Goal: Task Accomplishment & Management: Complete application form

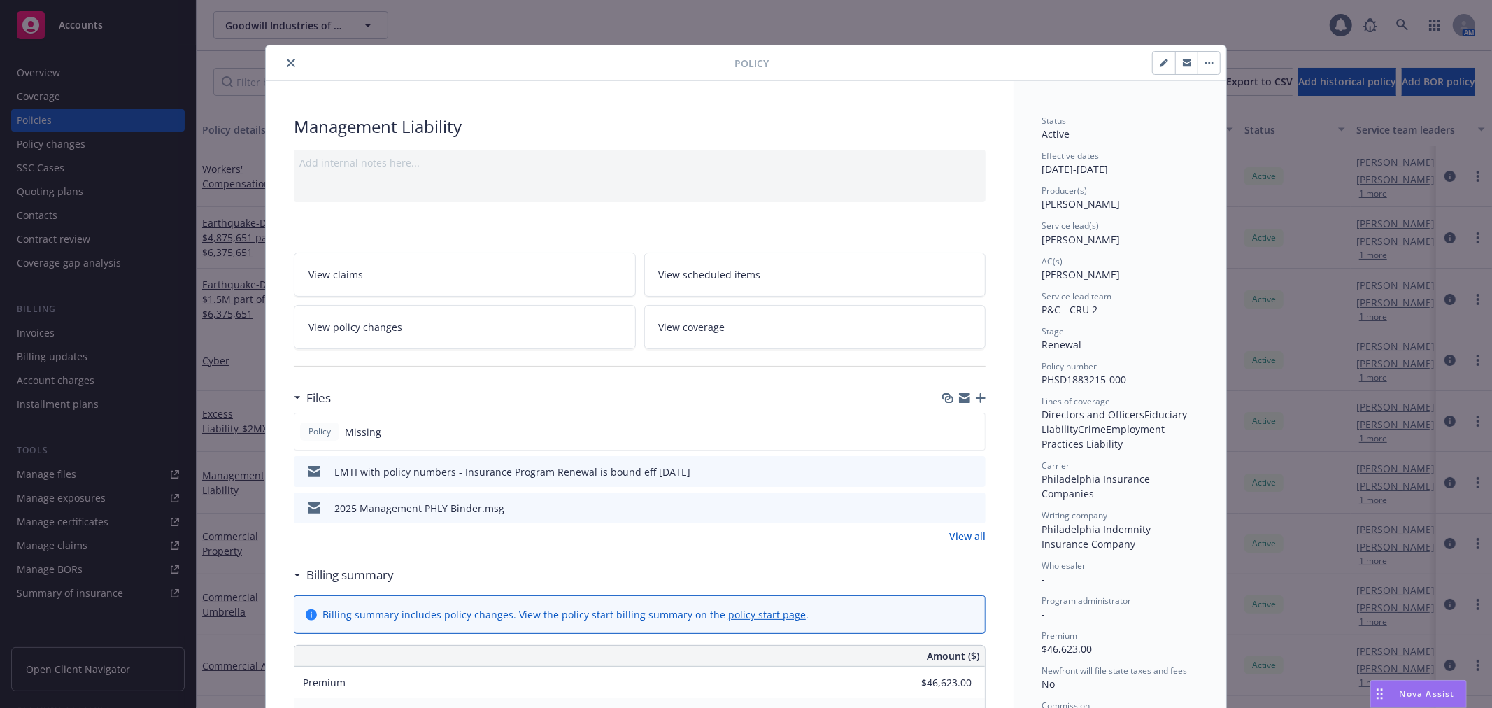
scroll to position [42, 0]
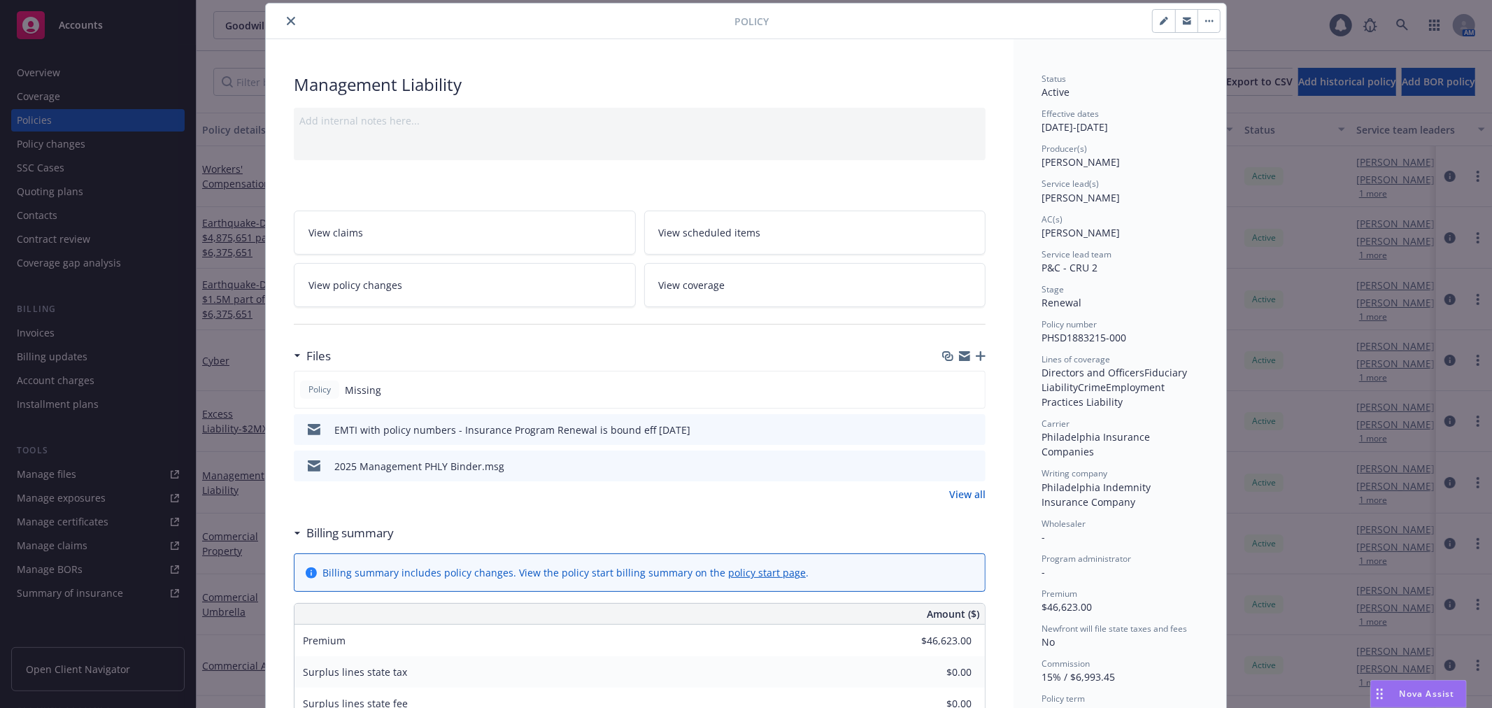
click at [287, 20] on icon "close" at bounding box center [291, 21] width 8 height 8
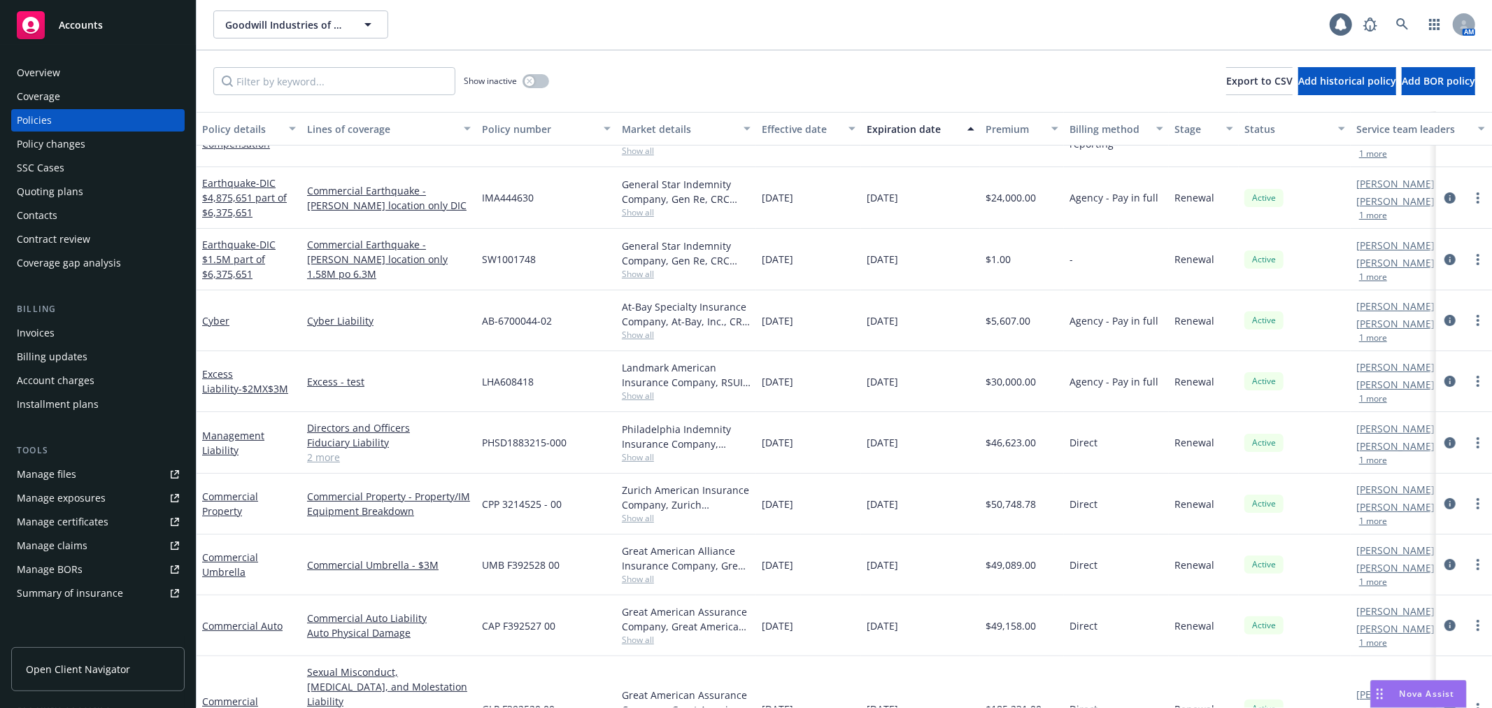
scroll to position [13, 0]
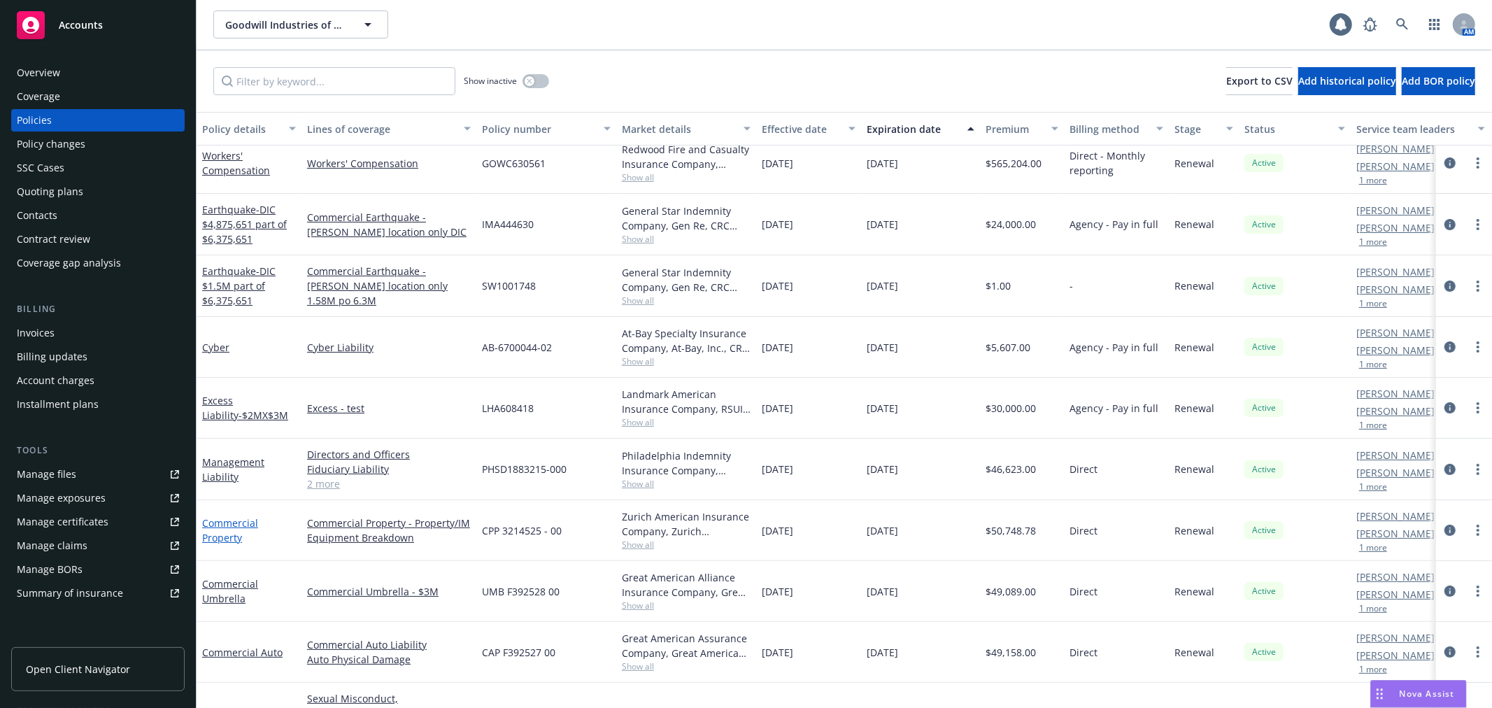
click at [231, 519] on link "Commercial Property" at bounding box center [230, 530] width 56 height 28
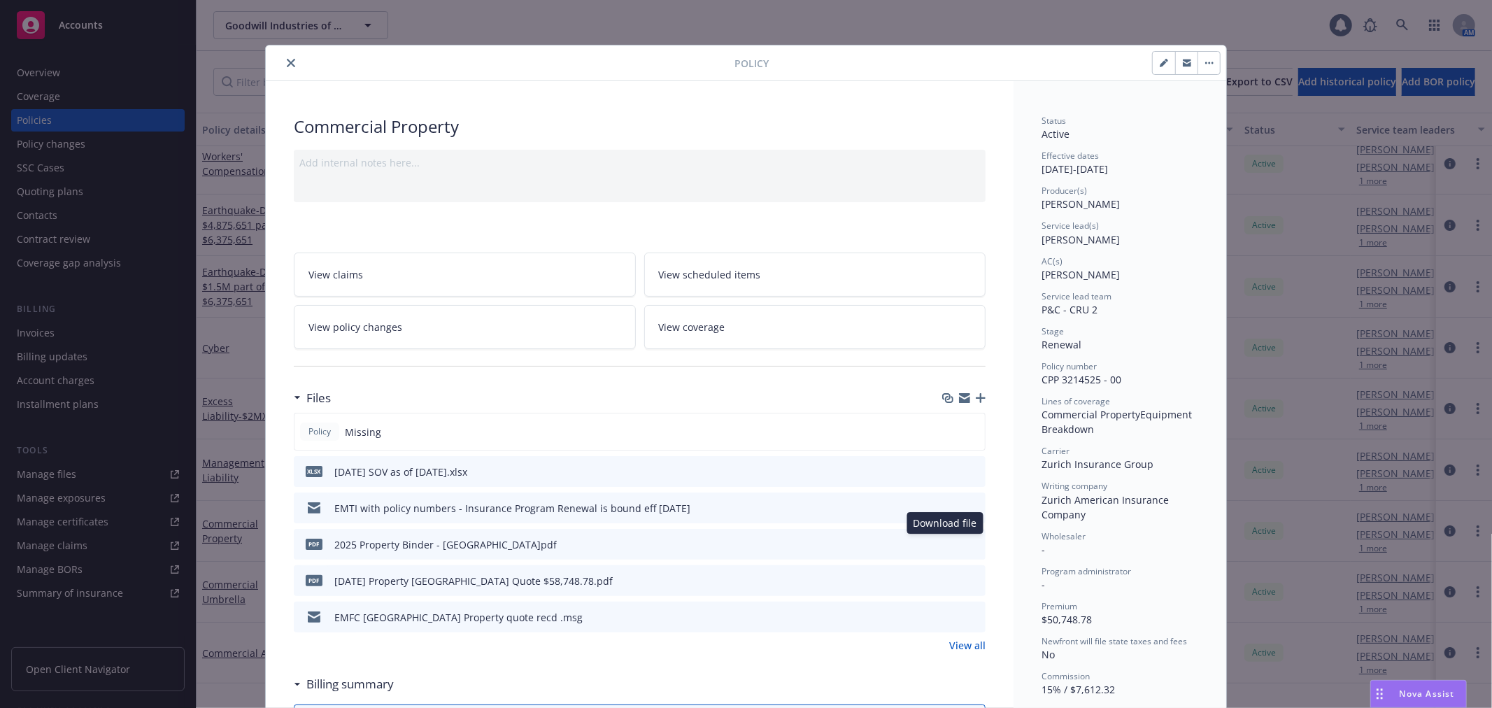
click at [947, 546] on icon "download file" at bounding box center [949, 543] width 11 height 11
click at [287, 64] on icon "close" at bounding box center [291, 63] width 8 height 8
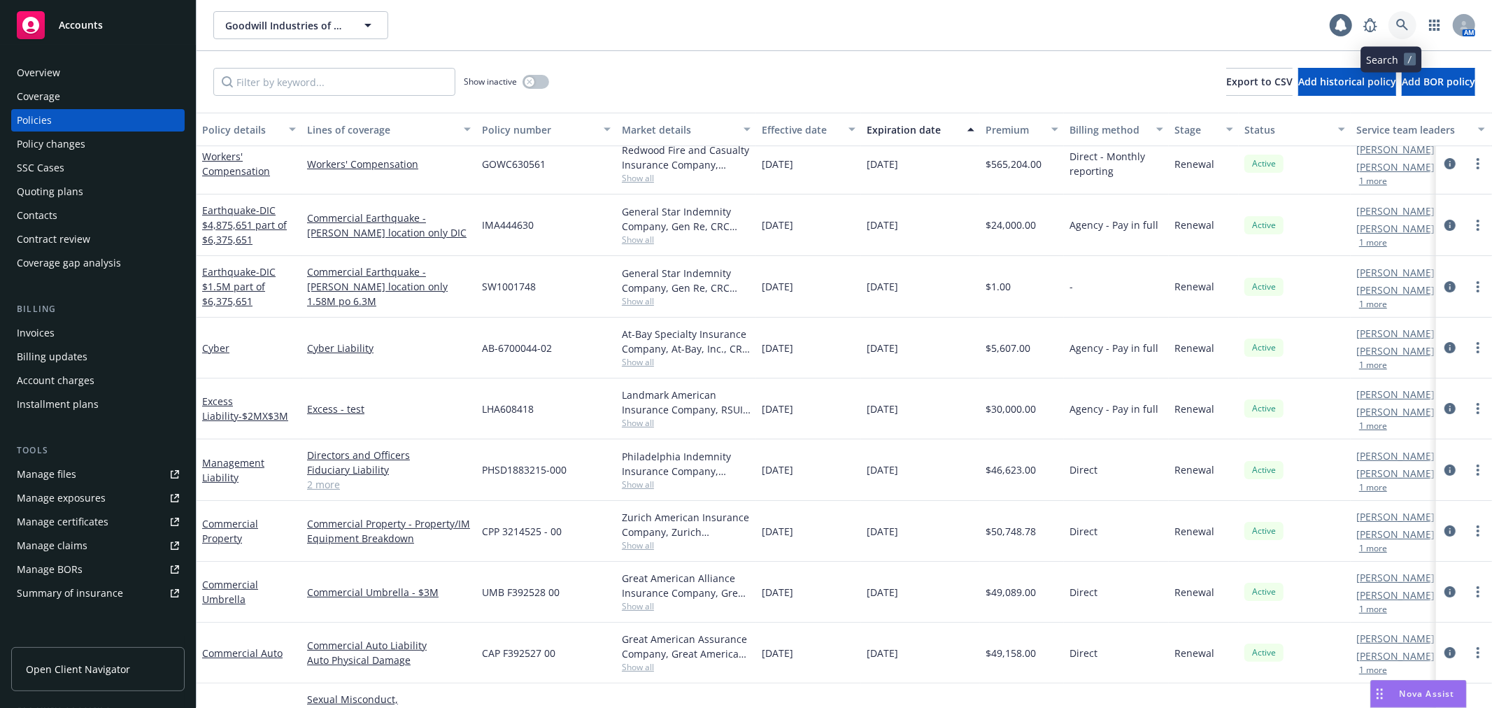
click at [1397, 30] on icon at bounding box center [1403, 25] width 13 height 13
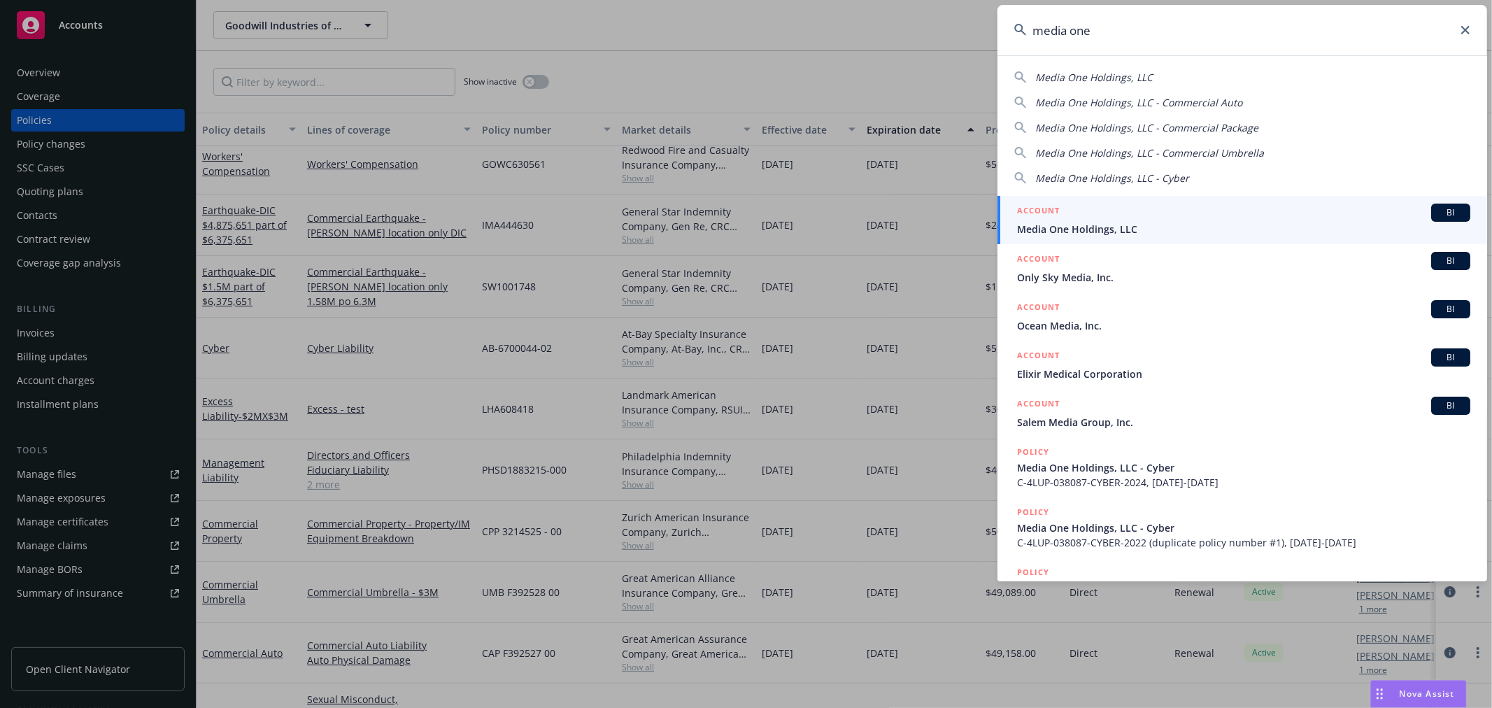
type input "media one"
click at [1061, 226] on span "Media One Holdings, LLC" at bounding box center [1243, 229] width 453 height 15
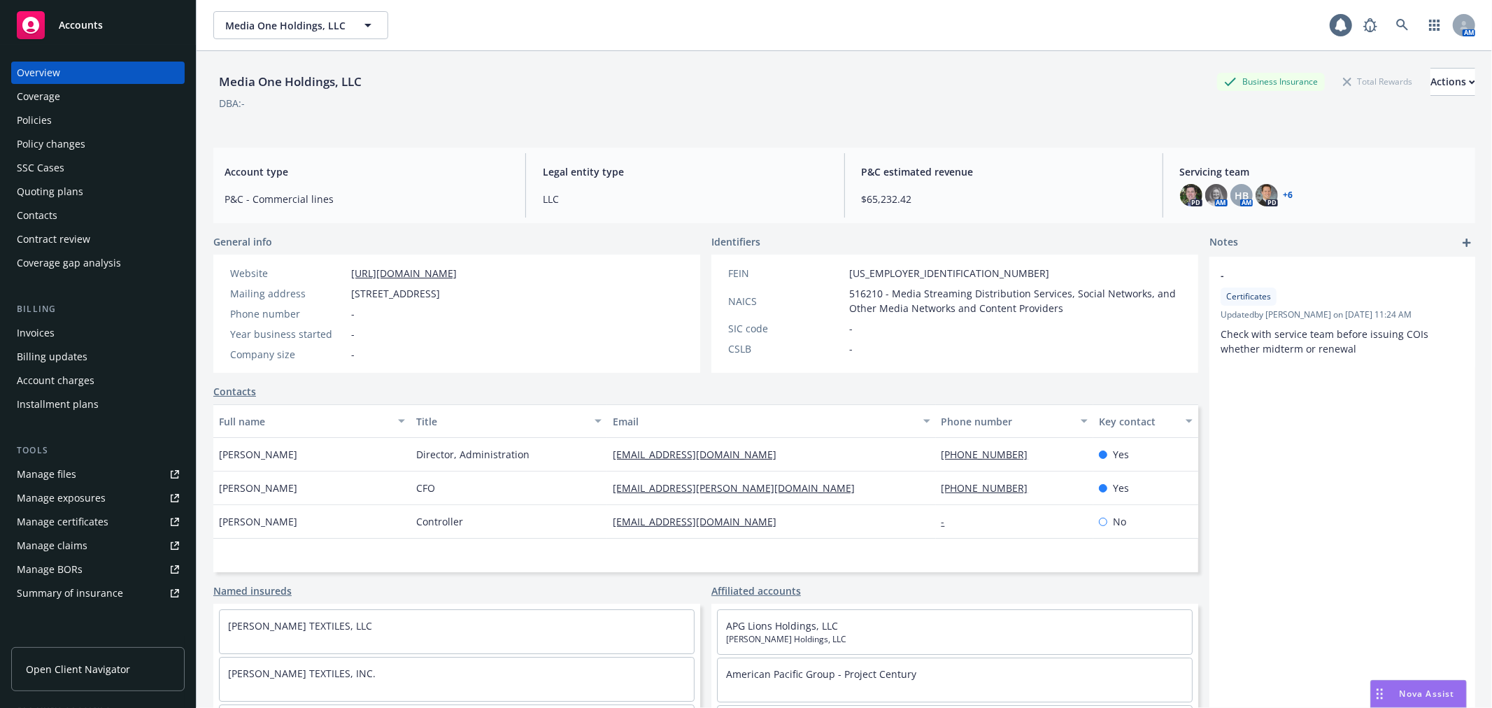
click at [68, 326] on div "Invoices" at bounding box center [98, 333] width 162 height 22
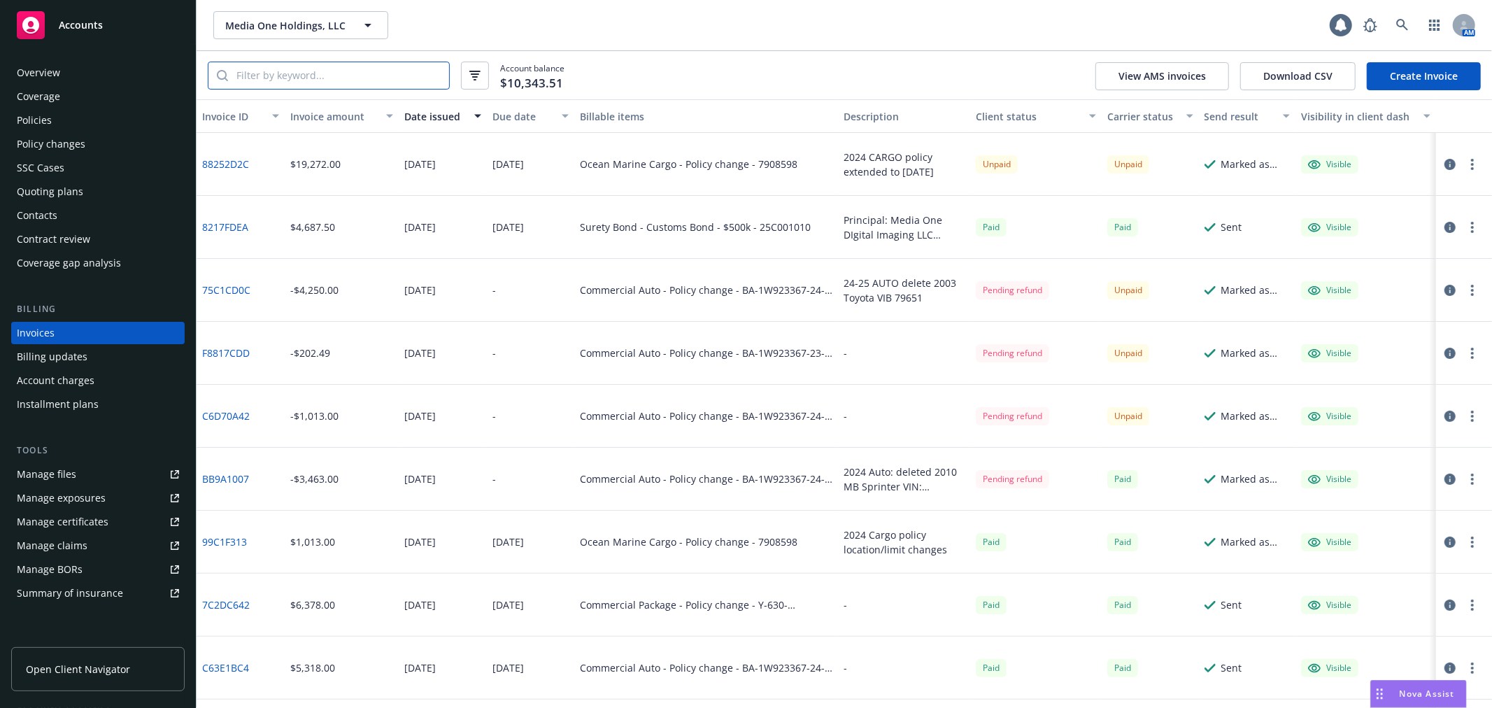
click at [284, 76] on input "search" at bounding box center [338, 75] width 221 height 27
paste input "88252D2C"
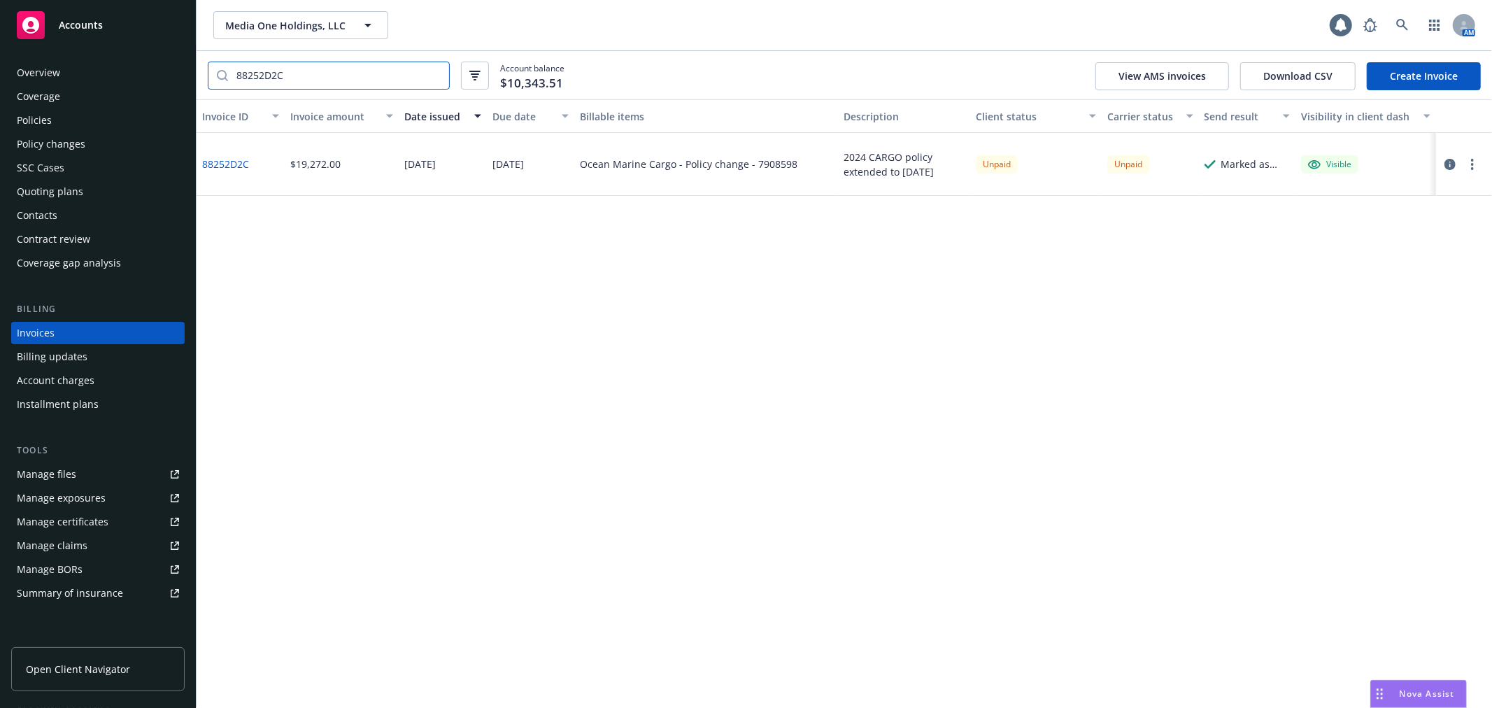
type input "88252D2C"
drag, startPoint x: 956, startPoint y: 171, endPoint x: 844, endPoint y: 156, distance: 113.0
click at [844, 156] on div "2024 CARGO policy extended to 12/20/25" at bounding box center [904, 164] width 121 height 29
copy div "2024 CARGO policy extended to 12/20/25"
drag, startPoint x: 262, startPoint y: 164, endPoint x: 202, endPoint y: 160, distance: 60.3
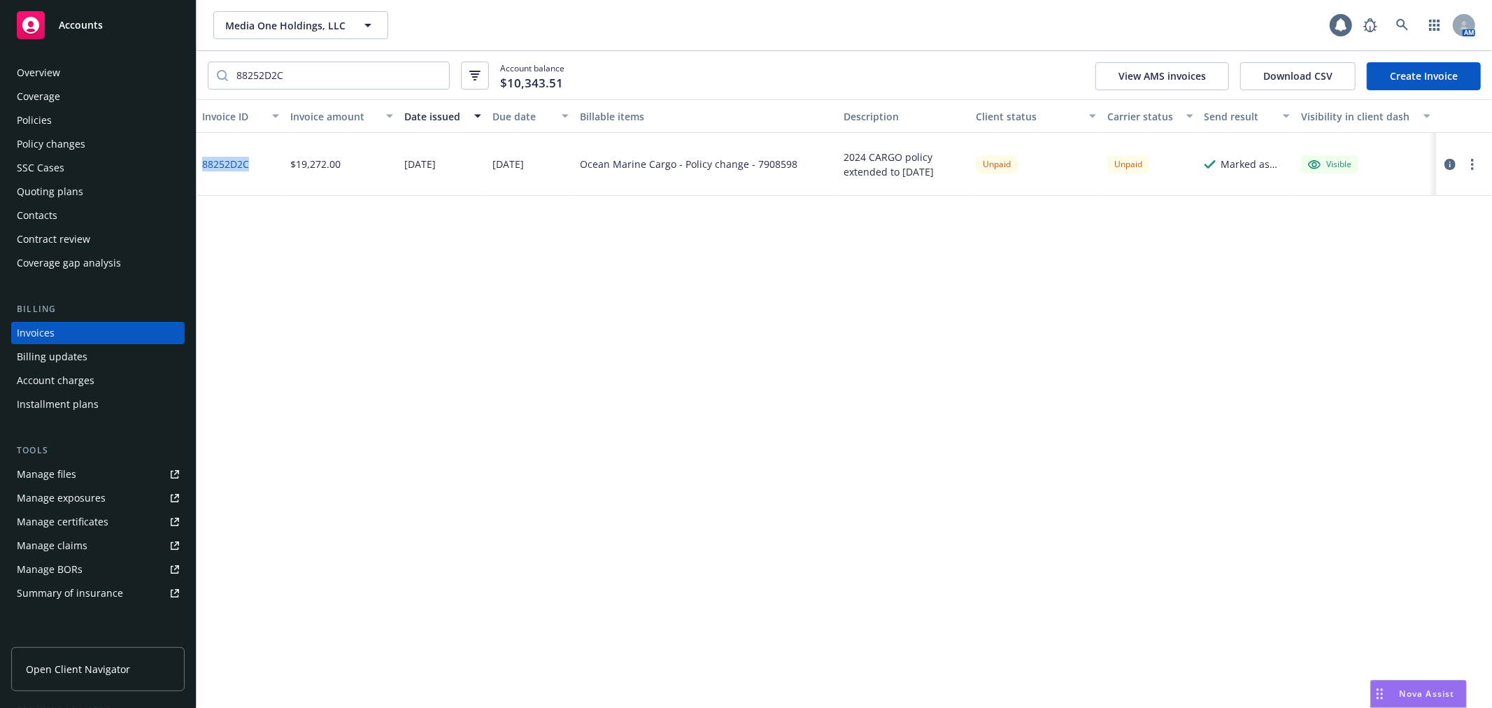
click at [202, 160] on div "88252D2C" at bounding box center [241, 164] width 88 height 63
copy link "88252D2C"
click at [1447, 165] on icon "button" at bounding box center [1450, 164] width 11 height 11
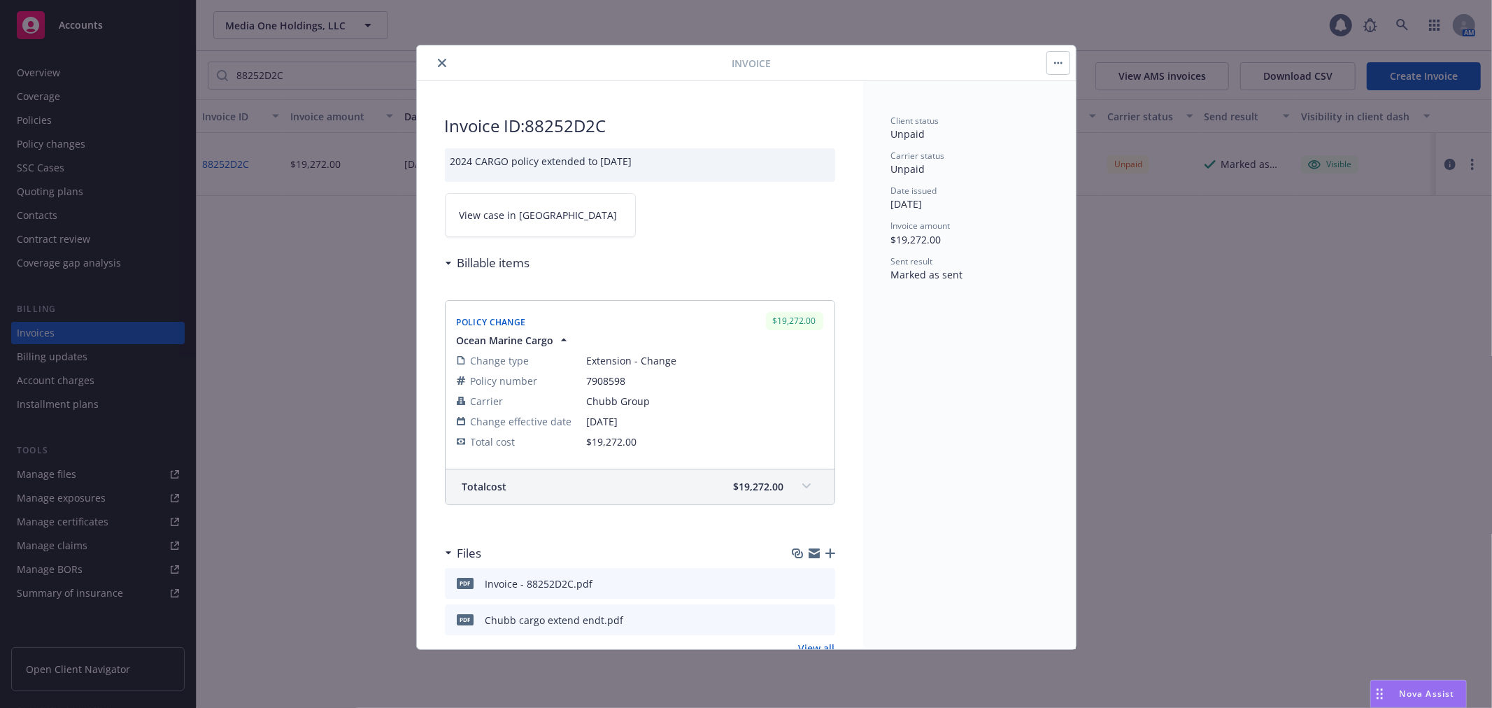
click at [809, 551] on icon "button" at bounding box center [814, 551] width 11 height 5
click at [443, 59] on icon "close" at bounding box center [442, 63] width 8 height 8
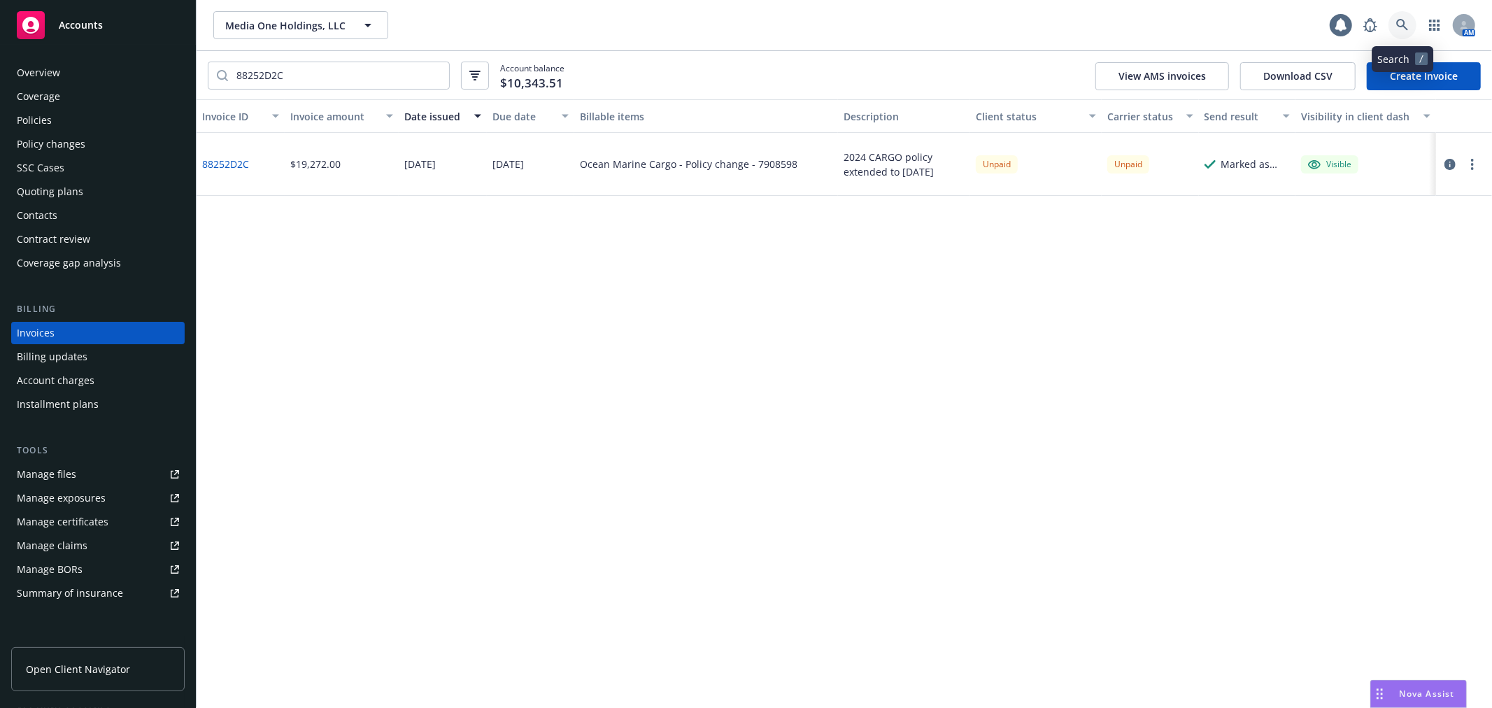
click at [1404, 31] on link at bounding box center [1403, 25] width 28 height 28
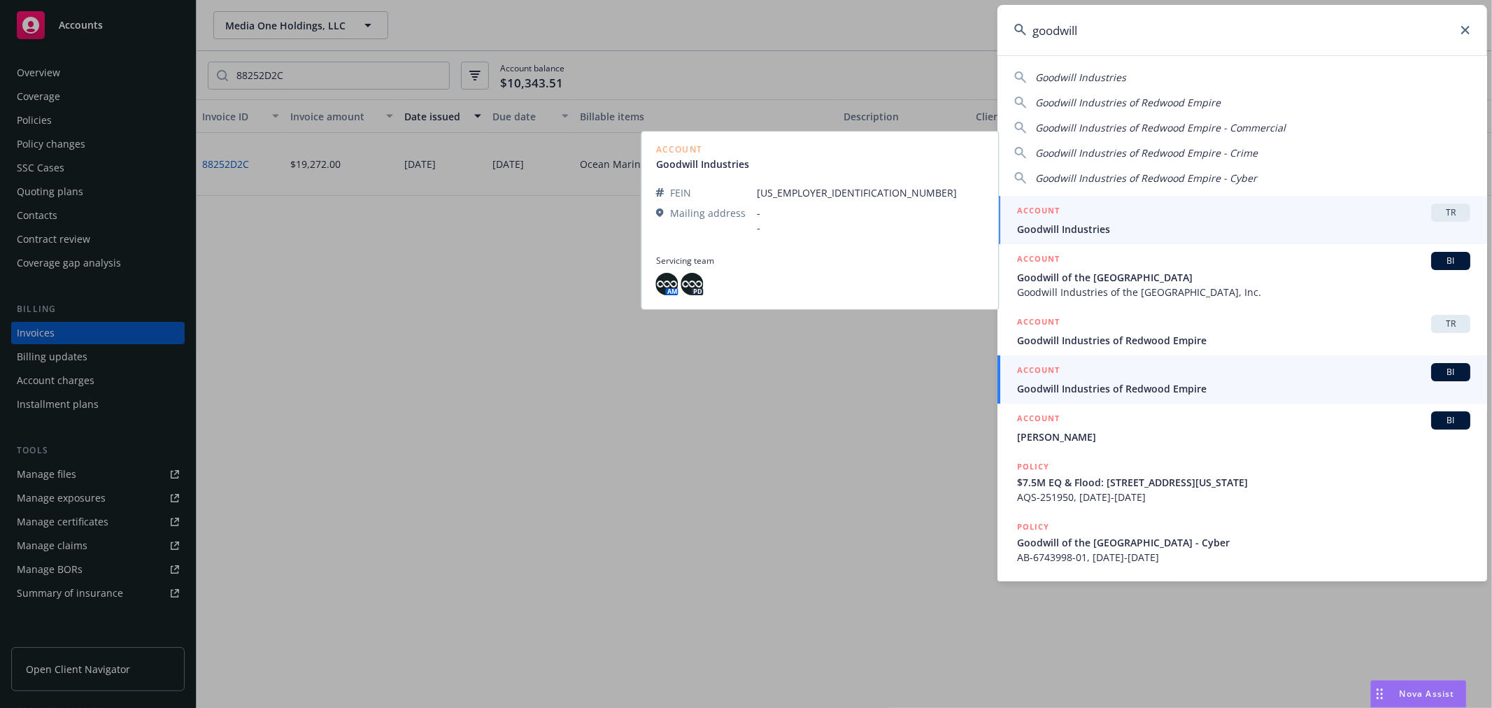
type input "goodwill"
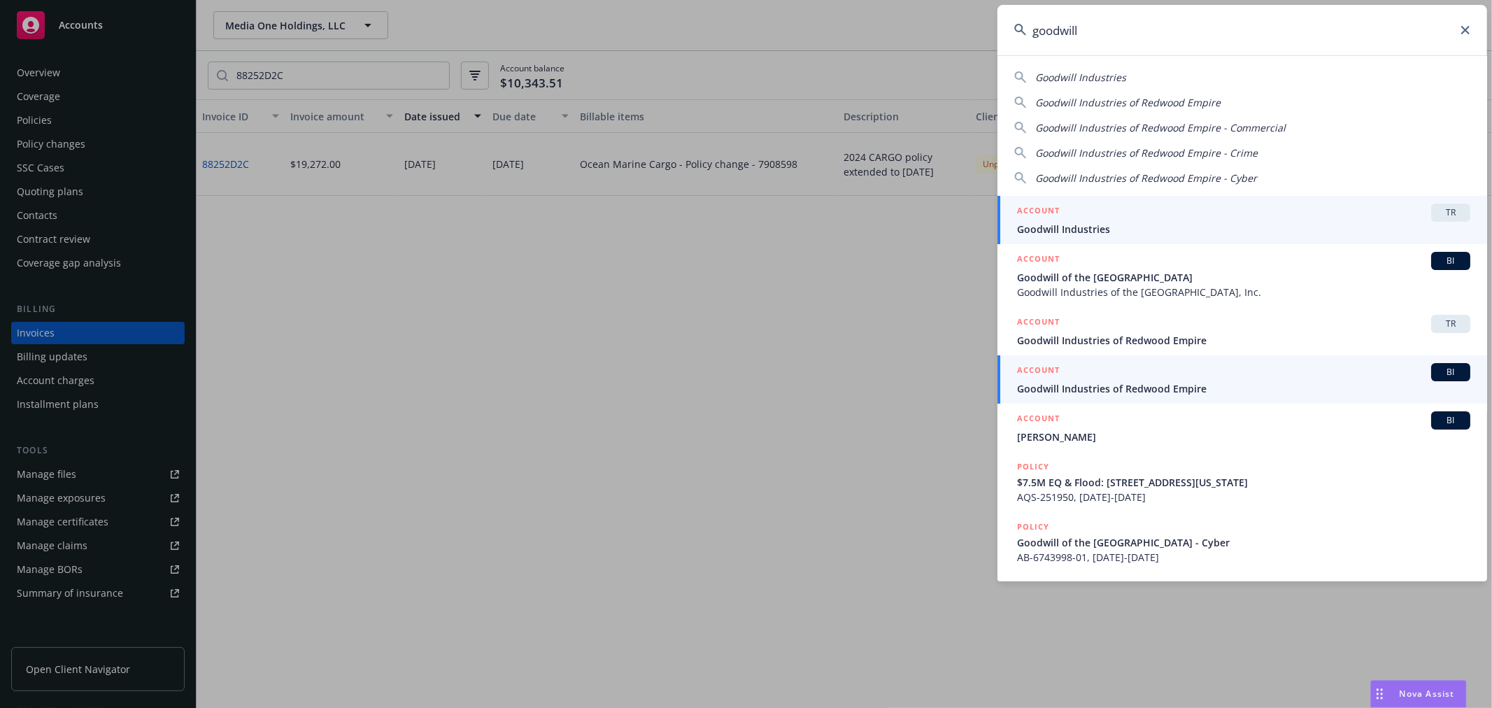
click at [1180, 380] on div "ACCOUNT BI" at bounding box center [1243, 372] width 453 height 18
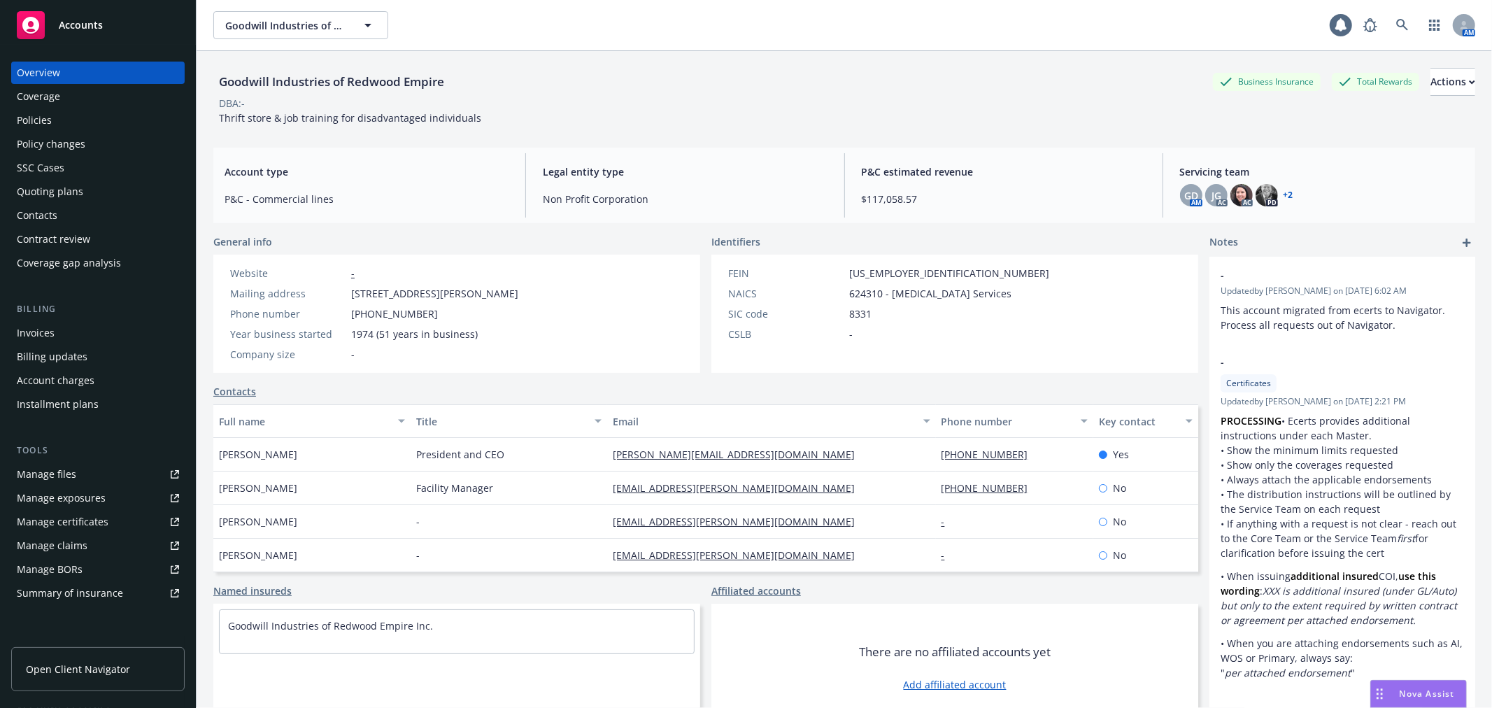
click at [66, 119] on div "Policies" at bounding box center [98, 120] width 162 height 22
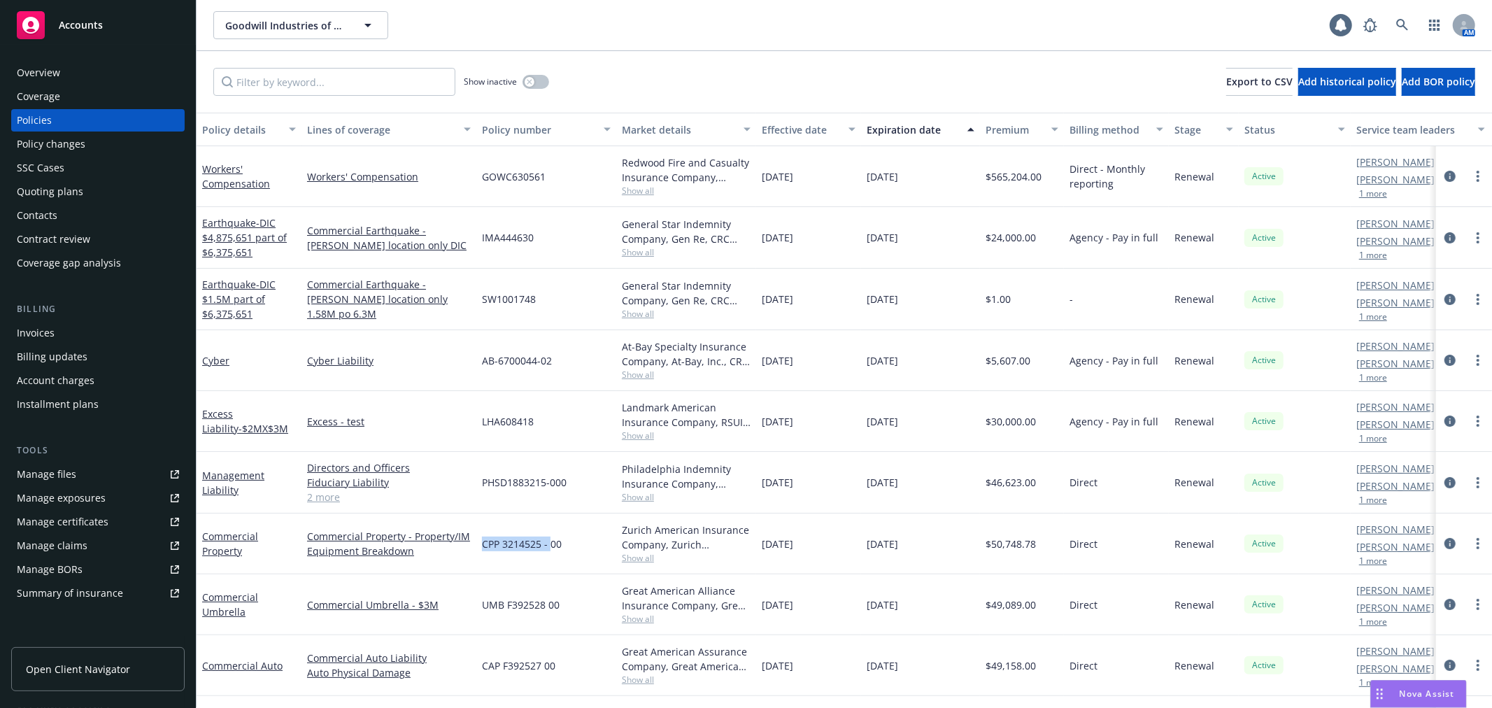
drag, startPoint x: 481, startPoint y: 546, endPoint x: 550, endPoint y: 544, distance: 69.3
click at [550, 544] on div "CPP 3214525 - 00" at bounding box center [547, 544] width 140 height 61
drag, startPoint x: 480, startPoint y: 603, endPoint x: 560, endPoint y: 603, distance: 79.8
click at [560, 603] on div "UMB F392528 00" at bounding box center [547, 604] width 140 height 61
copy span "UMB F392528 00"
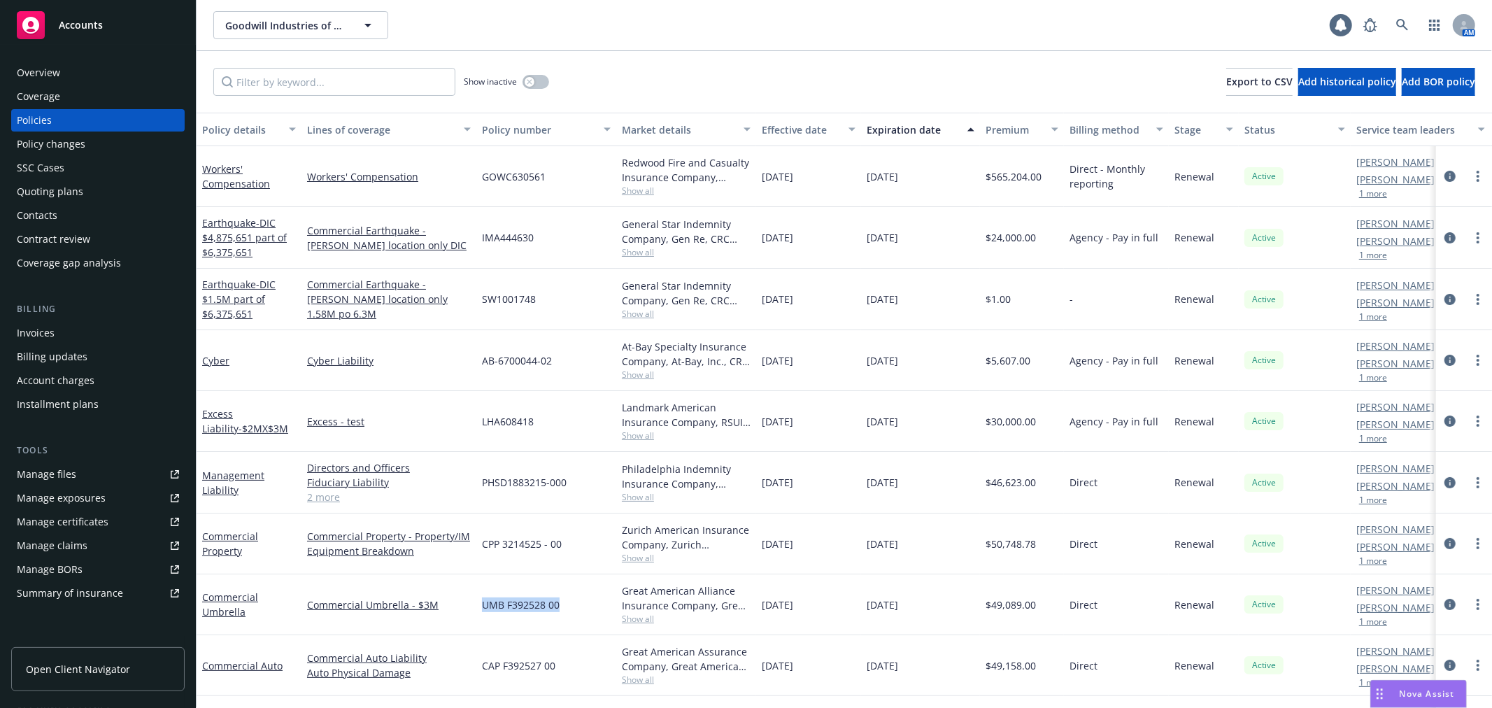
scroll to position [92, 0]
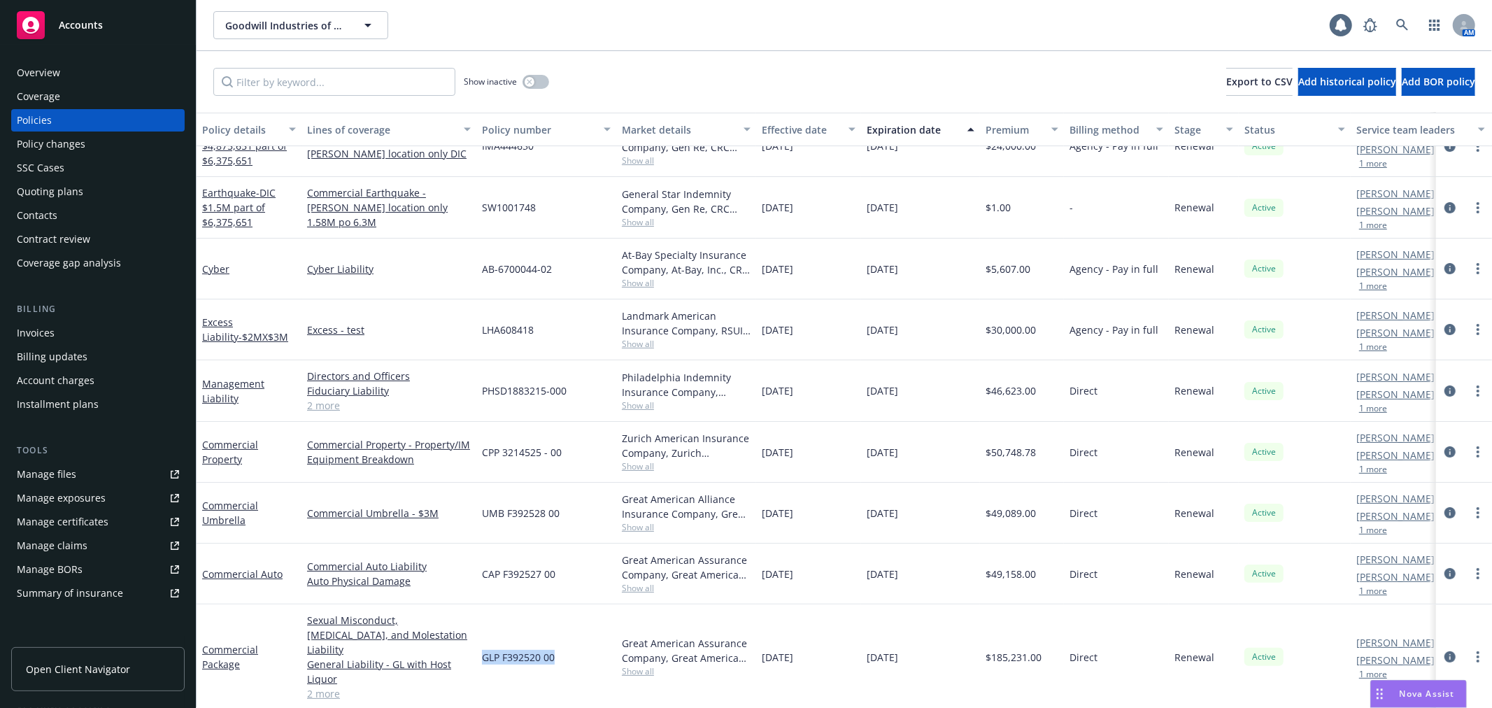
drag, startPoint x: 484, startPoint y: 651, endPoint x: 565, endPoint y: 649, distance: 80.5
click at [565, 649] on div "GLP F392520 00" at bounding box center [547, 658] width 140 height 106
copy span "GLP F392520 00"
click at [231, 643] on link "Commercial Package" at bounding box center [230, 657] width 56 height 28
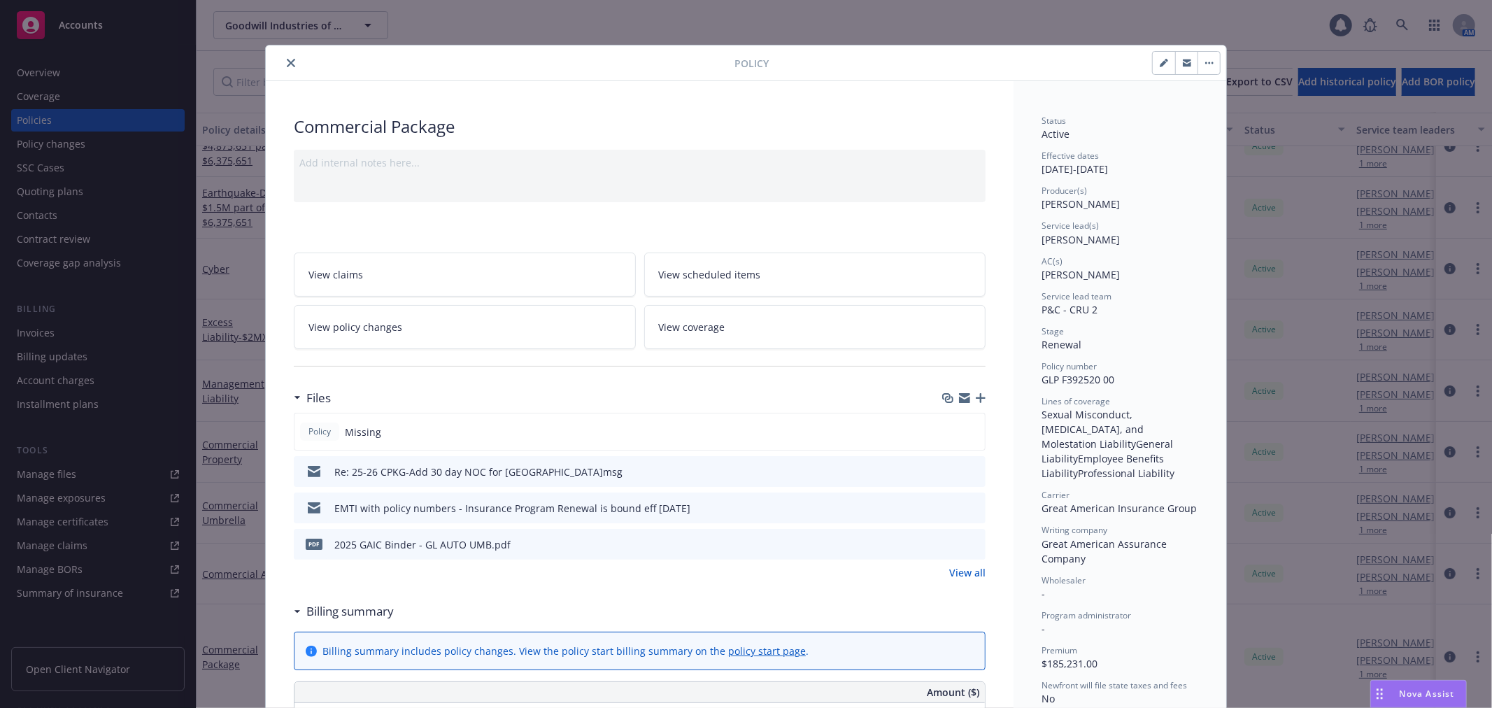
click at [831, 324] on link "View coverage" at bounding box center [815, 327] width 342 height 44
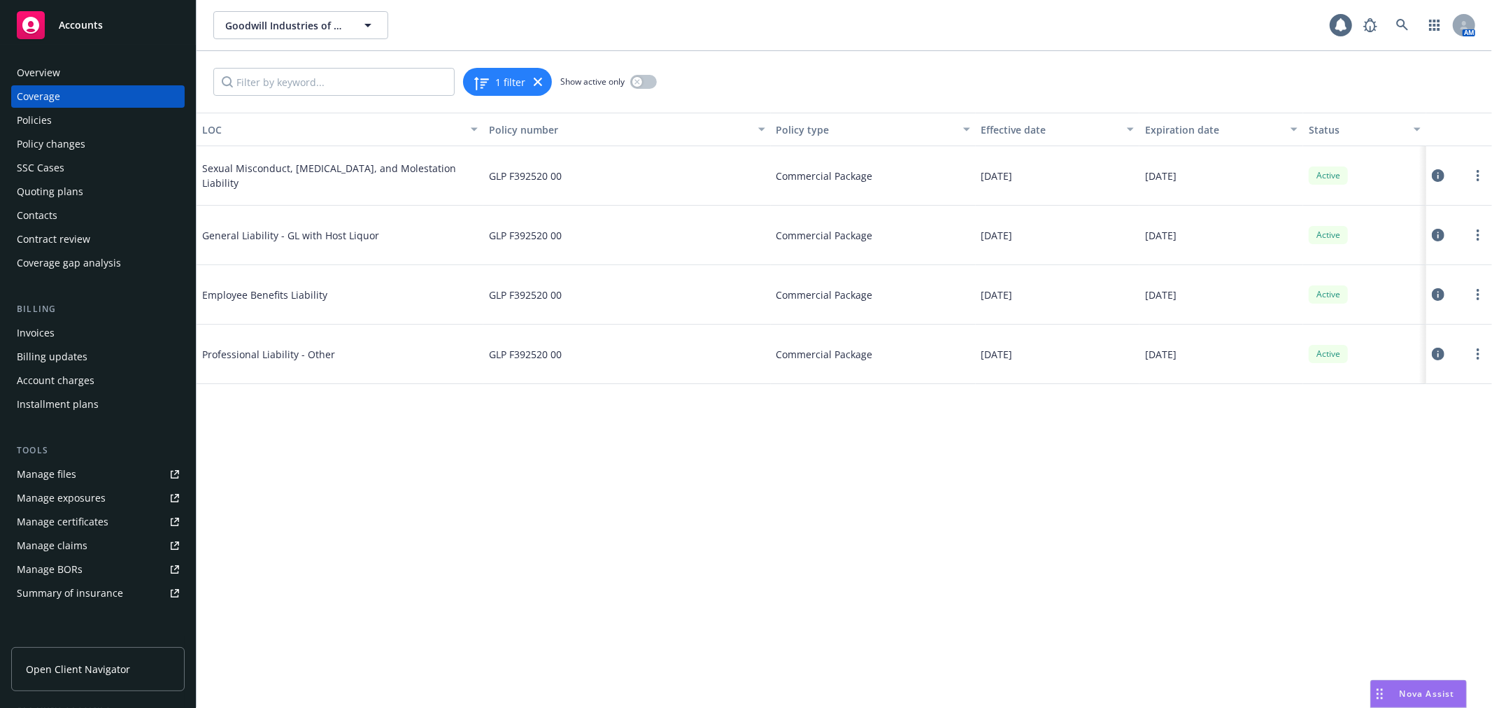
click at [1434, 291] on icon at bounding box center [1438, 294] width 13 height 13
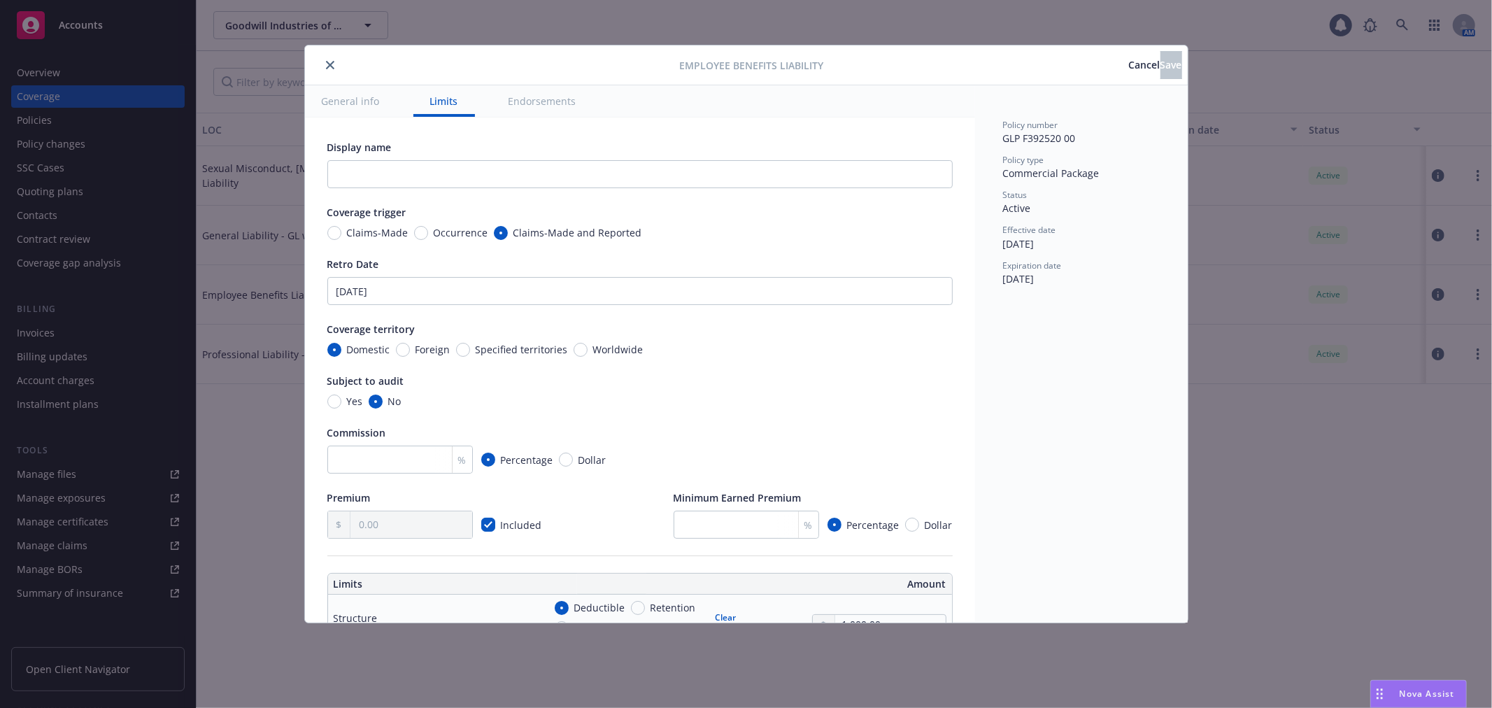
click at [1129, 59] on span "Cancel" at bounding box center [1144, 64] width 31 height 13
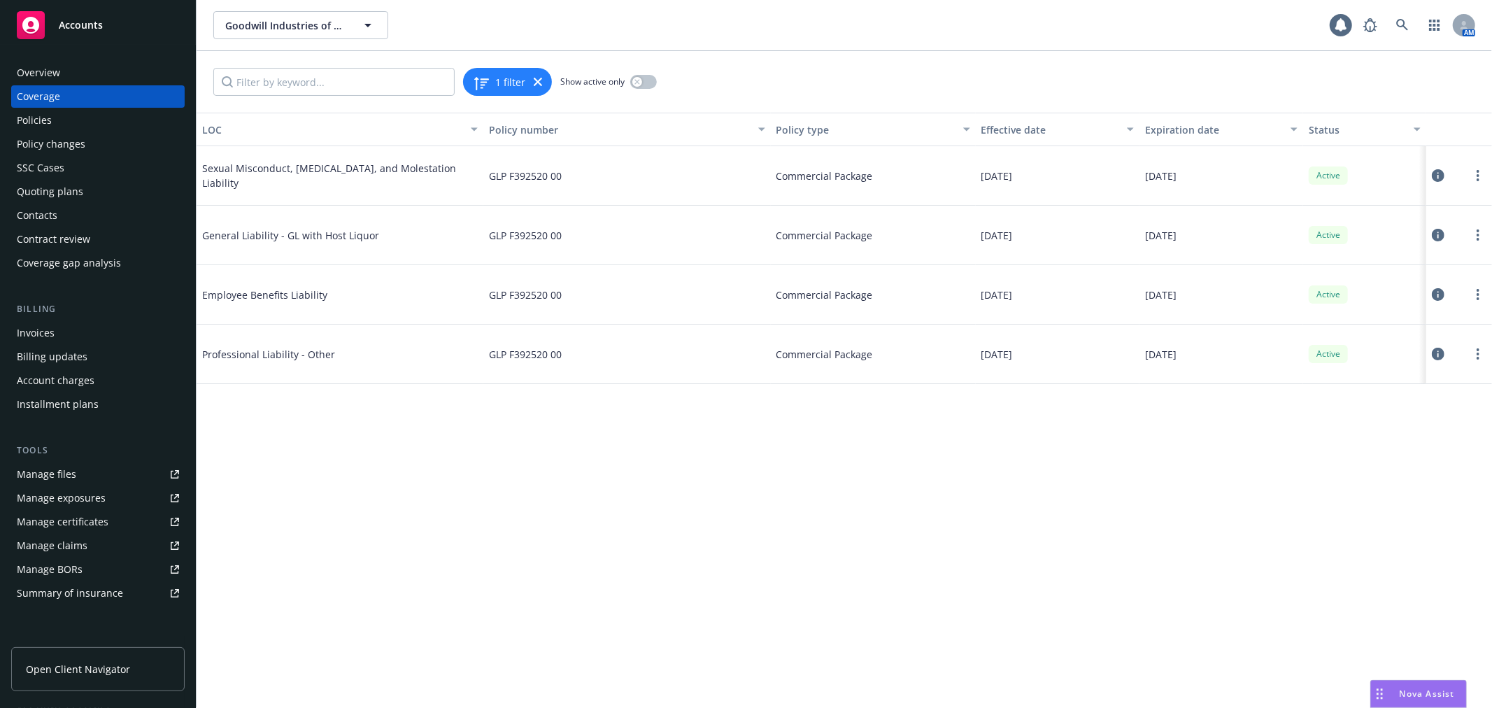
click at [17, 126] on div "Policies" at bounding box center [34, 120] width 35 height 22
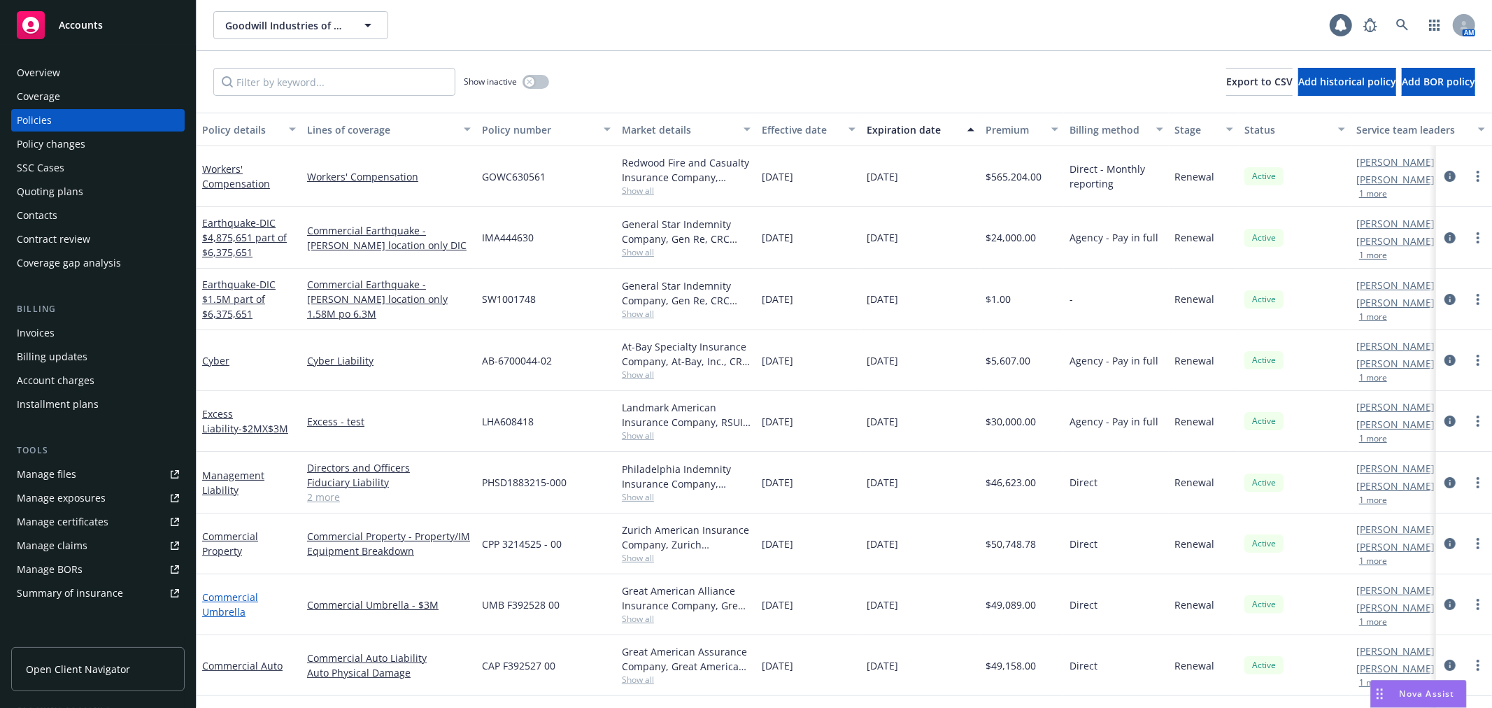
click at [225, 600] on link "Commercial Umbrella" at bounding box center [230, 605] width 56 height 28
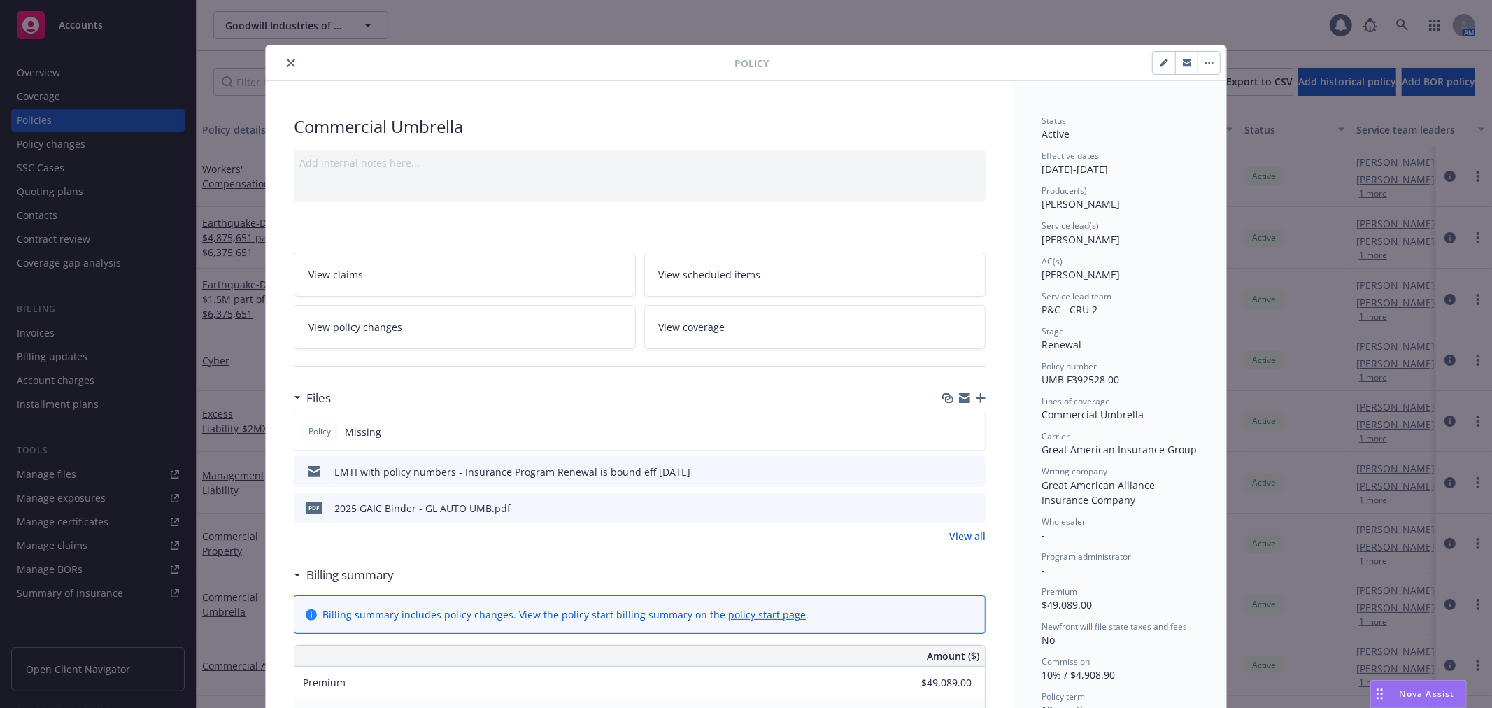
click at [976, 399] on icon "button" at bounding box center [981, 398] width 10 height 10
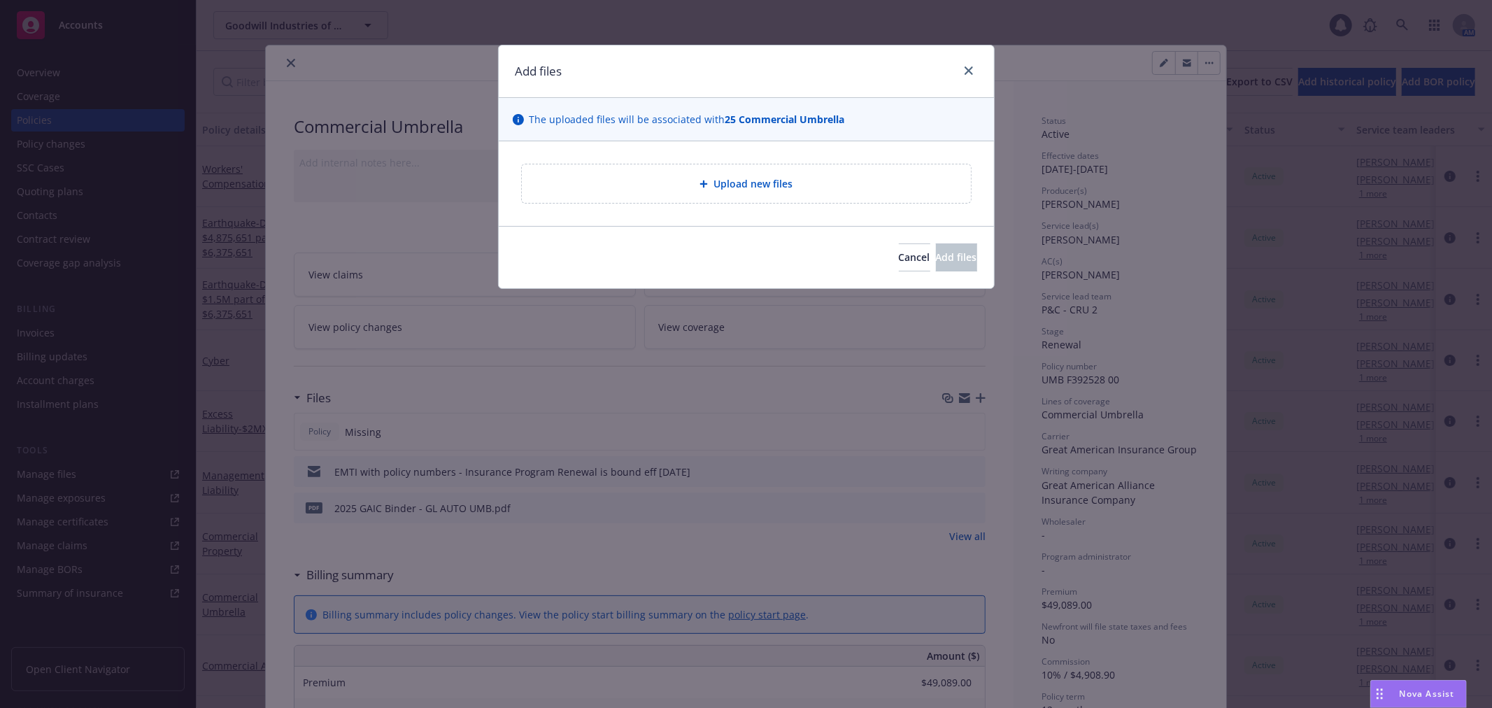
click at [745, 186] on span "Upload new files" at bounding box center [753, 183] width 79 height 15
type textarea "x"
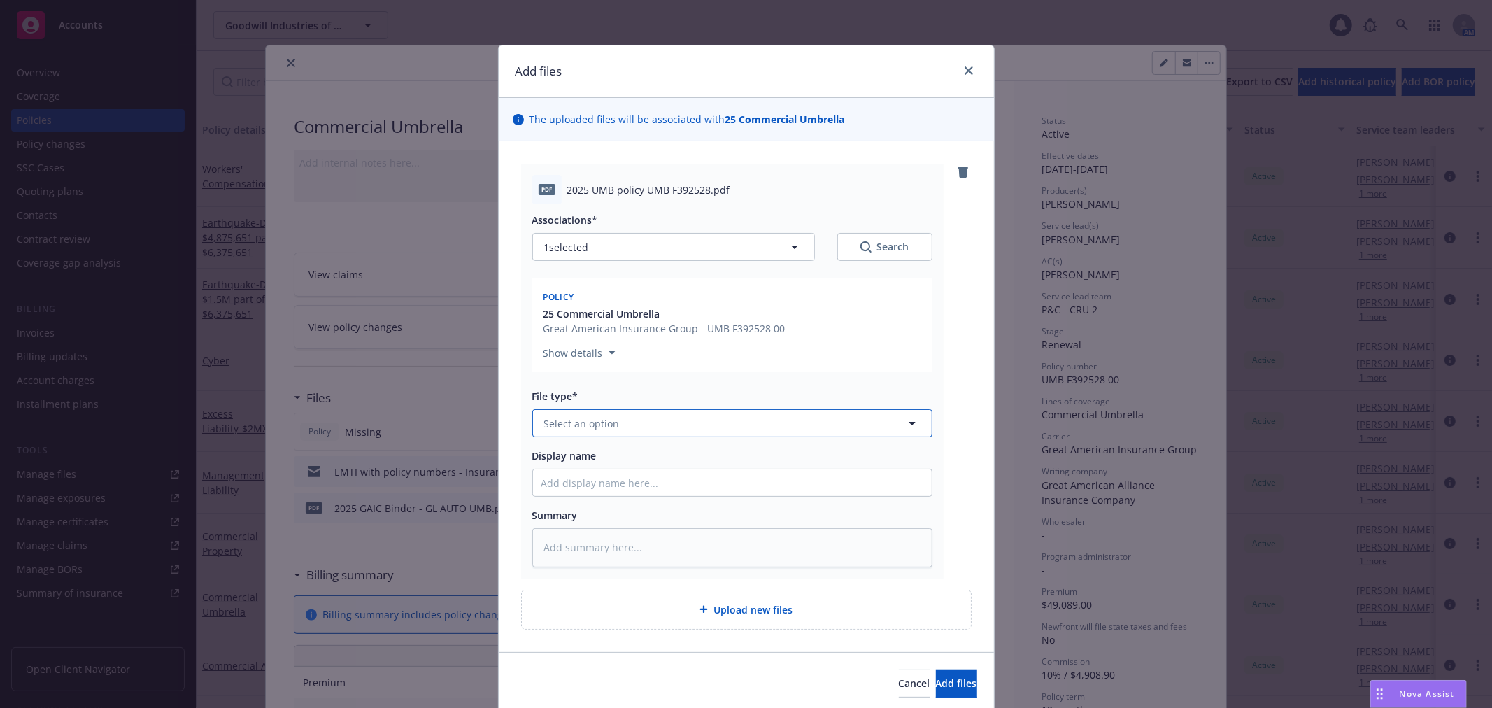
click at [597, 428] on span "Select an option" at bounding box center [582, 423] width 76 height 15
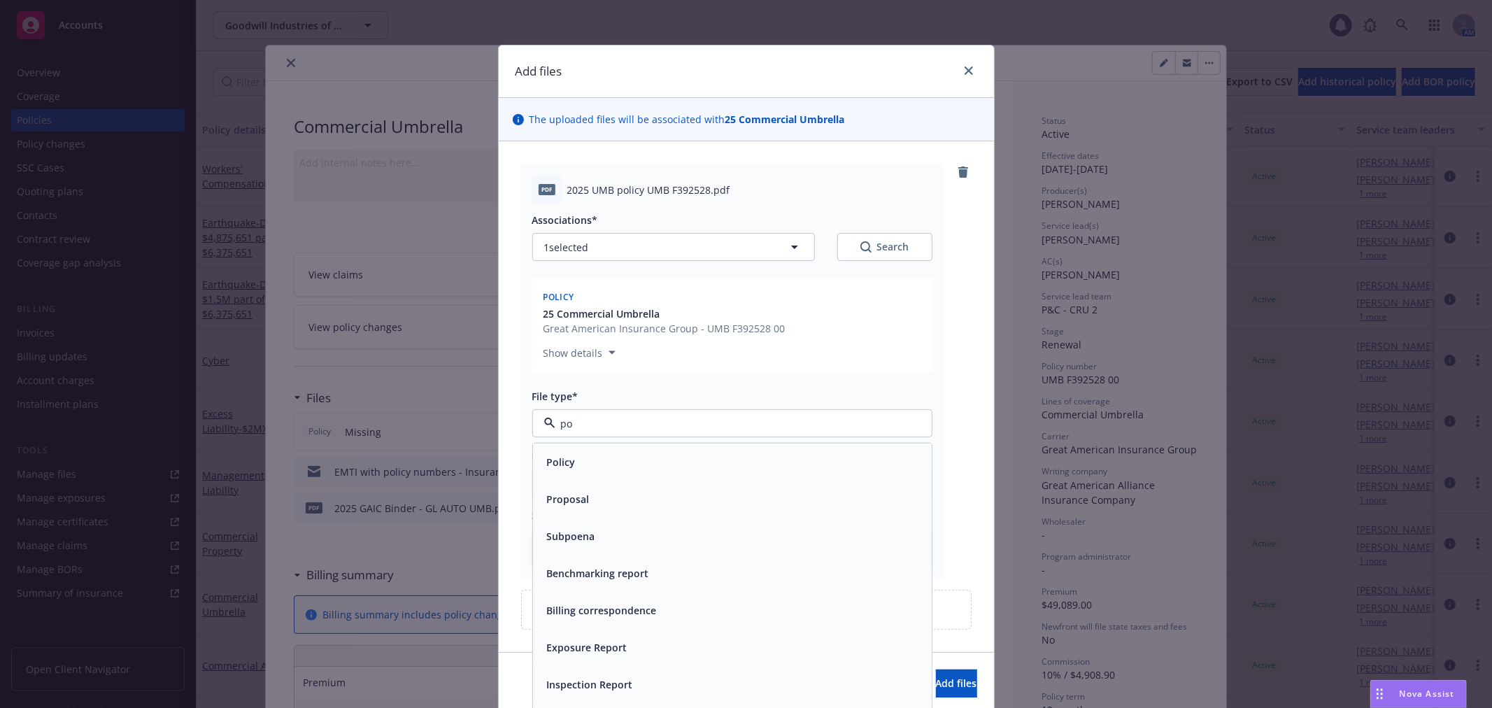
type input "pol"
drag, startPoint x: 599, startPoint y: 449, endPoint x: 750, endPoint y: 564, distance: 189.8
click at [600, 450] on div "Policy" at bounding box center [732, 462] width 399 height 37
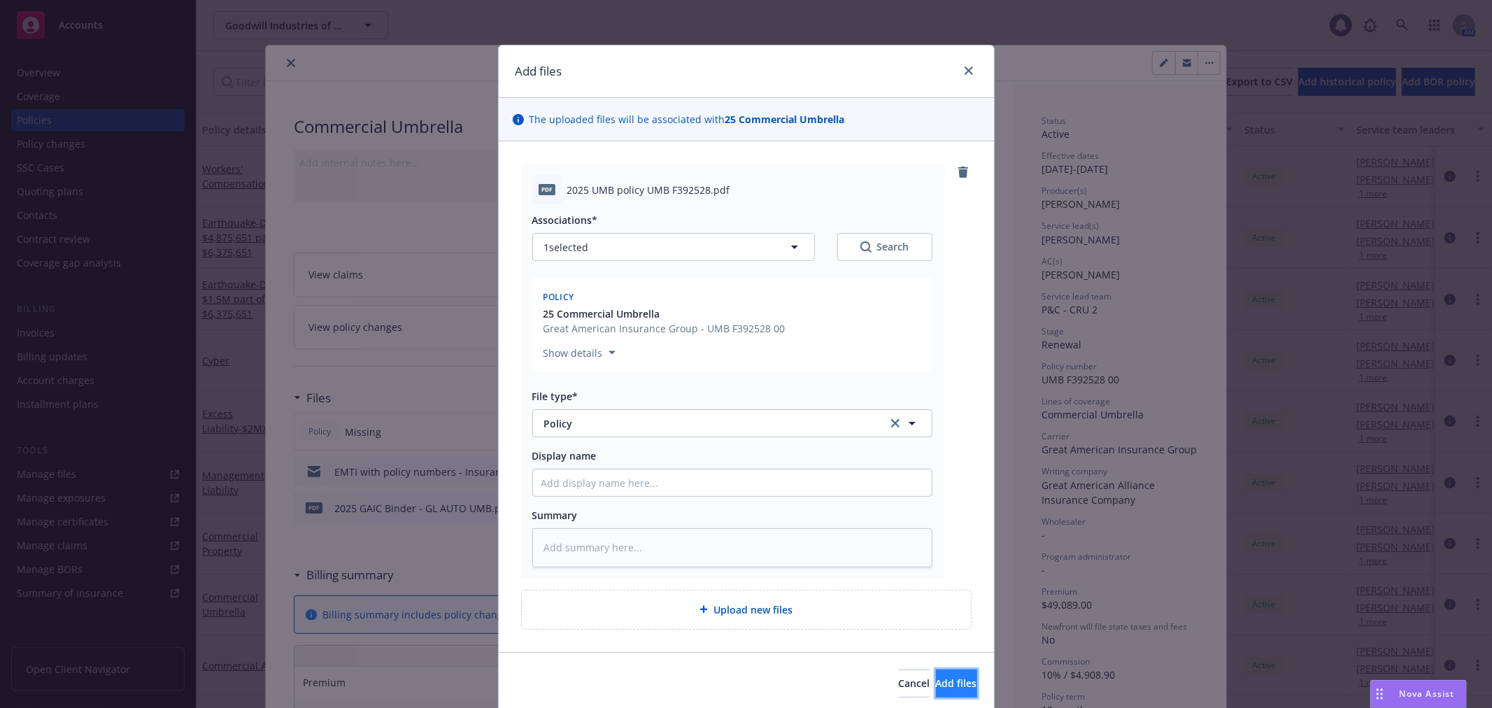
click at [936, 684] on span "Add files" at bounding box center [956, 683] width 41 height 13
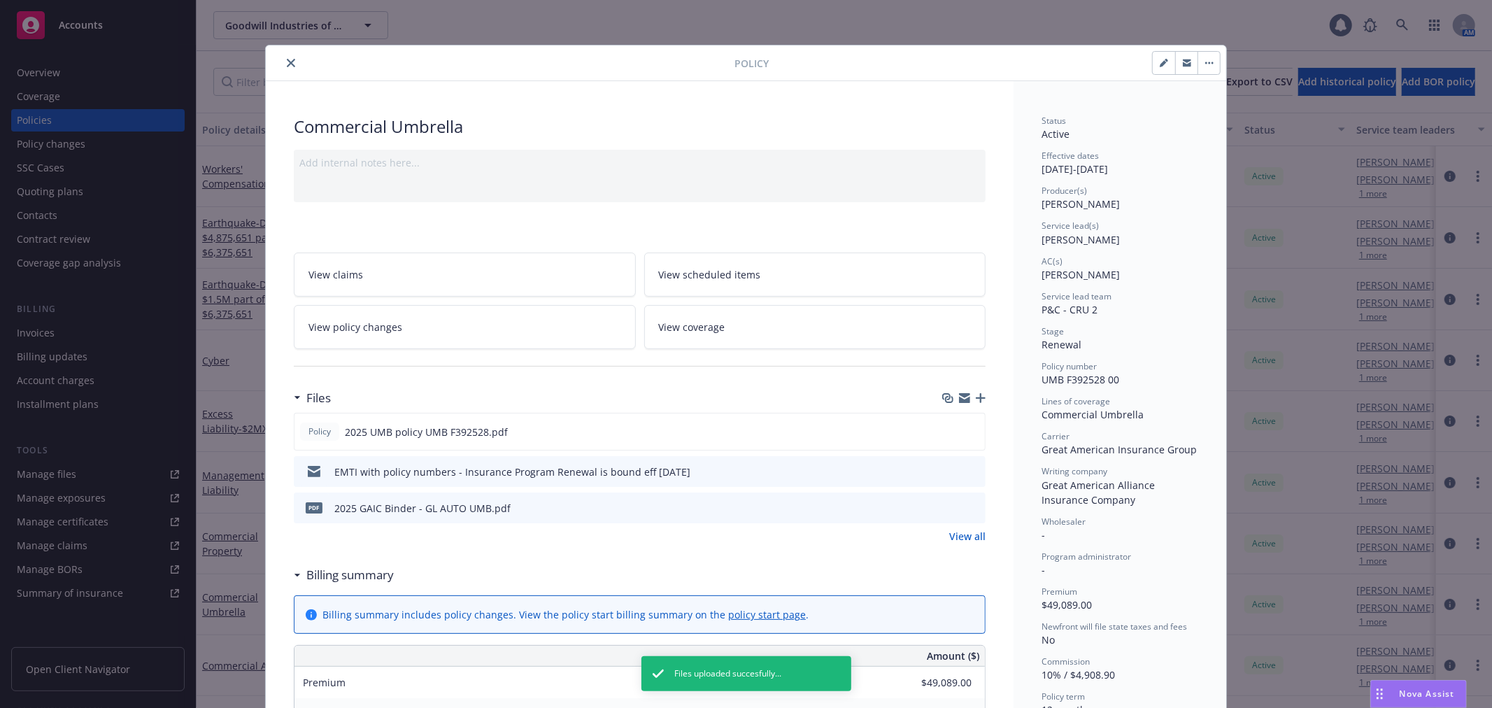
click at [288, 64] on icon "close" at bounding box center [291, 63] width 8 height 8
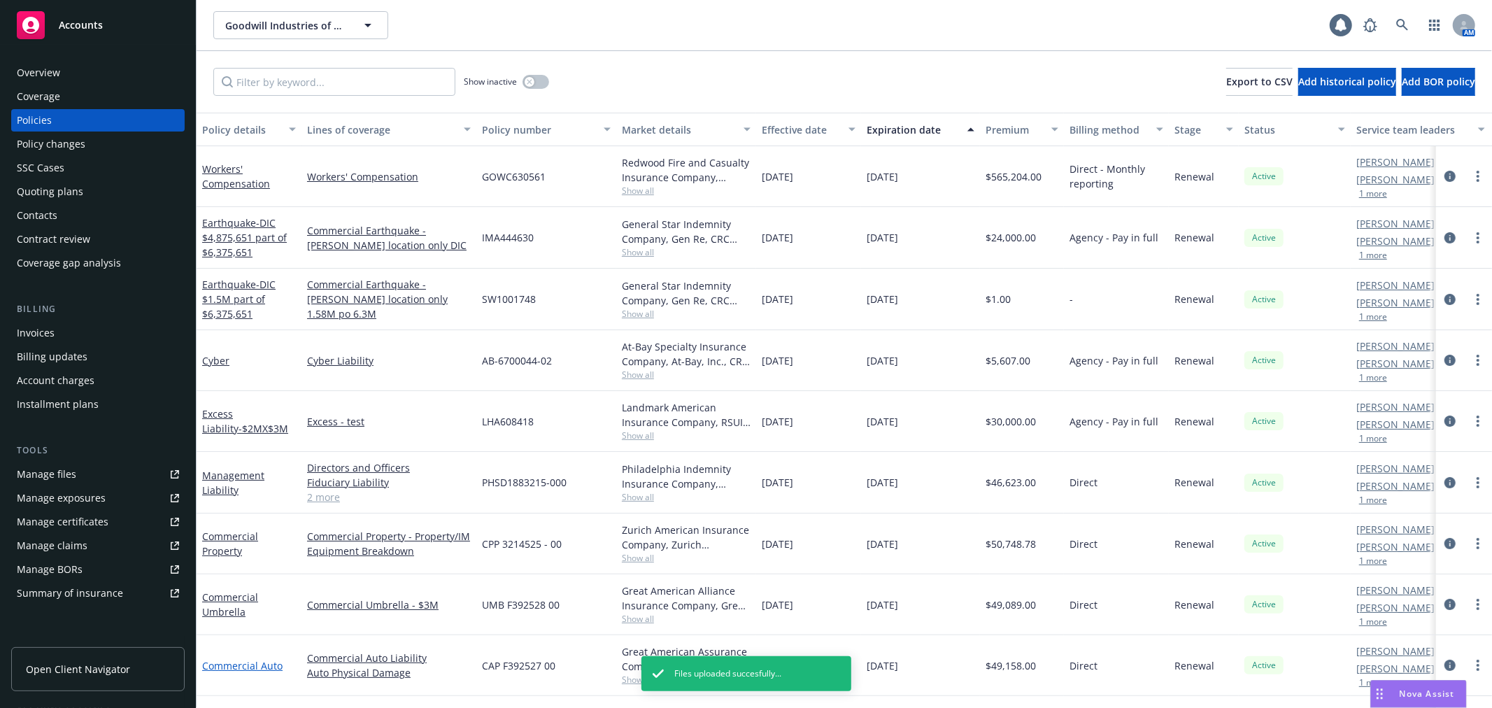
click at [228, 666] on link "Commercial Auto" at bounding box center [242, 665] width 80 height 13
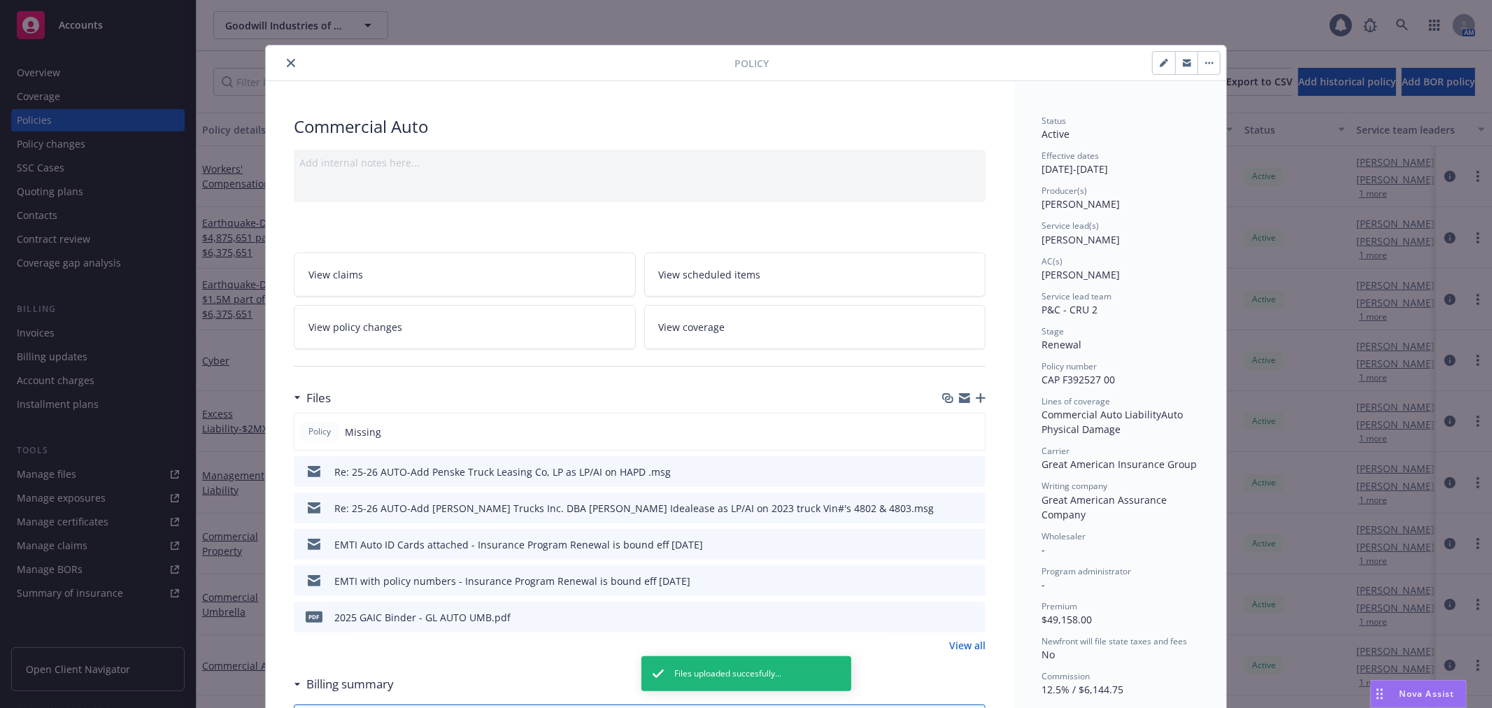
click at [977, 399] on icon "button" at bounding box center [981, 398] width 10 height 10
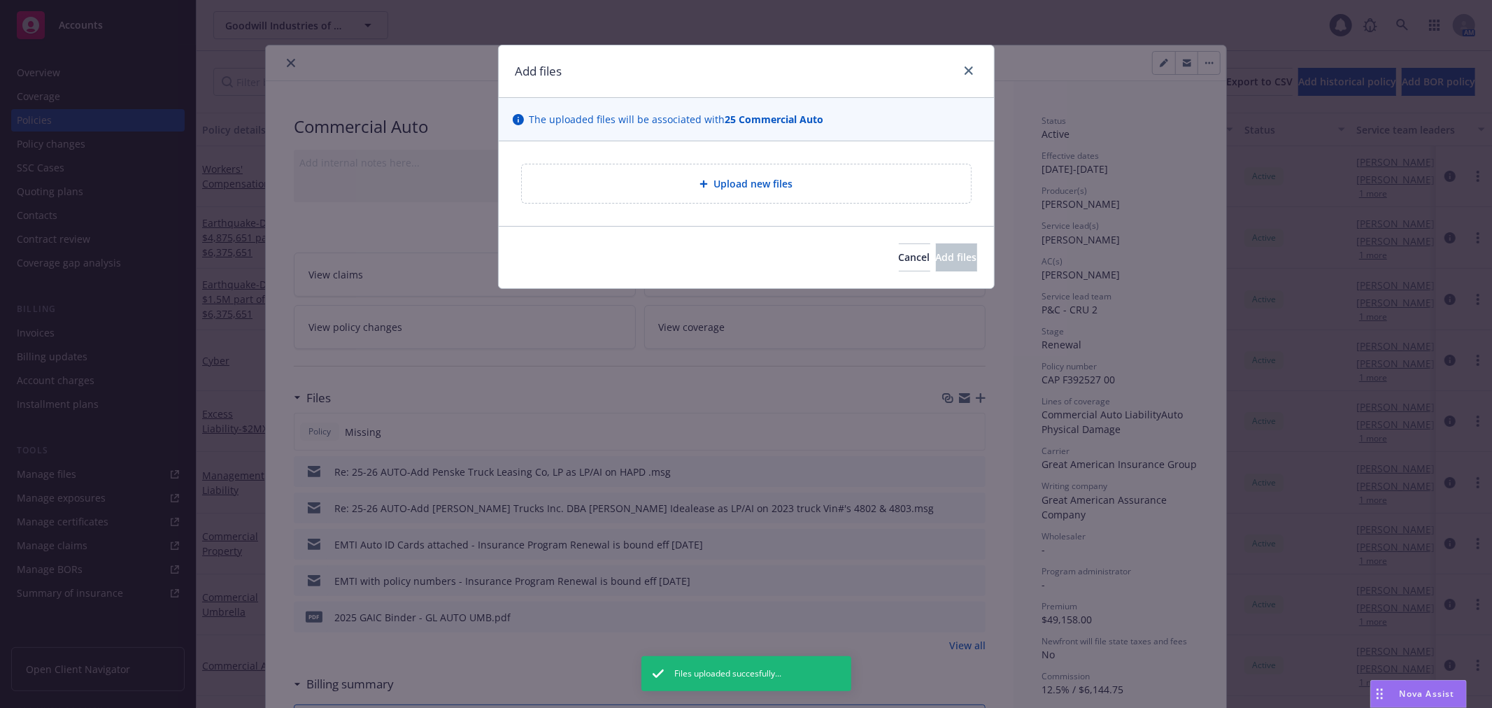
click at [761, 178] on span "Upload new files" at bounding box center [753, 183] width 79 height 15
type textarea "x"
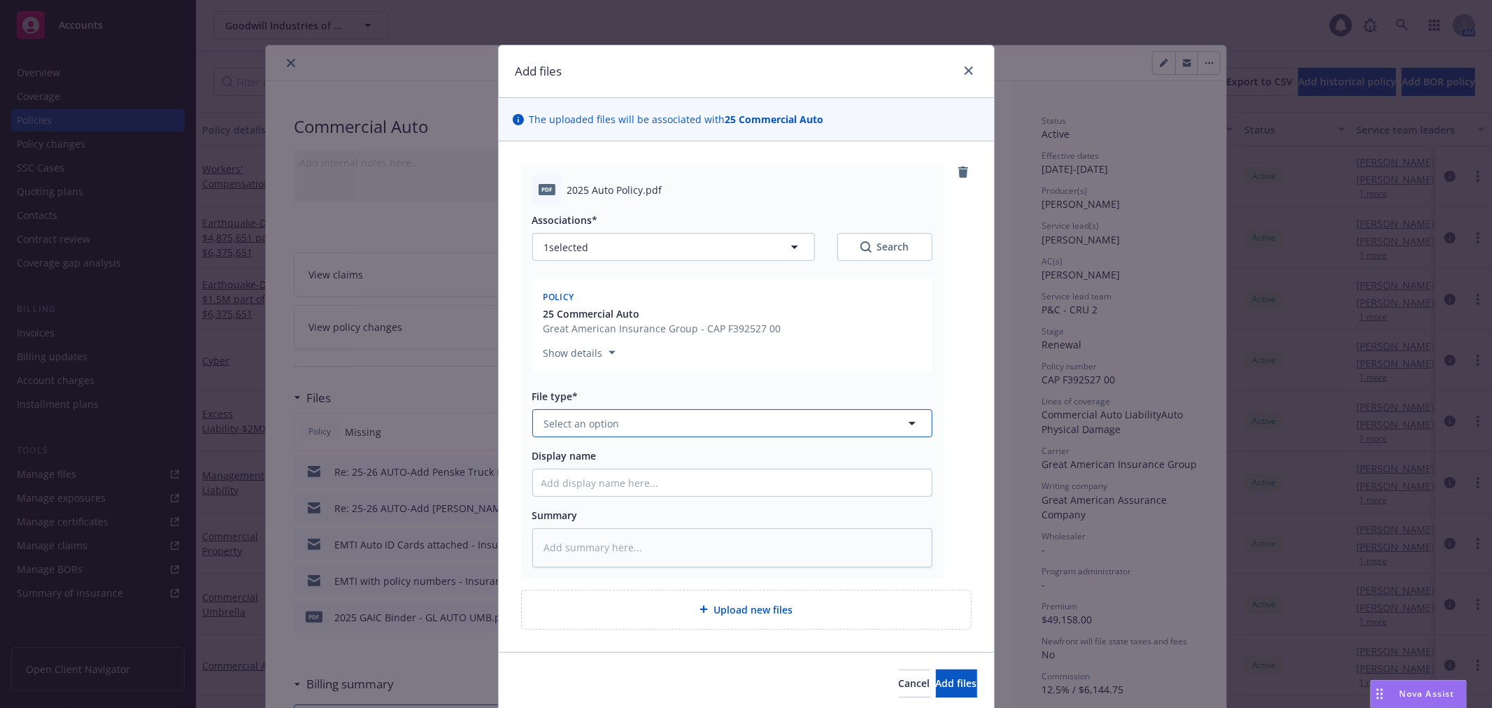
click at [621, 428] on button "Select an option" at bounding box center [732, 423] width 400 height 28
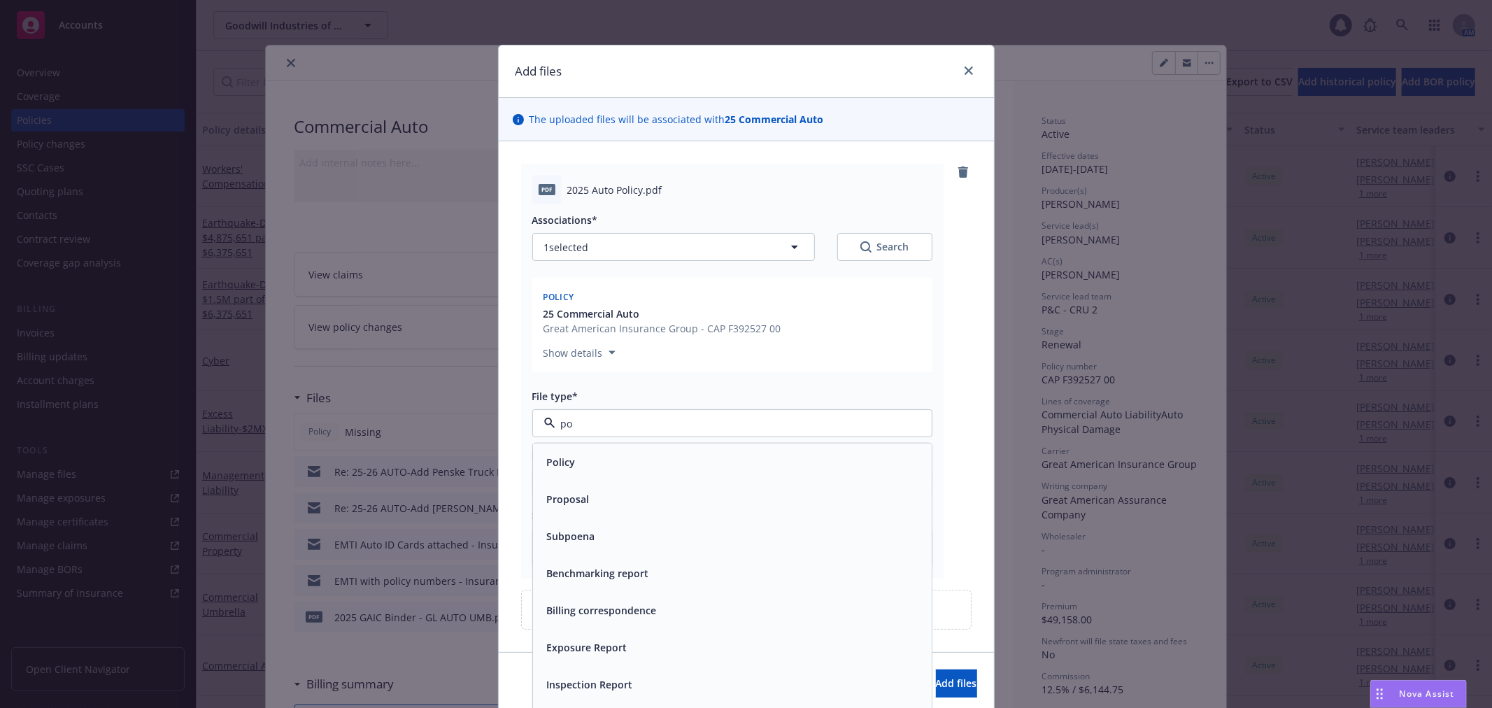
type input "pol"
click at [626, 456] on div "Policy" at bounding box center [733, 462] width 382 height 20
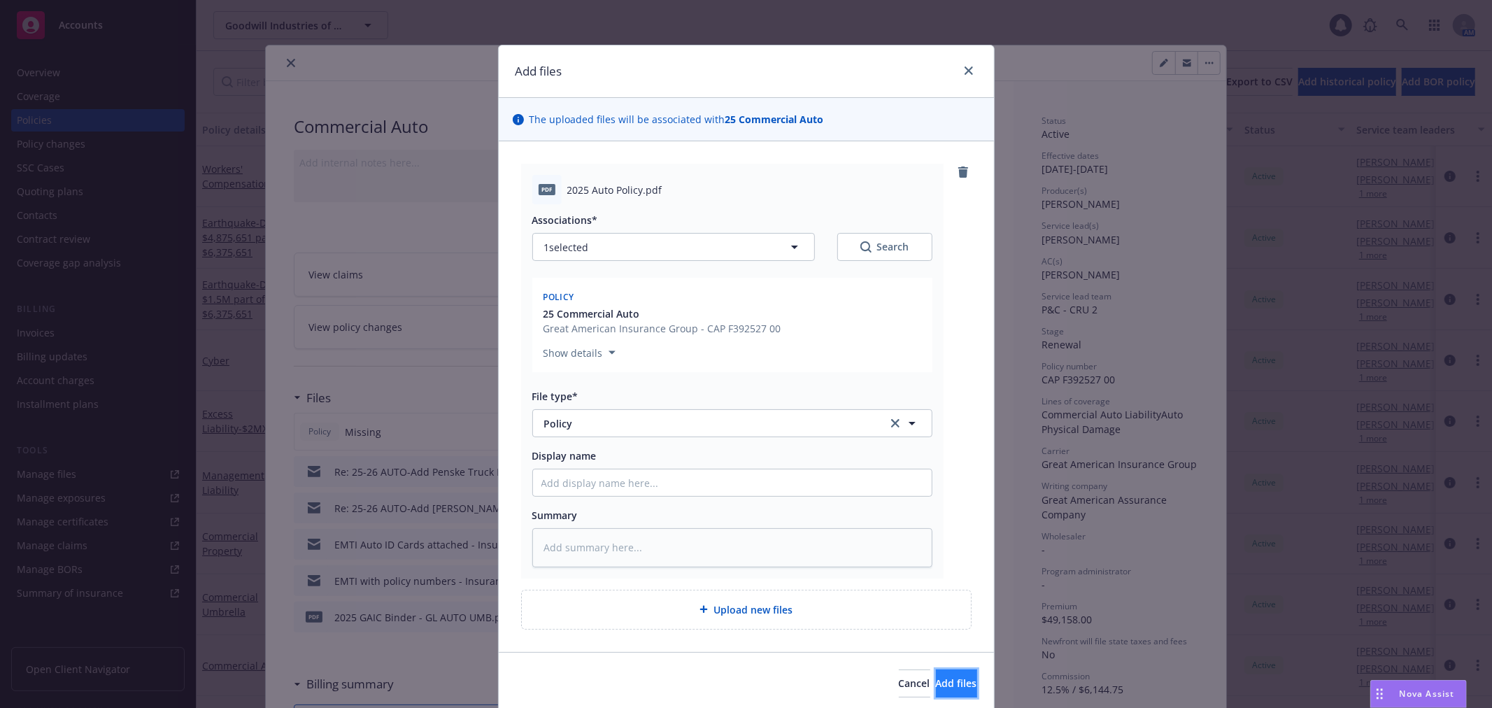
click at [938, 691] on button "Add files" at bounding box center [956, 684] width 41 height 28
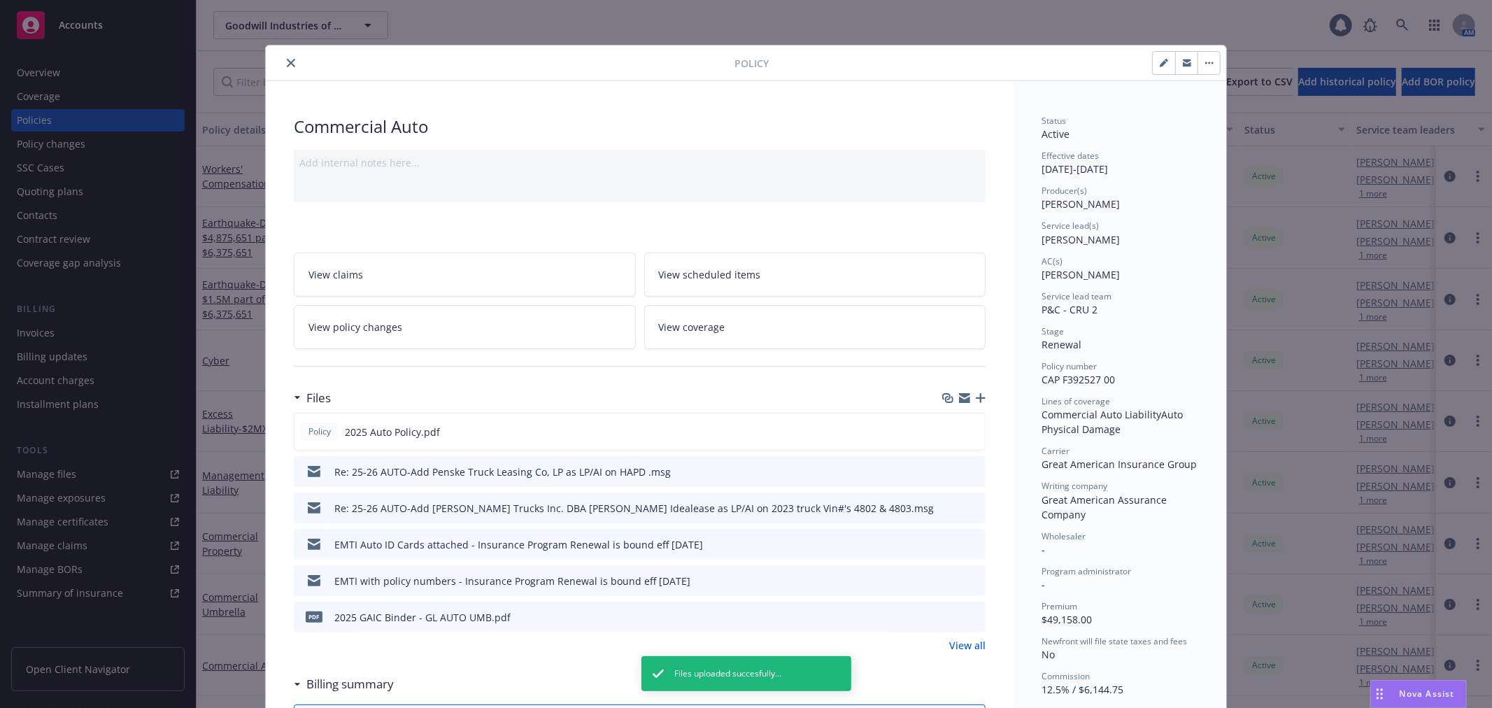
click at [289, 63] on icon "close" at bounding box center [291, 63] width 8 height 8
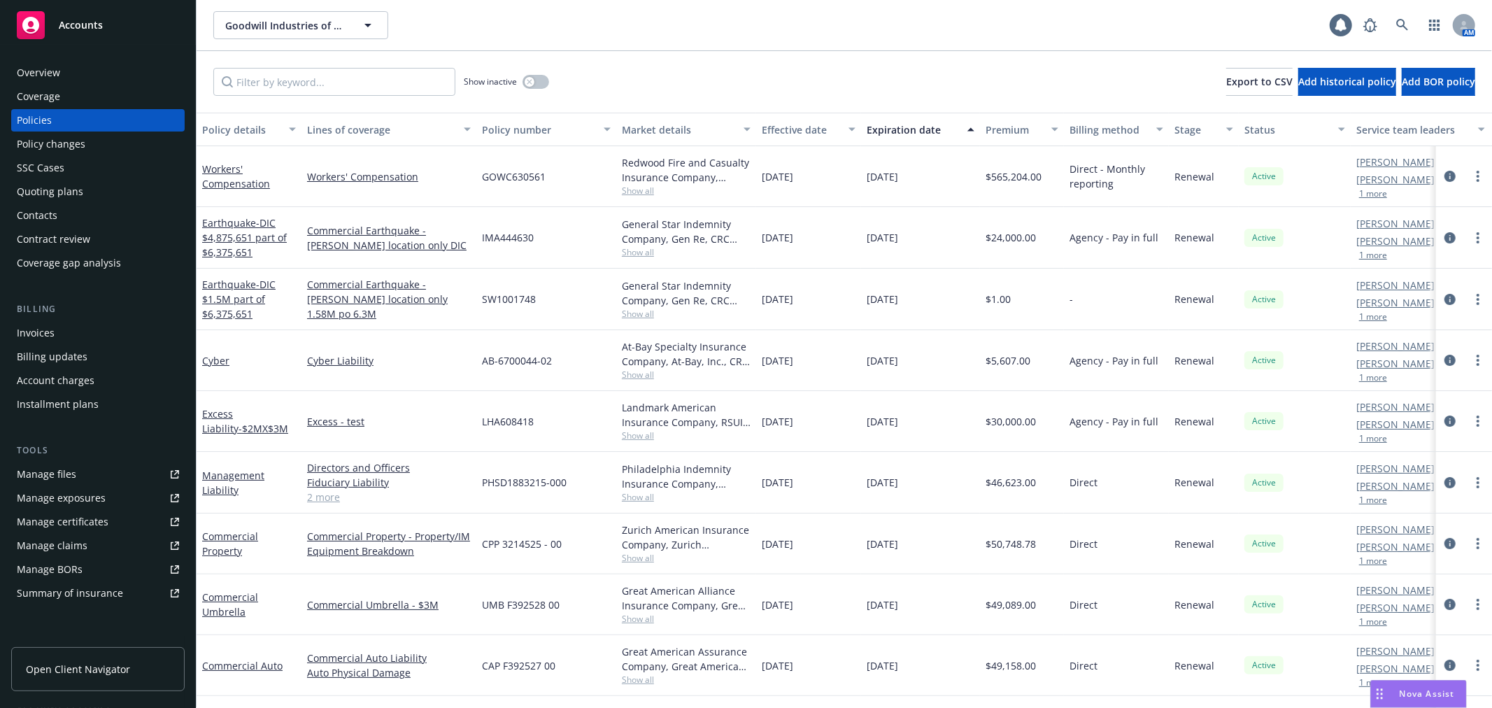
scroll to position [92, 0]
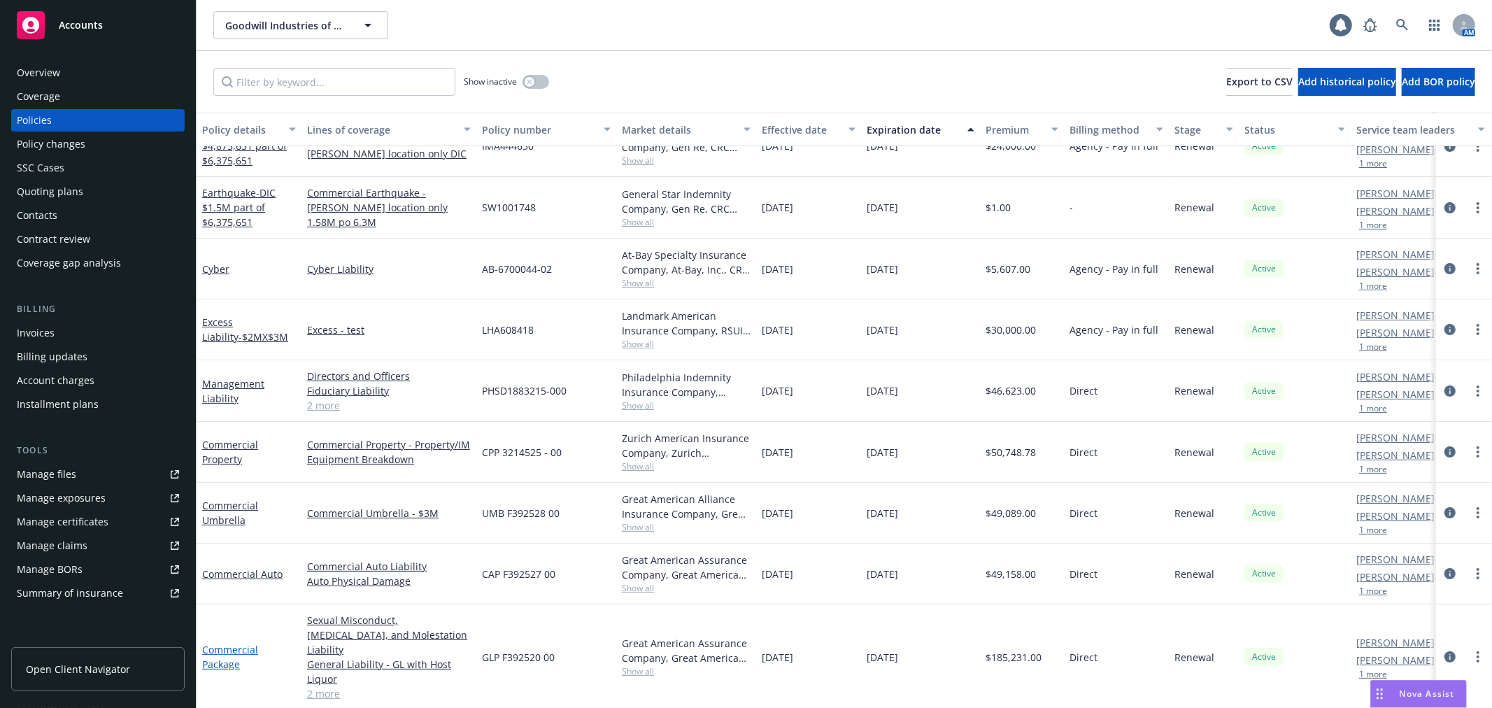
click at [218, 648] on link "Commercial Package" at bounding box center [230, 657] width 56 height 28
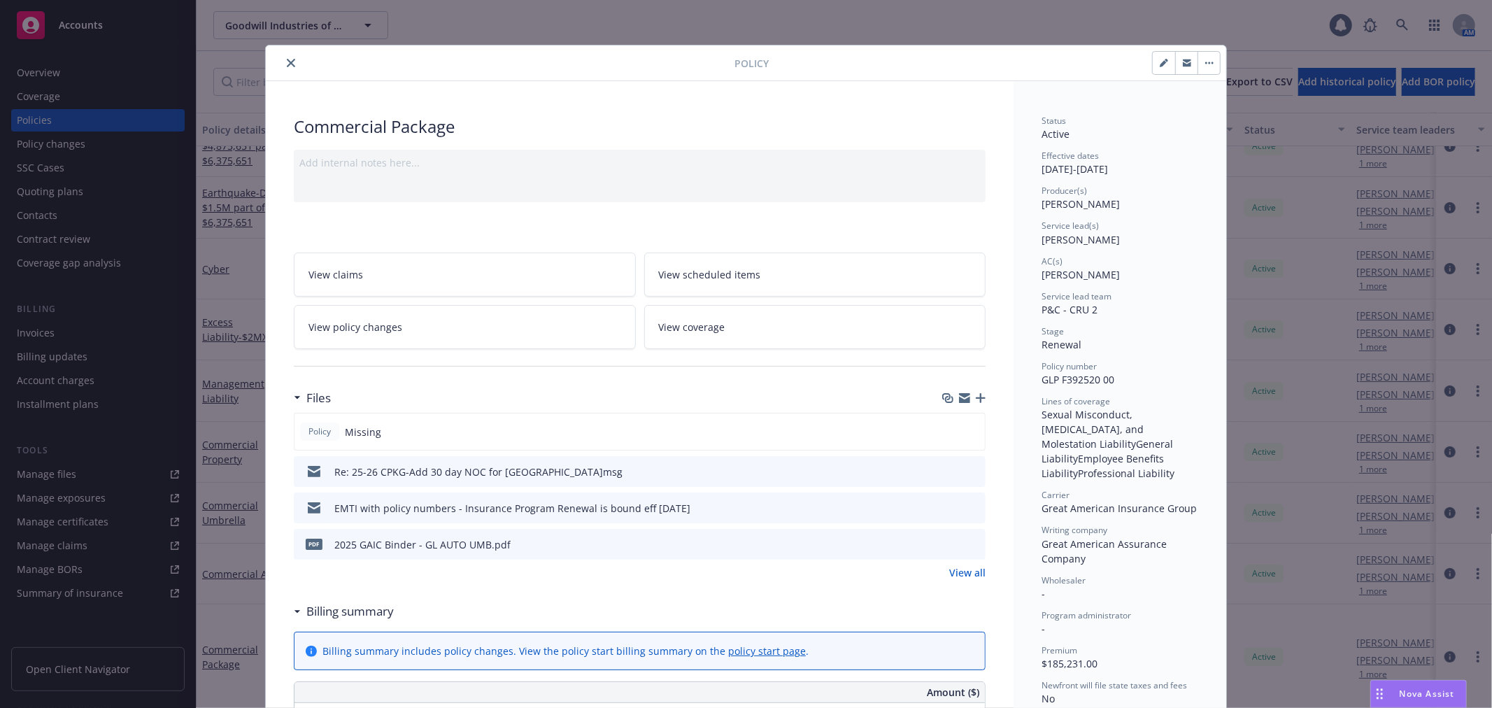
scroll to position [42, 0]
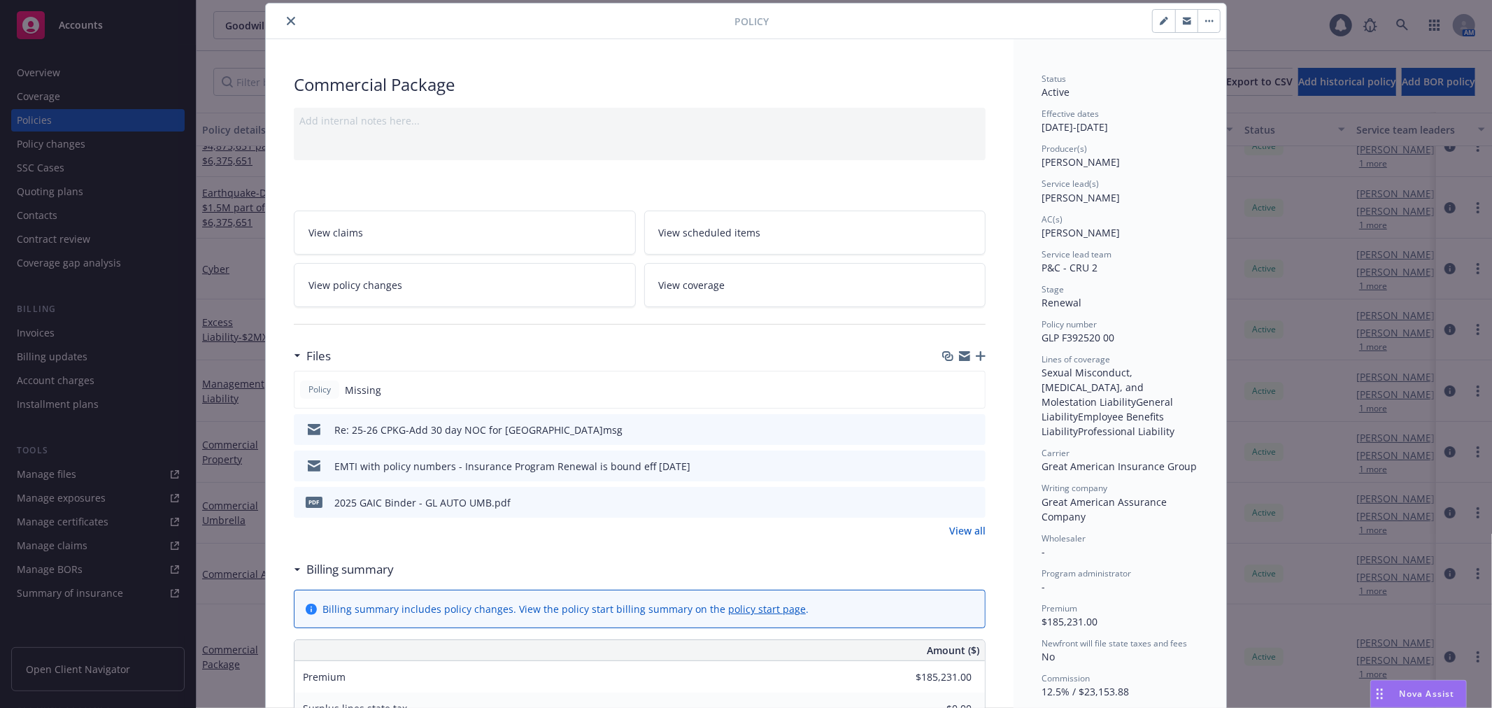
click at [976, 355] on icon "button" at bounding box center [981, 356] width 10 height 10
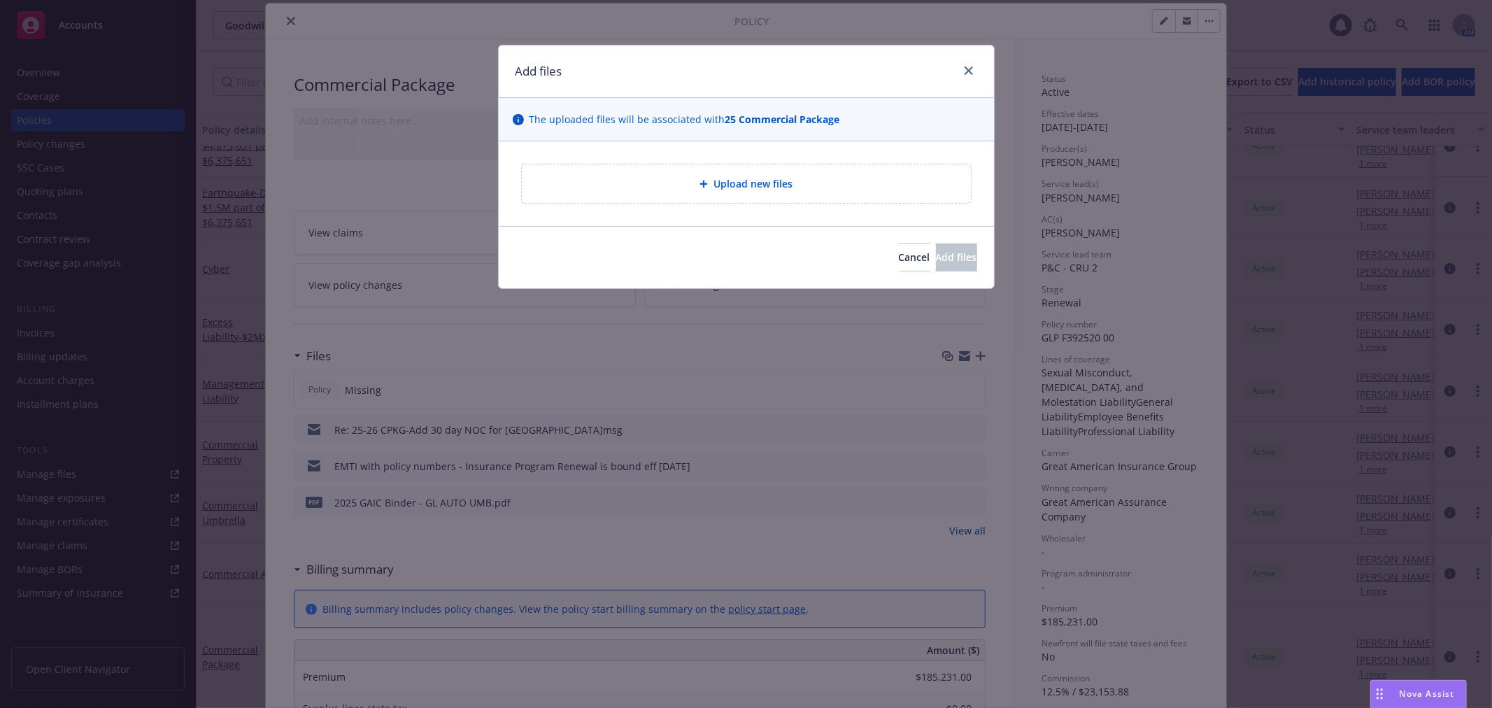
click at [735, 190] on span "Upload new files" at bounding box center [753, 183] width 79 height 15
type textarea "x"
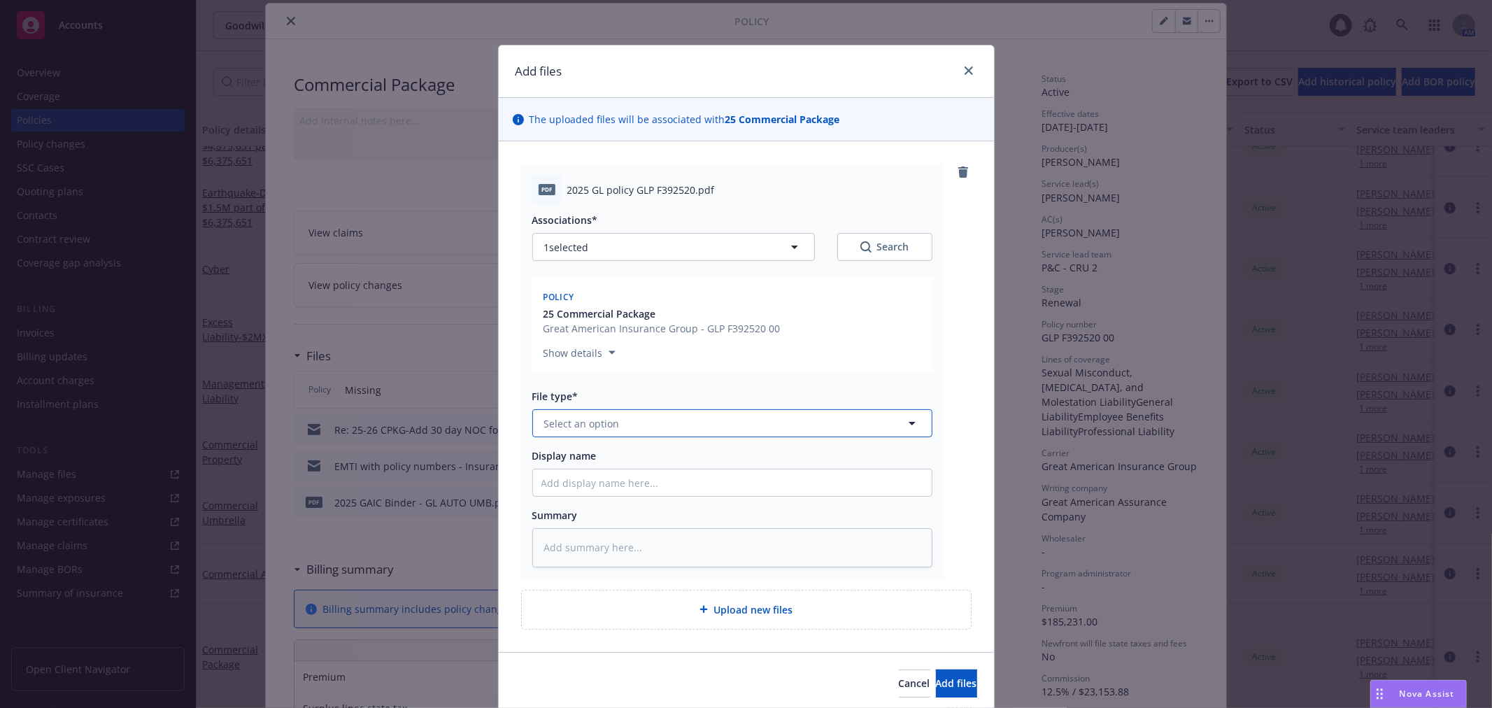
click at [600, 425] on span "Select an option" at bounding box center [582, 423] width 76 height 15
type input "pol"
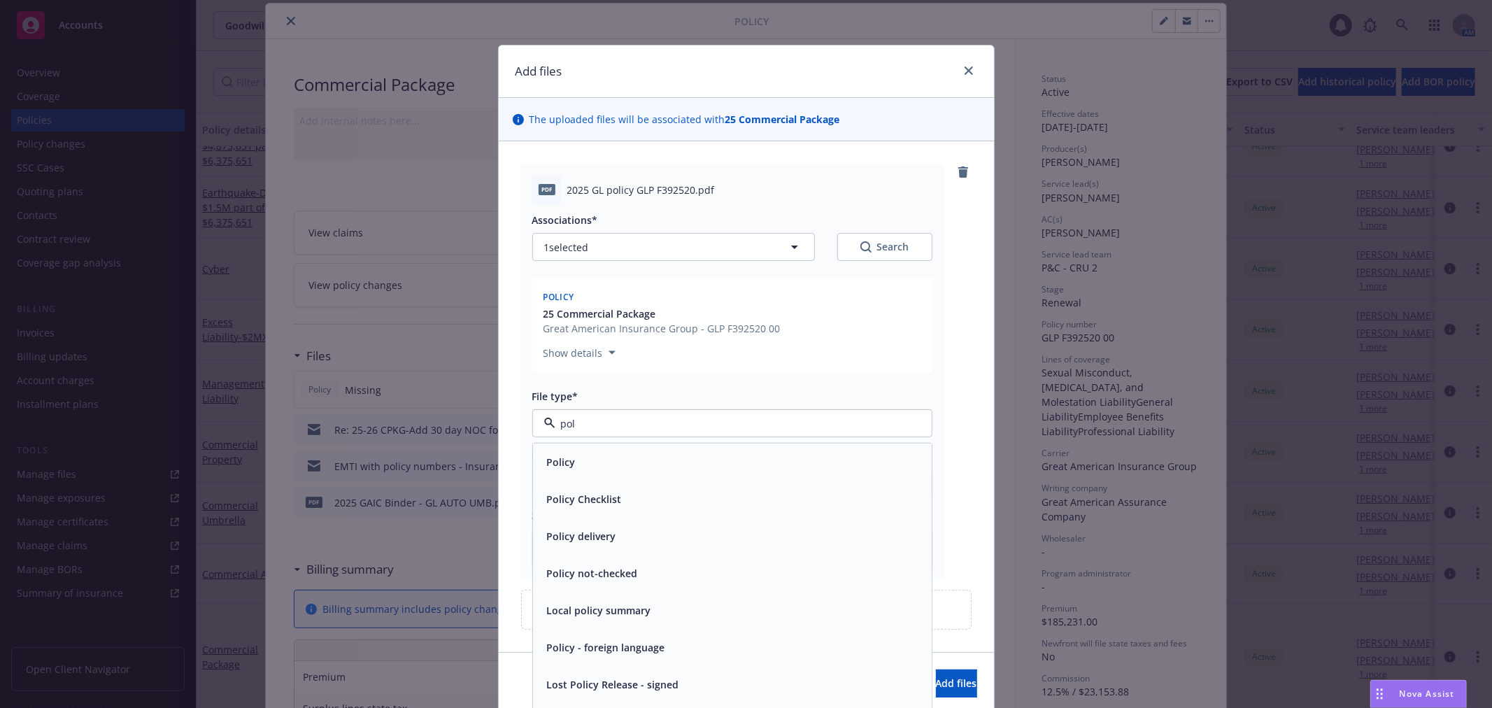
click at [607, 465] on div "Policy" at bounding box center [733, 462] width 382 height 20
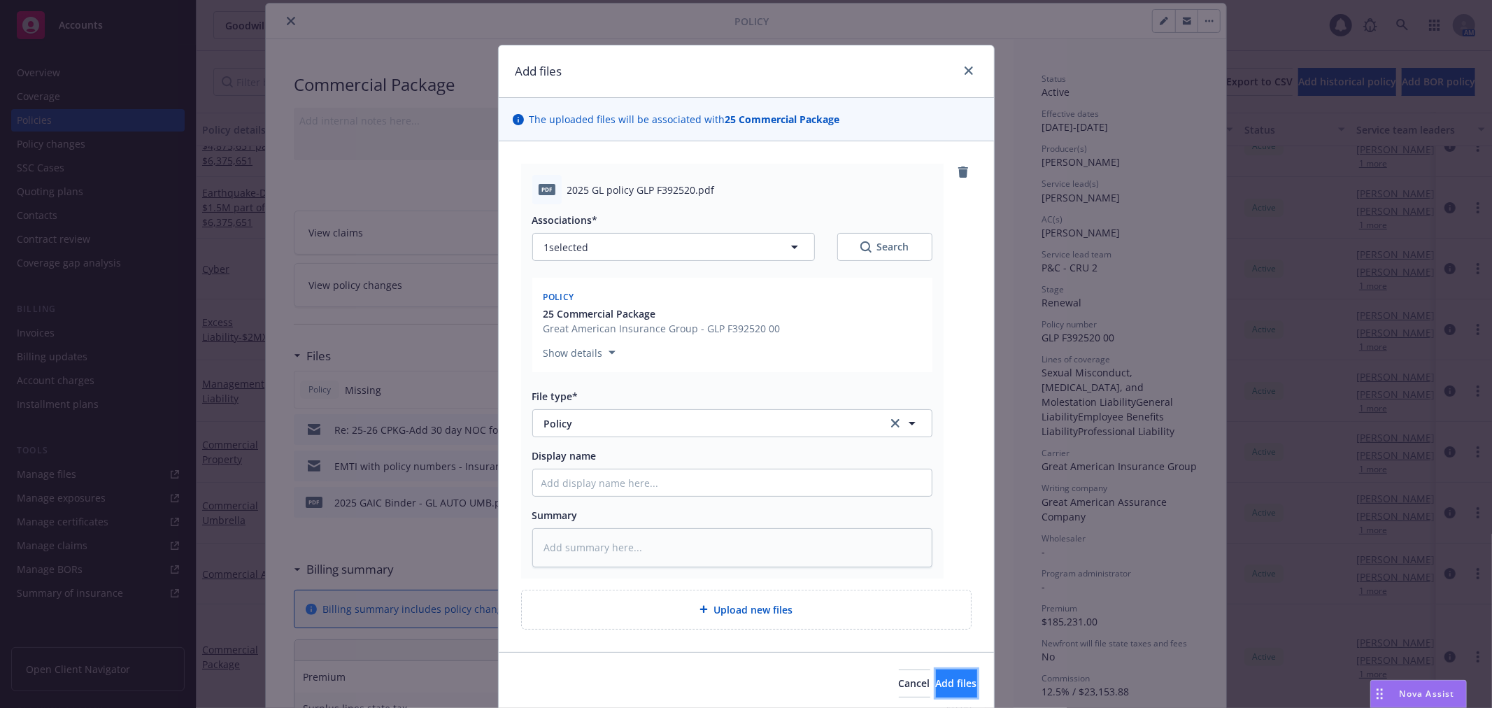
click at [941, 686] on span "Add files" at bounding box center [956, 683] width 41 height 13
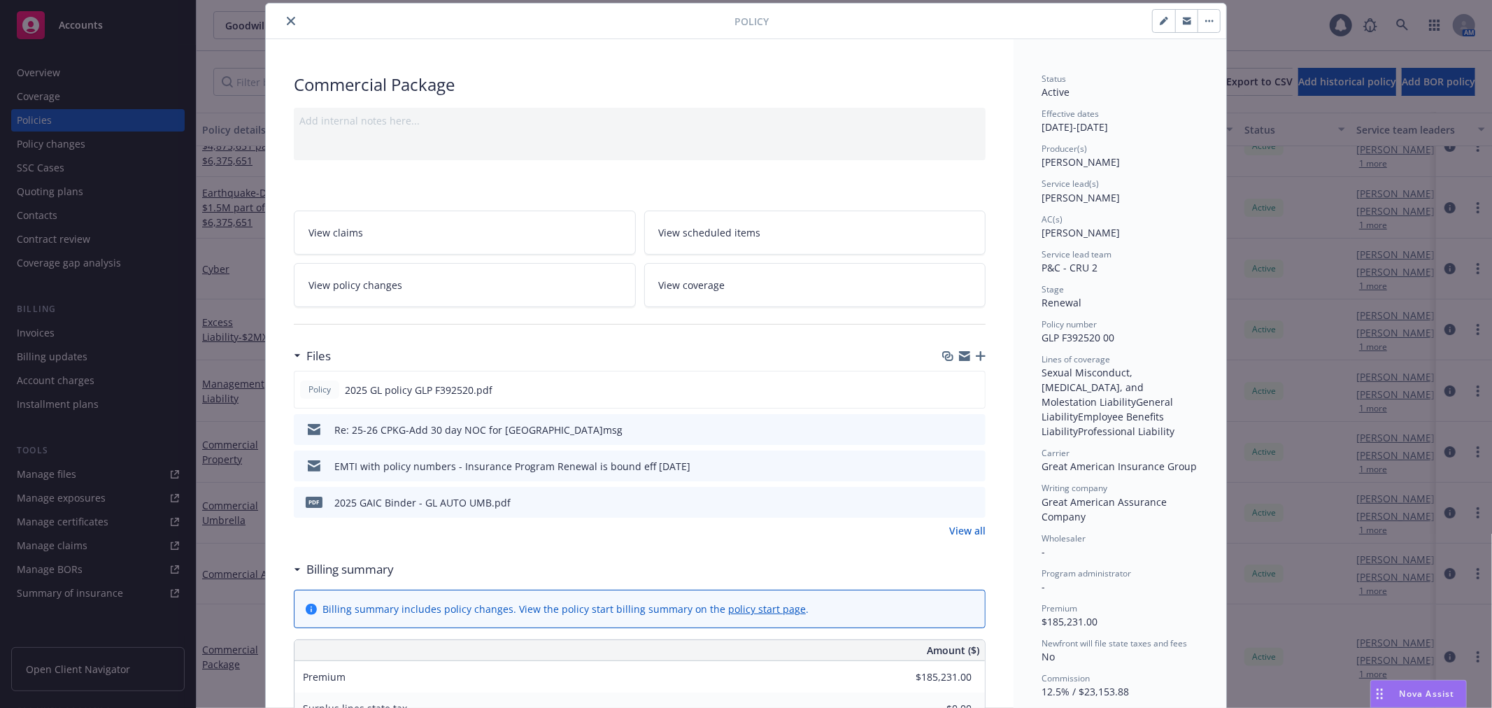
drag, startPoint x: 284, startPoint y: 19, endPoint x: 261, endPoint y: 61, distance: 47.9
click at [287, 19] on icon "close" at bounding box center [291, 21] width 8 height 8
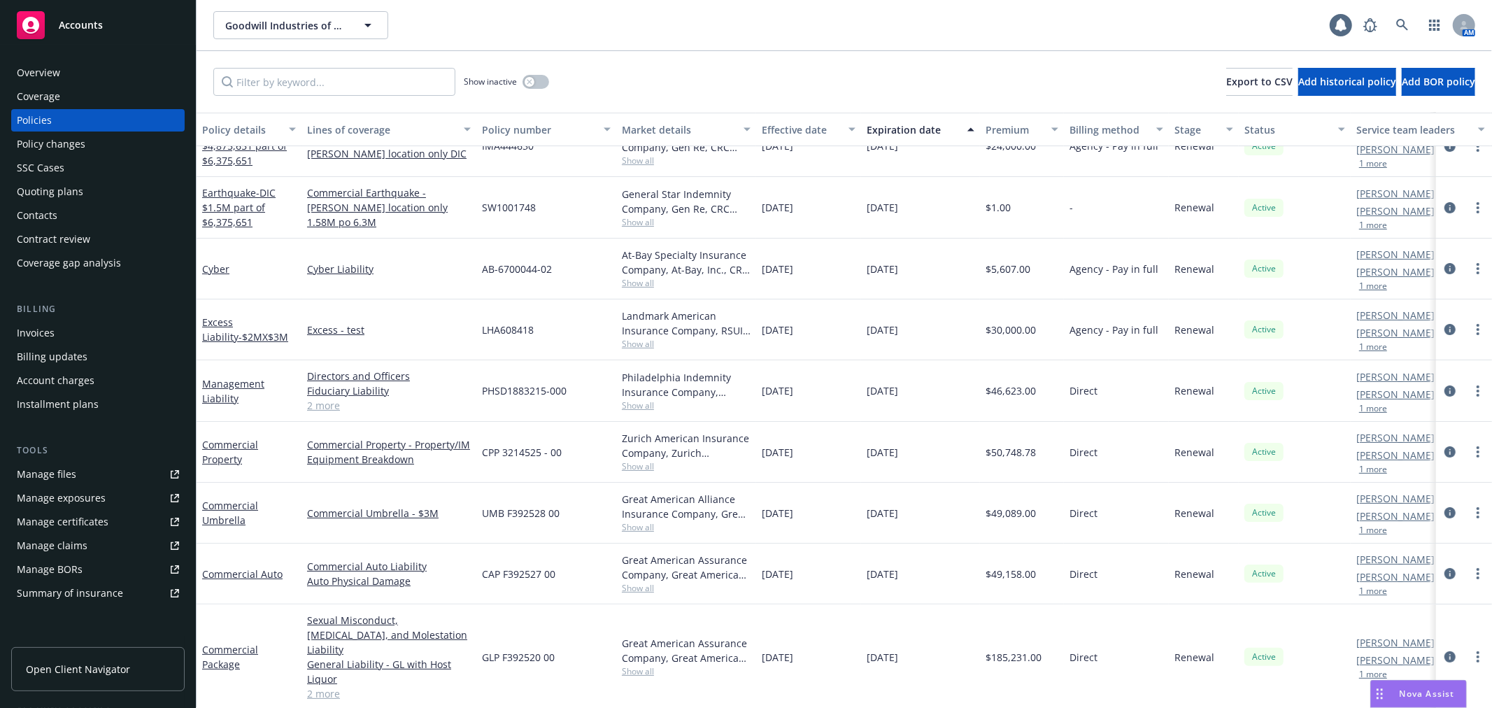
click at [136, 665] on link "Open Client Navigator" at bounding box center [98, 669] width 174 height 44
click at [240, 576] on link "Commercial Auto" at bounding box center [242, 573] width 80 height 13
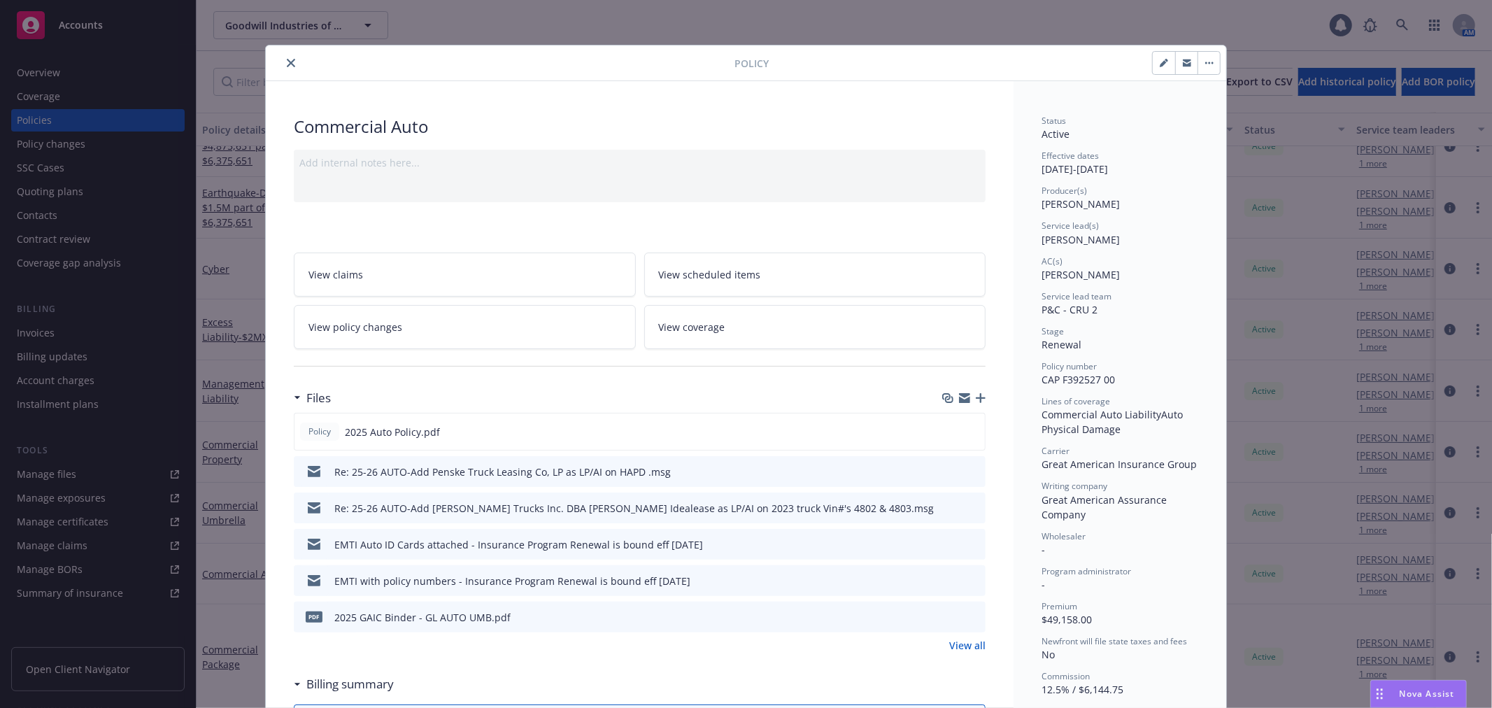
drag, startPoint x: 285, startPoint y: 61, endPoint x: 285, endPoint y: 98, distance: 37.1
click at [287, 61] on icon "close" at bounding box center [291, 63] width 8 height 8
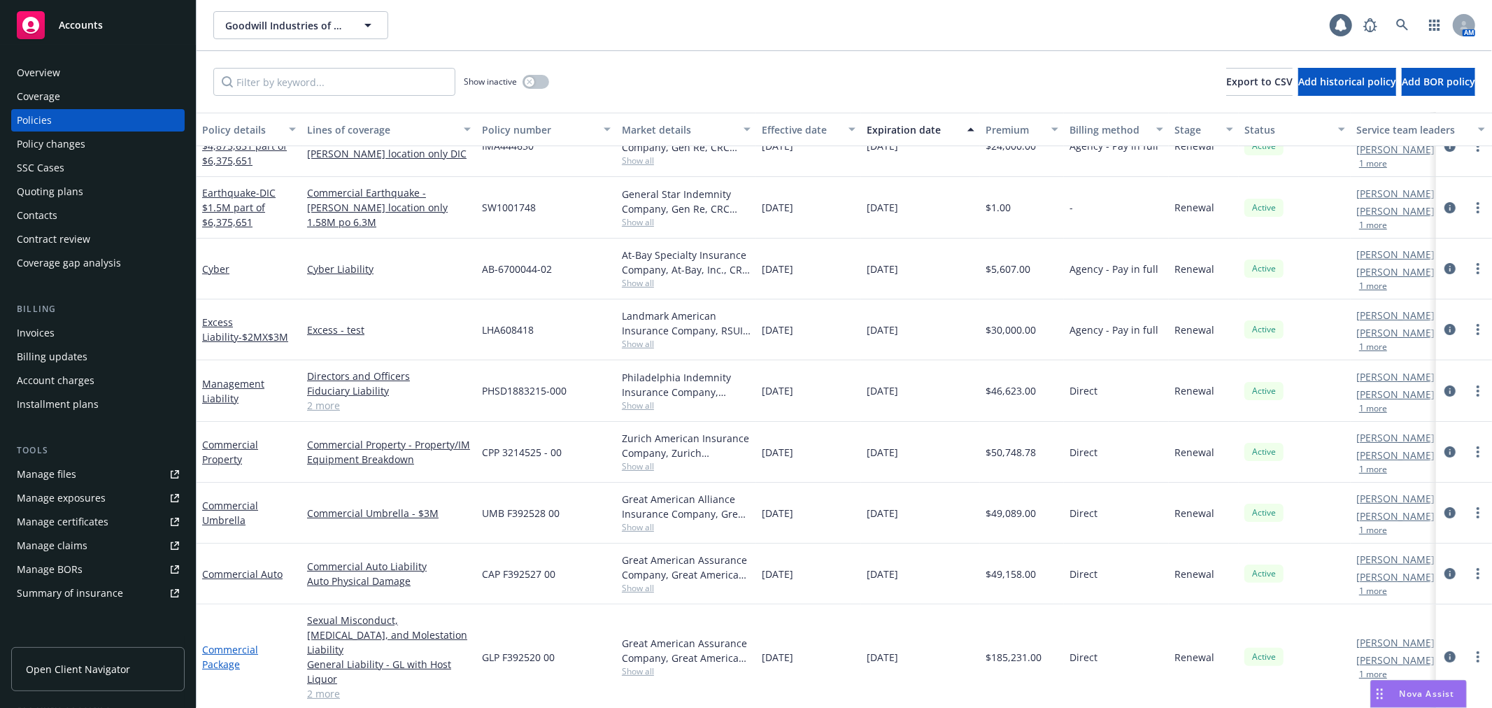
click at [228, 643] on link "Commercial Package" at bounding box center [230, 657] width 56 height 28
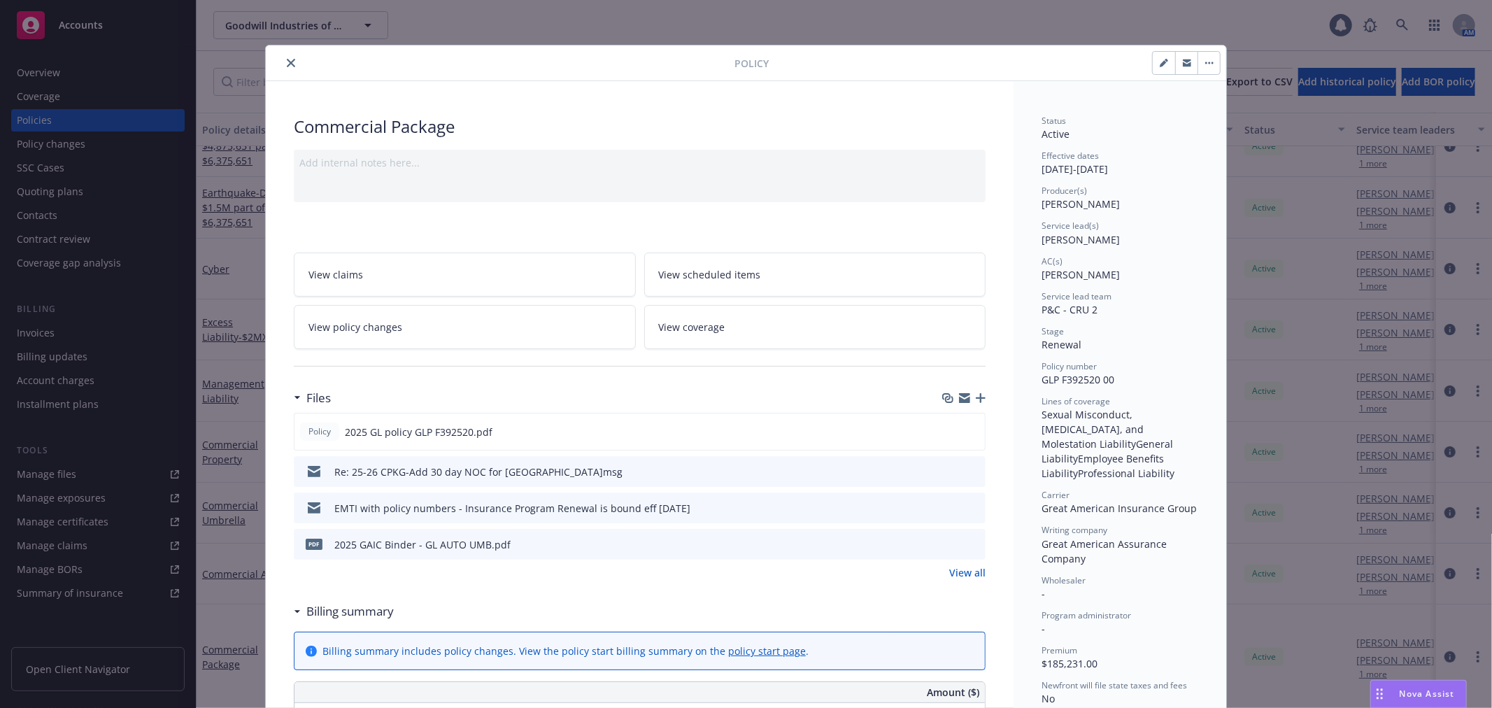
scroll to position [42, 0]
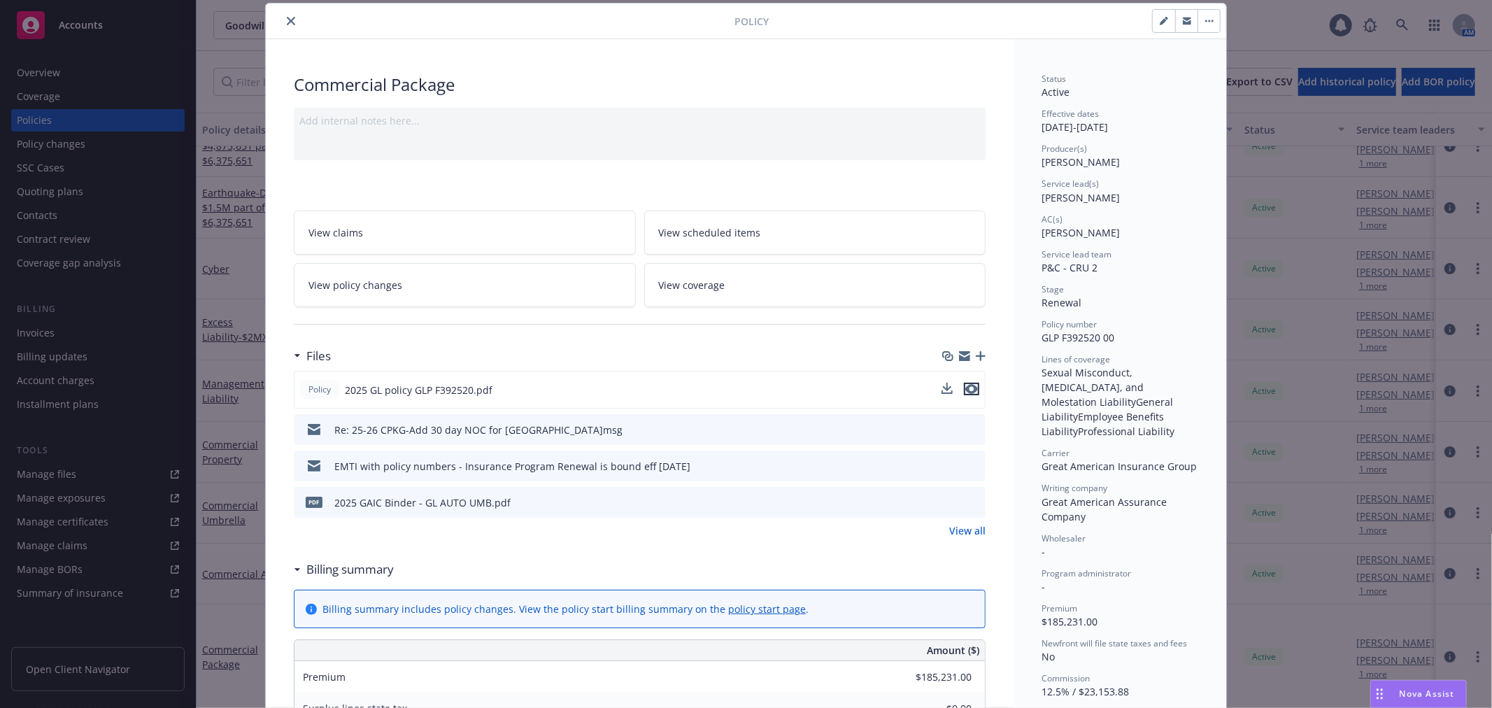
click at [966, 388] on icon "preview file" at bounding box center [972, 389] width 13 height 10
click at [291, 19] on button "close" at bounding box center [291, 21] width 17 height 17
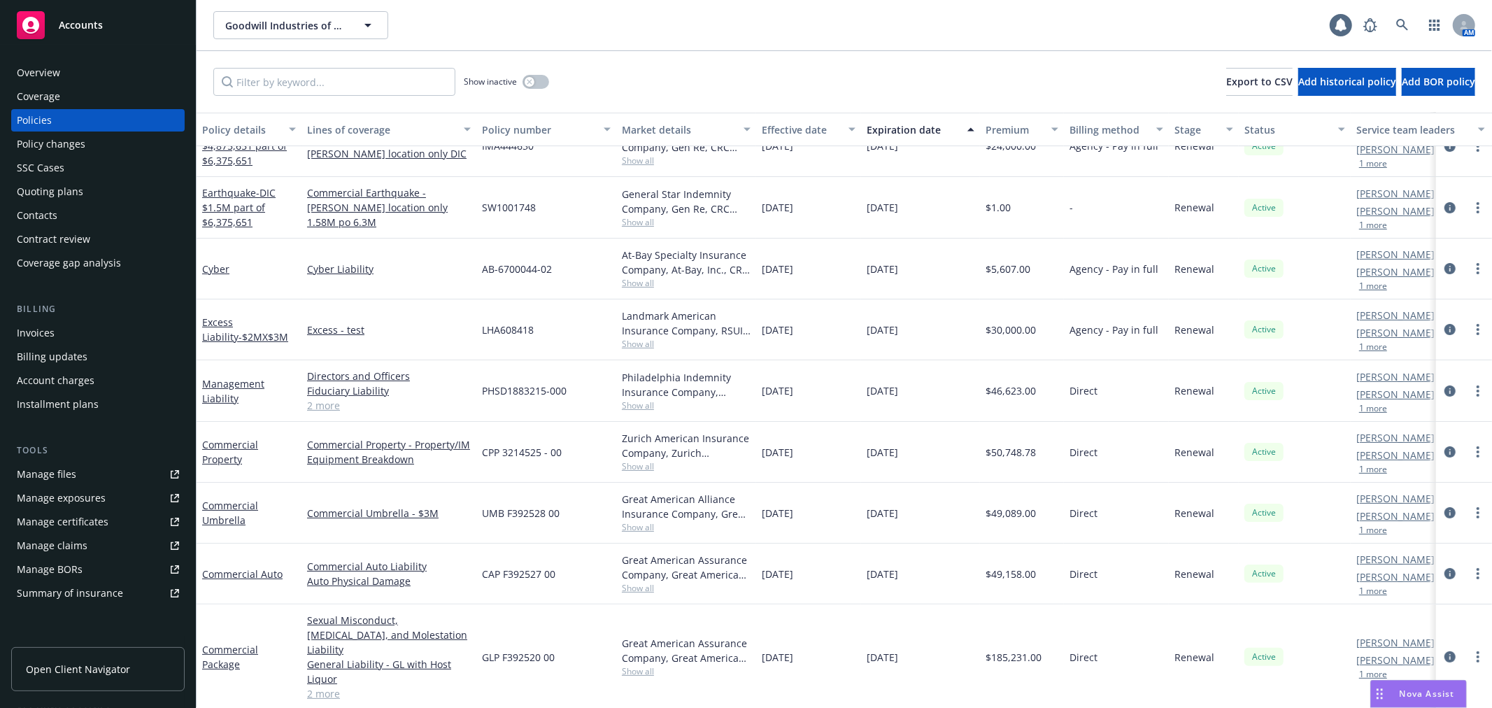
click at [226, 329] on div "Excess Liability - $2MX$3M" at bounding box center [249, 329] width 94 height 29
click at [222, 319] on link "Excess Liability - $2MX$3M" at bounding box center [245, 330] width 86 height 28
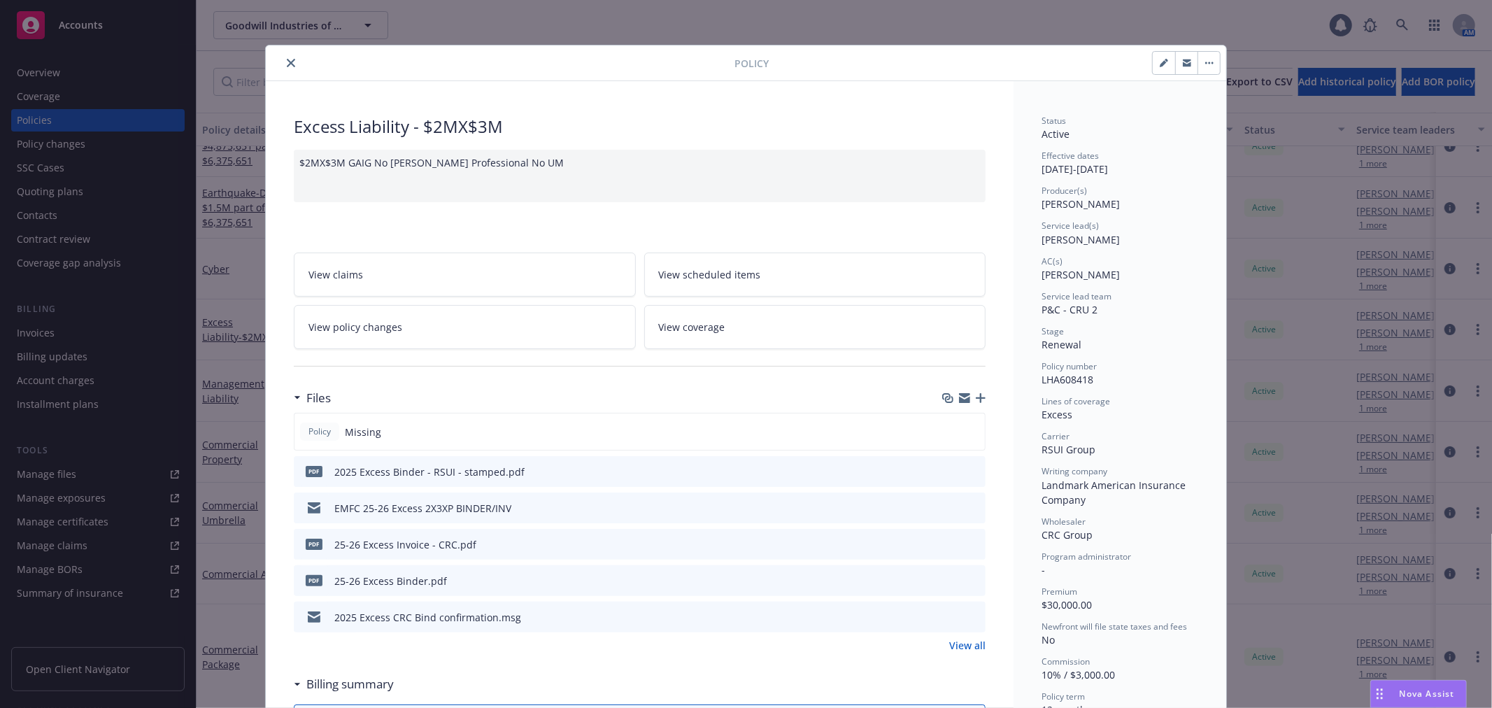
click at [976, 400] on icon "button" at bounding box center [981, 398] width 10 height 10
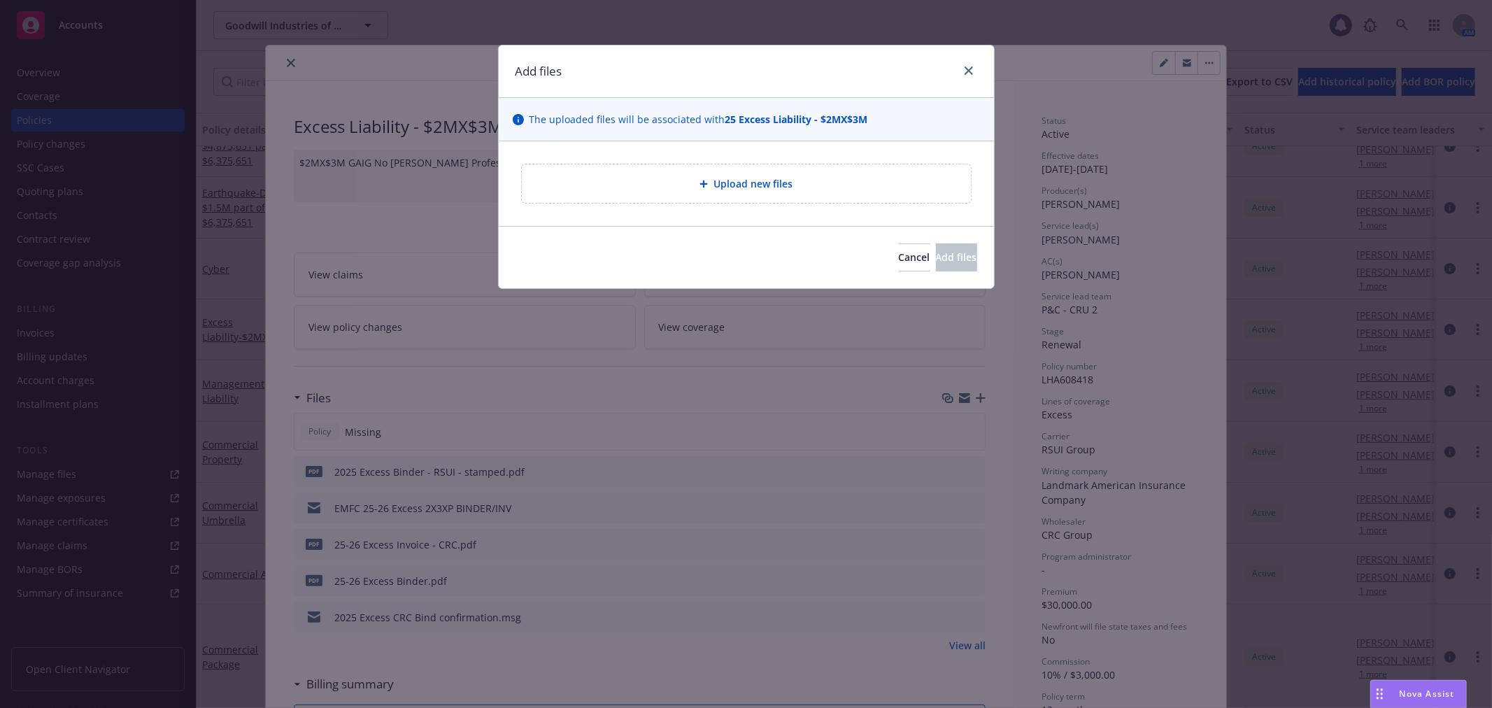
click at [789, 182] on span "Upload new files" at bounding box center [753, 183] width 79 height 15
type textarea "x"
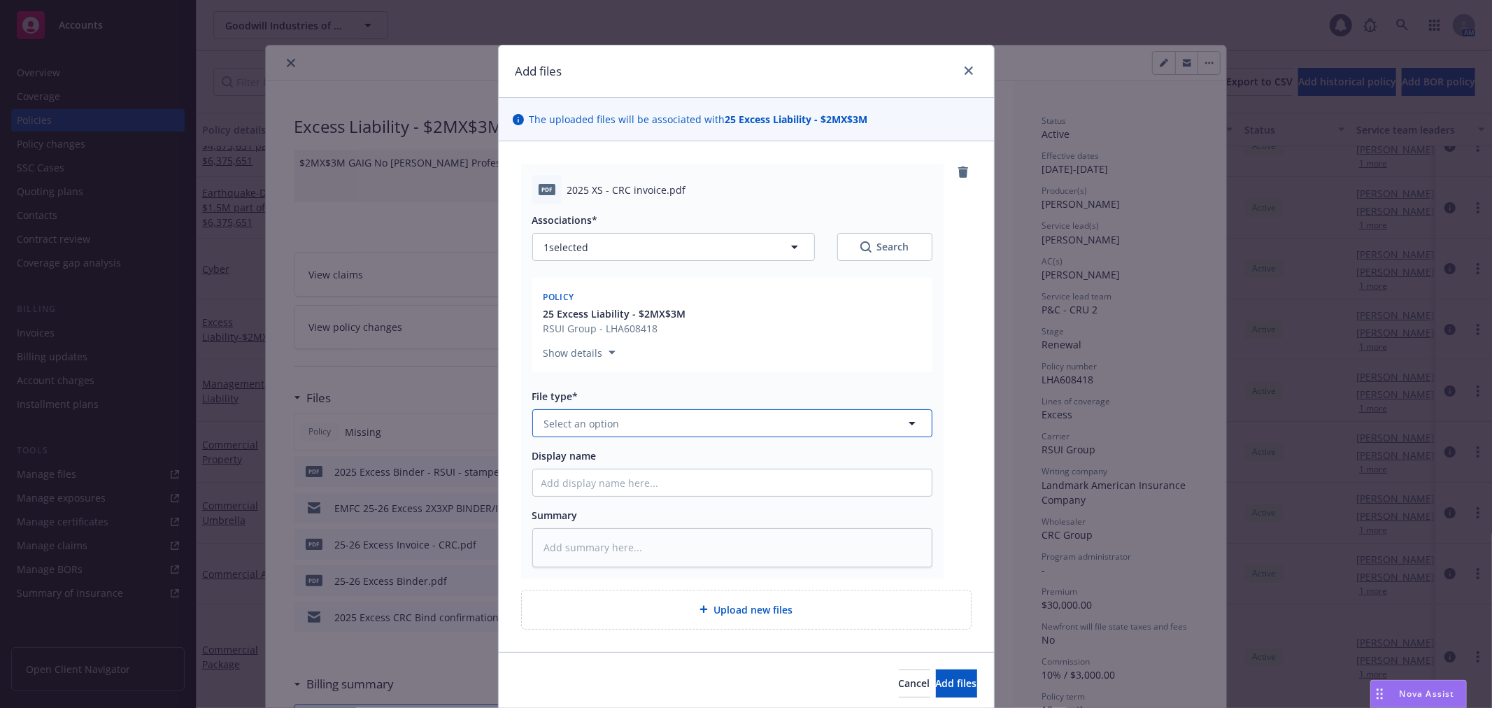
click at [603, 416] on button "Select an option" at bounding box center [732, 423] width 400 height 28
type input "inv"
click at [633, 495] on span "Invoice - Third Party" at bounding box center [595, 499] width 97 height 15
click at [936, 673] on button "Add files" at bounding box center [956, 684] width 41 height 28
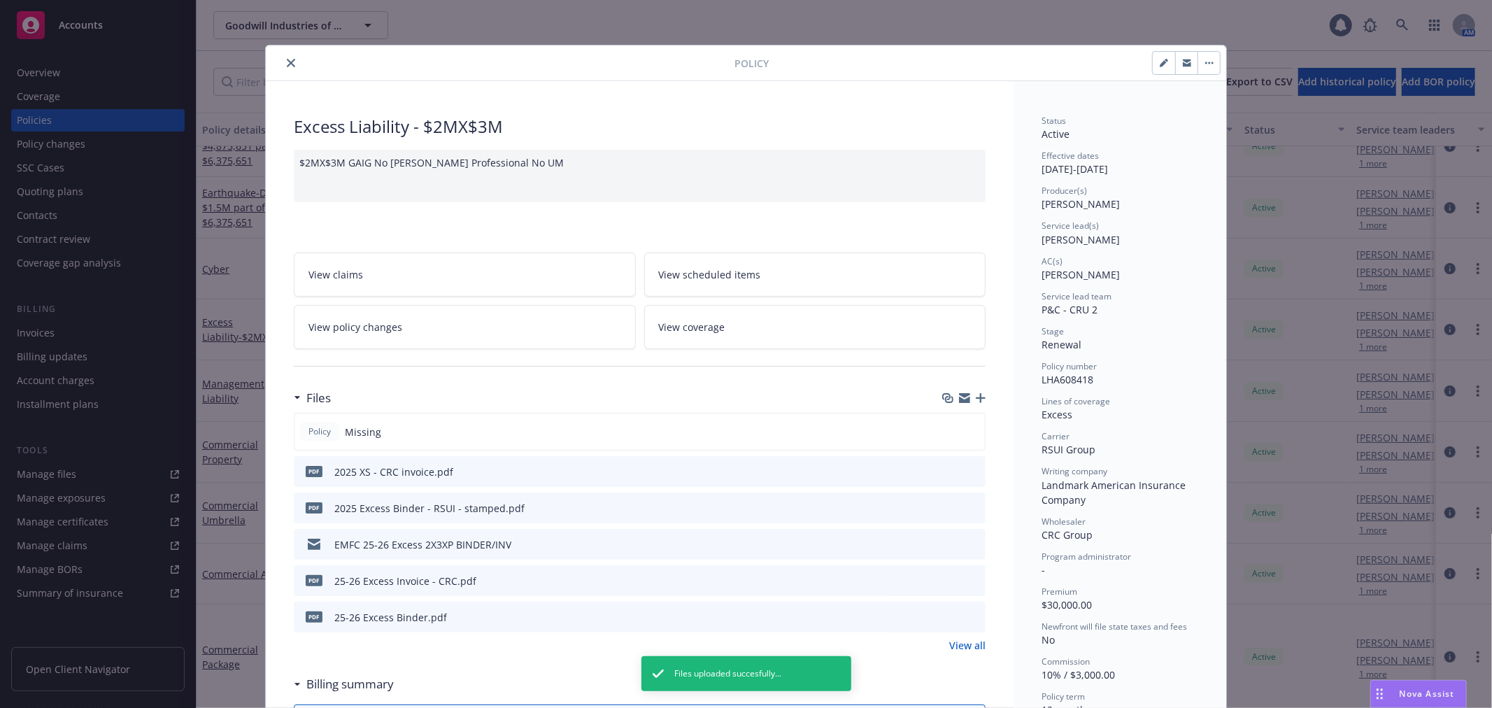
click at [288, 63] on icon "close" at bounding box center [291, 63] width 8 height 8
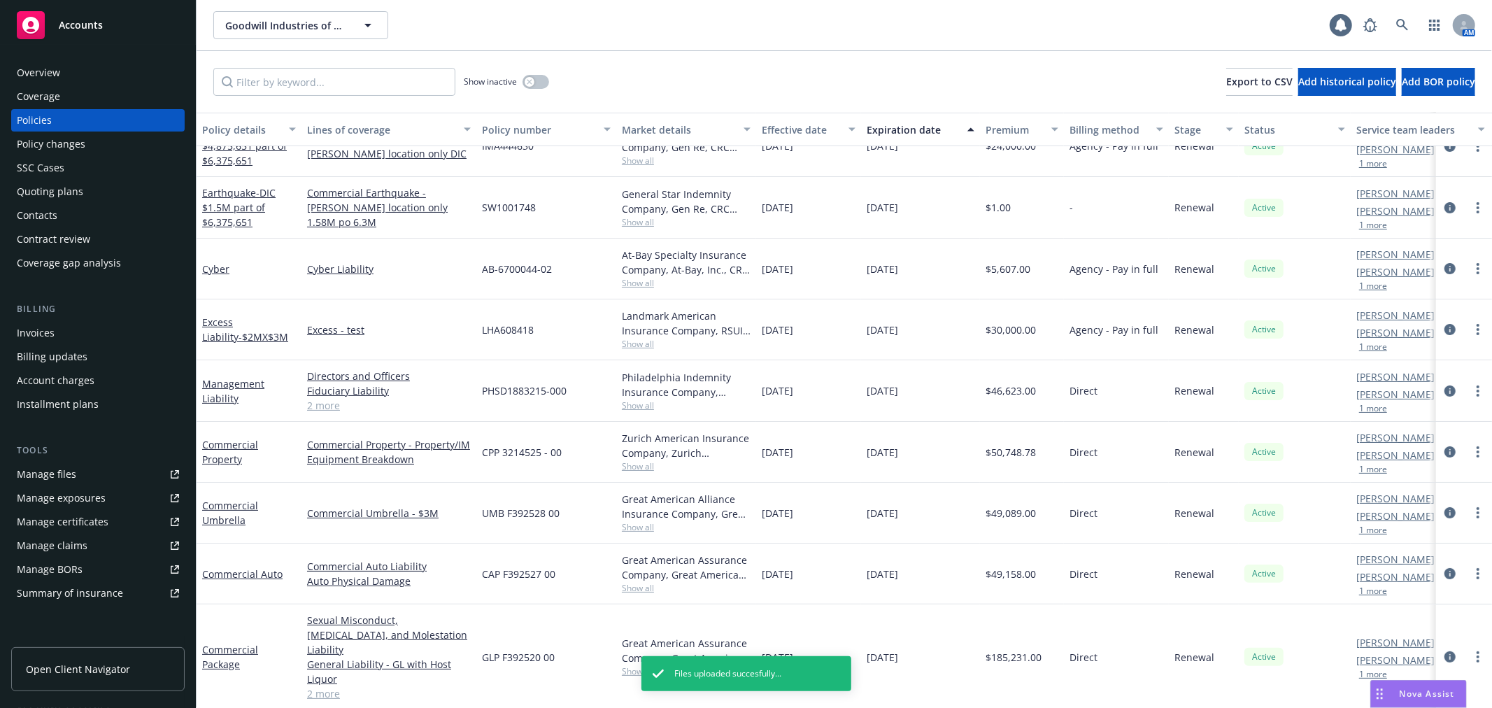
click at [99, 327] on div "Invoices" at bounding box center [98, 333] width 162 height 22
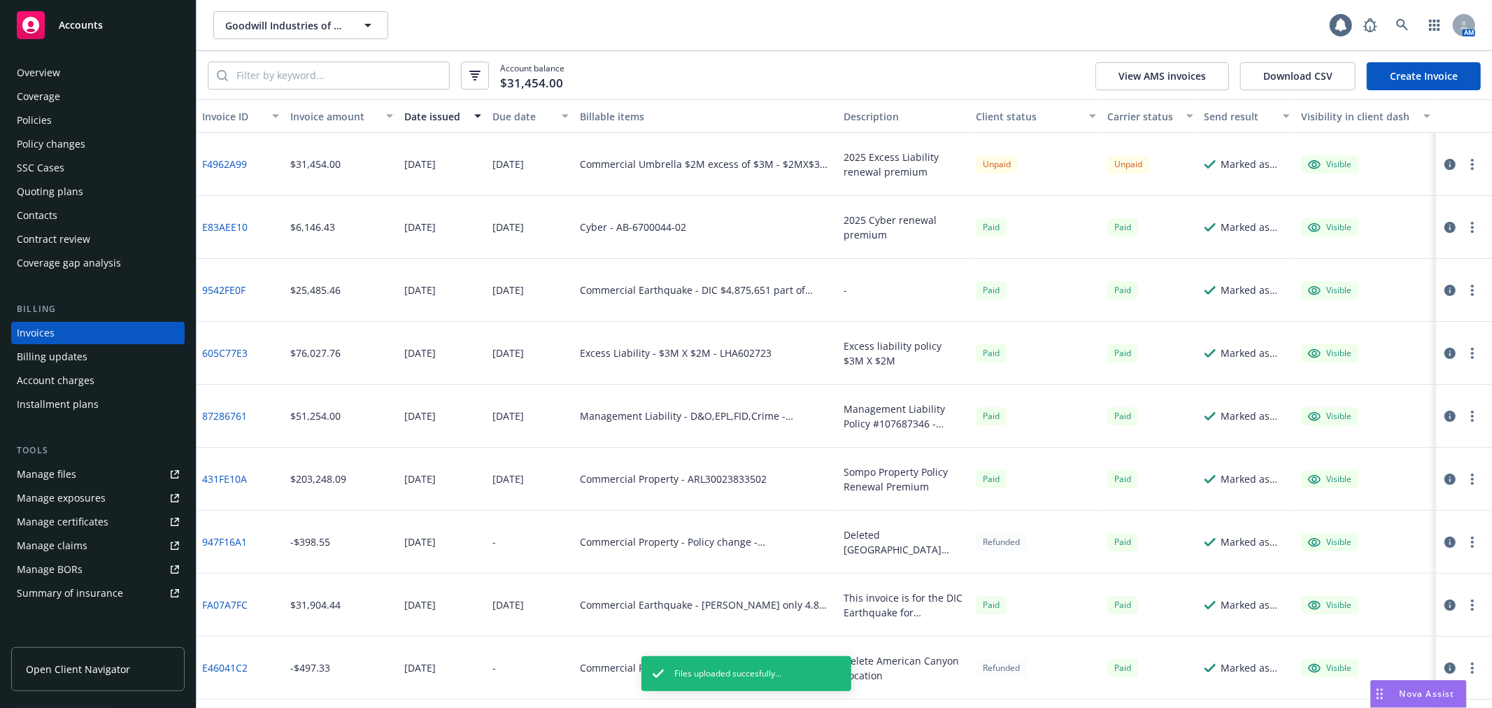
click at [1445, 160] on icon "button" at bounding box center [1450, 164] width 11 height 11
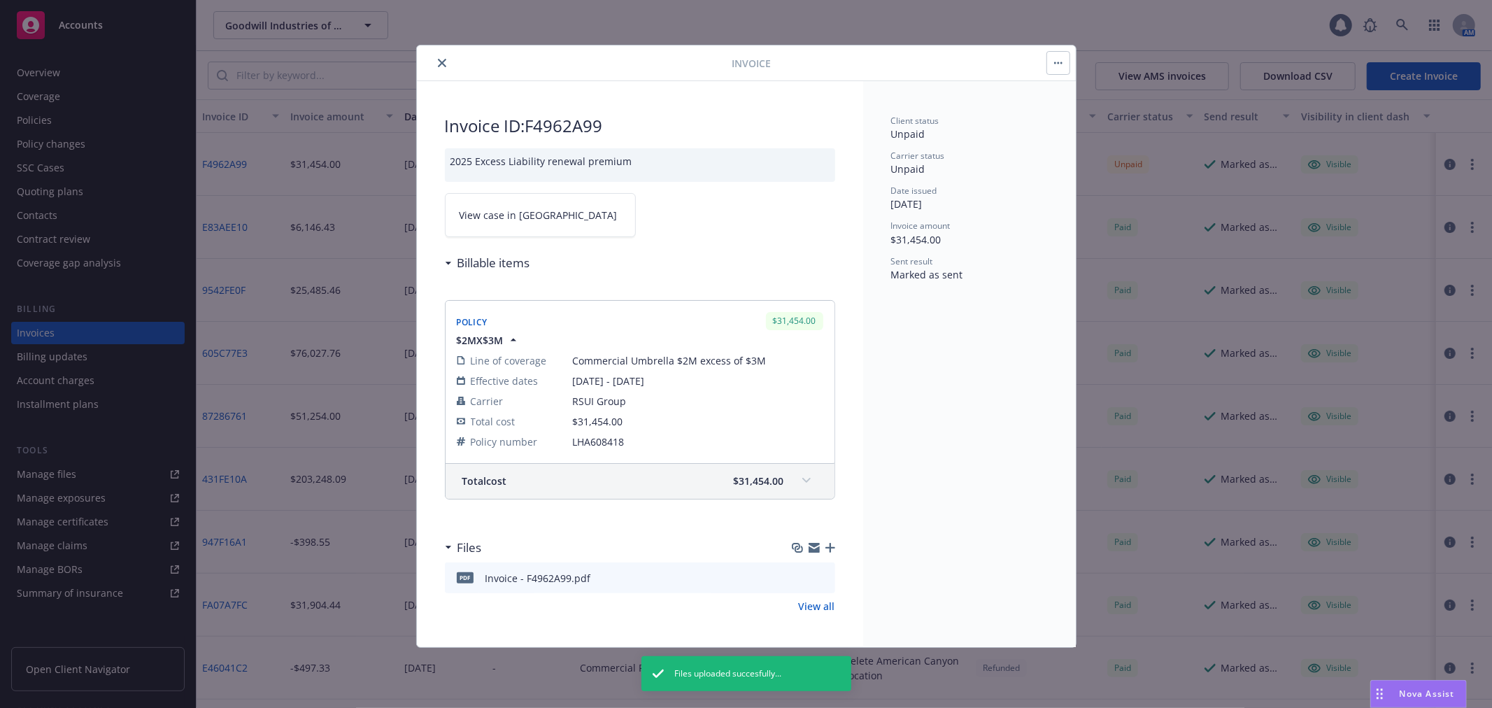
click at [829, 544] on icon "button" at bounding box center [831, 548] width 10 height 10
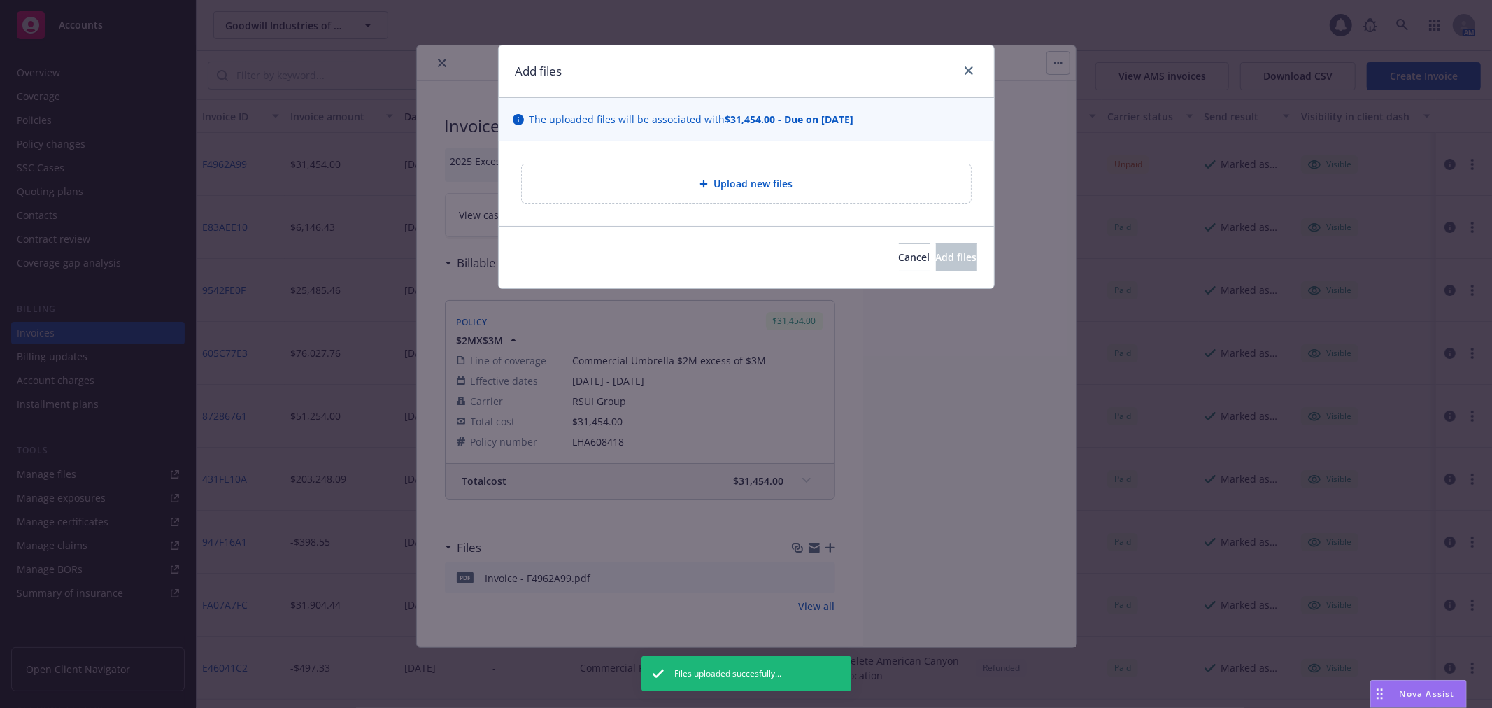
click at [753, 170] on div "Upload new files" at bounding box center [746, 183] width 449 height 38
type textarea "x"
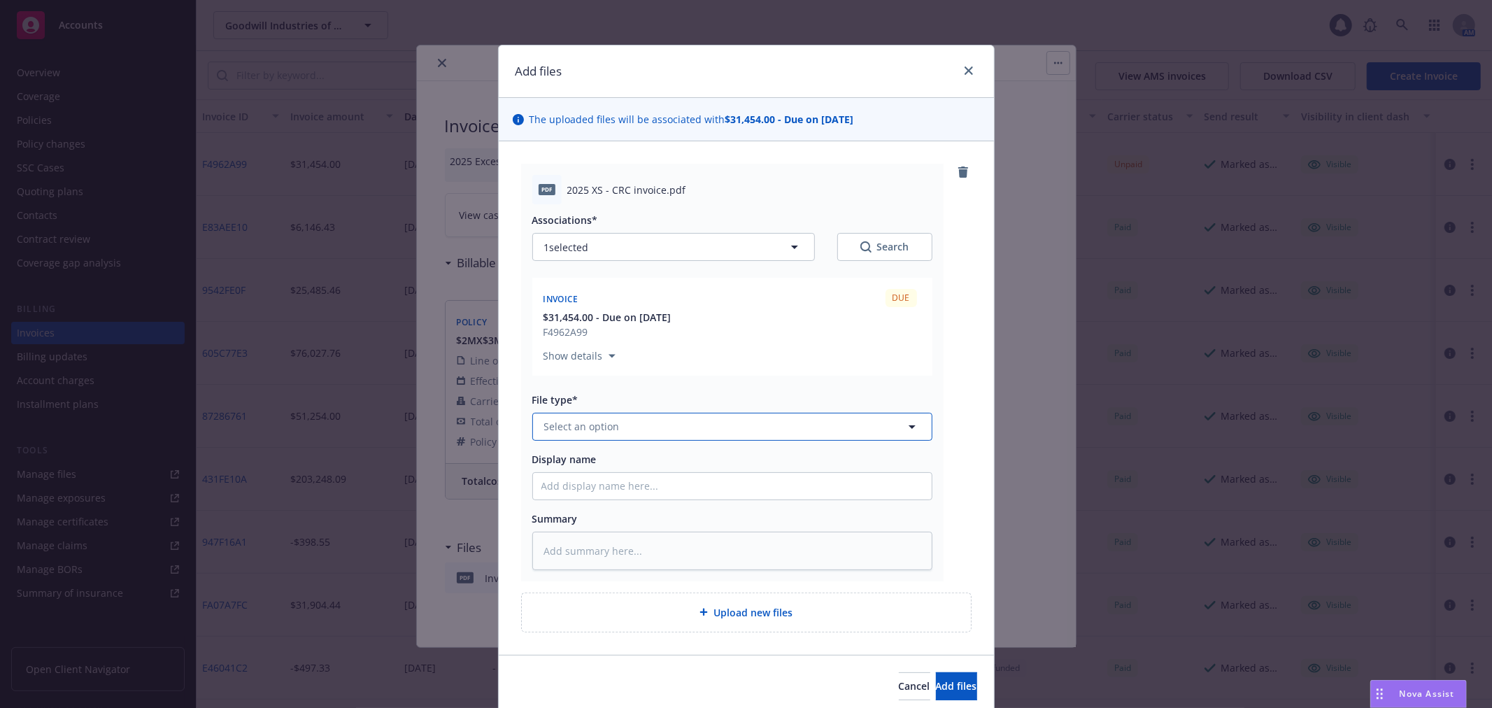
click at [609, 417] on button "Select an option" at bounding box center [732, 427] width 400 height 28
type input "inv"
click at [604, 497] on div "Invoice - Third Party" at bounding box center [651, 502] width 382 height 20
click at [936, 686] on span "Add files" at bounding box center [956, 685] width 41 height 13
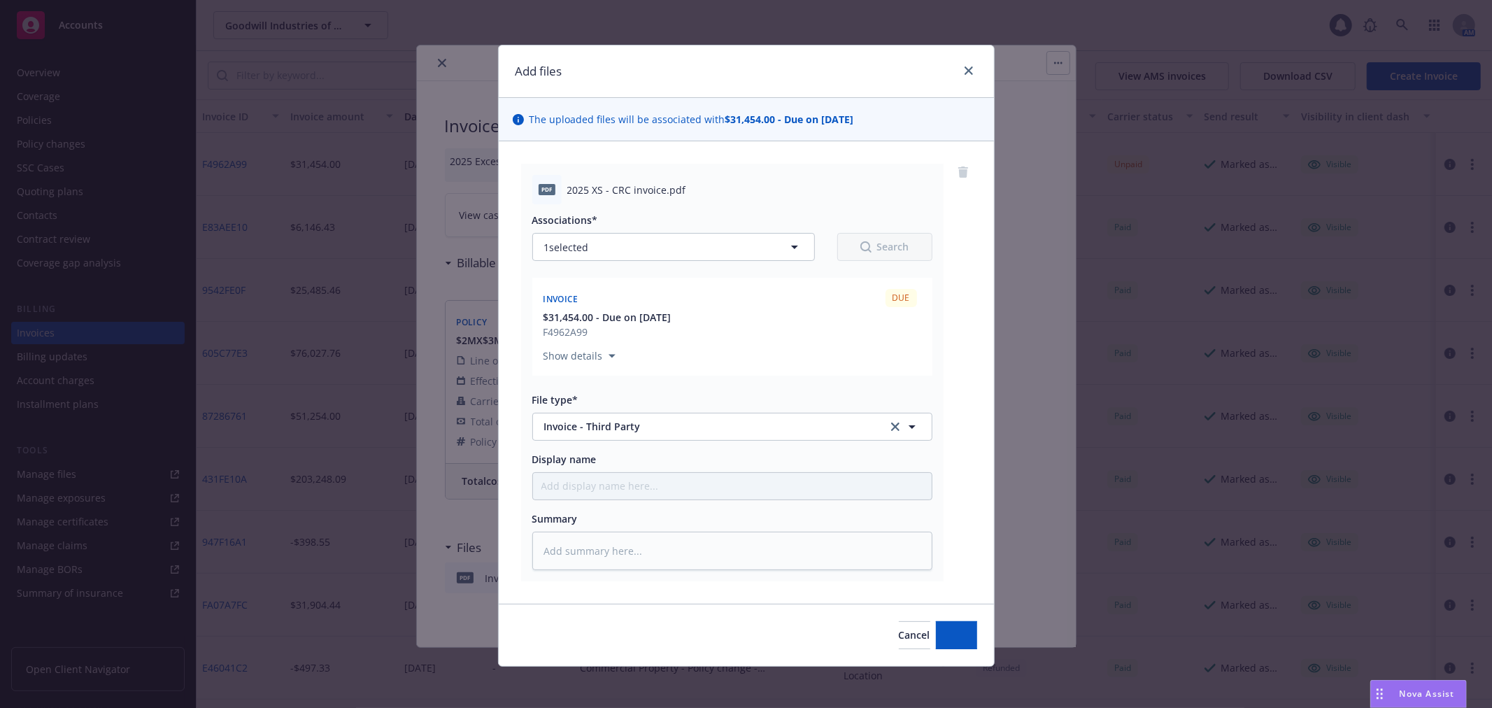
type textarea "x"
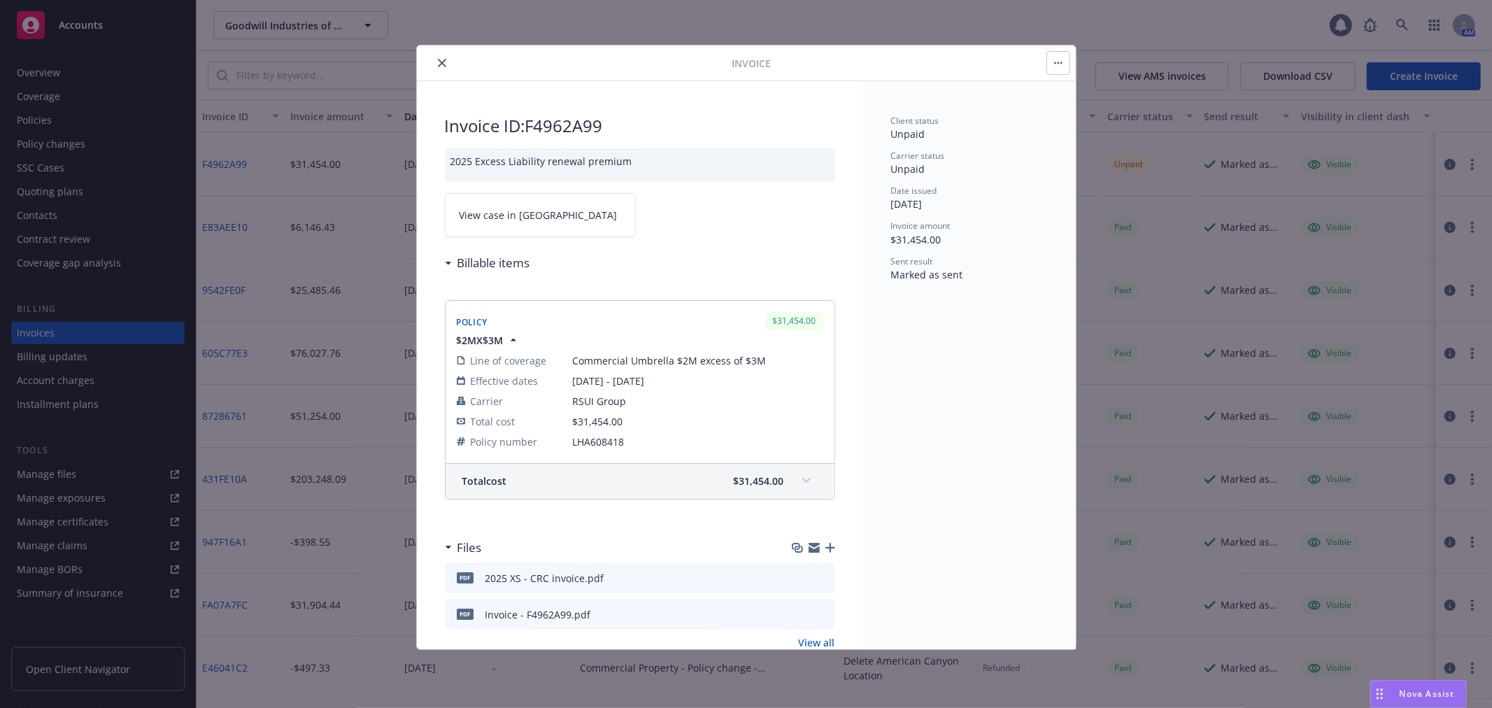
click at [442, 66] on icon "close" at bounding box center [442, 63] width 8 height 8
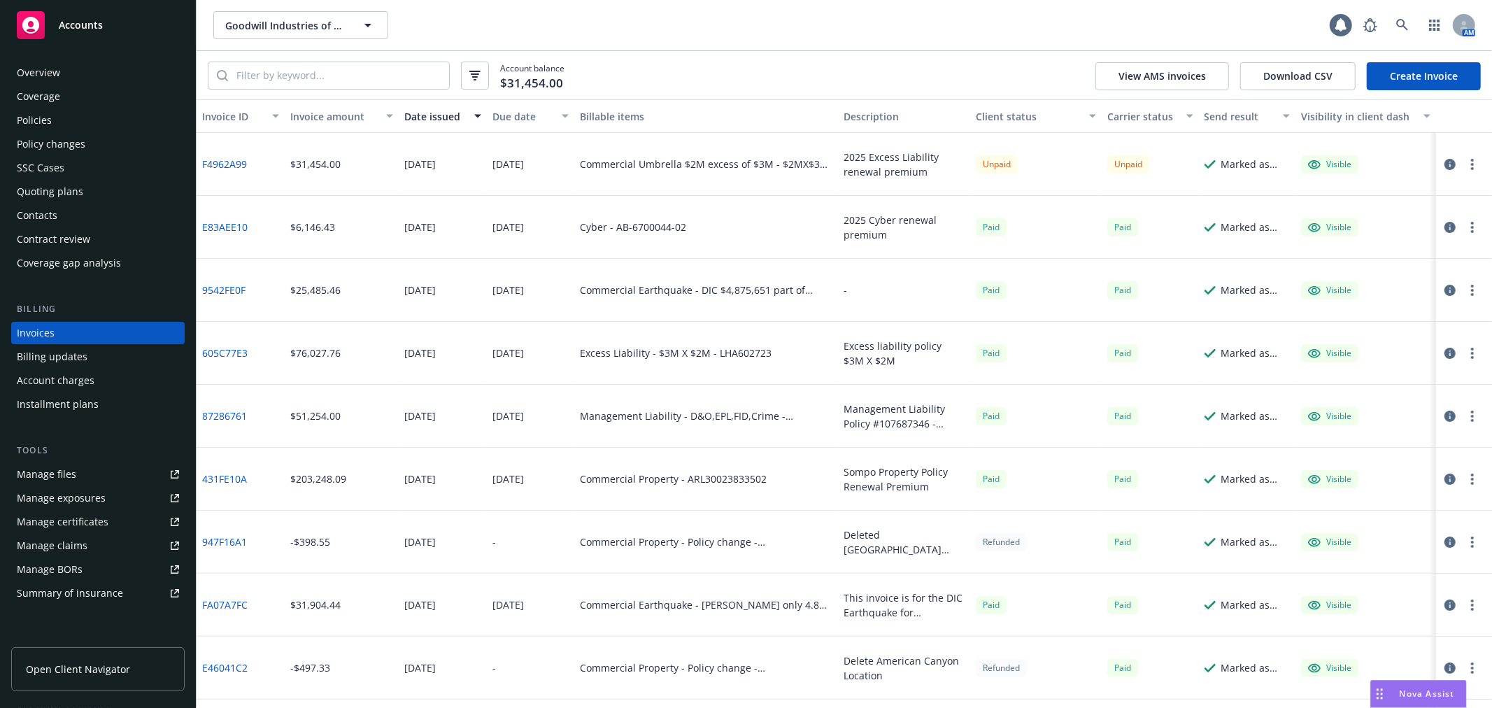
click at [103, 214] on div "Contacts" at bounding box center [98, 215] width 162 height 22
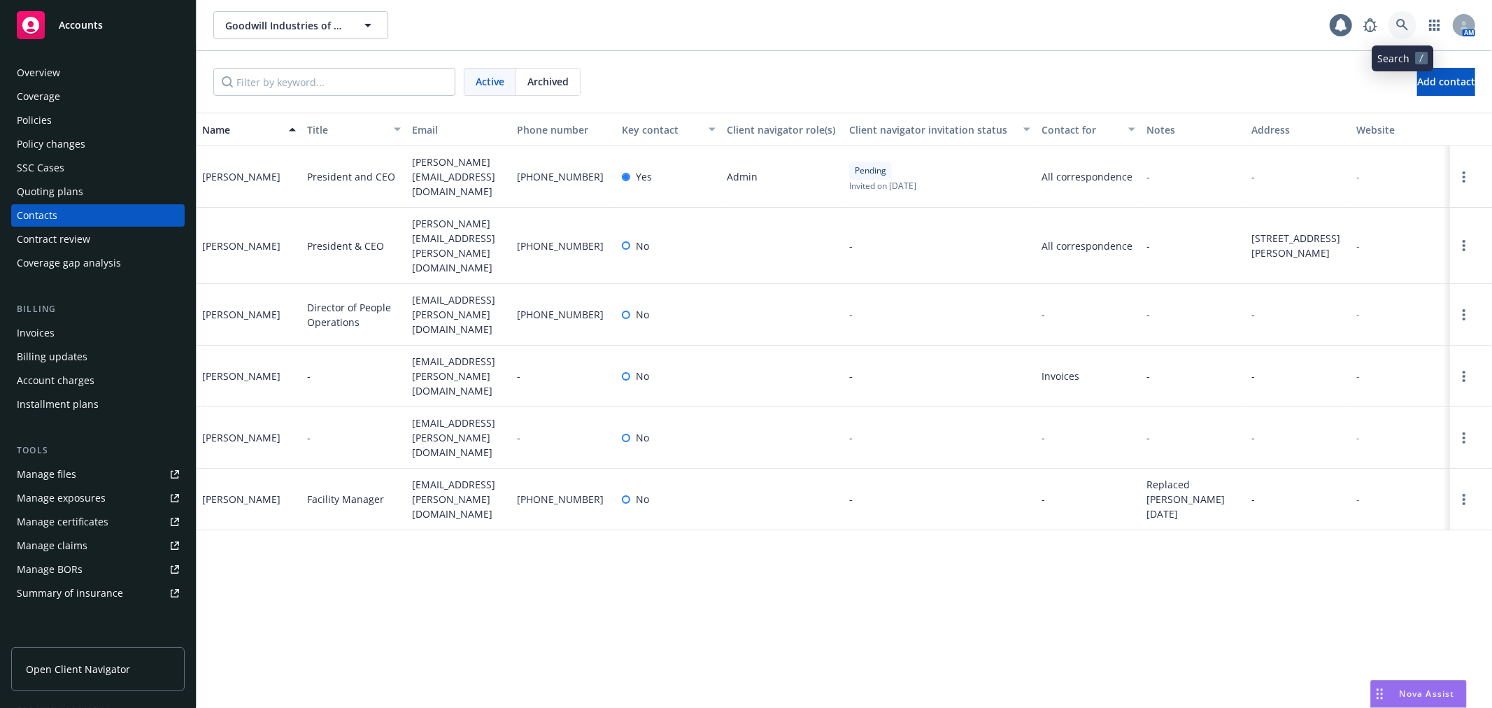
click at [1402, 29] on icon at bounding box center [1403, 25] width 13 height 13
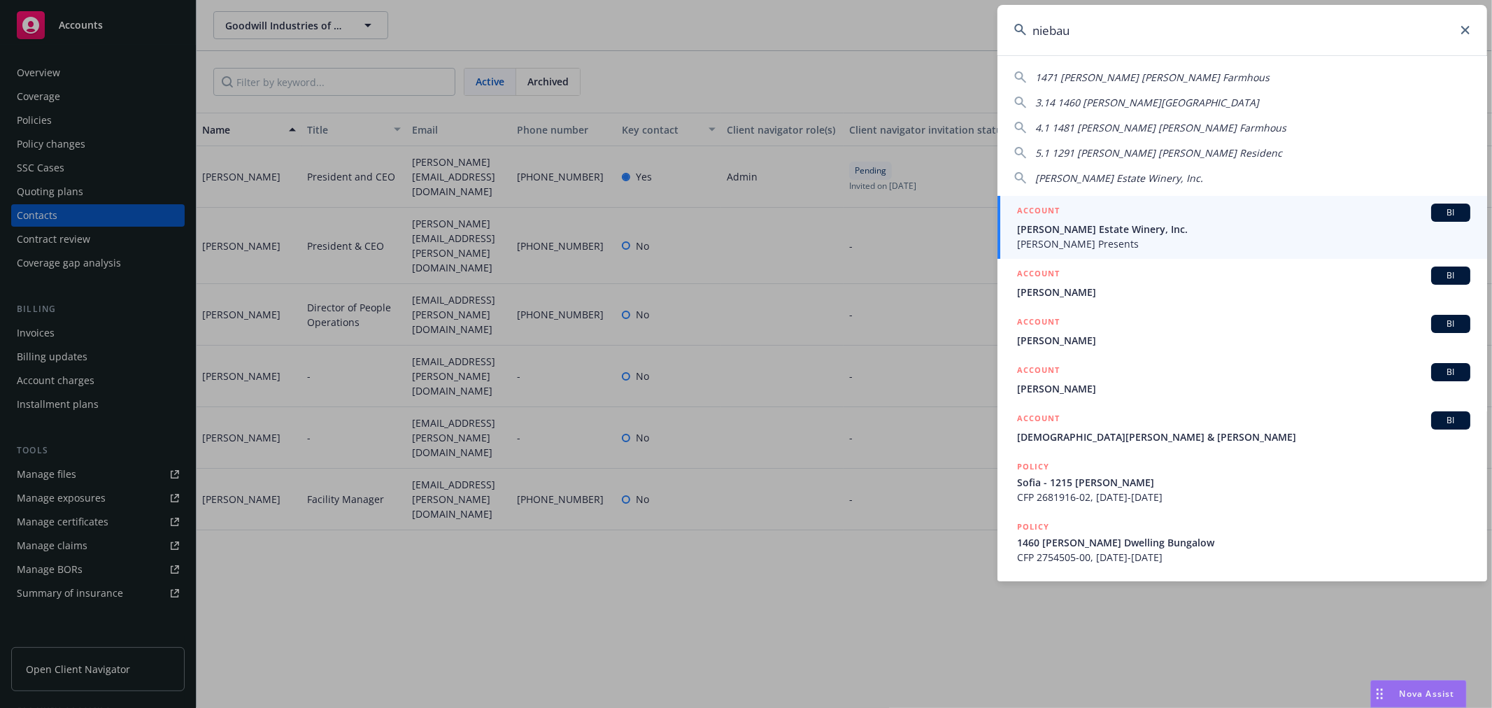
type input "niebau"
click at [1094, 241] on span "[PERSON_NAME] Presents" at bounding box center [1243, 244] width 453 height 15
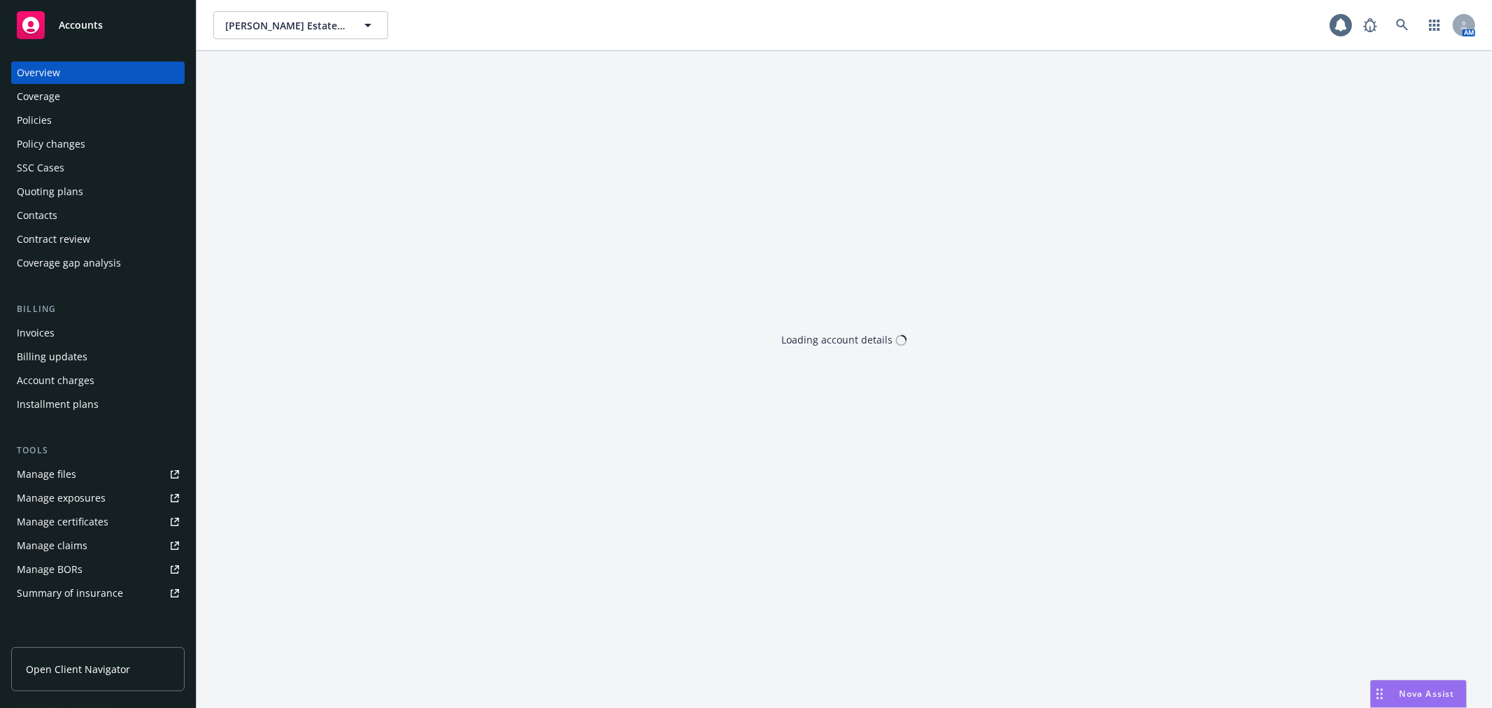
click at [113, 185] on div "Quoting plans" at bounding box center [98, 192] width 162 height 22
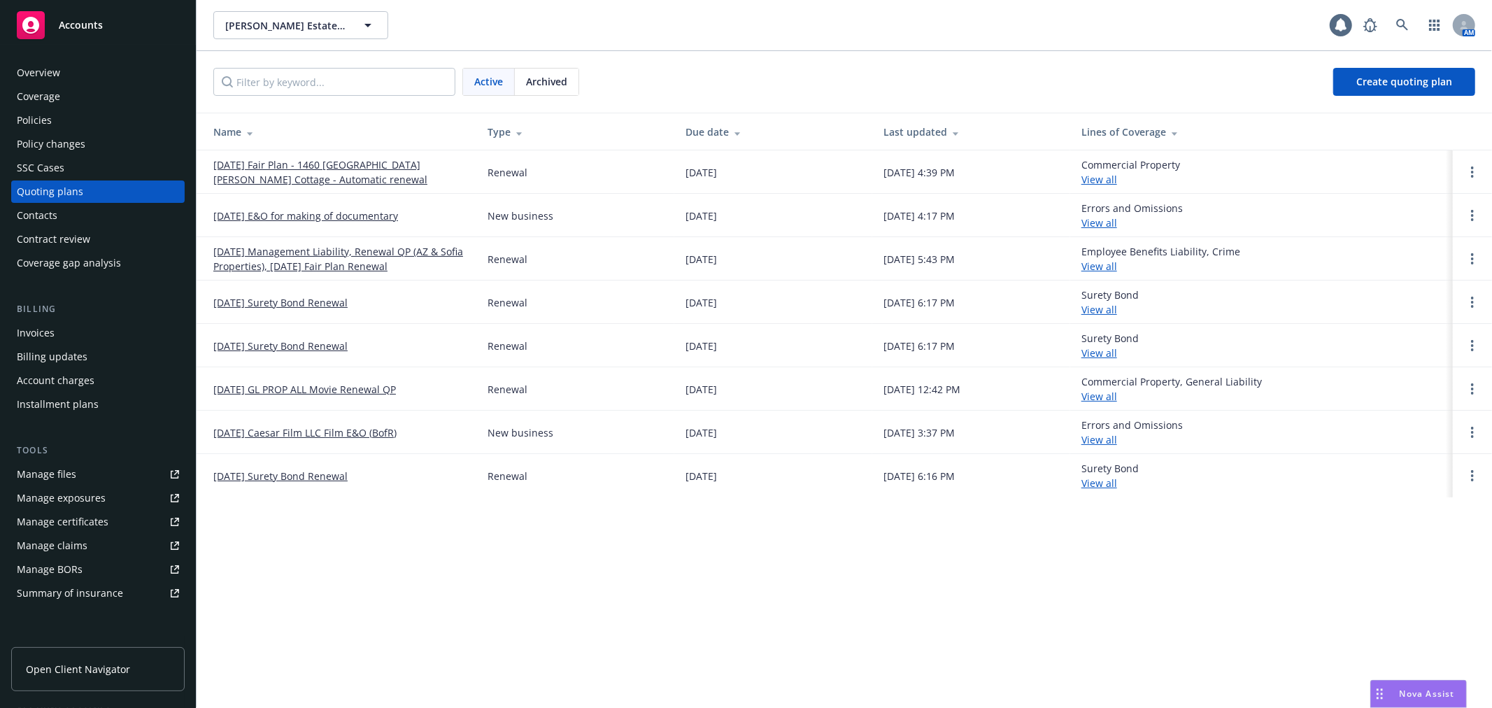
click at [240, 249] on link "10/01/25 Management Liability, Renewal QP (AZ & Sofia Properties), 10/07/25 Fai…" at bounding box center [339, 258] width 252 height 29
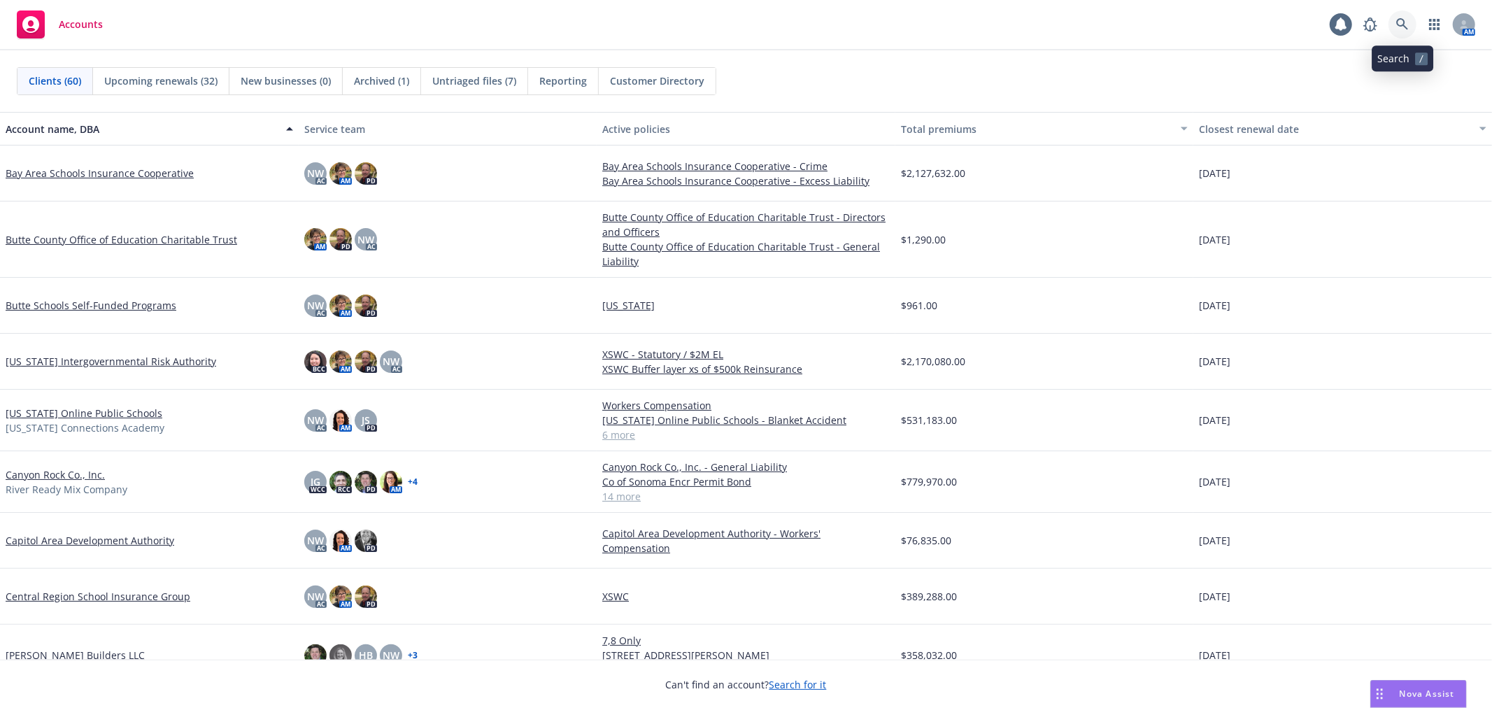
click at [1397, 23] on icon at bounding box center [1403, 24] width 13 height 13
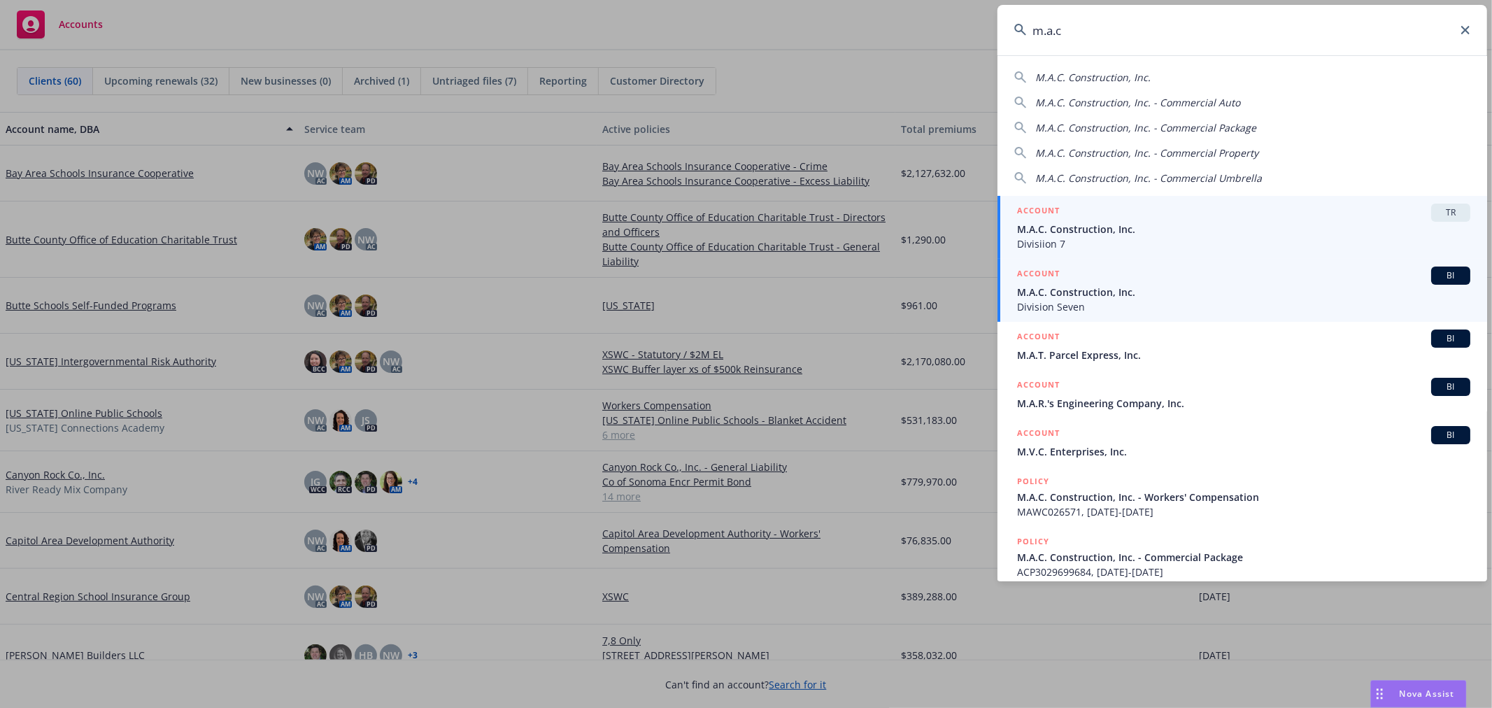
type input "m.a.c"
click at [1145, 288] on span "M.A.C. Construction, Inc." at bounding box center [1243, 292] width 453 height 15
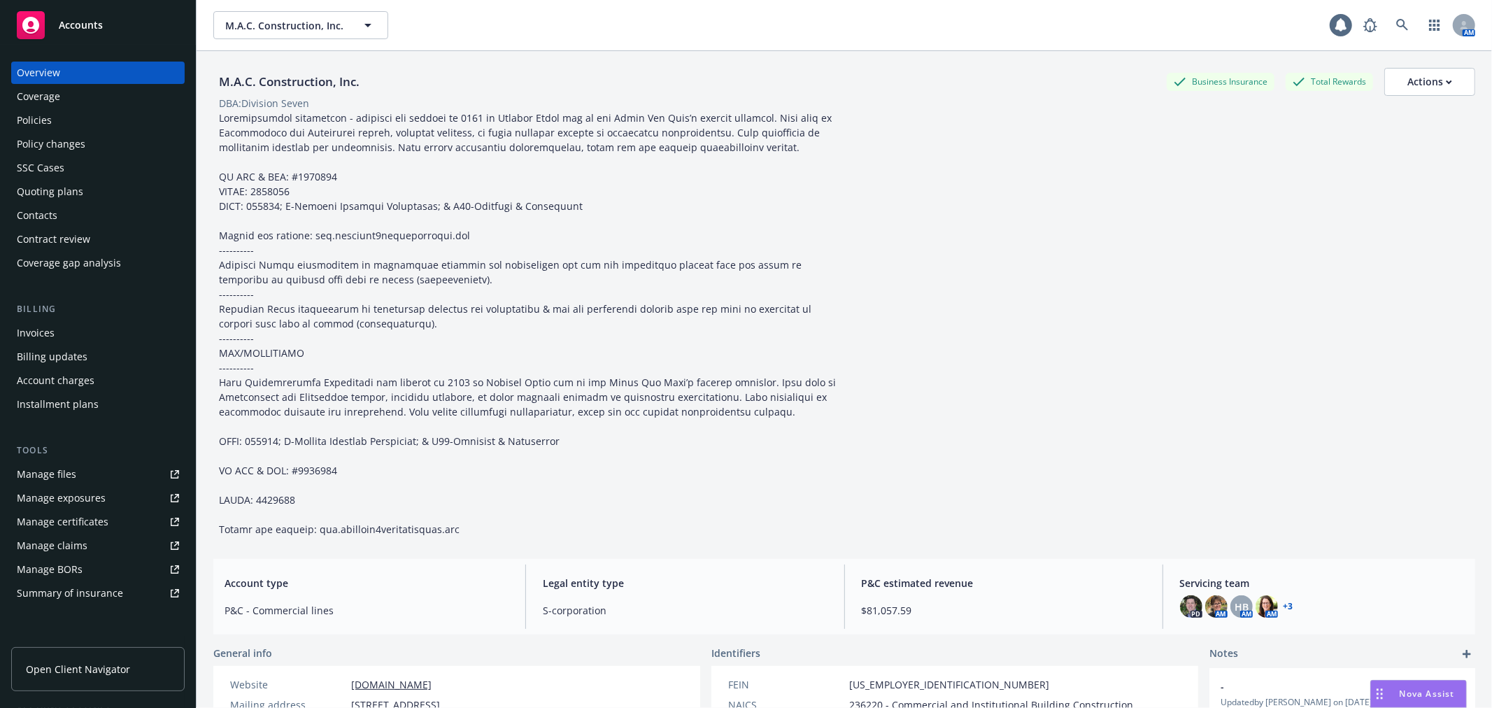
click at [125, 152] on div "Policy changes" at bounding box center [98, 144] width 162 height 22
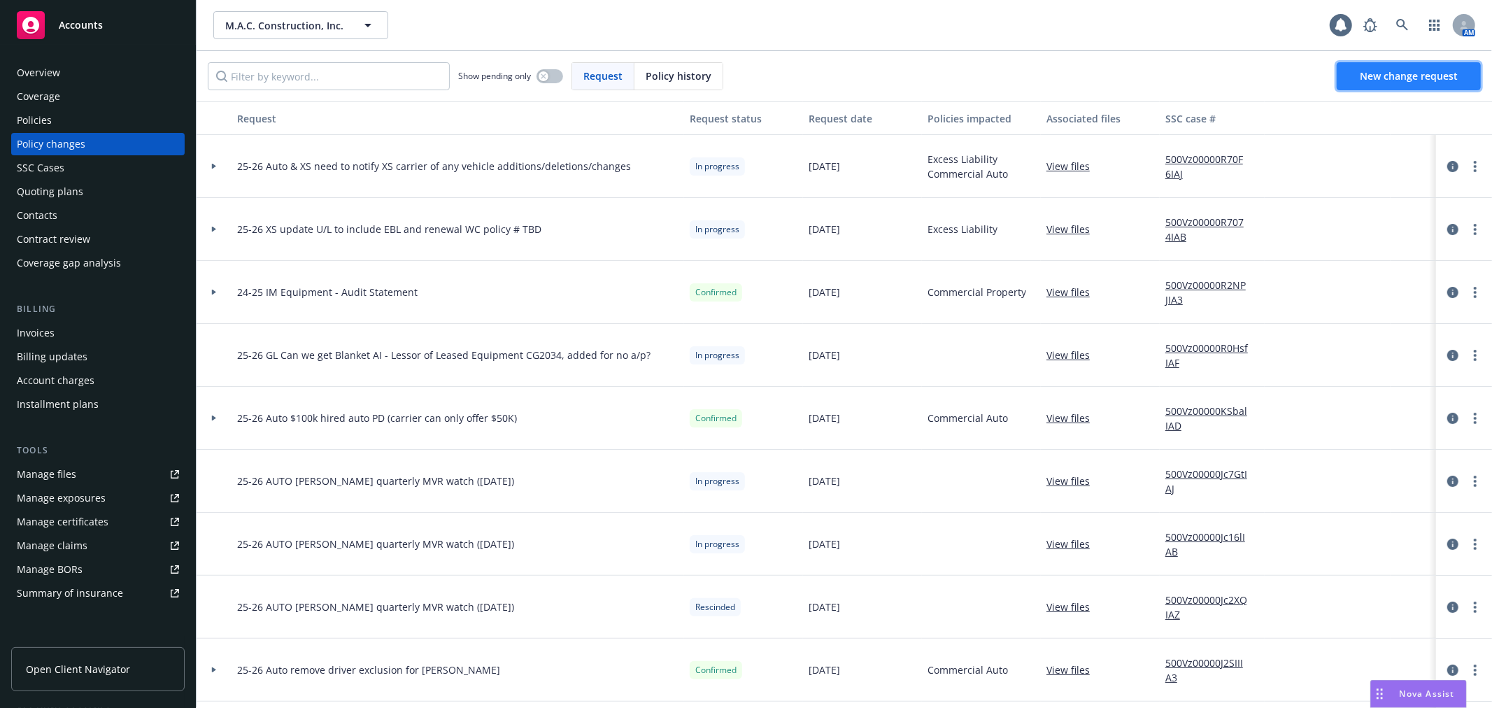
click at [1376, 70] on span "New change request" at bounding box center [1409, 75] width 98 height 13
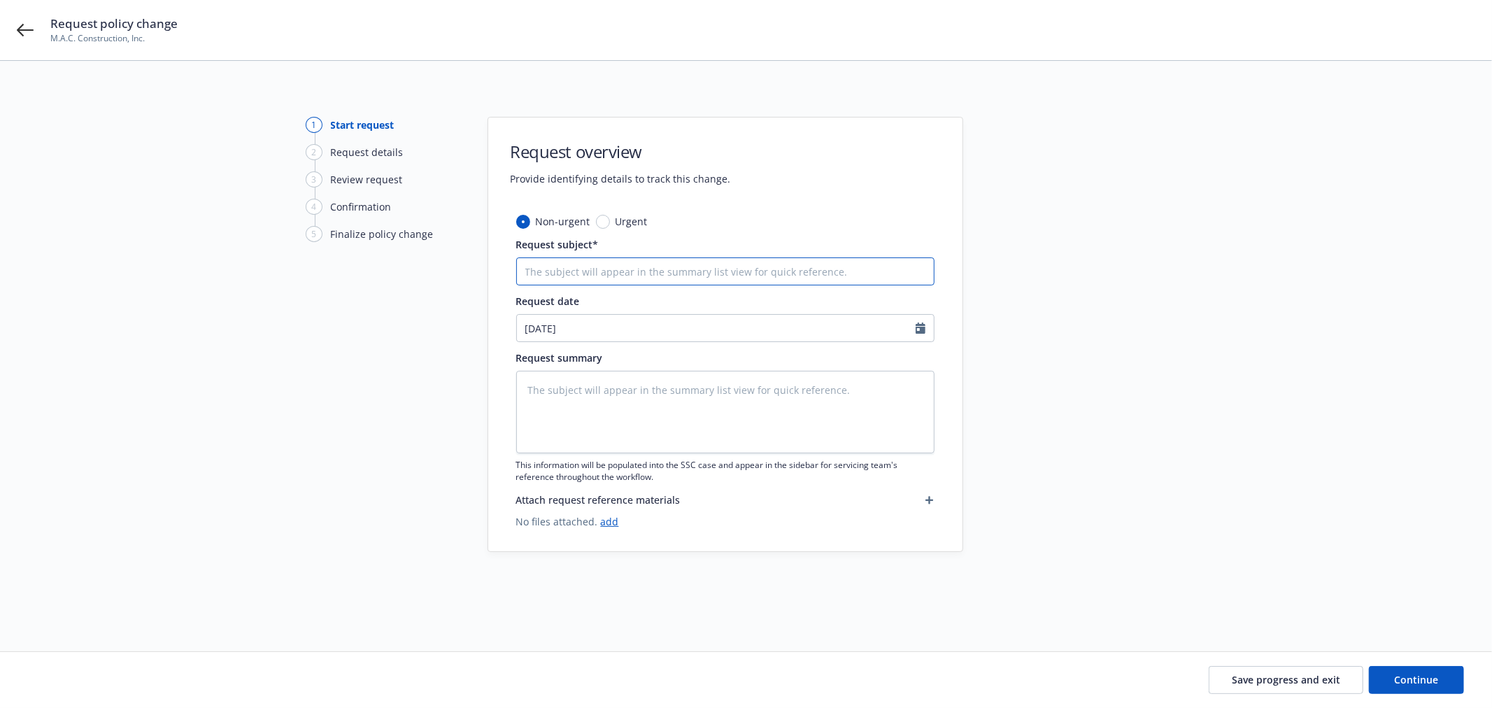
click at [590, 263] on input "Request subject*" at bounding box center [725, 271] width 418 height 28
type textarea "x"
type input "2"
type textarea "x"
type input "25"
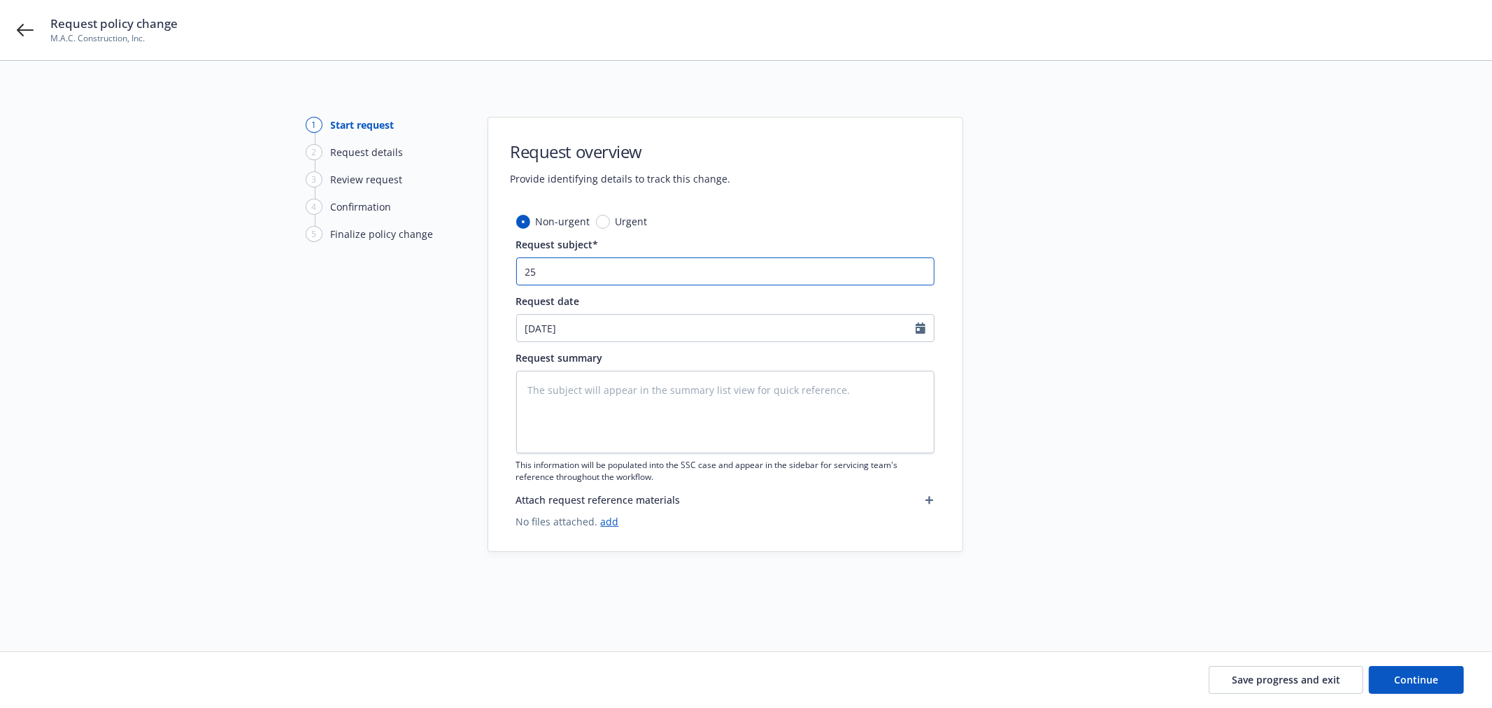
type textarea "x"
type input "25-"
type textarea "x"
type input "25-2"
type textarea "x"
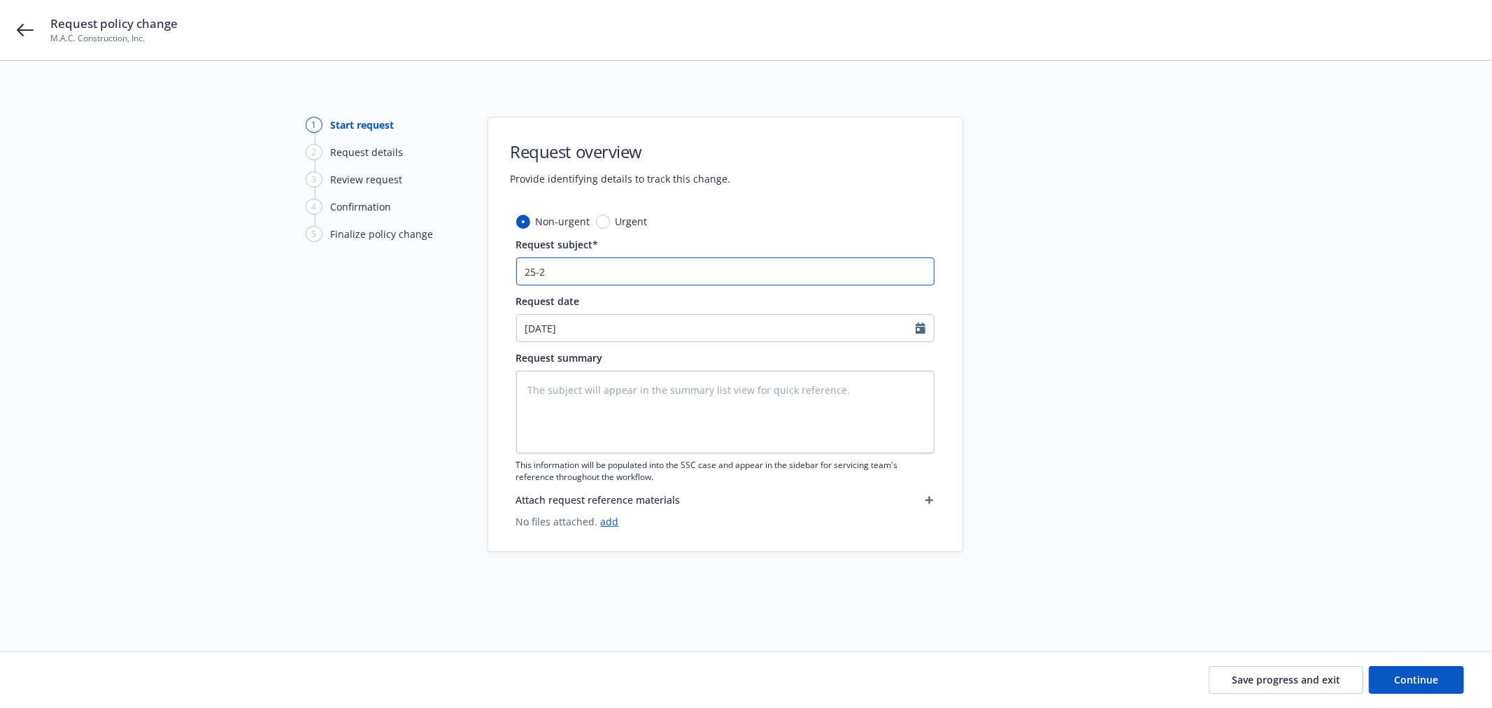
type input "25-26"
type textarea "x"
type input "25-26"
type textarea "x"
type input "25-26 X"
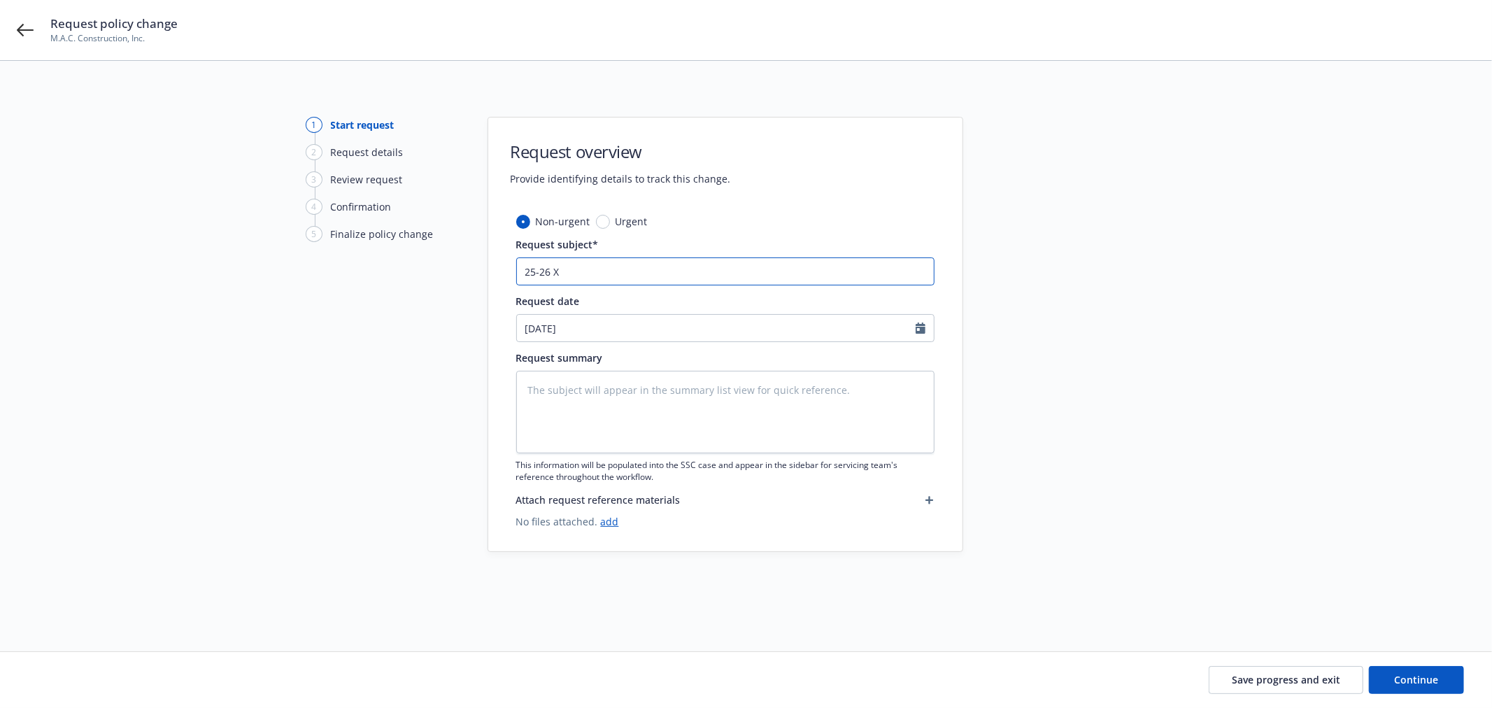
type textarea "x"
type input "25-26 XS"
type textarea "x"
type input "25-26 XS"
type textarea "x"
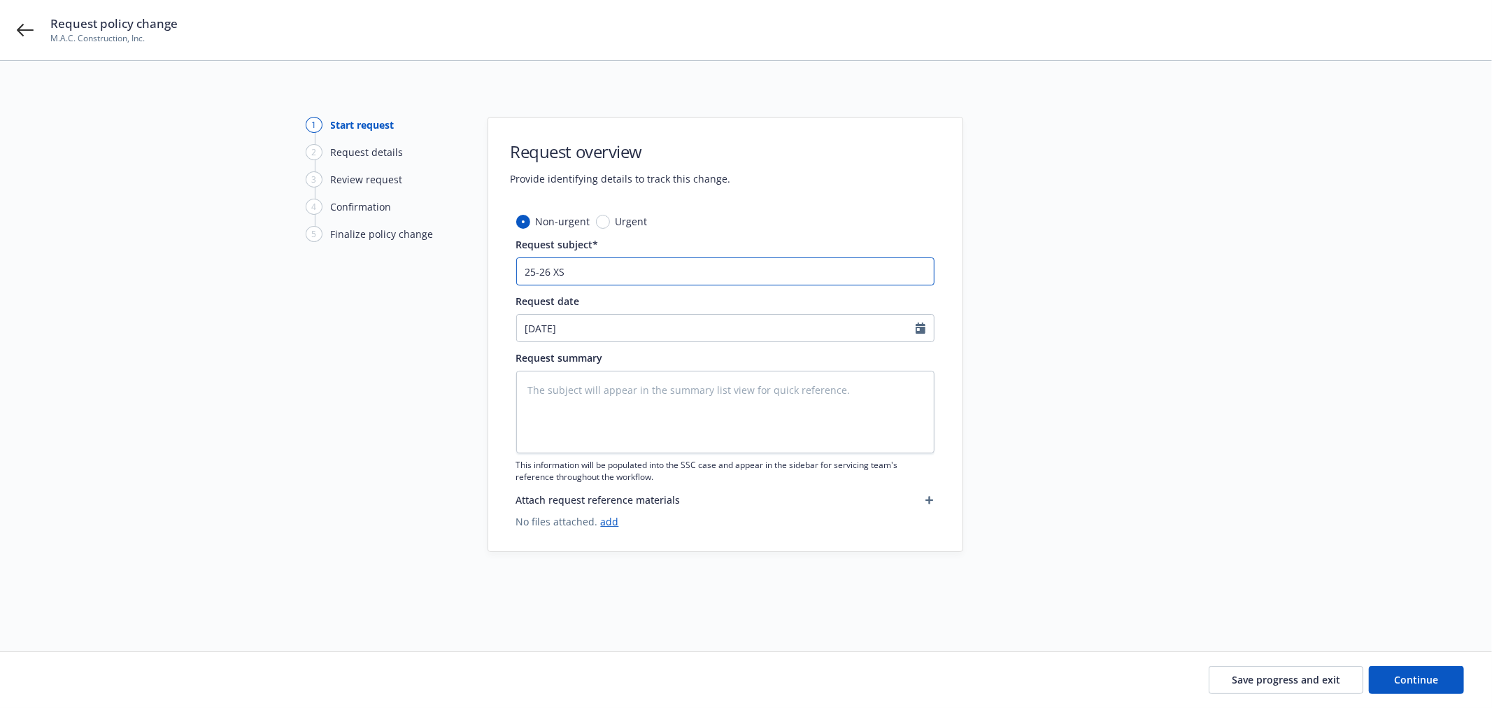
type input "25-26 XS 2"
type textarea "x"
type input "25-26 XS 2"
type textarea "x"
type input "25-26 XS 2 v"
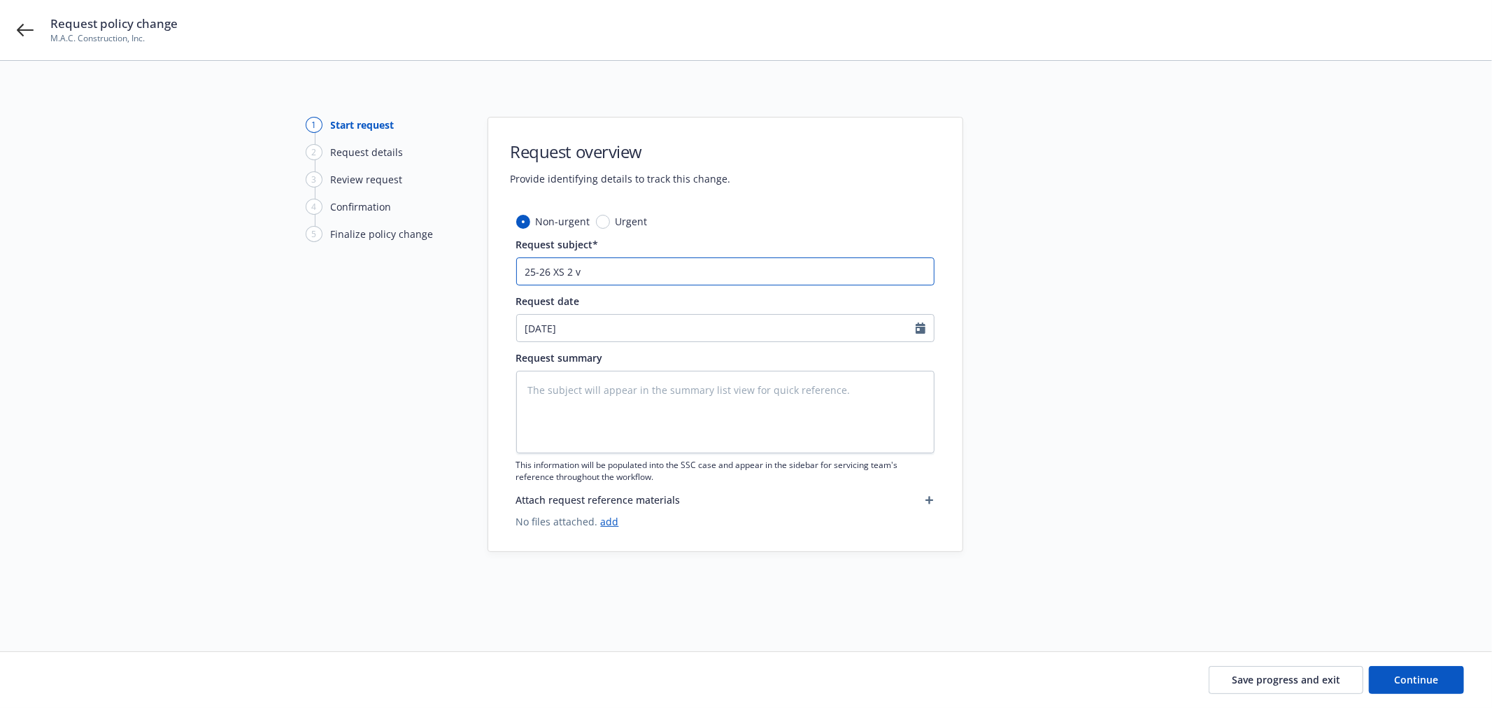
type textarea "x"
type input "25-26 XS 2 ve"
type textarea "x"
type input "25-26 XS 2 veh"
type textarea "x"
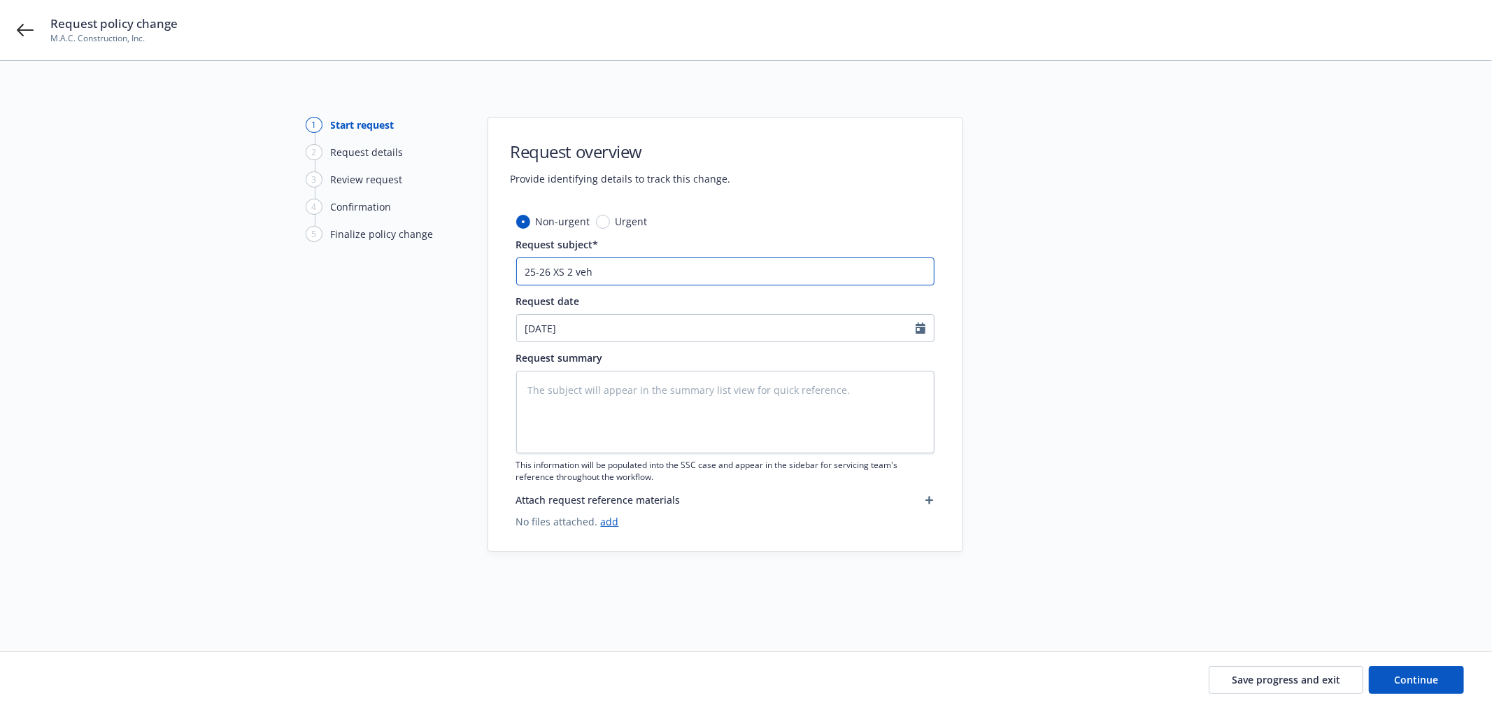
type input "25-26 XS 2 vehi"
type textarea "x"
type input "25-26 XS 2 vehic"
type textarea "x"
type input "25-26 XS 2 vehicl"
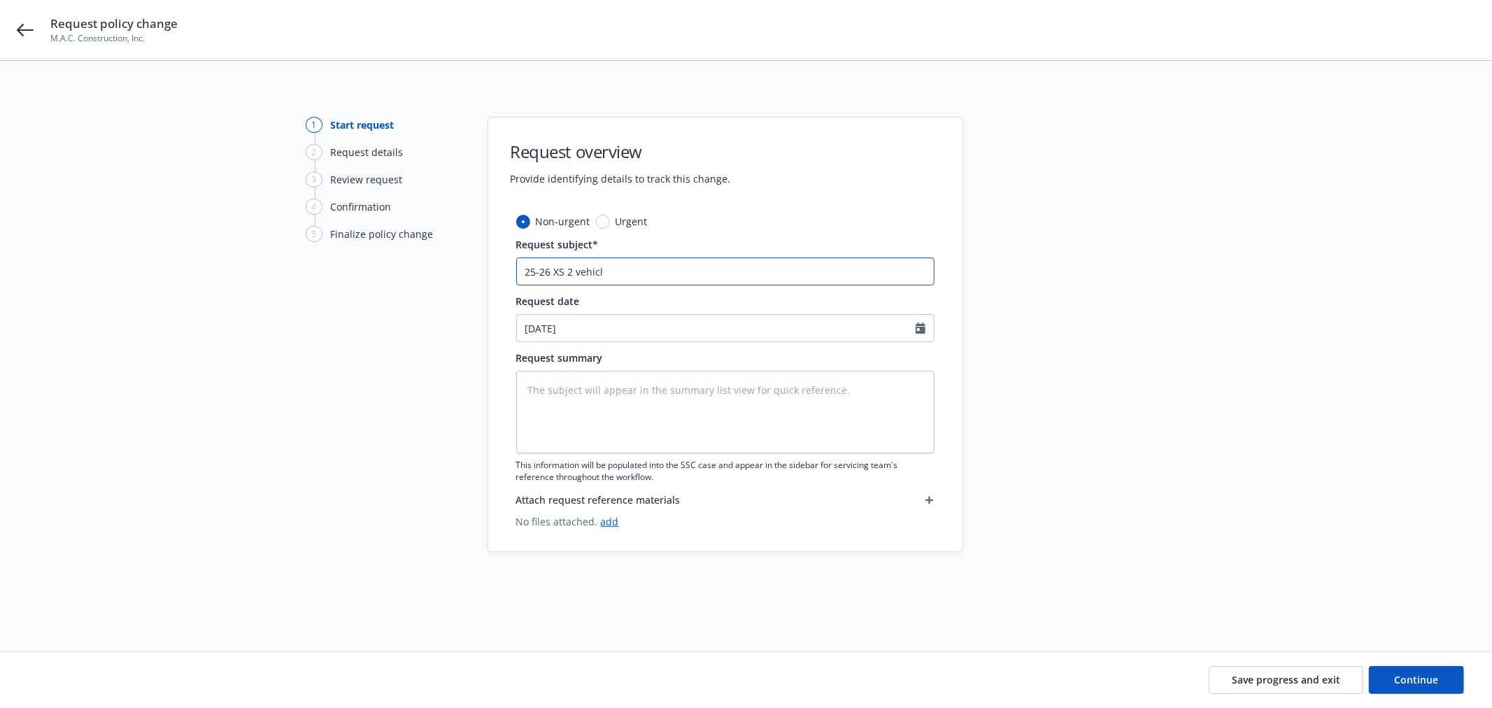
type textarea "x"
type input "25-26 XS 2 vehicle"
type textarea "x"
type input "25-26 XS 2 vehicle"
type textarea "x"
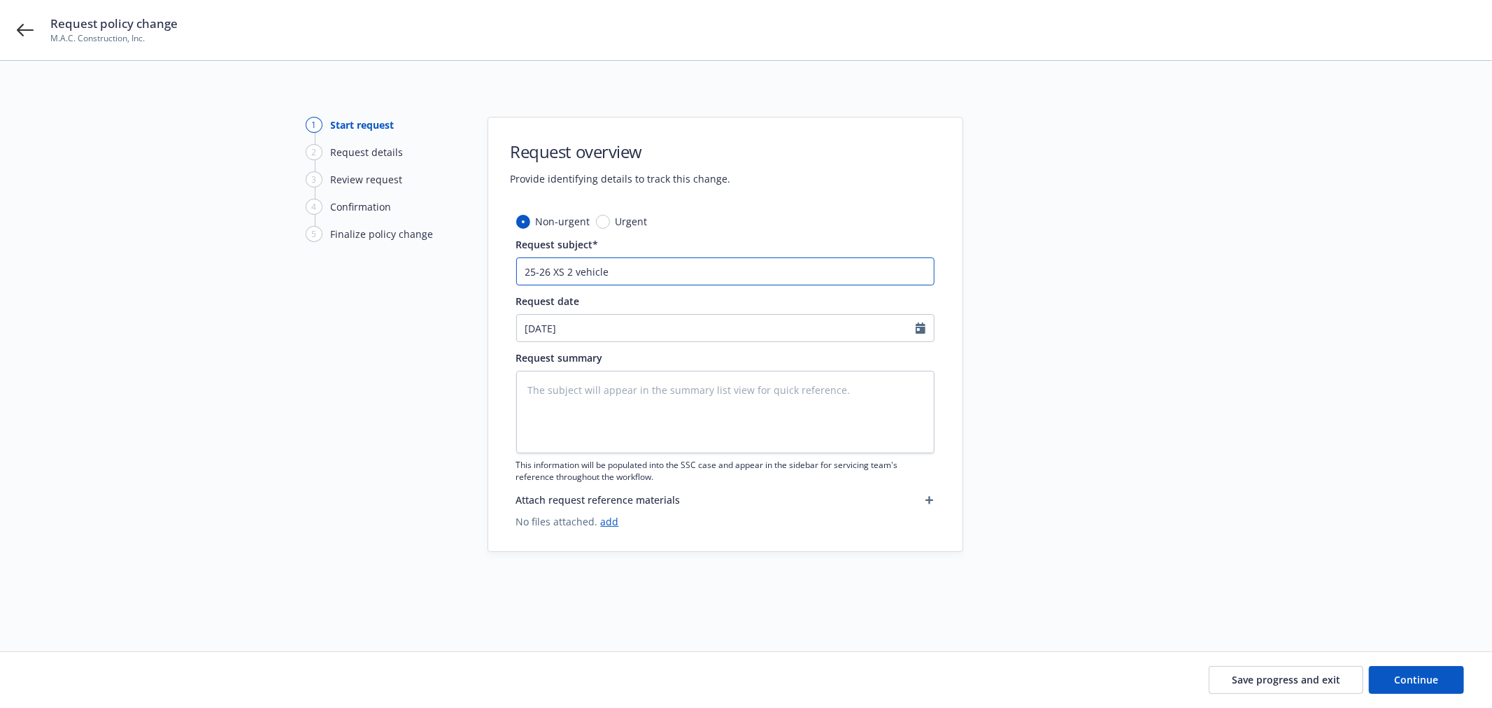
type input "25-26 XS 2 vehicle"
type textarea "x"
type input "25-26 XS 2 vehicles"
type textarea "x"
type input "25-26 XS 2 vehicles"
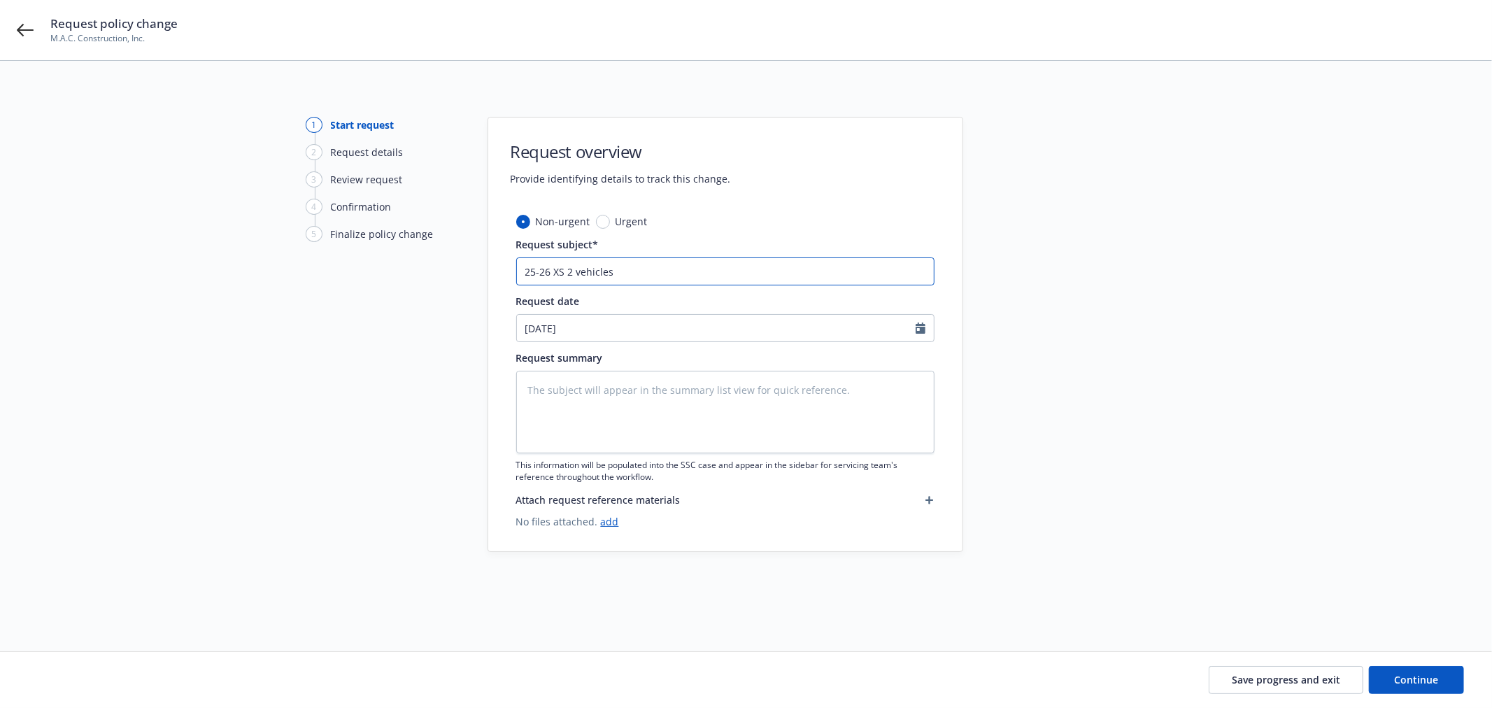
type textarea "x"
type input "25-26 XS 2 vehicles m"
type textarea "x"
type input "25-26 XS 2 vehicles ms"
type textarea "x"
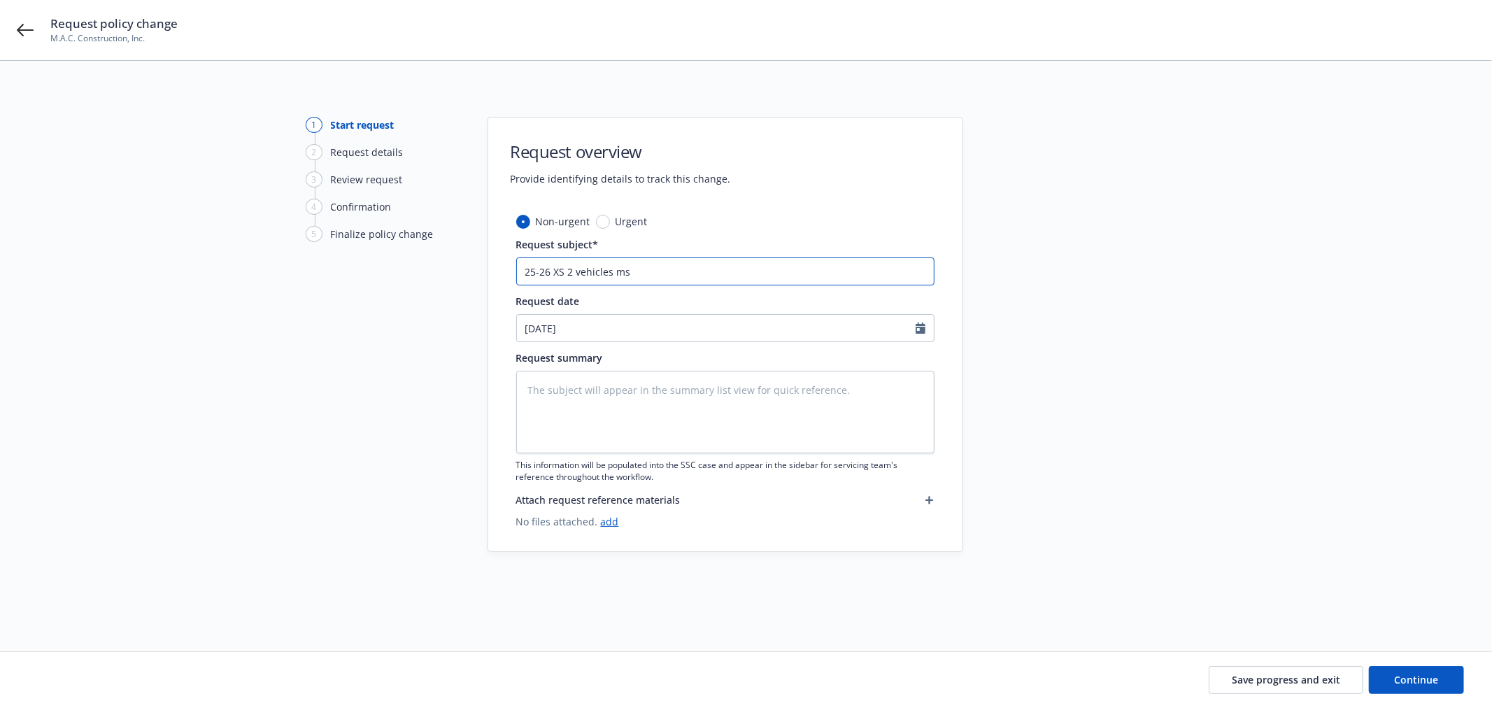
type input "25-26 XS 2 vehicles mss"
type textarea "x"
type input "25-26 XS 2 vehicles mssi"
type textarea "x"
type input "25-26 XS 2 vehicles mss"
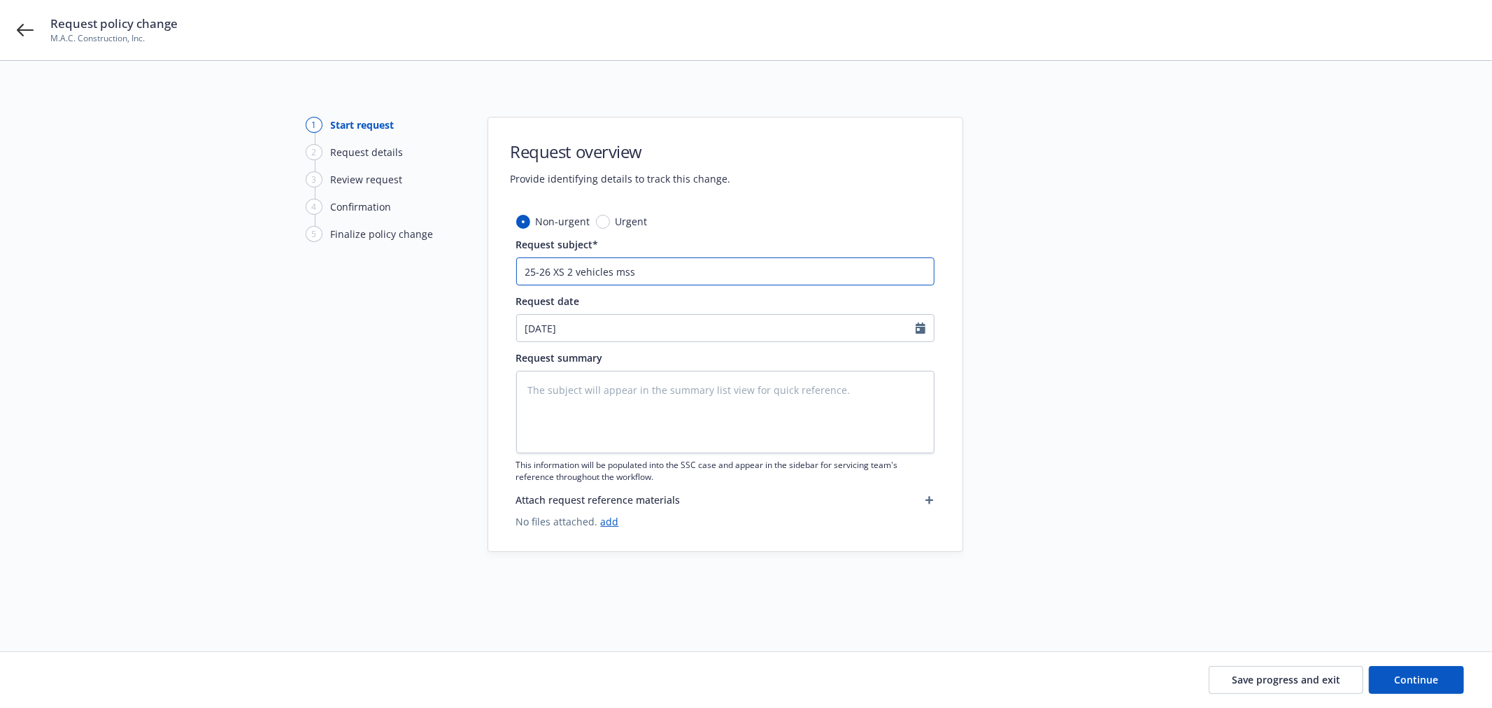
type textarea "x"
type input "25-26 XS 2 vehicles ms"
type textarea "x"
type input "25-26 XS 2 vehicles m"
type textarea "x"
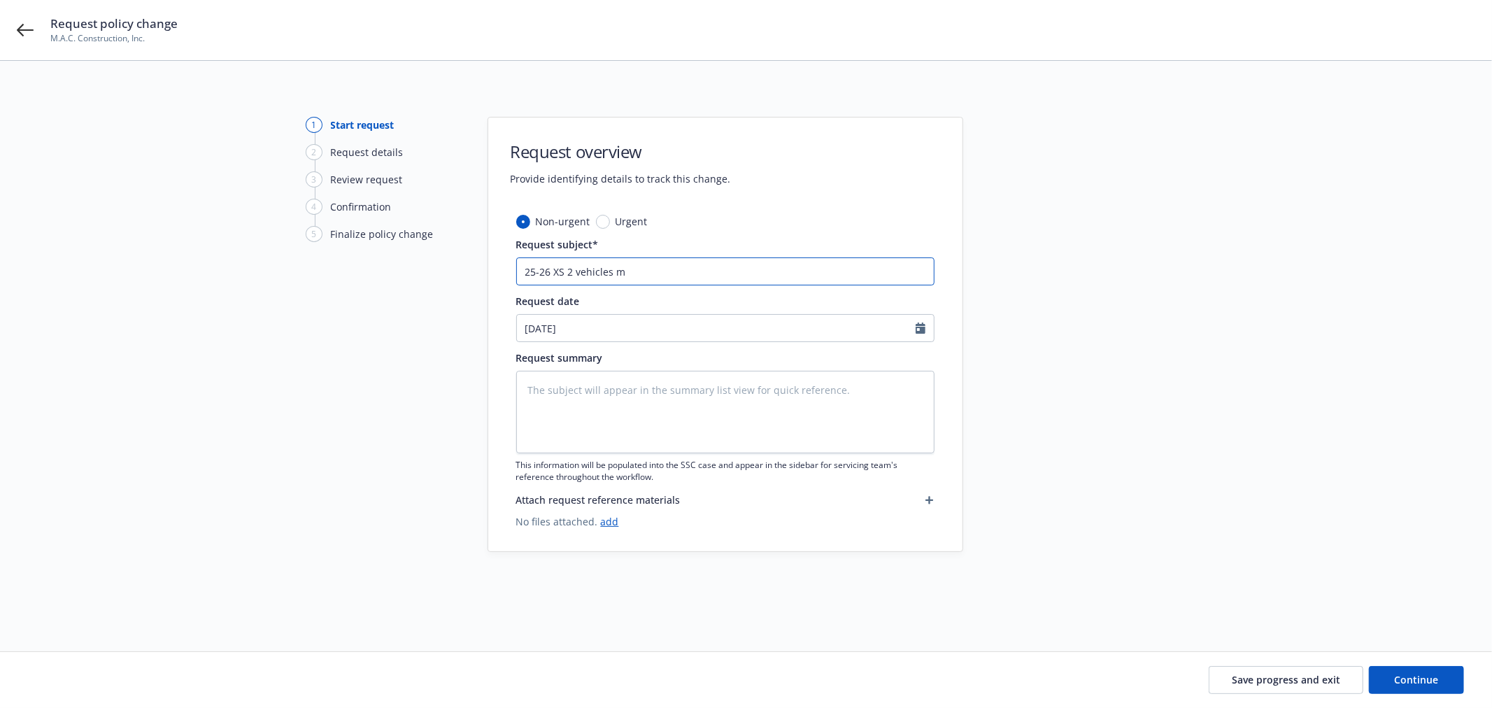
type input "25-26 XS 2 vehicles mi"
type textarea "x"
type input "25-26 XS 2 vehicles mis"
type textarea "x"
type input "25-26 XS 2 vehicles miss"
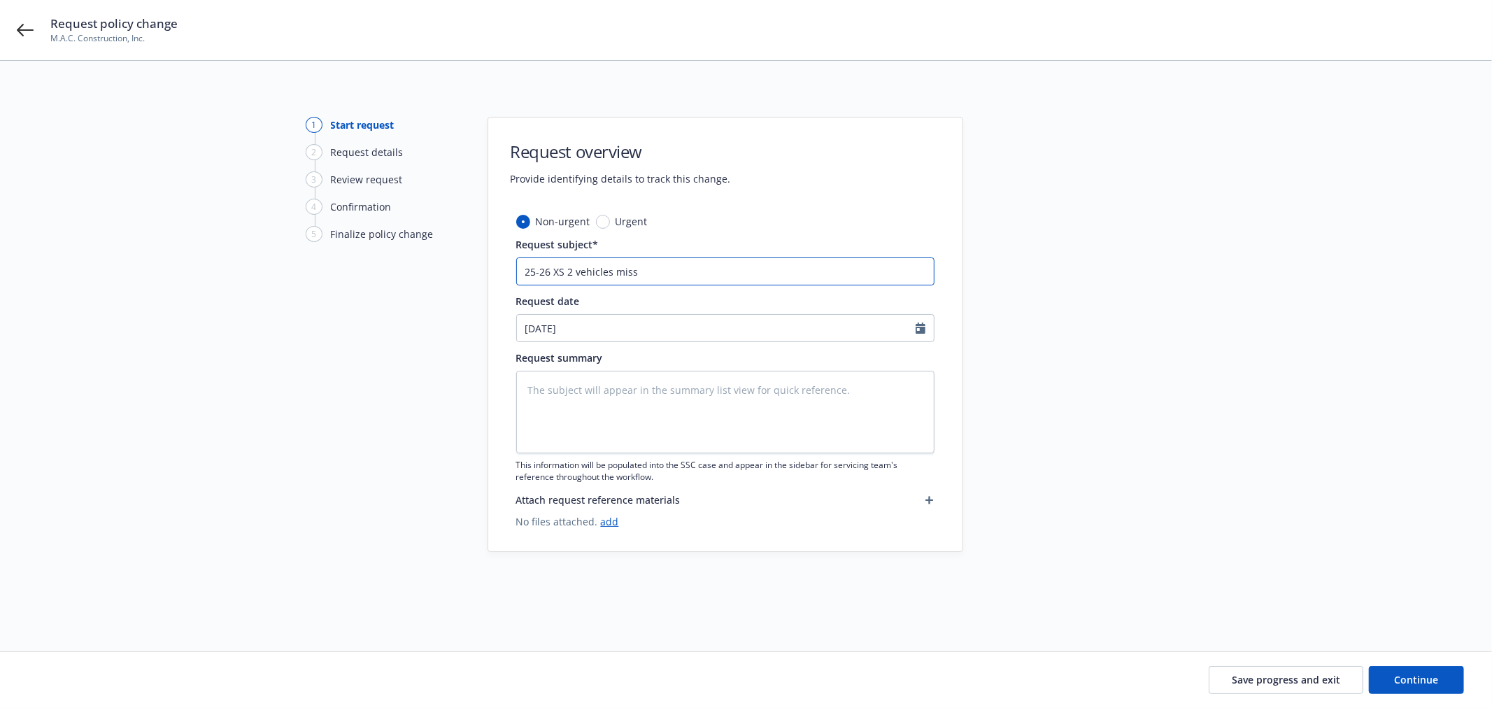
type textarea "x"
type input "25-26 XS 2 vehicles missi"
type textarea "x"
type input "25-26 XS 2 vehicles missin"
type textarea "x"
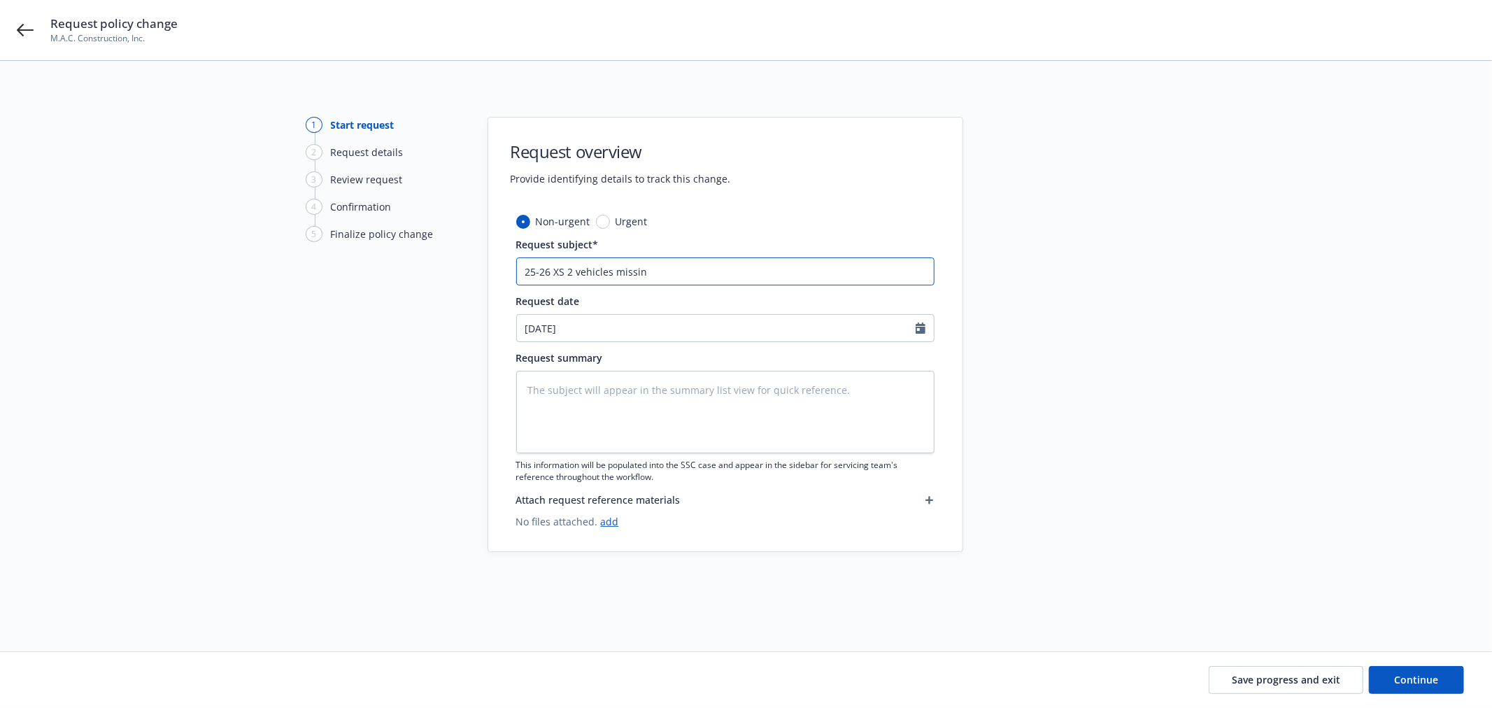
type input "25-26 XS 2 vehicles missing"
type textarea "x"
type input "25-26 XS 2 vehicles missing"
type textarea "x"
type input "25-26 XS 2 vehicles missing o"
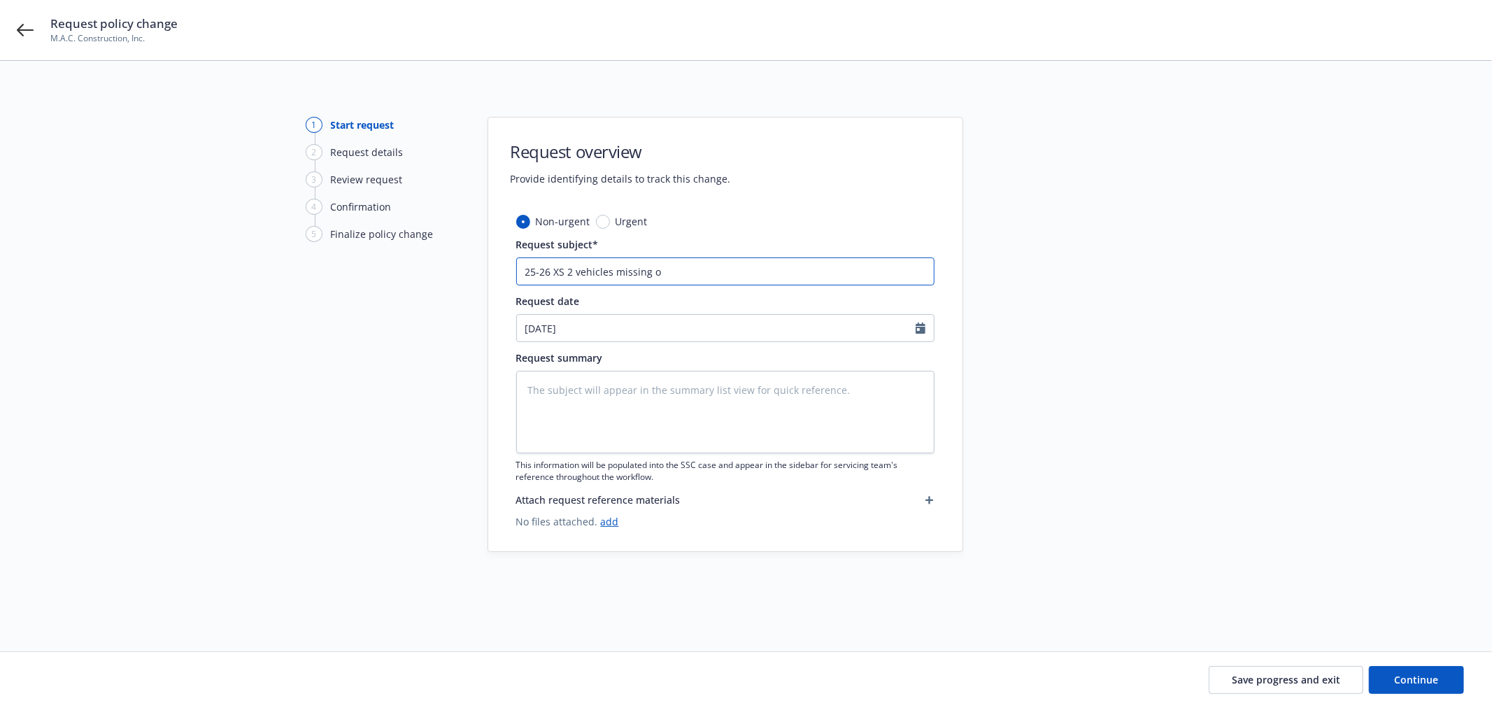
type textarea "x"
type input "25-26 XS 2 vehicles missing on"
type textarea "x"
type input "25-26 XS 2 vehicles missing on"
type textarea "x"
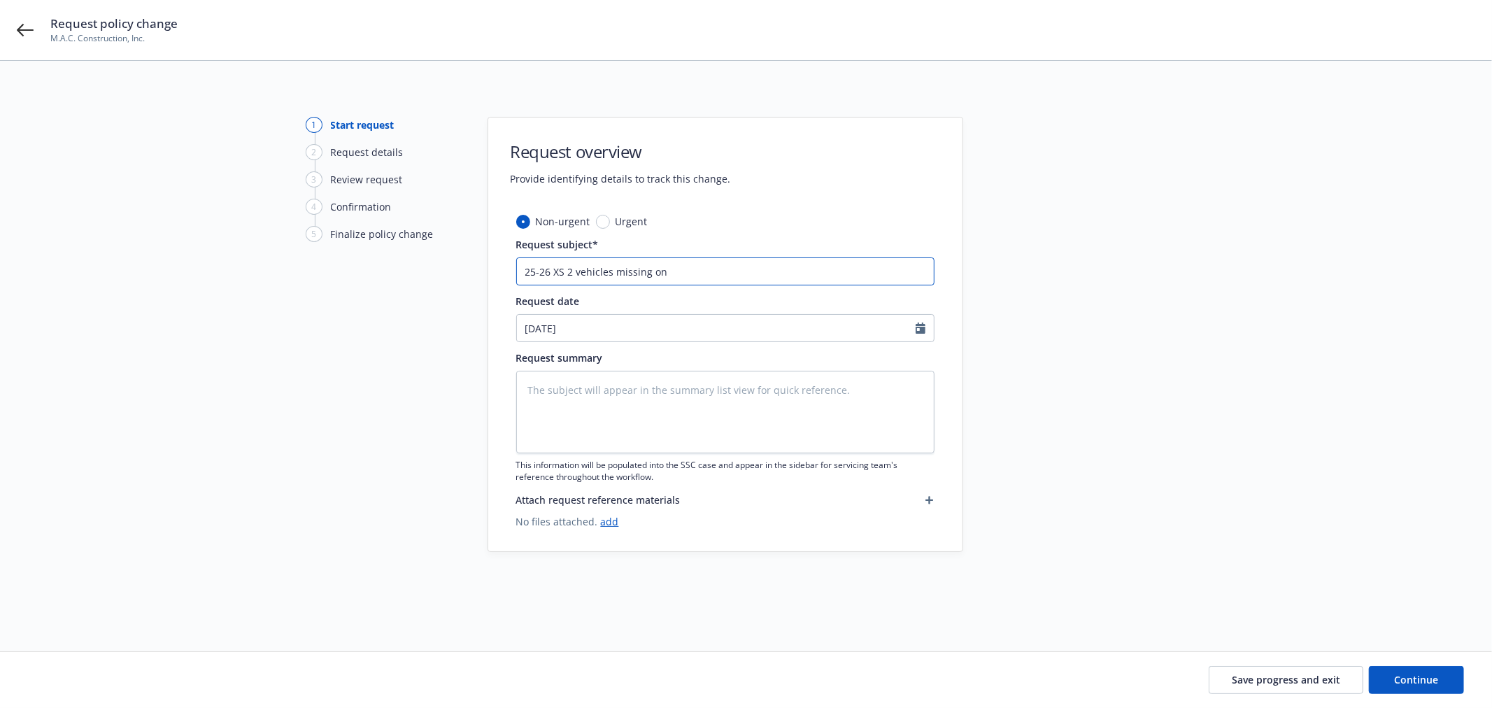
type input "25-26 XS 2 vehicles missing on t"
type textarea "x"
type input "25-26 XS 2 vehicles missing on th"
type textarea "x"
type input "25-26 XS 2 vehicles missing on the"
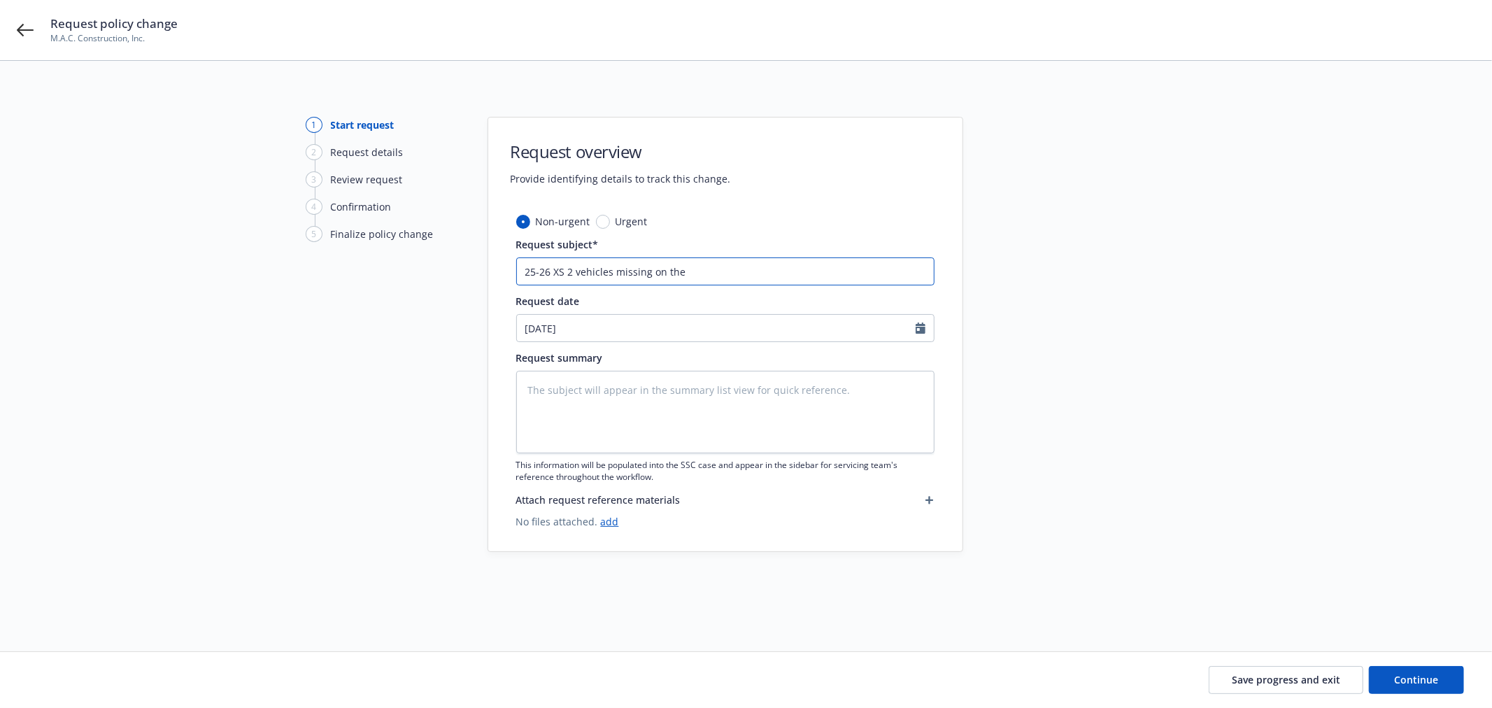
type textarea "x"
type input "25-26 XS 2 vehicles missing on the b"
type textarea "x"
type input "25-26 XS 2 vehicles missing on the bi"
type textarea "x"
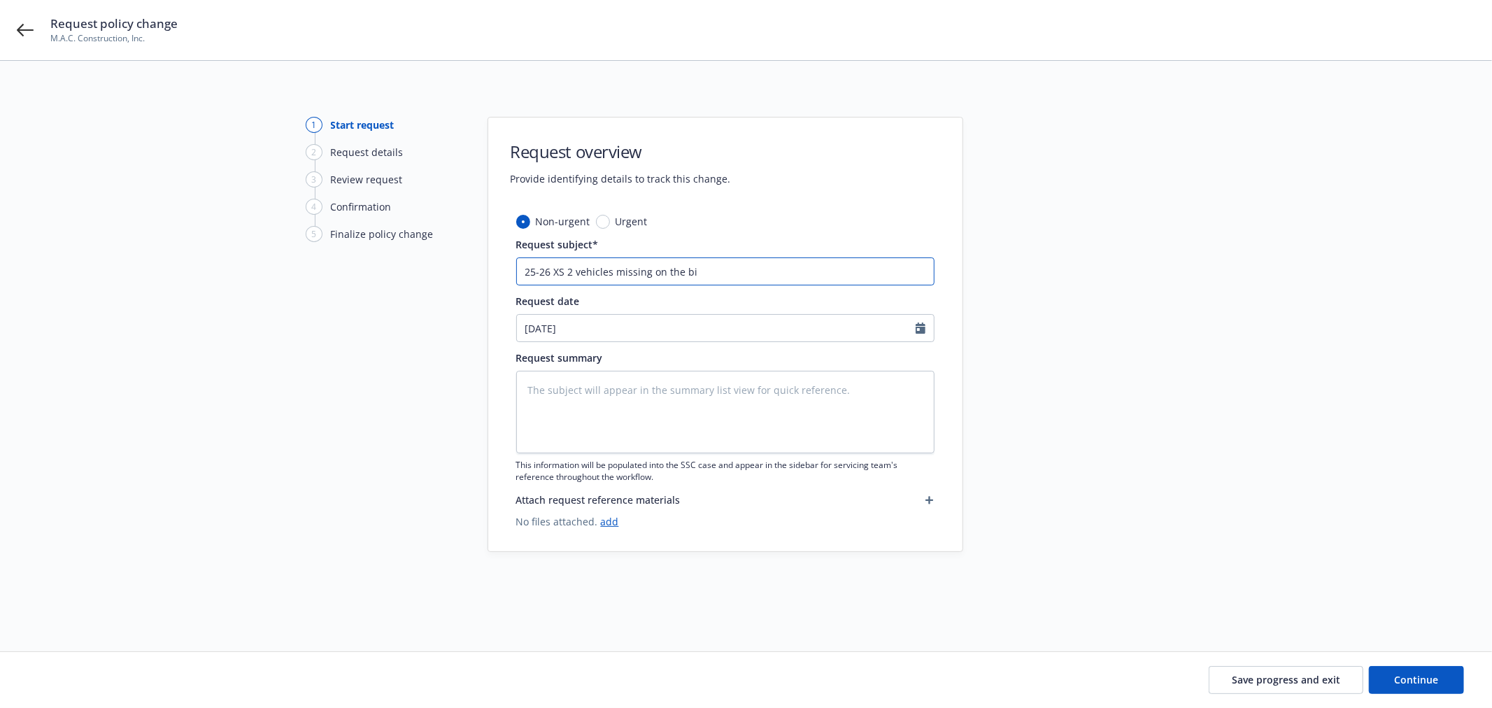
type input "25-26 XS 2 vehicles missing on the bin"
type textarea "x"
type input "25-26 XS 2 vehicles missing on the bind"
type textarea "x"
type input "25-26 XS 2 vehicles missing on the binde"
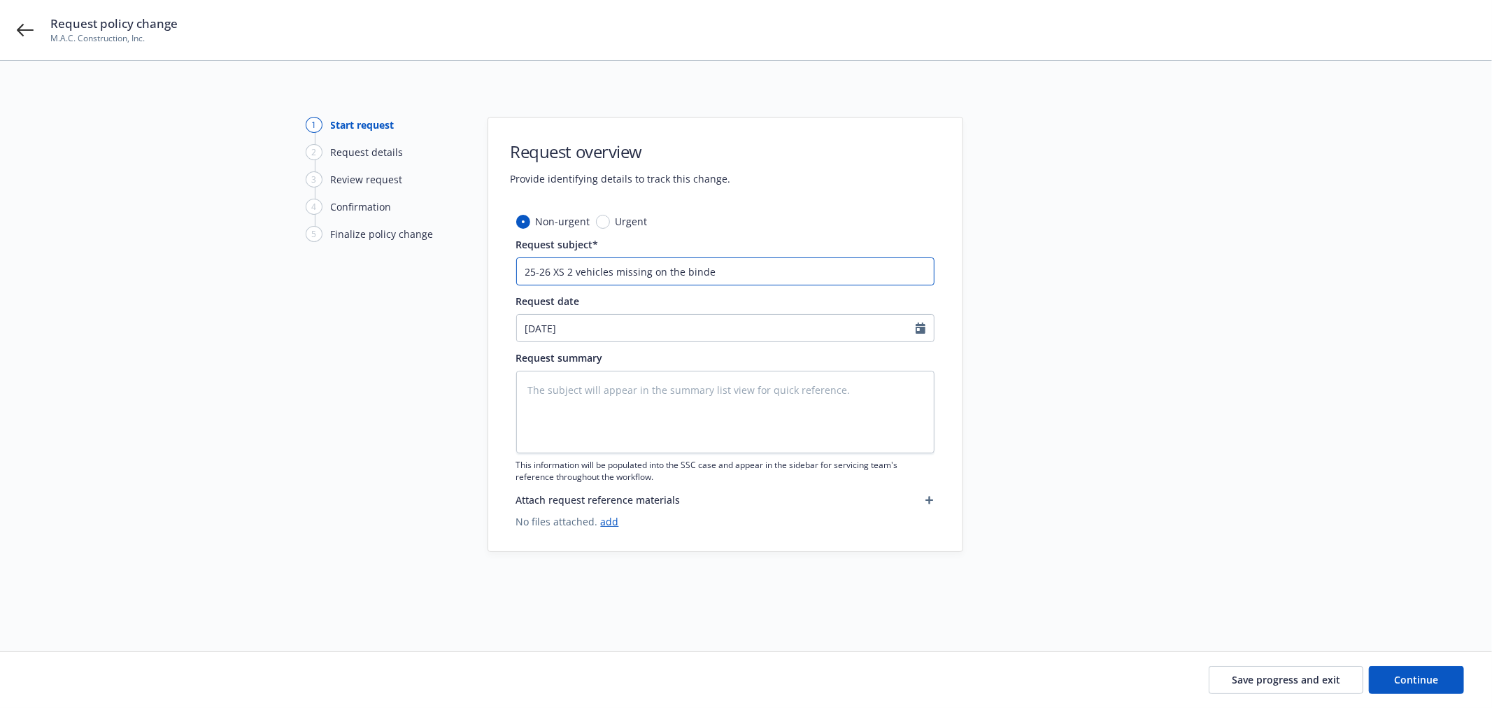
type textarea "x"
type input "25-26 XS 2 vehicles missing on the binder"
click at [668, 411] on textarea at bounding box center [725, 412] width 418 height 83
paste textarea "AmWins team, Also, 2 vehicles are missing on the binder: Year Make Model VIN 20…"
type textarea "x"
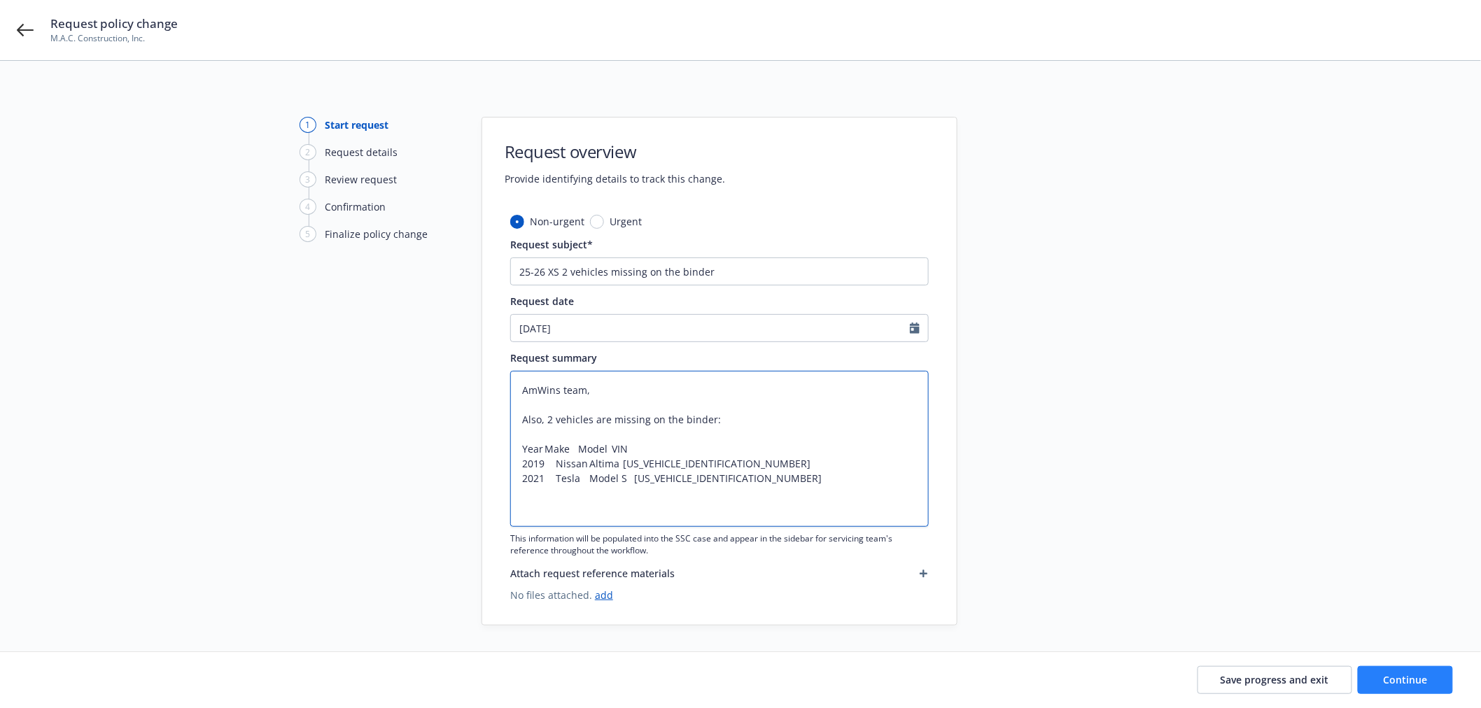
type textarea "AmWins team, Also, 2 vehicles are missing on the binder: Year Make Model VIN 20…"
click at [1416, 675] on span "Continue" at bounding box center [1405, 679] width 44 height 13
type textarea "x"
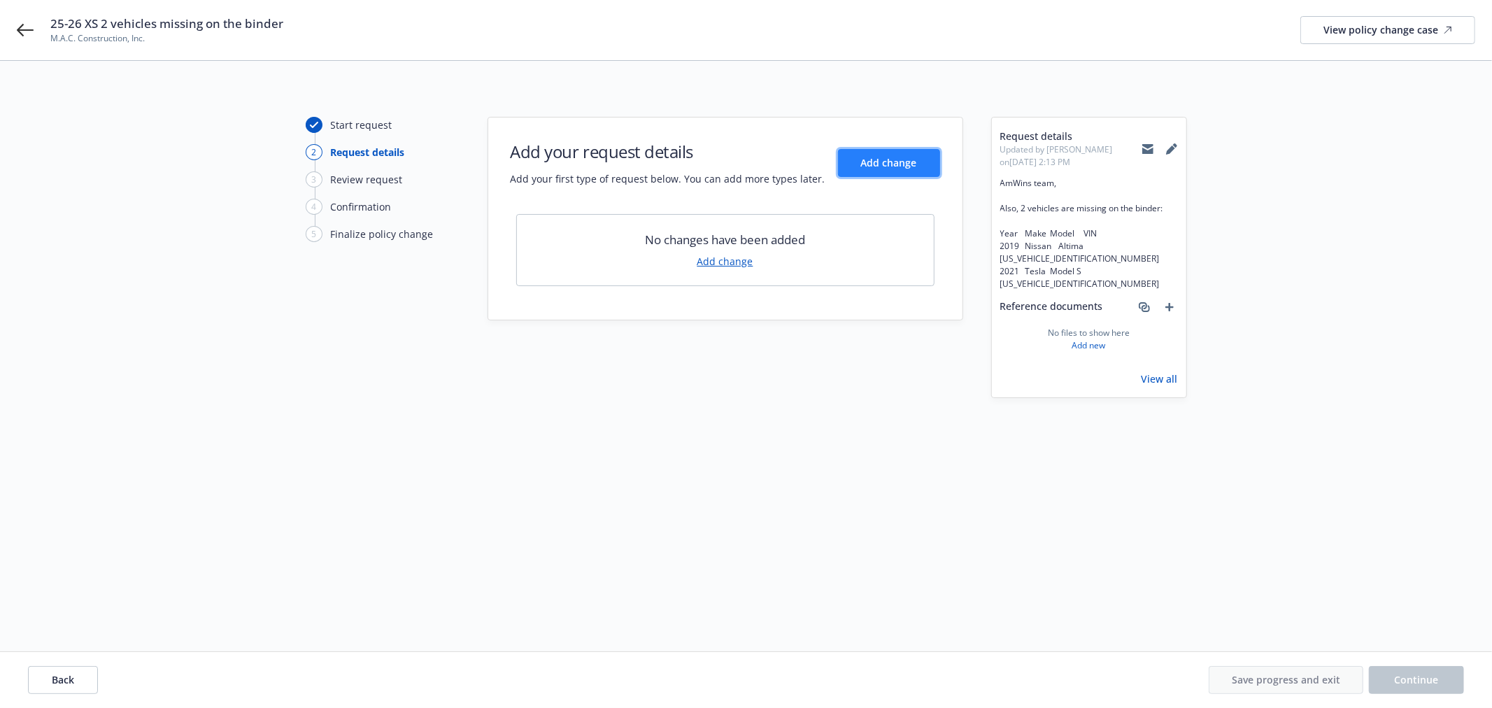
click at [908, 163] on span "Add change" at bounding box center [889, 162] width 56 height 13
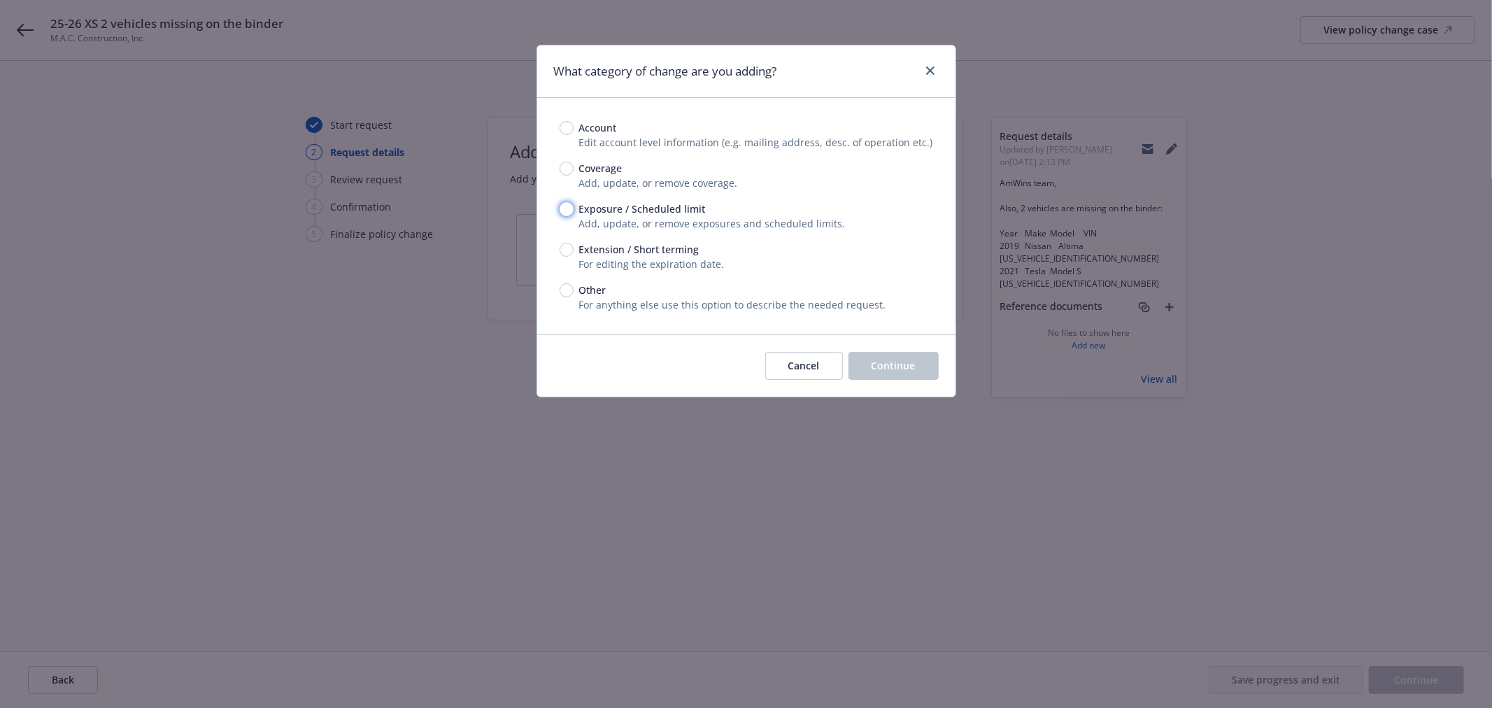
click at [570, 209] on input "Exposure / Scheduled limit" at bounding box center [567, 209] width 14 height 14
radio input "true"
click at [911, 353] on button "Continue" at bounding box center [894, 366] width 90 height 28
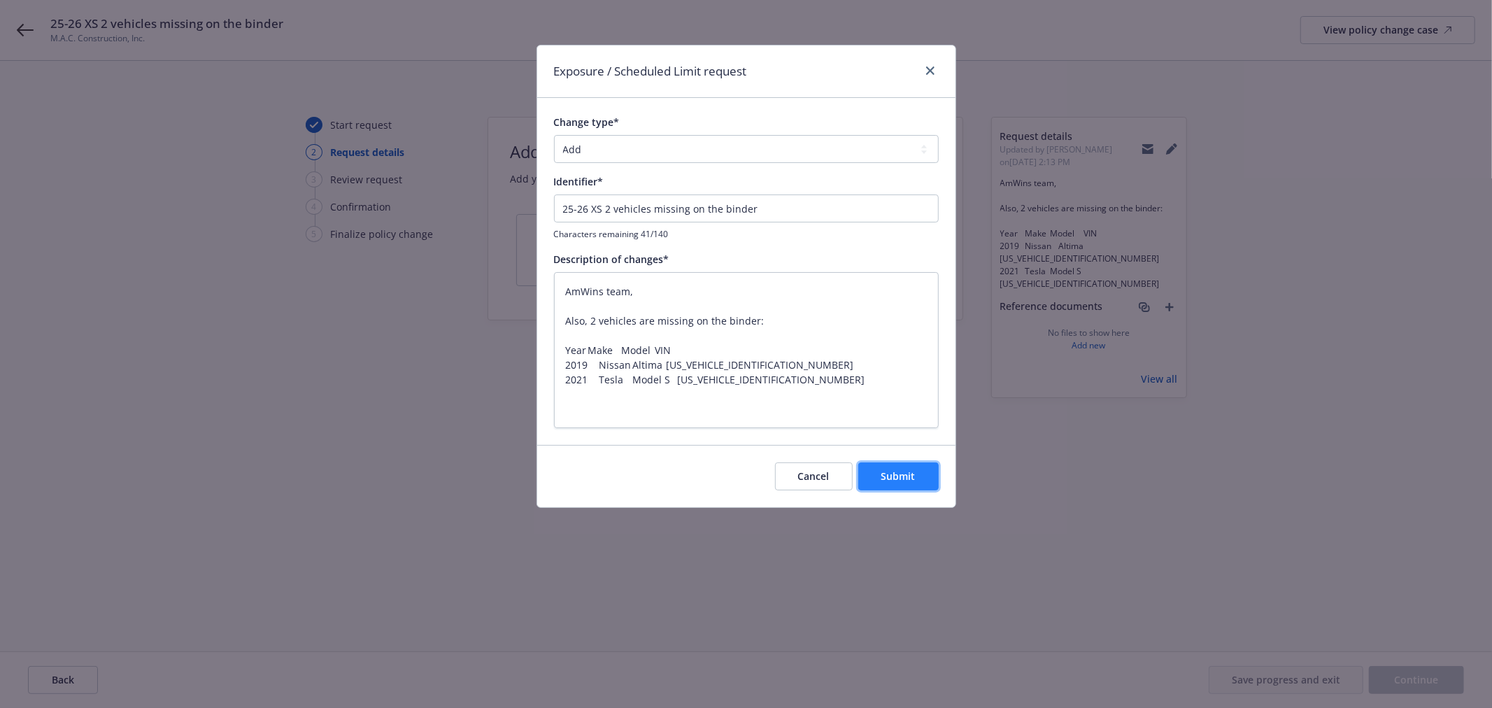
click at [917, 470] on button "Submit" at bounding box center [899, 477] width 80 height 28
type textarea "x"
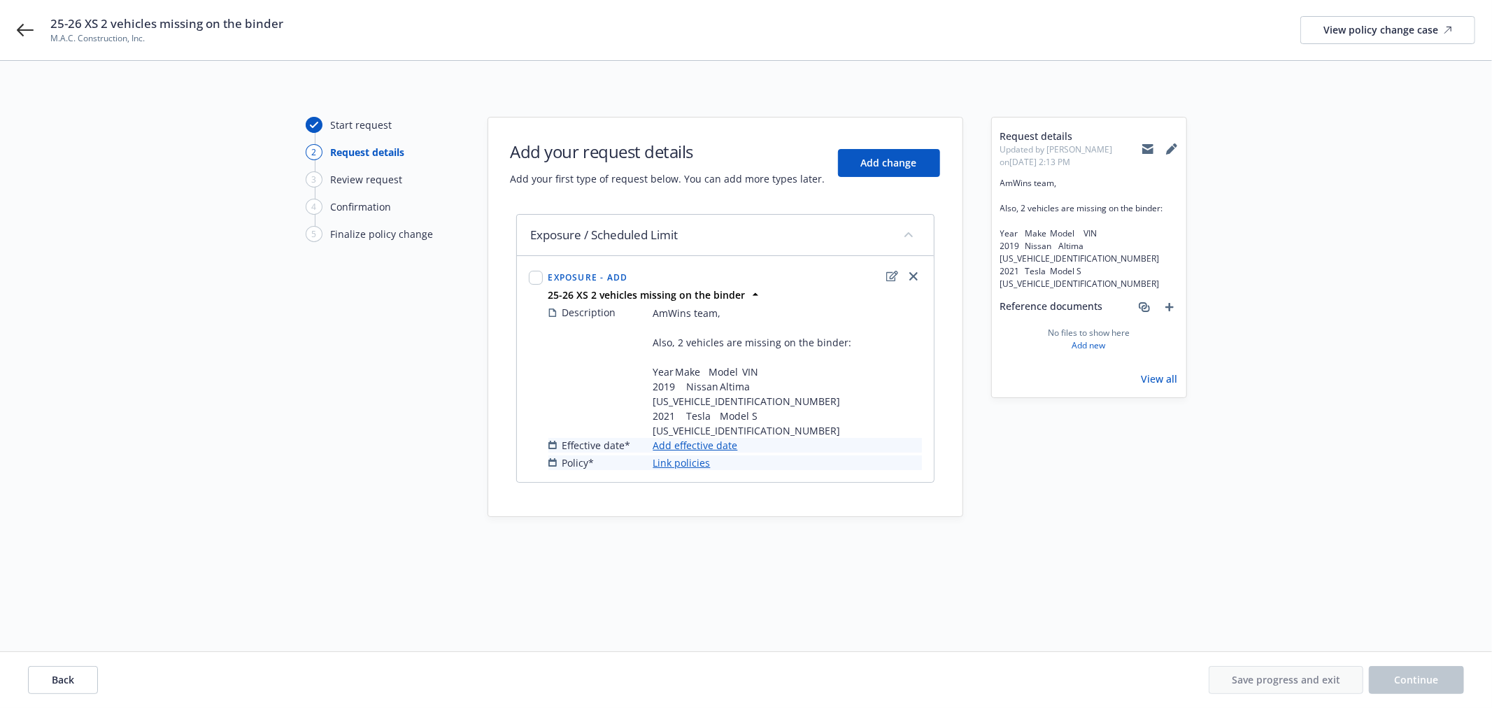
click at [693, 438] on link "Add effective date" at bounding box center [696, 445] width 85 height 15
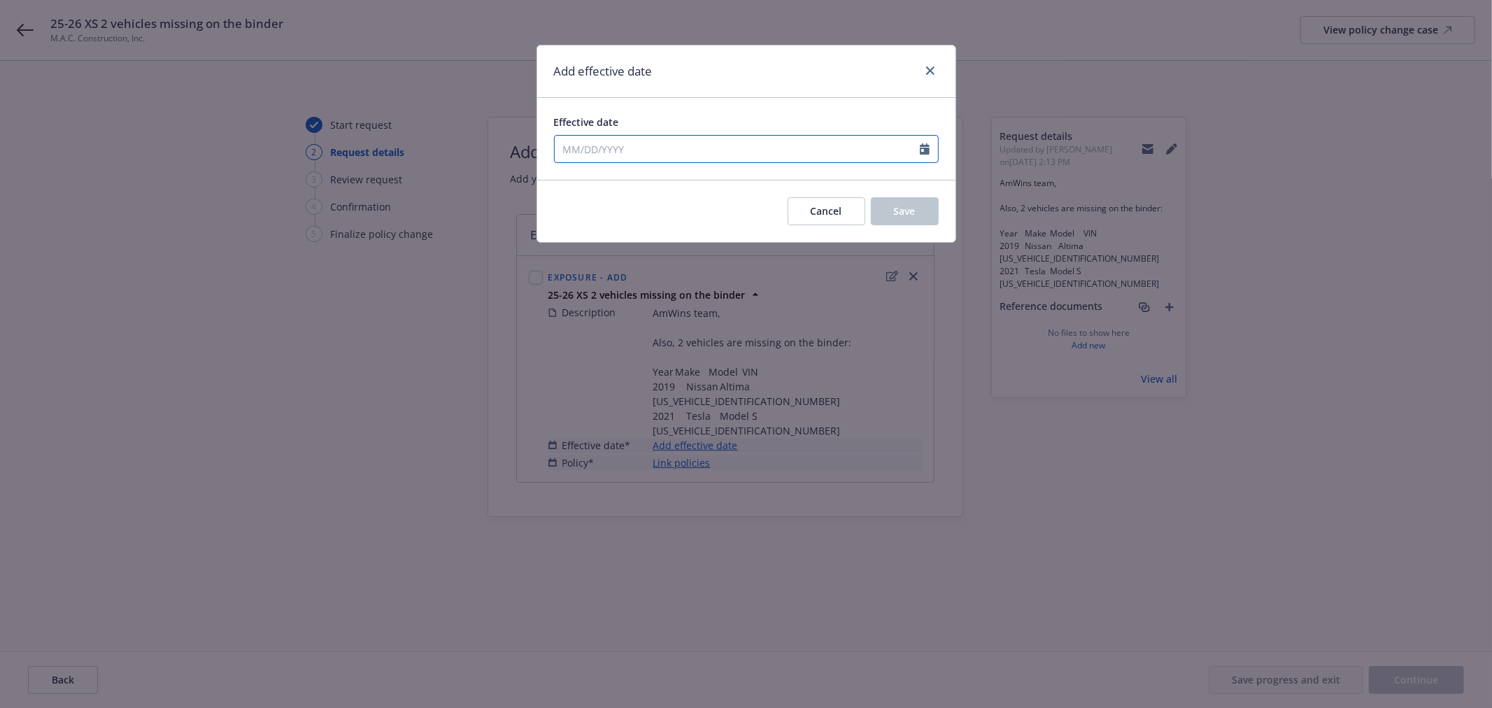
select select "8"
click at [606, 156] on input "Effective date" at bounding box center [737, 149] width 365 height 27
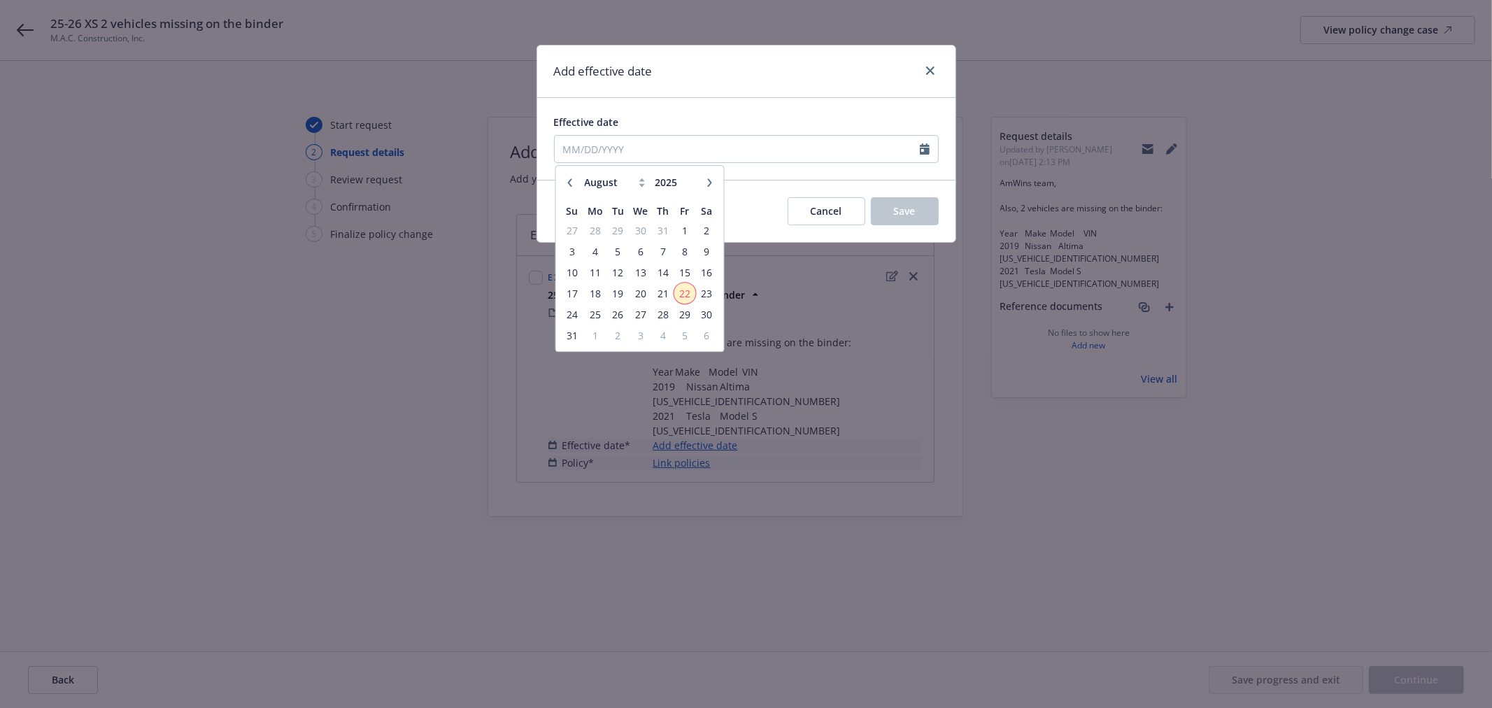
click at [688, 290] on span "22" at bounding box center [684, 293] width 19 height 17
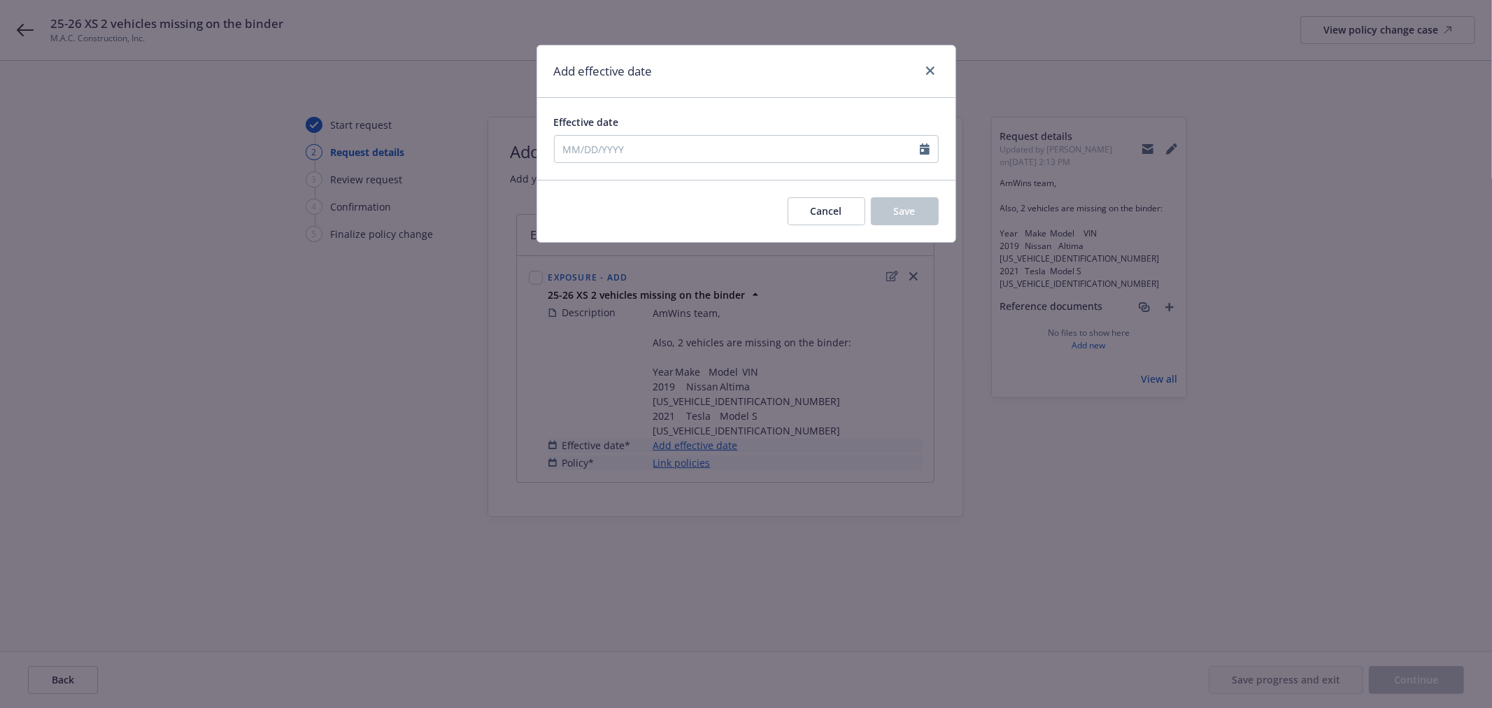
type input "[DATE]"
click at [892, 214] on button "Save" at bounding box center [905, 211] width 68 height 28
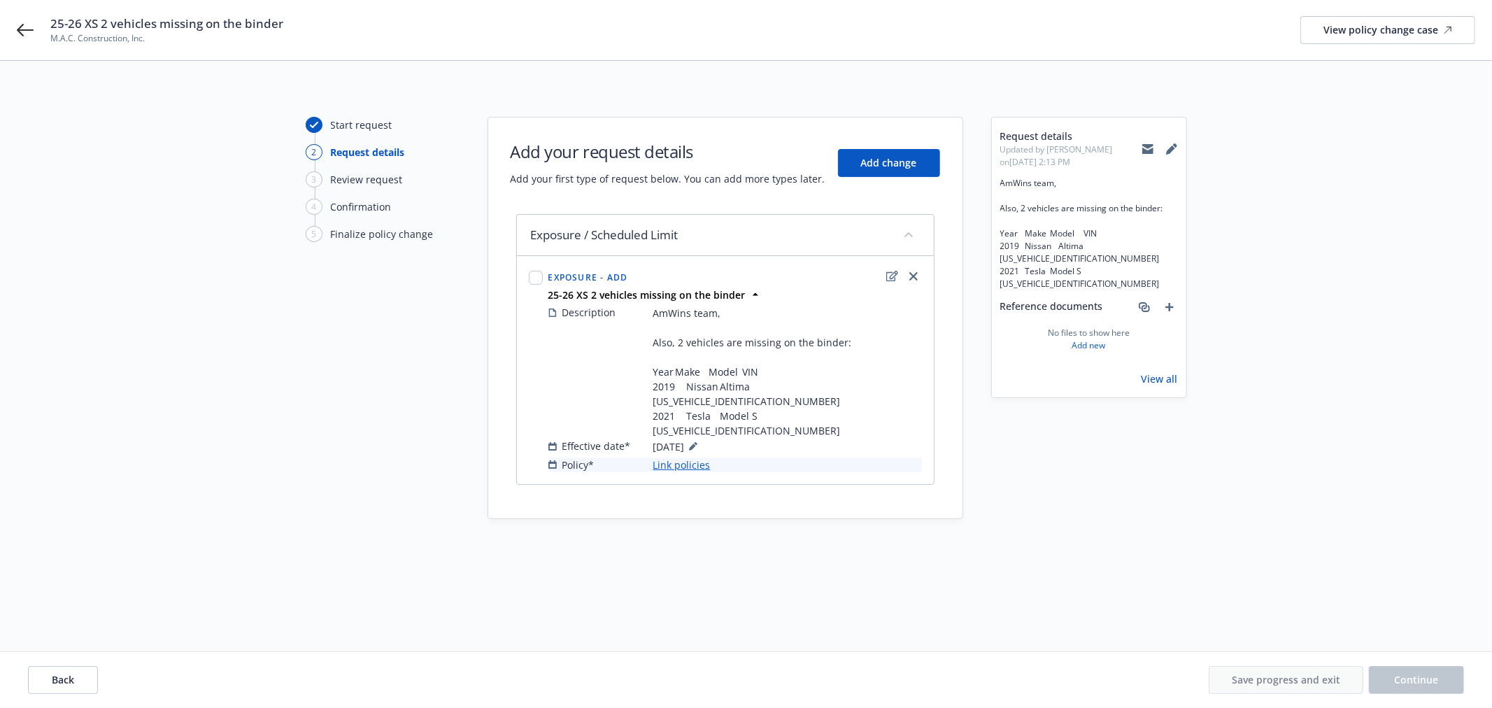
click at [665, 458] on link "Link policies" at bounding box center [682, 465] width 57 height 15
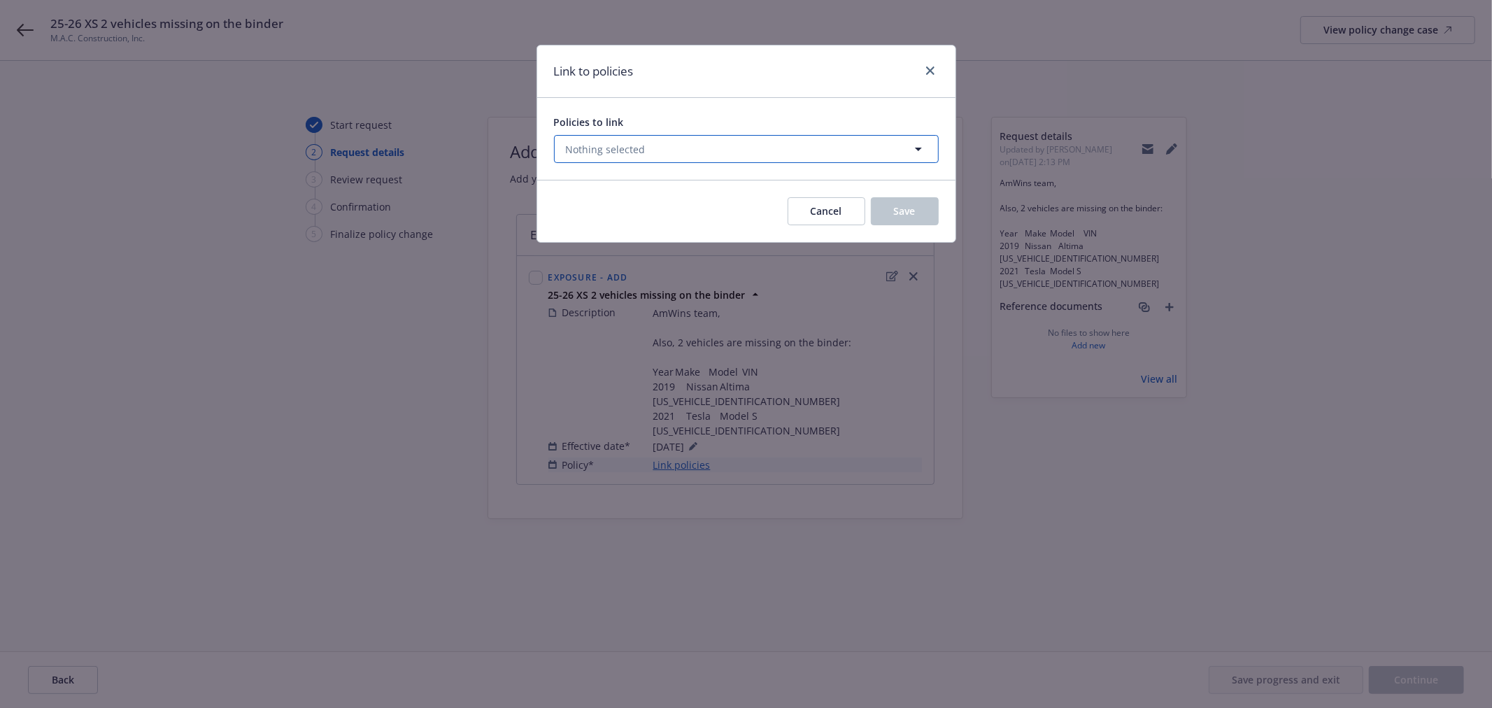
click at [717, 149] on button "Nothing selected" at bounding box center [746, 149] width 385 height 28
select select "ACTIVE"
type input "exc"
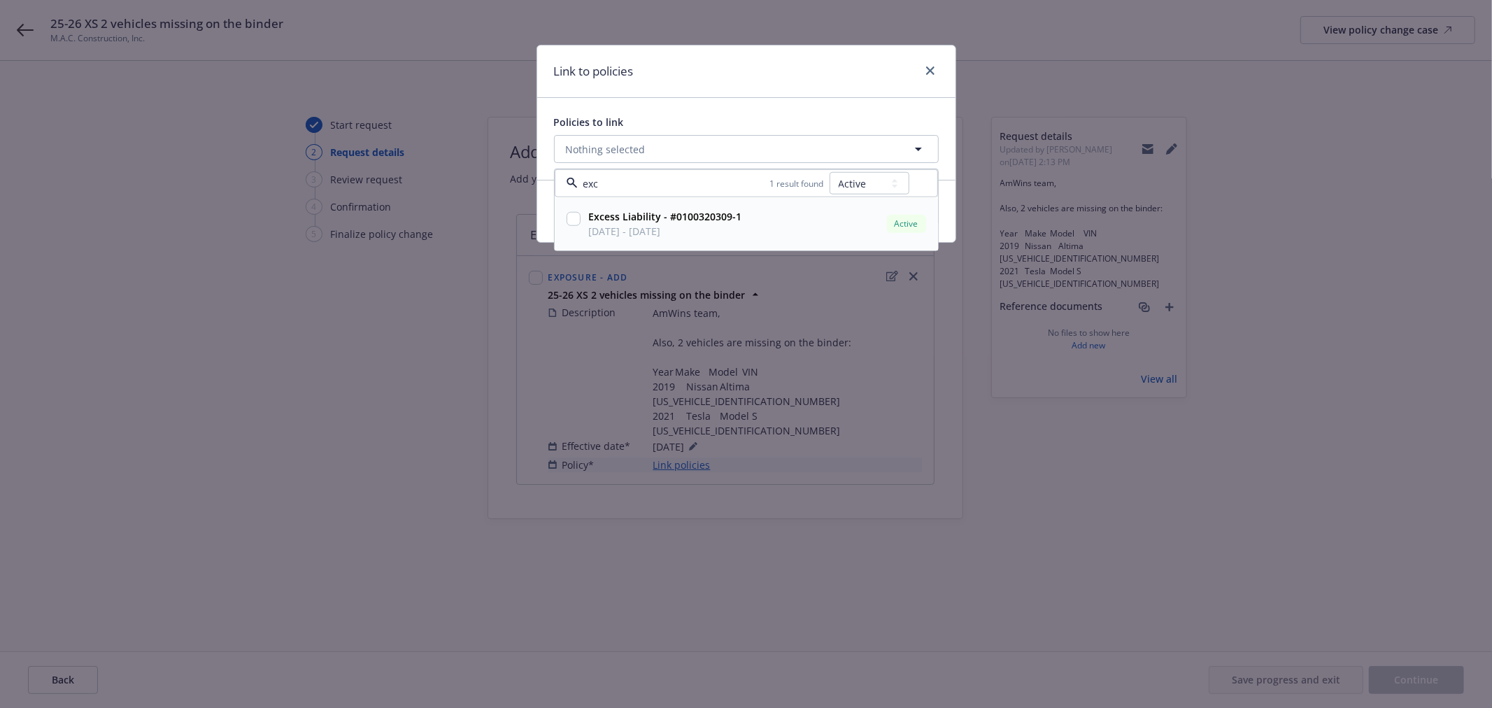
click at [572, 225] on input "checkbox" at bounding box center [574, 219] width 14 height 14
checkbox input "true"
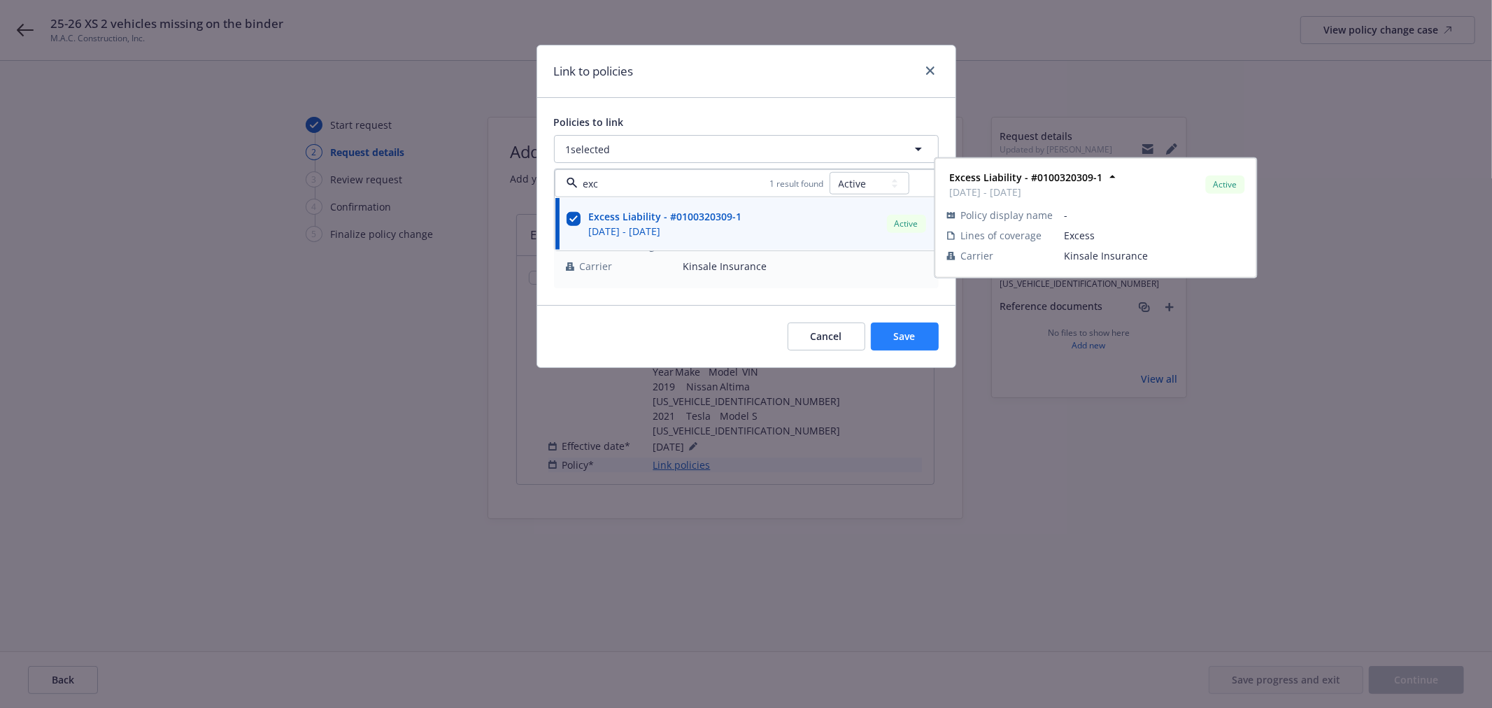
type input "exc"
click at [917, 339] on button "Save" at bounding box center [905, 337] width 68 height 28
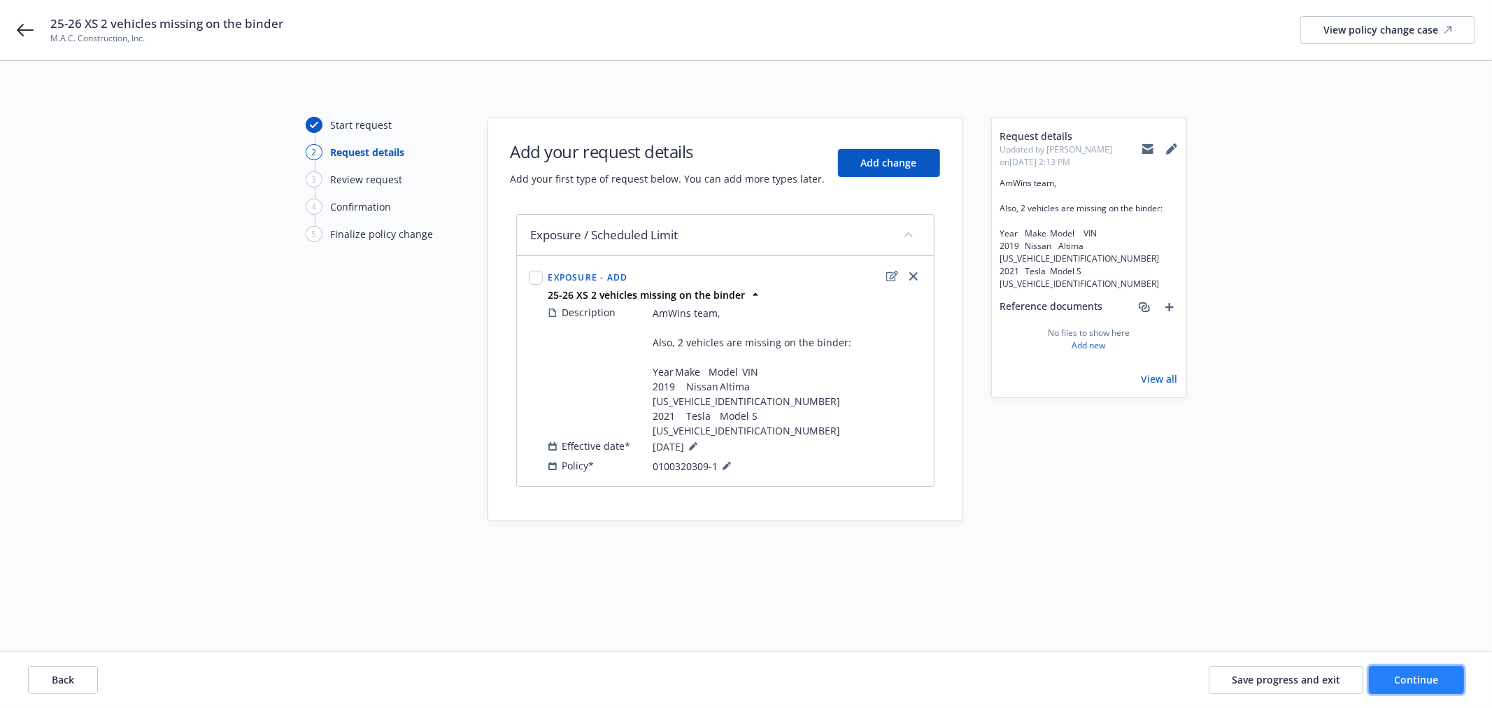
click at [1430, 677] on span "Continue" at bounding box center [1417, 679] width 44 height 13
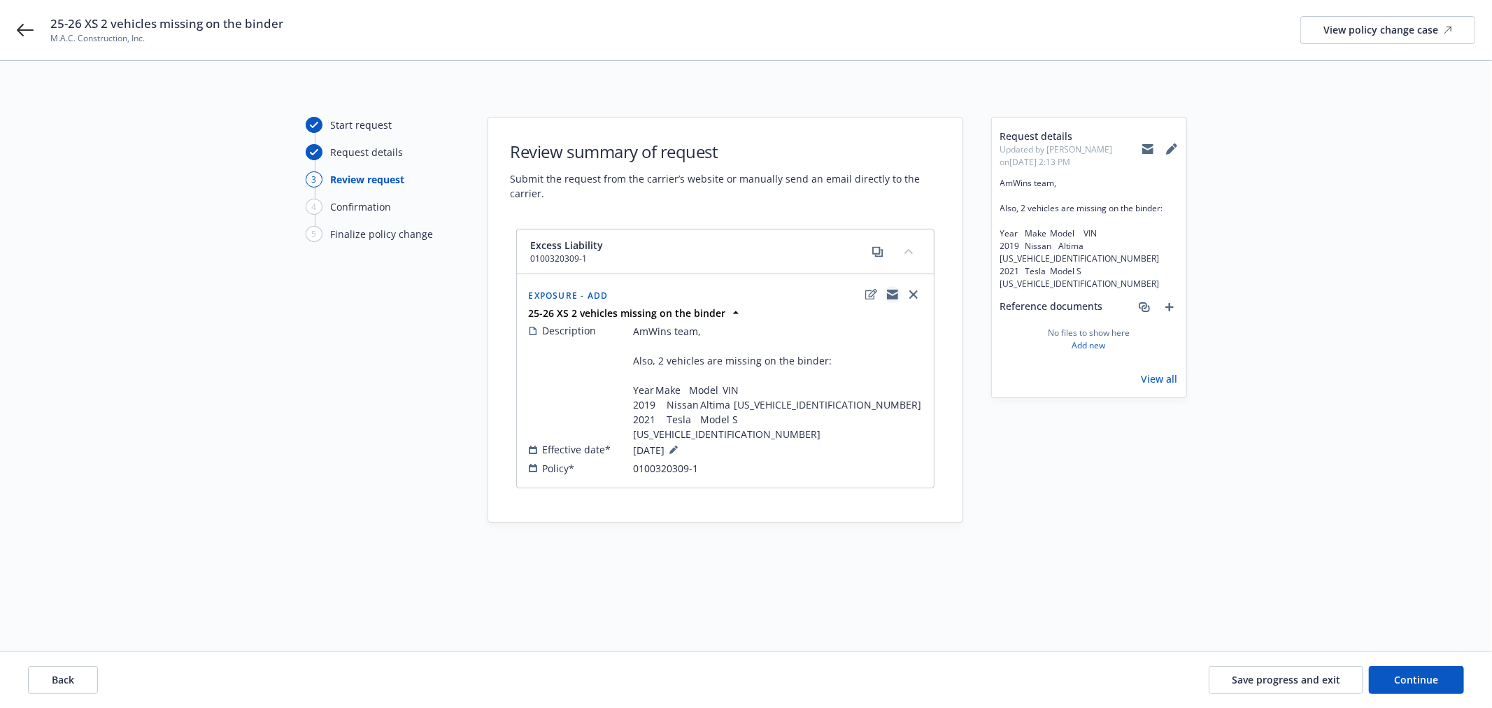
click at [897, 292] on icon "copyLogging" at bounding box center [892, 294] width 11 height 11
click at [1258, 670] on button "Save progress and exit" at bounding box center [1286, 680] width 155 height 28
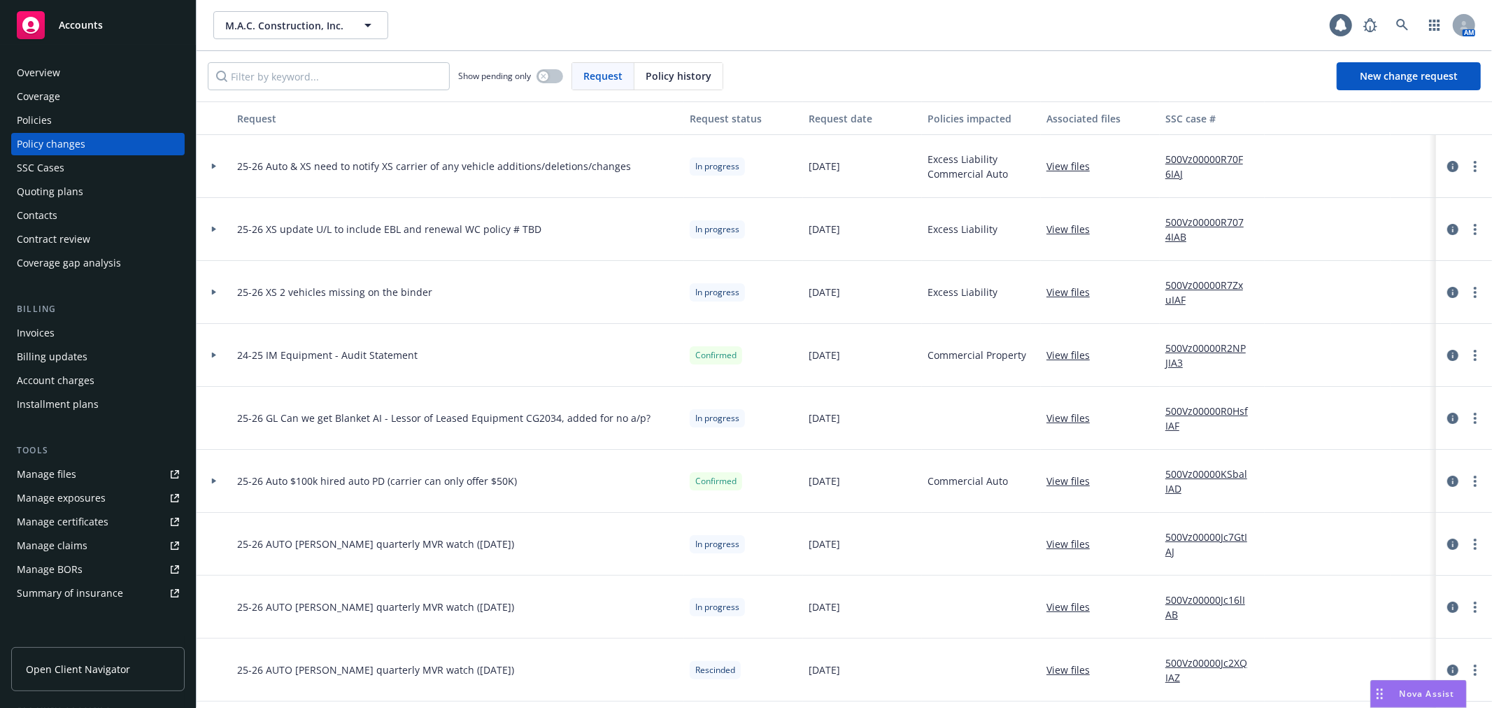
drag, startPoint x: 213, startPoint y: 227, endPoint x: 220, endPoint y: 229, distance: 7.1
click at [213, 227] on icon at bounding box center [214, 230] width 4 height 6
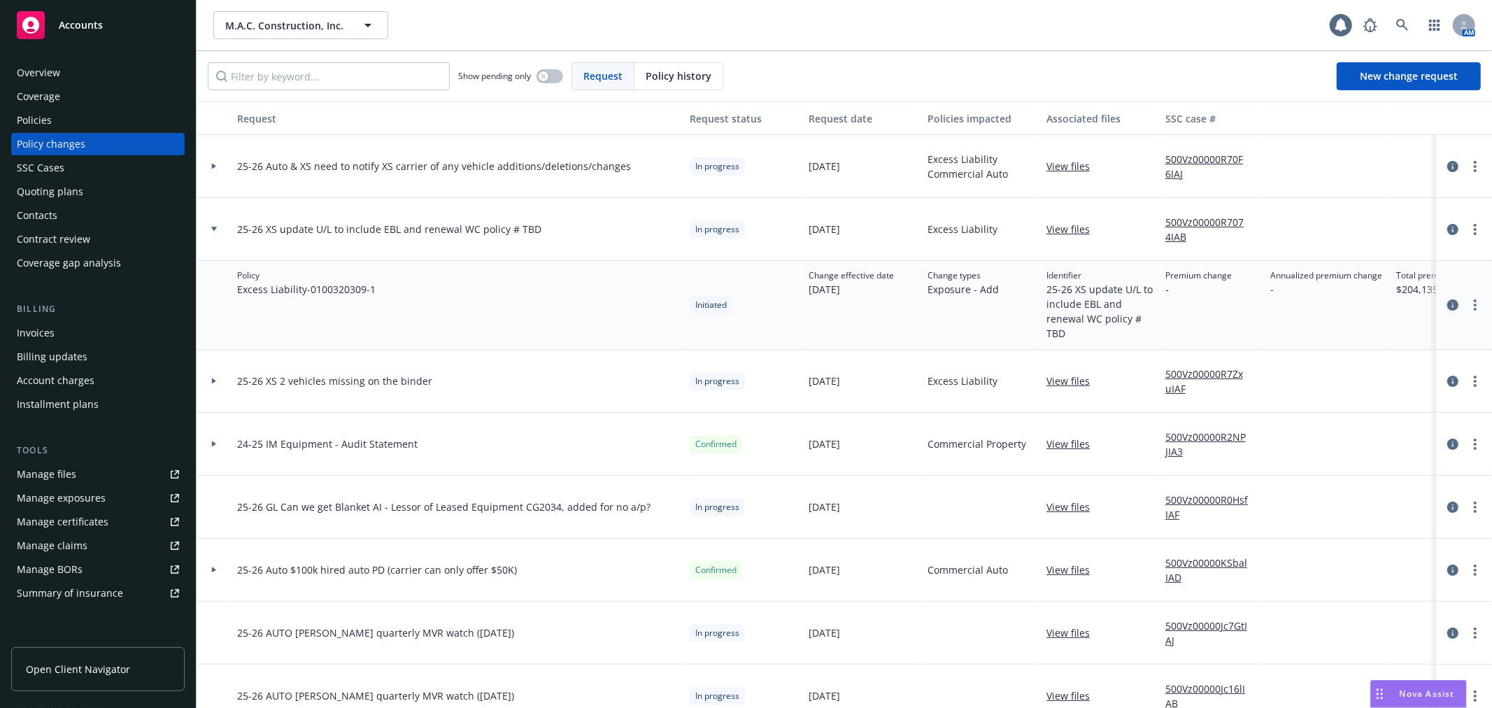
click at [1448, 304] on icon "circleInformation" at bounding box center [1453, 304] width 11 height 11
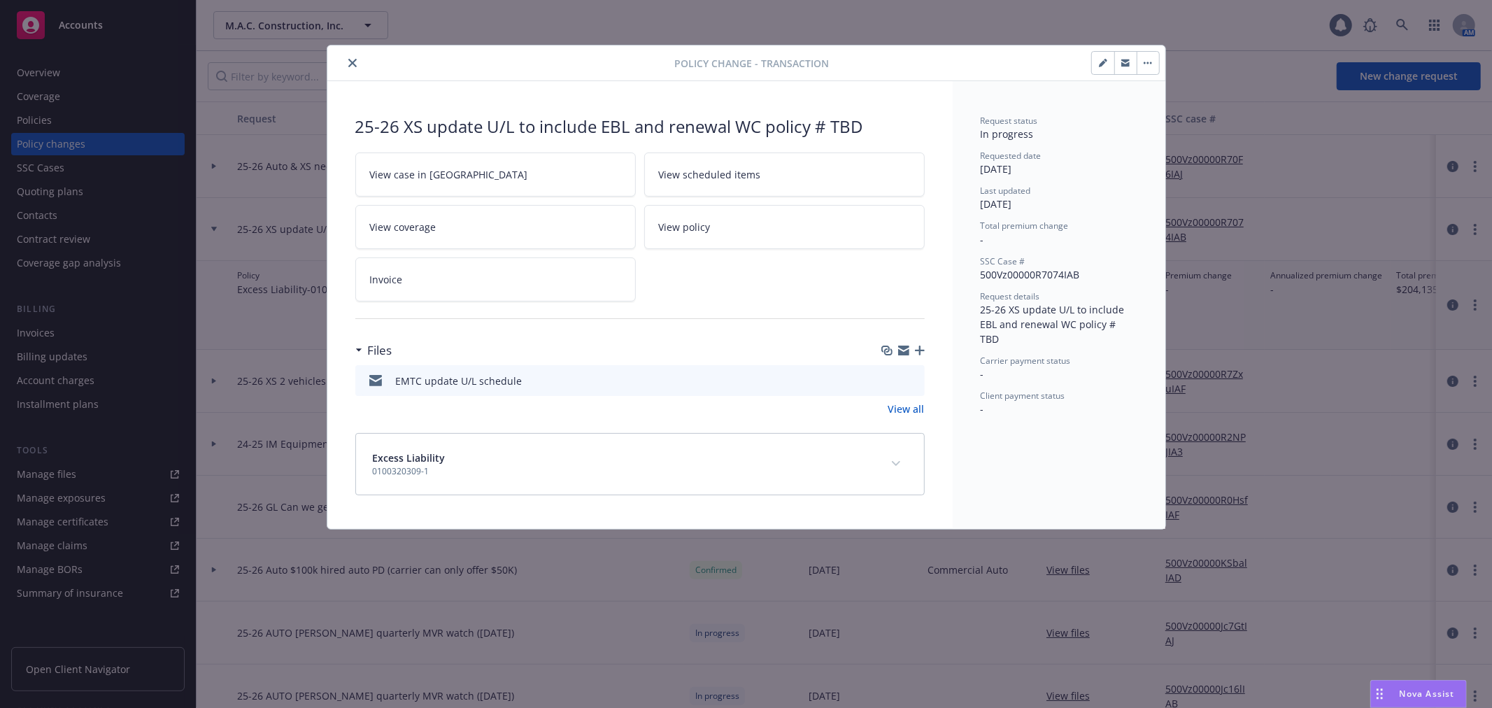
click at [352, 66] on icon "close" at bounding box center [352, 63] width 8 height 8
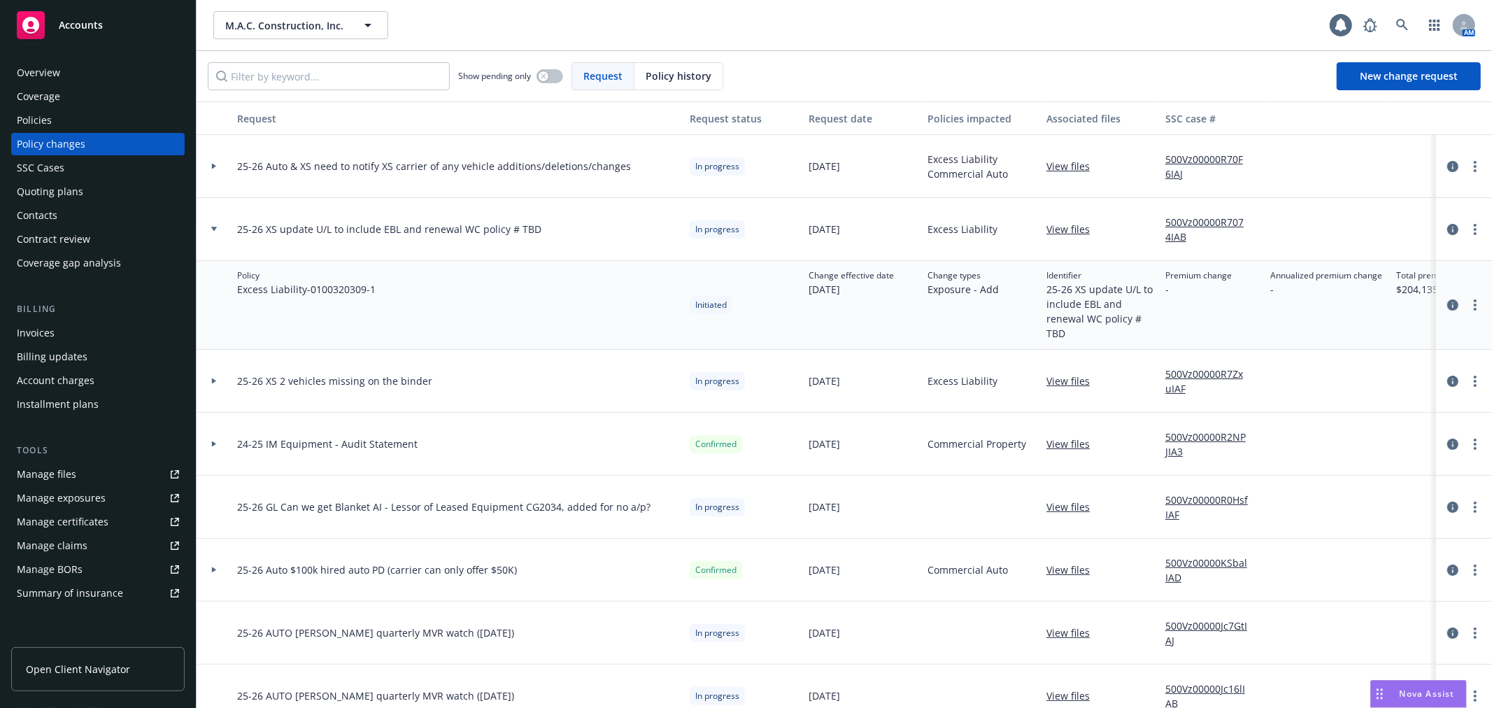
click at [215, 228] on icon at bounding box center [214, 229] width 6 height 4
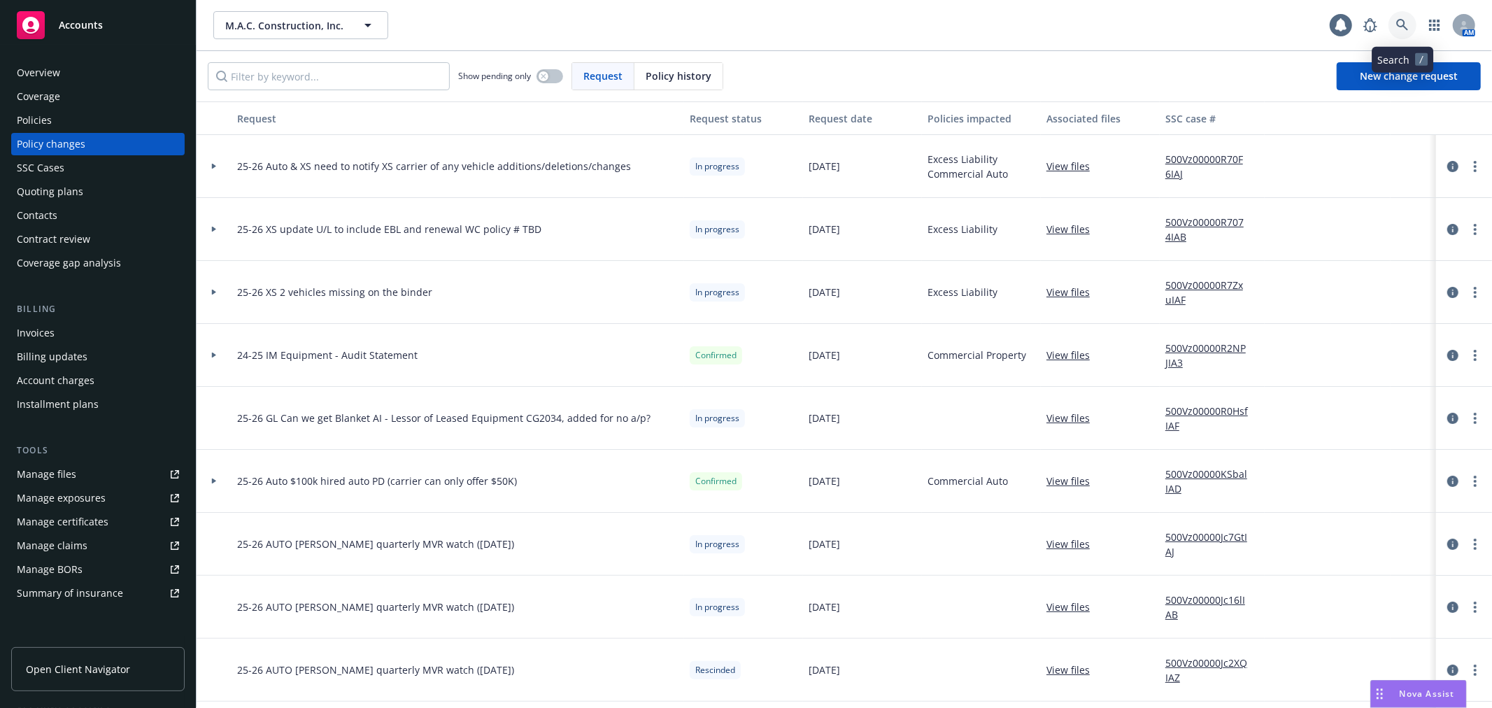
click at [1390, 23] on link at bounding box center [1403, 25] width 28 height 28
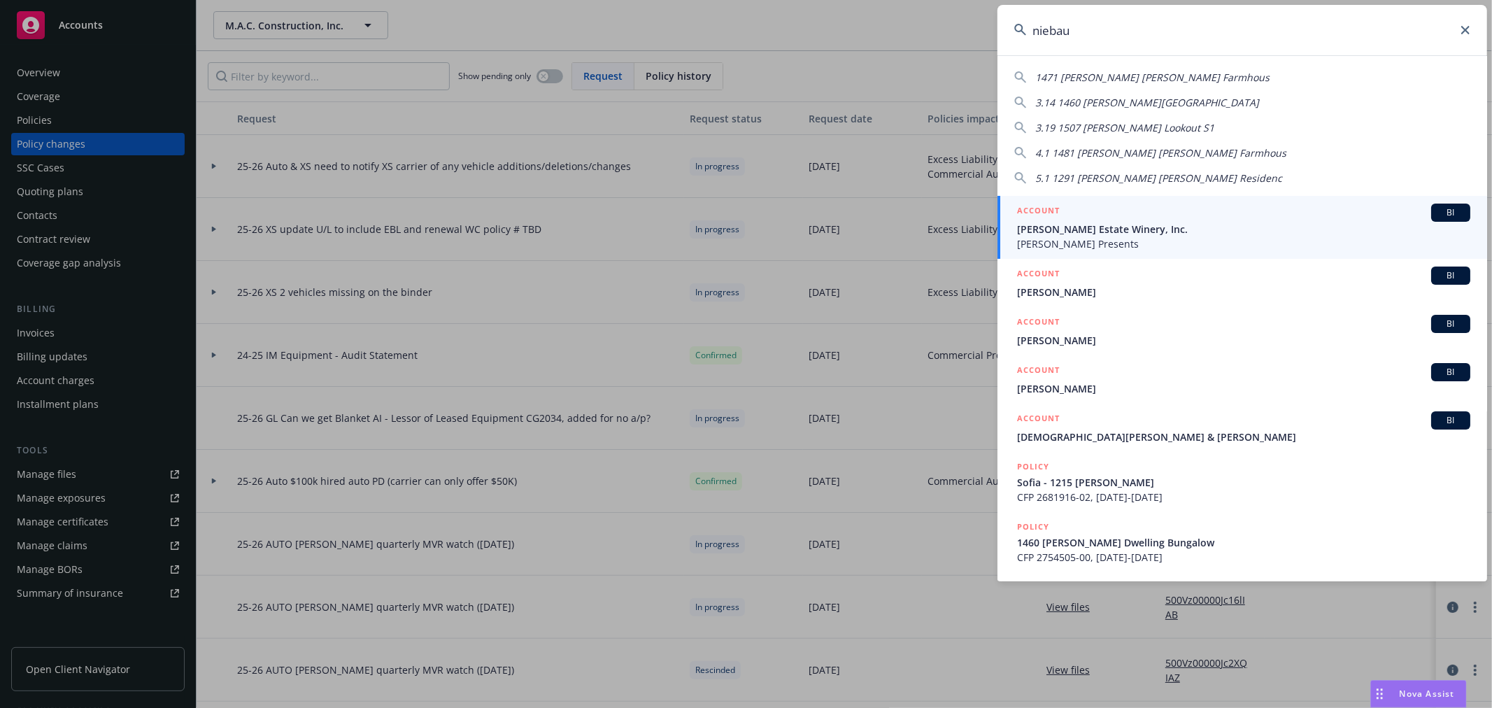
type input "niebau"
click at [1142, 227] on span "[PERSON_NAME] Estate Winery, Inc." at bounding box center [1243, 229] width 453 height 15
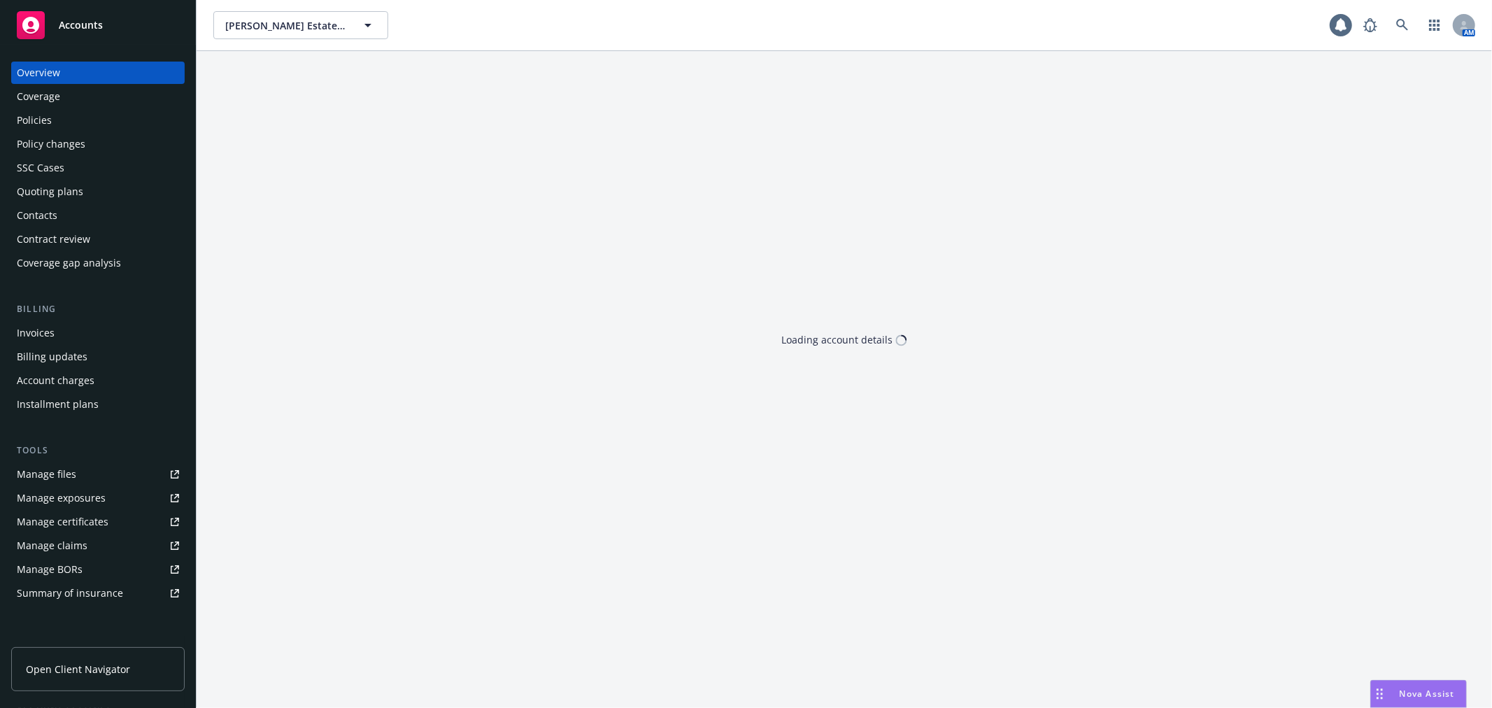
click at [82, 151] on div "Policy changes" at bounding box center [51, 144] width 69 height 22
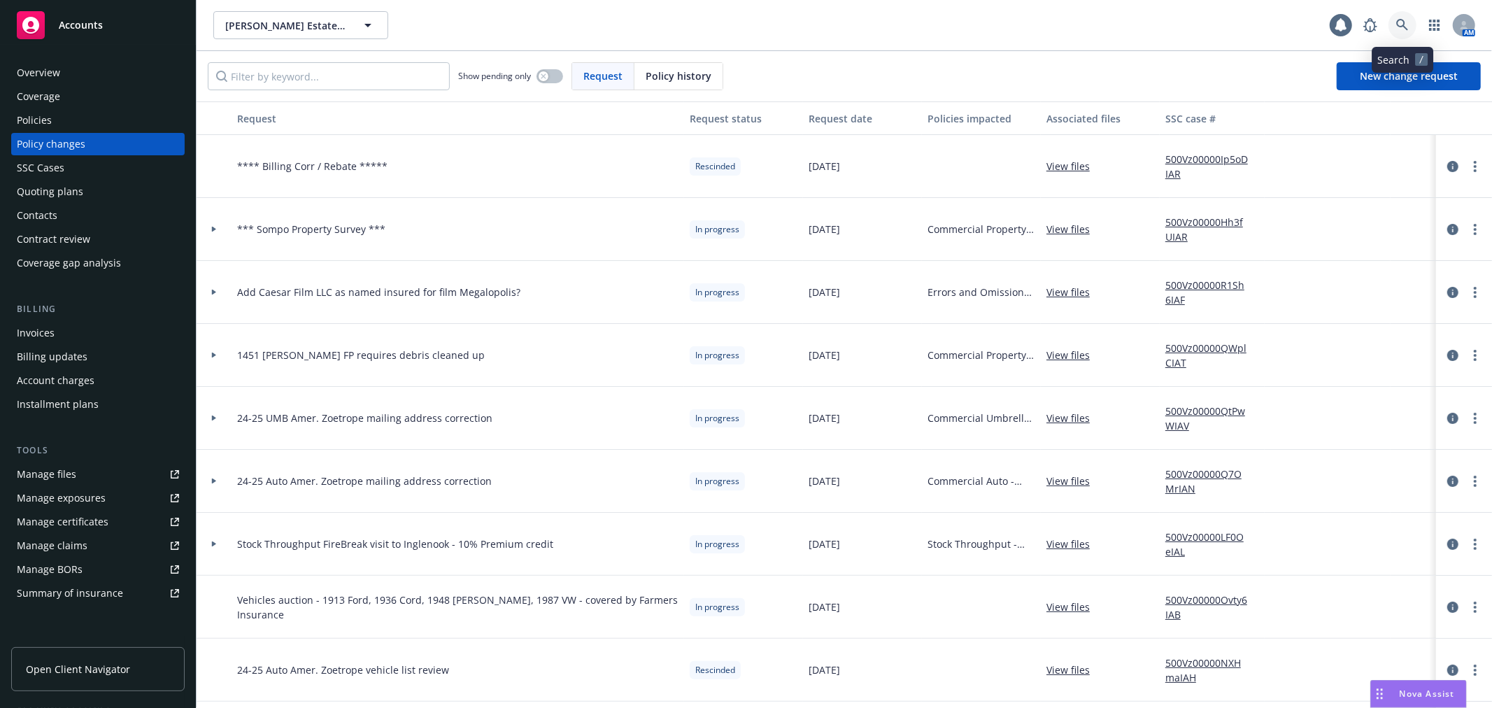
click at [1408, 20] on icon at bounding box center [1403, 25] width 13 height 13
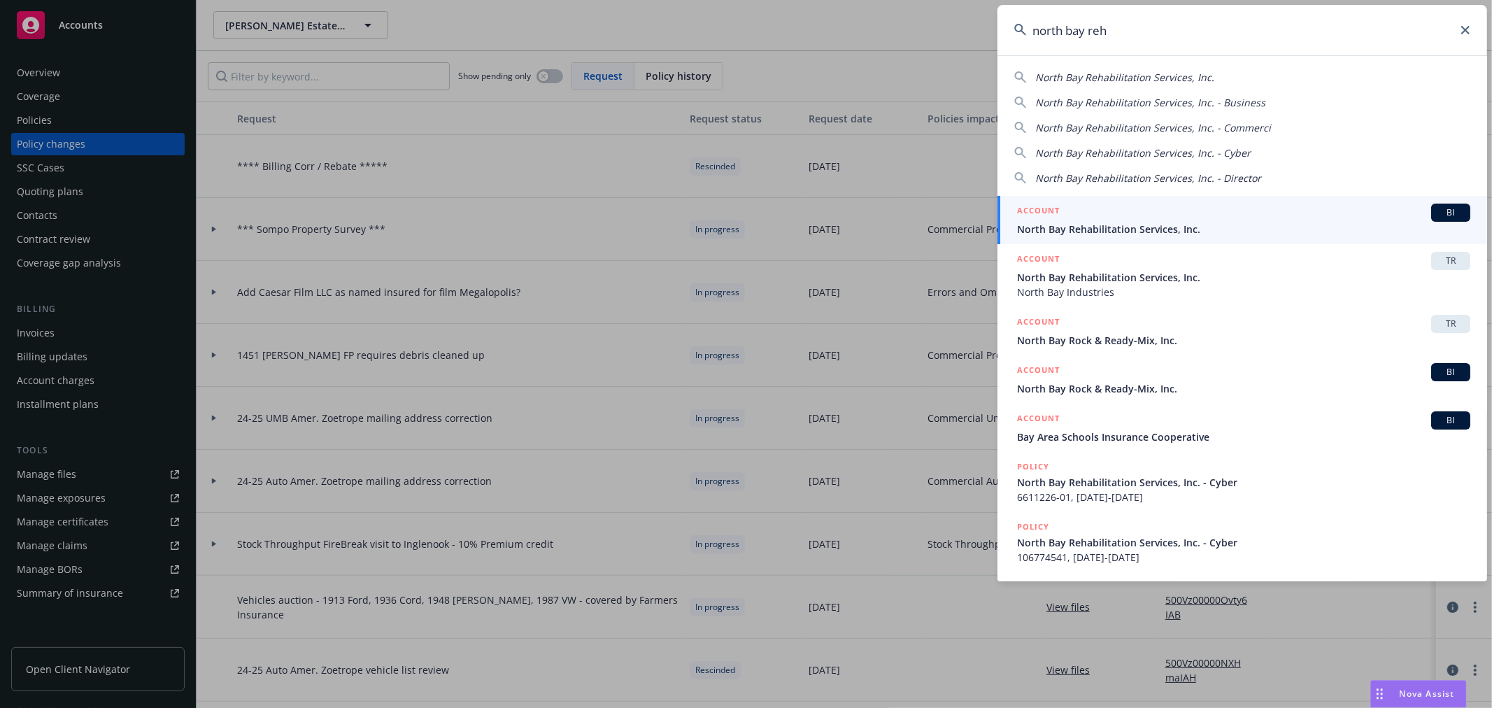
type input "north bay reh"
click at [1152, 224] on span "North Bay Rehabilitation Services, Inc." at bounding box center [1243, 229] width 453 height 15
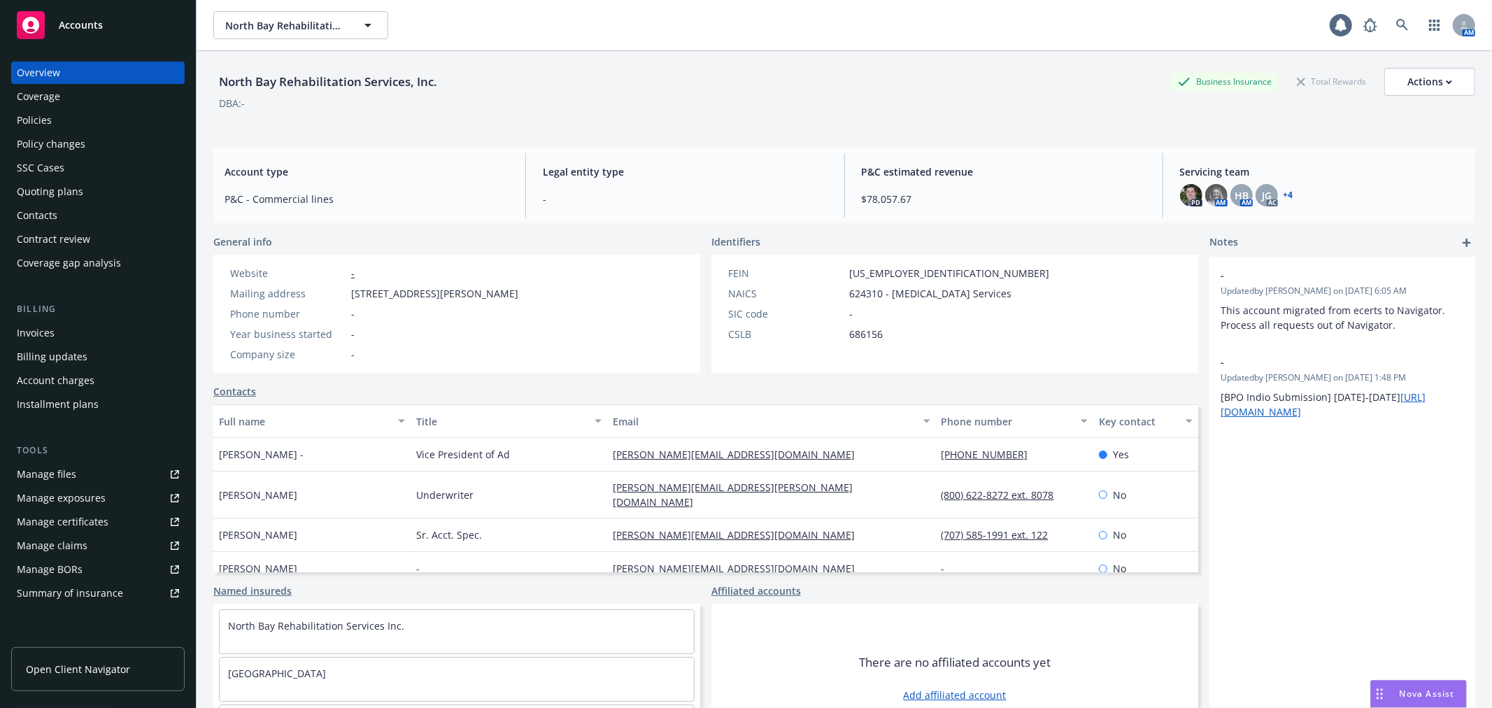
click at [101, 150] on div "Policy changes" at bounding box center [98, 144] width 162 height 22
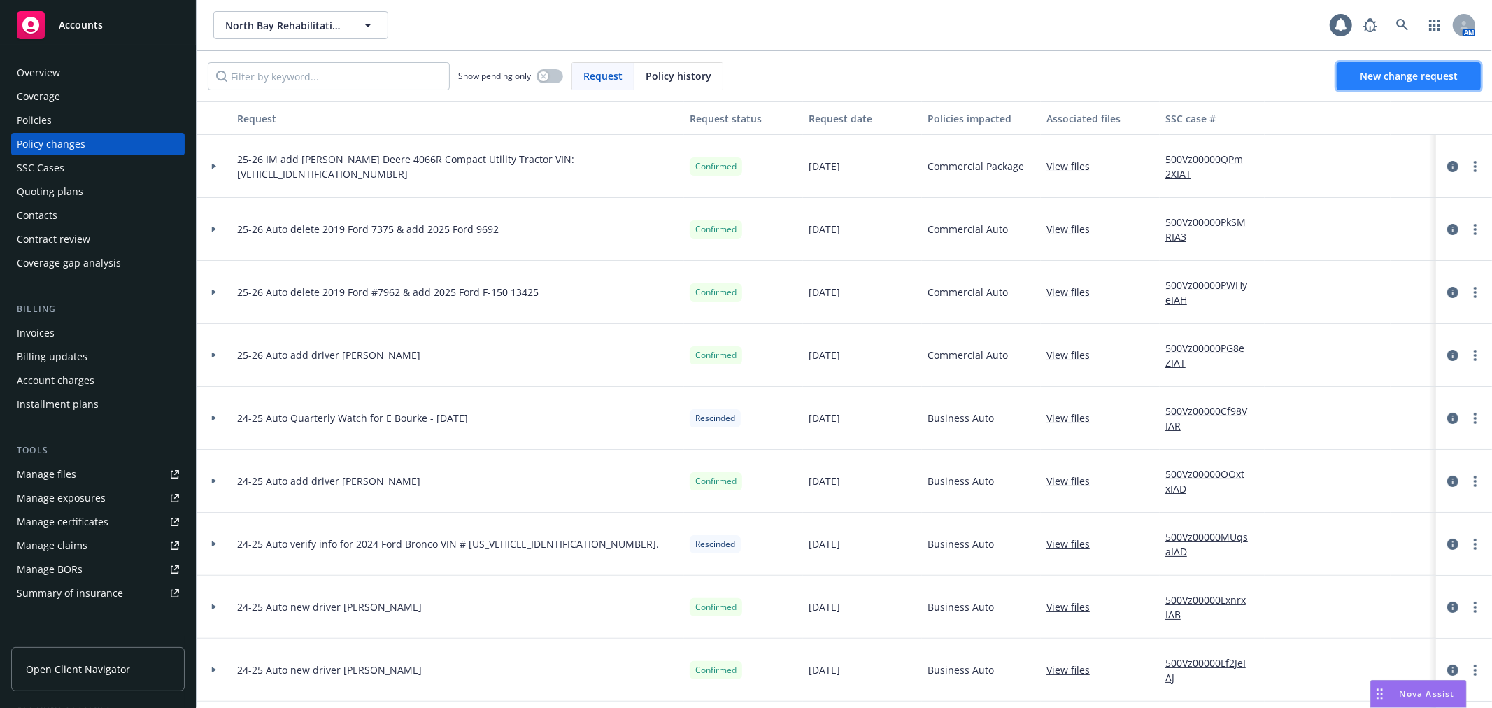
click at [1383, 67] on link "New change request" at bounding box center [1409, 76] width 144 height 28
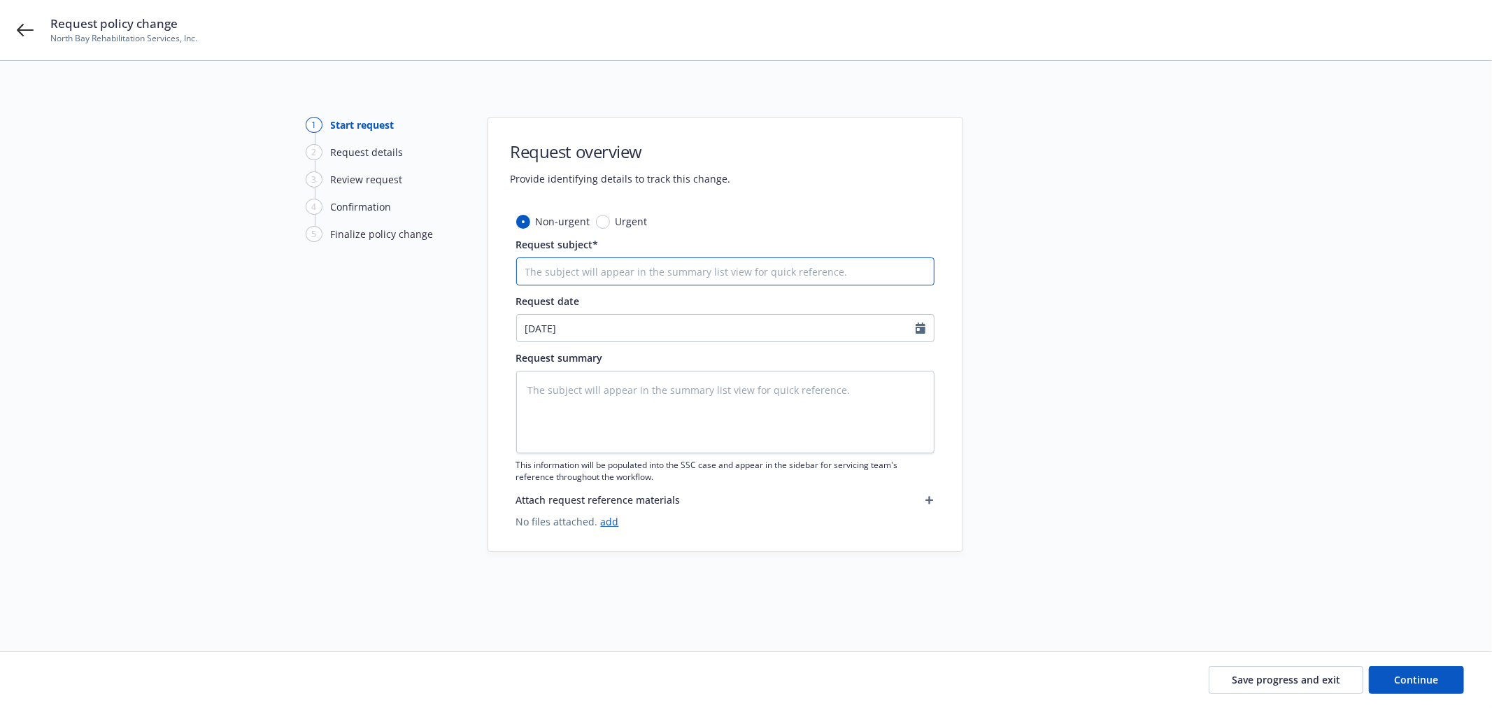
click at [590, 276] on input "Request subject*" at bounding box center [725, 271] width 418 height 28
type textarea "x"
type input "2"
type textarea "x"
type input "25"
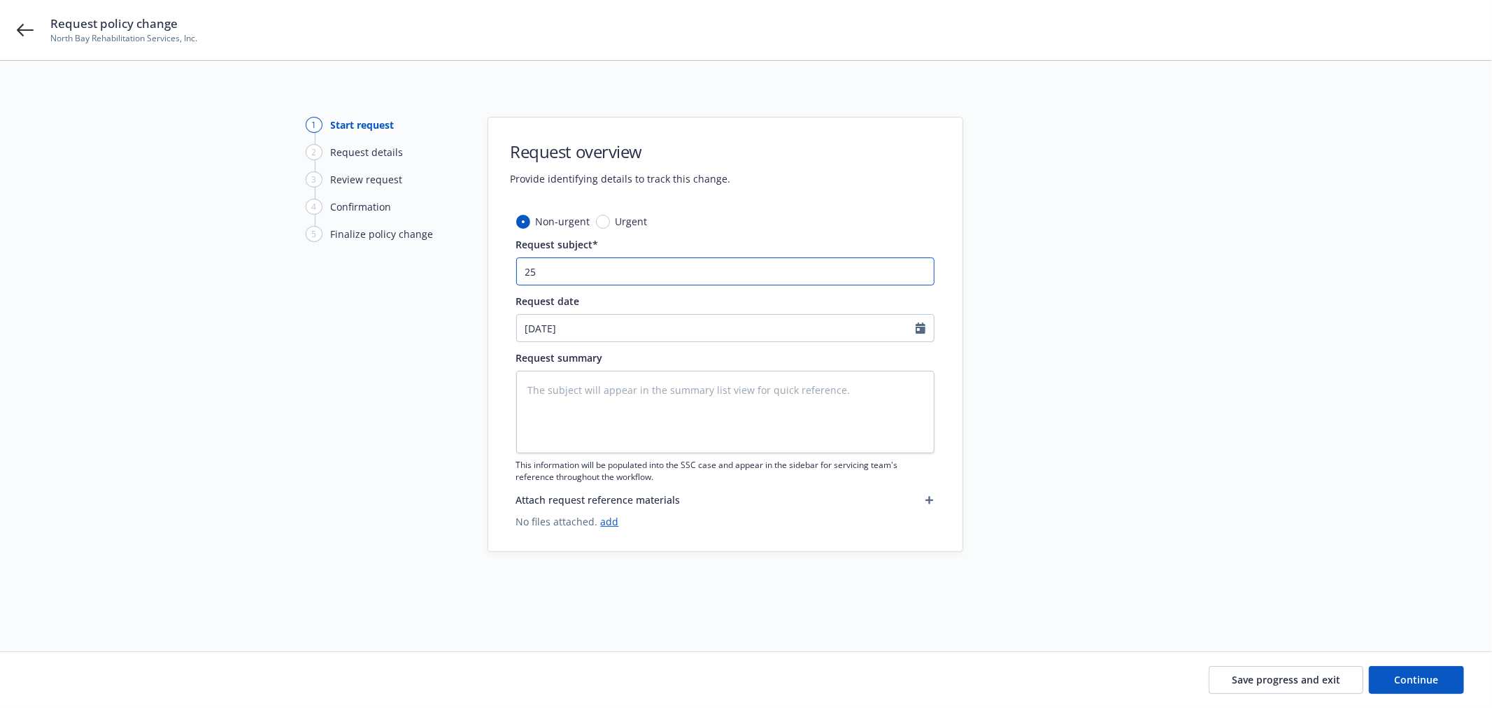
type textarea "x"
type input "25-"
type textarea "x"
type input "25-2"
type textarea "x"
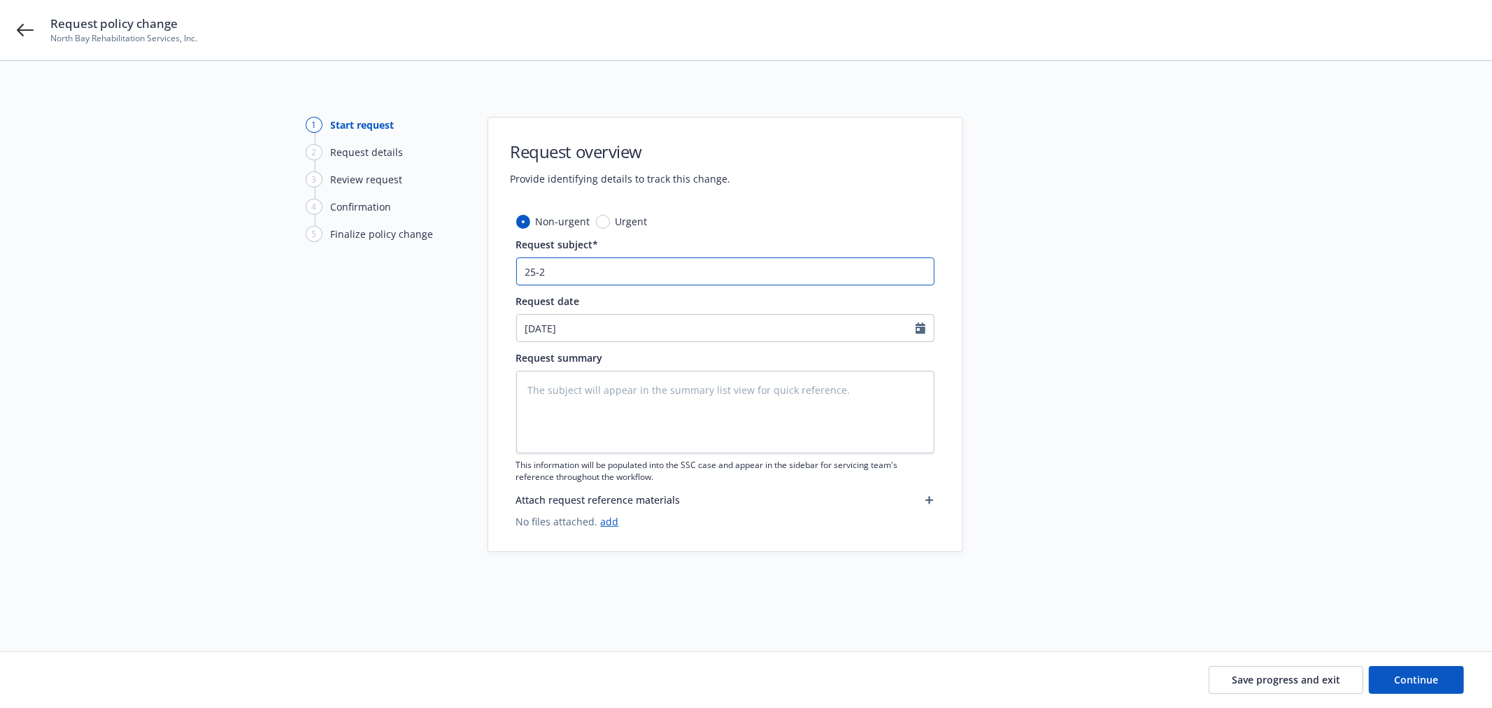
type input "25-26"
type textarea "x"
type input "25-26"
type textarea "x"
type input "25-26 A"
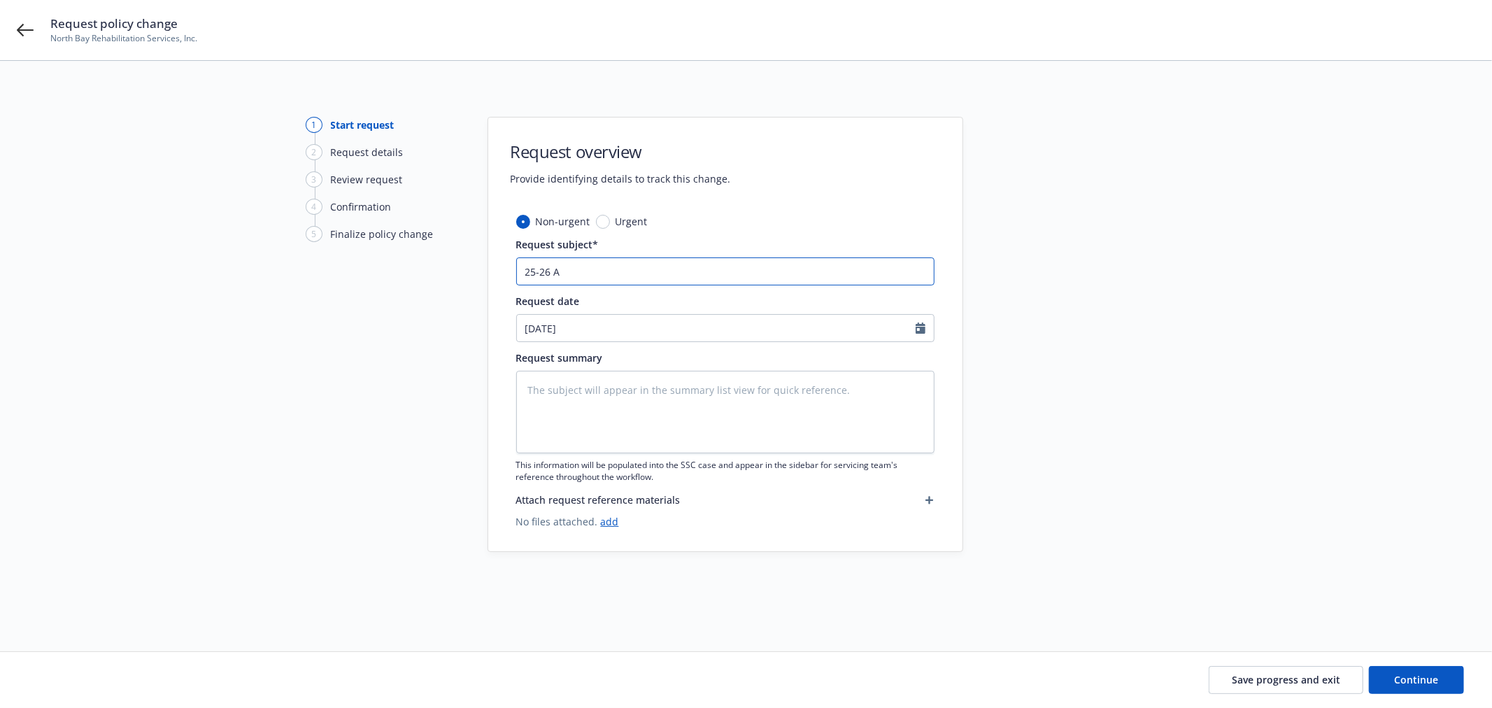
type textarea "x"
type input "25-26 Au"
type textarea "x"
type input "25-26 Aut"
type textarea "x"
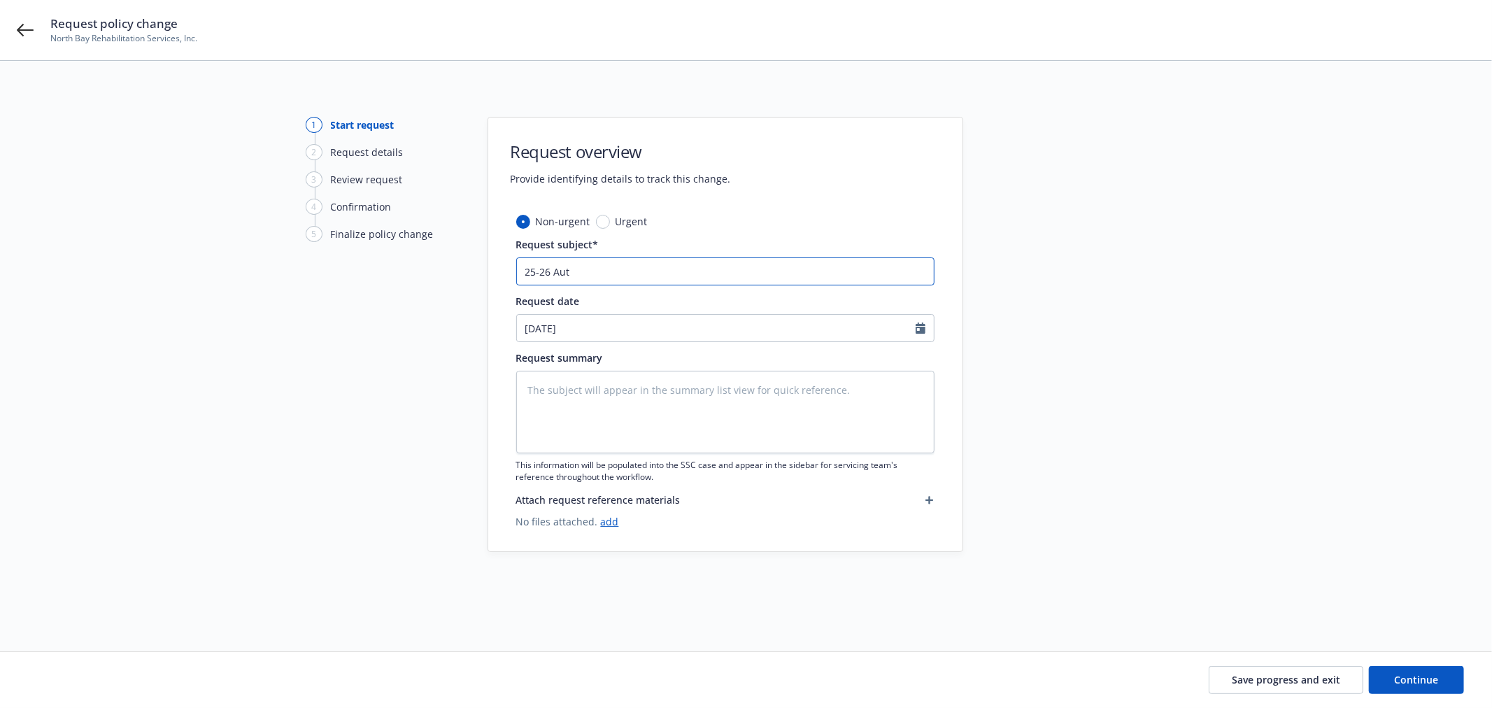
type input "25-26 Auto"
type textarea "x"
type input "25-26 Auto"
type textarea "x"
type input "25-26 Auto n"
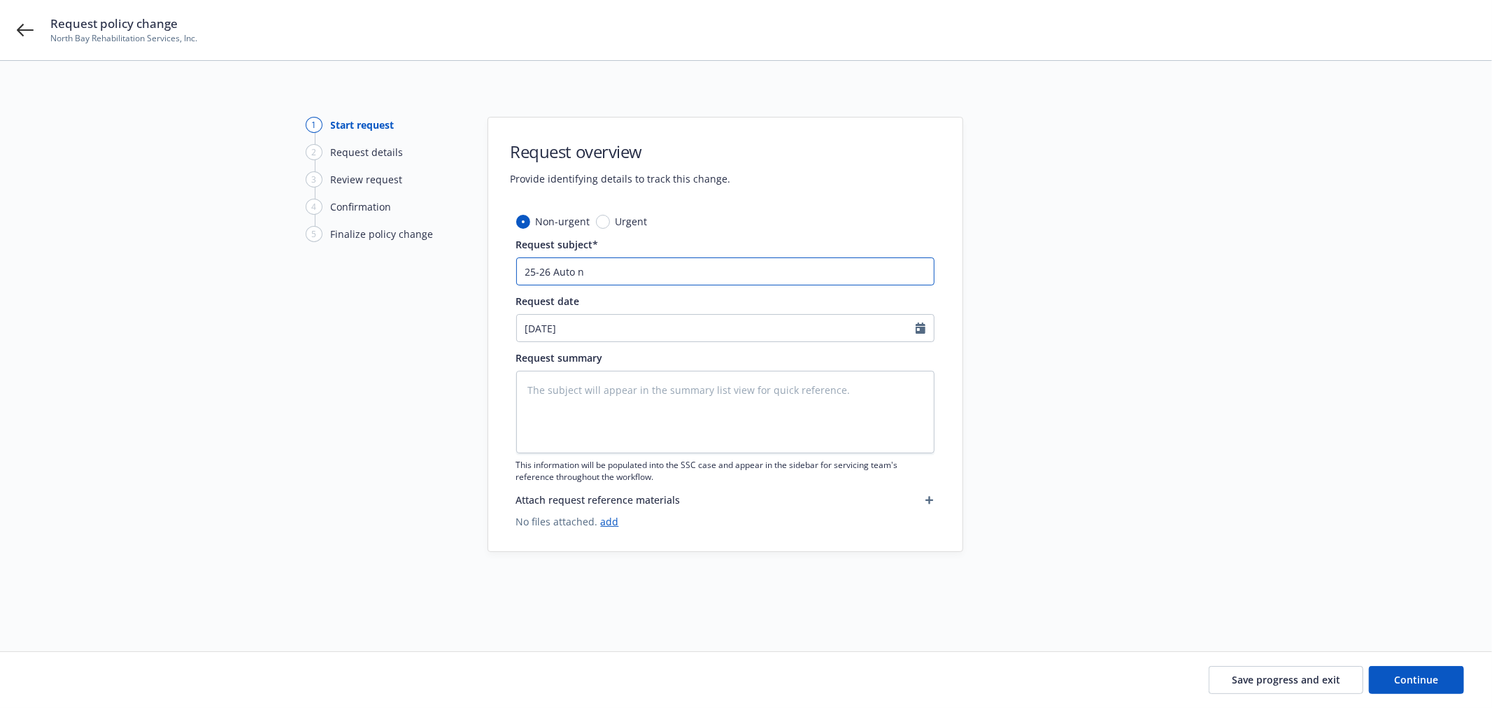
type textarea "x"
type input "25-26 Auto ne"
type textarea "x"
type input "25-26 Auto new"
type textarea "x"
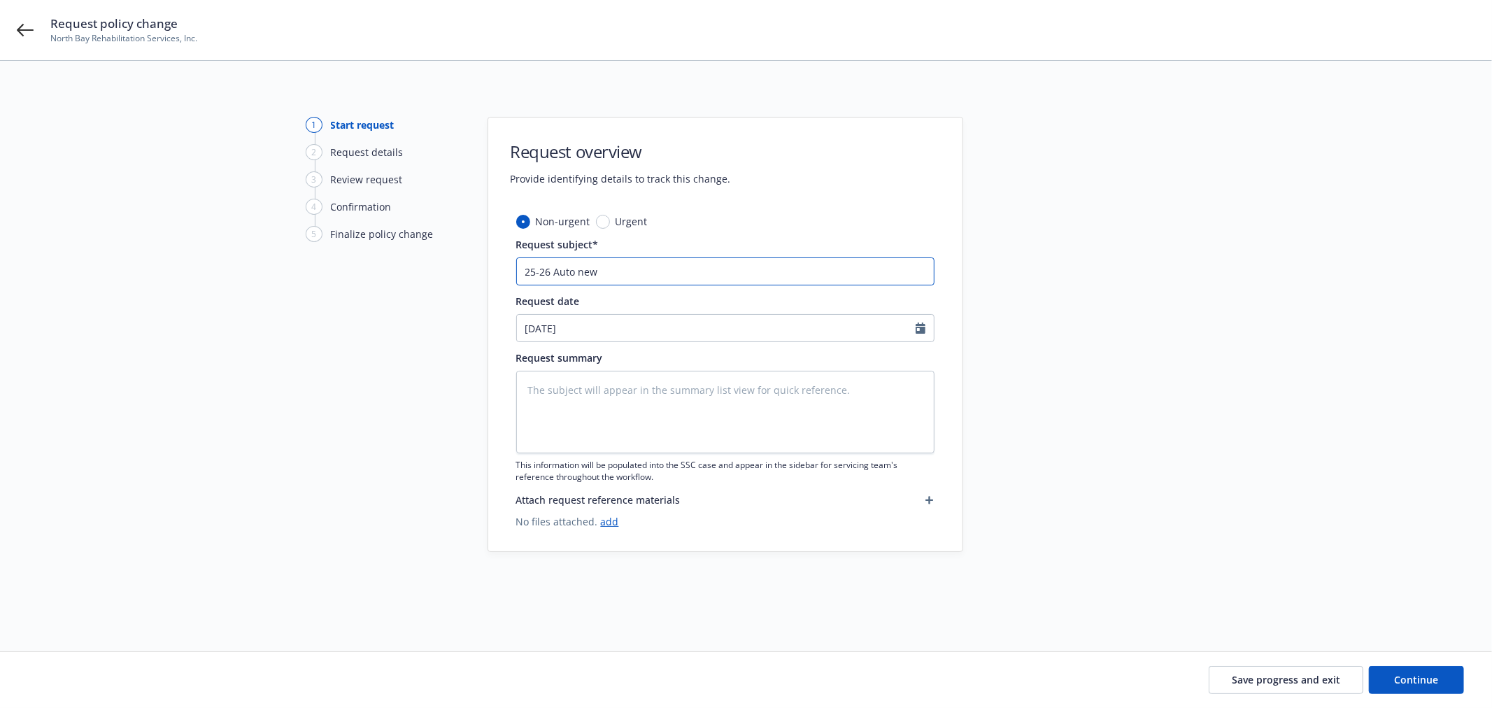
type input "25-26 Auto new"
type textarea "x"
type input "25-26 Auto new d"
type textarea "x"
type input "25-26 Auto new dr"
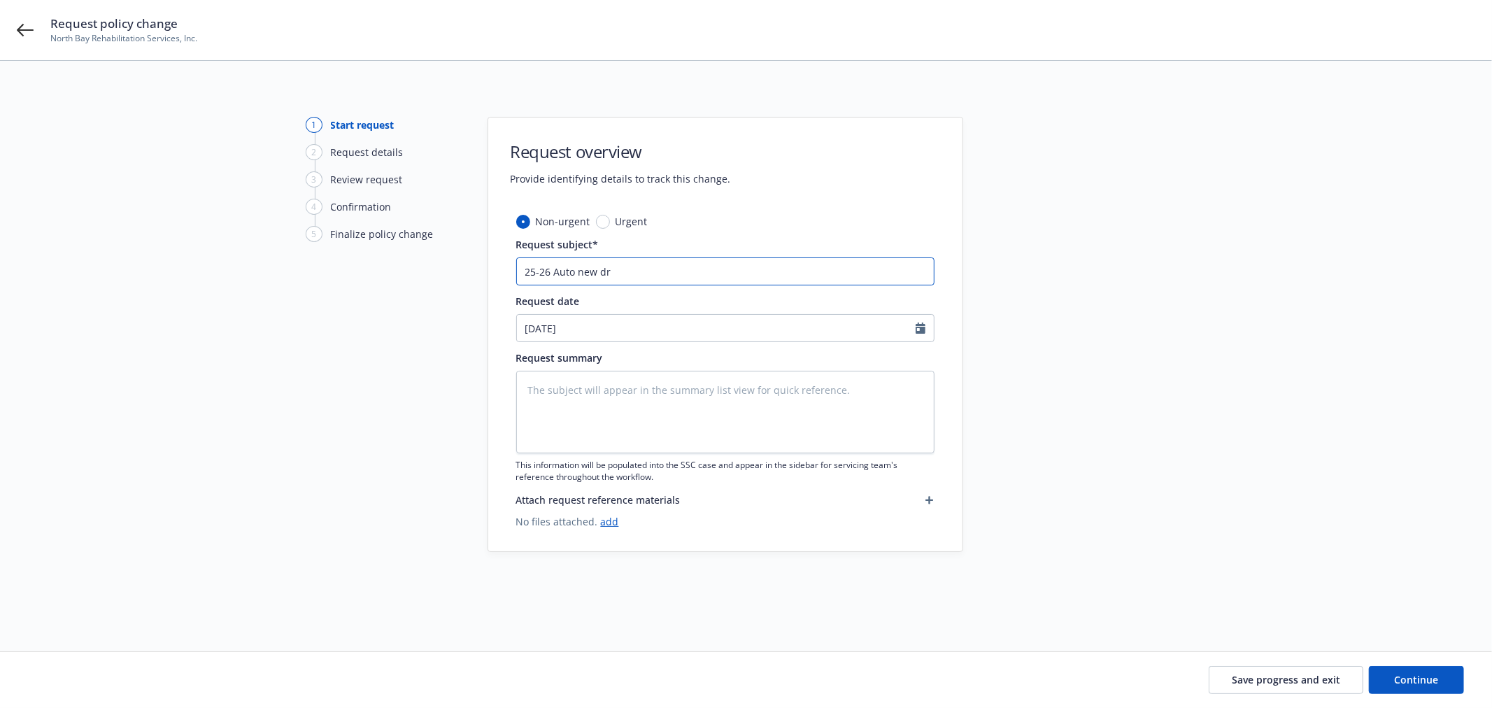
type textarea "x"
type input "25-26 Auto new dri"
type textarea "x"
type input "25-26 Auto new drive"
type textarea "x"
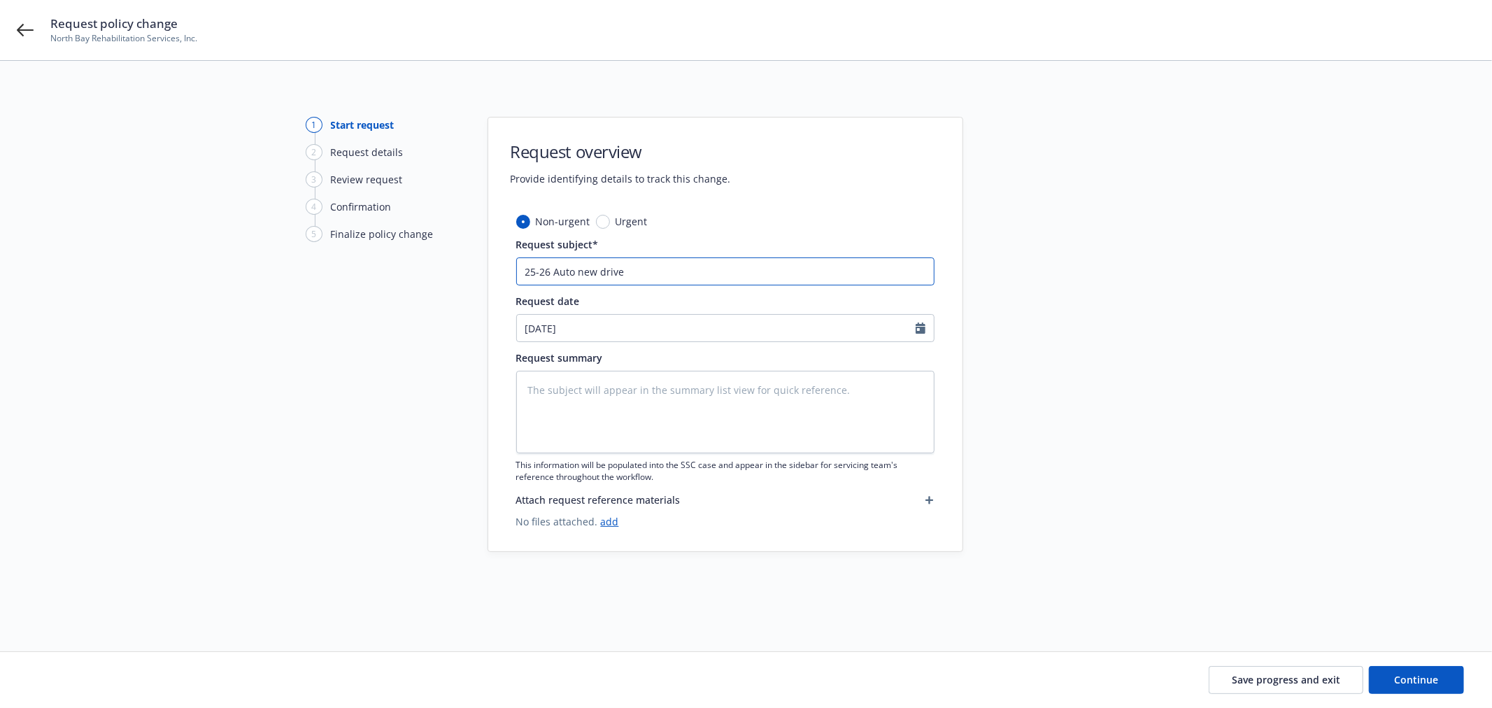
type input "25-26 Auto new driver"
type textarea "x"
paste input "[PERSON_NAME] CDL #Y3060299"
type input "25-26 Auto new driver [PERSON_NAME] CDL #Y3060299"
drag, startPoint x: 710, startPoint y: 274, endPoint x: 768, endPoint y: 271, distance: 58.8
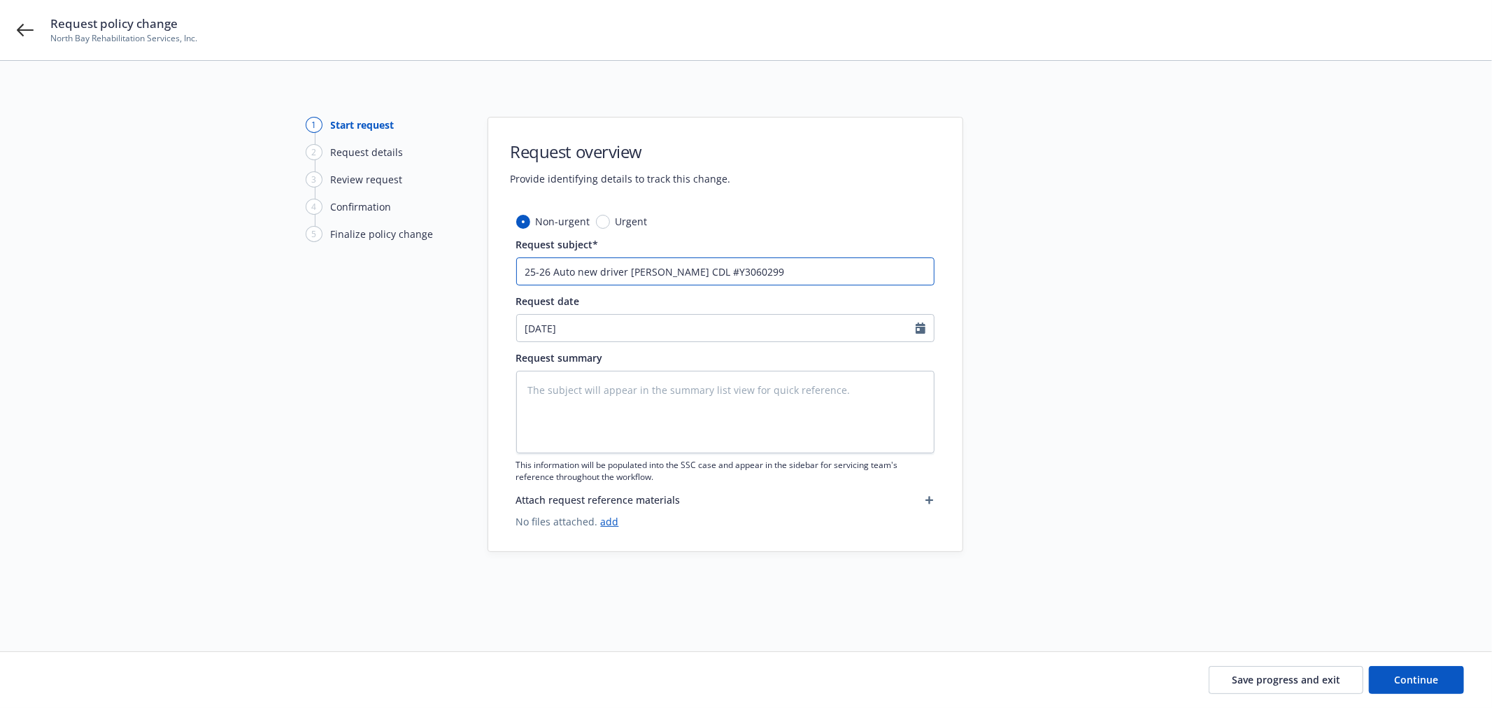
click at [768, 271] on input "25-26 Auto new driver [PERSON_NAME] CDL #Y3060299" at bounding box center [725, 271] width 418 height 28
type textarea "x"
type input "25-26 Auto new driver [PERSON_NAME] 99"
type textarea "x"
type input "25-26 Auto new driver [PERSON_NAME] 9"
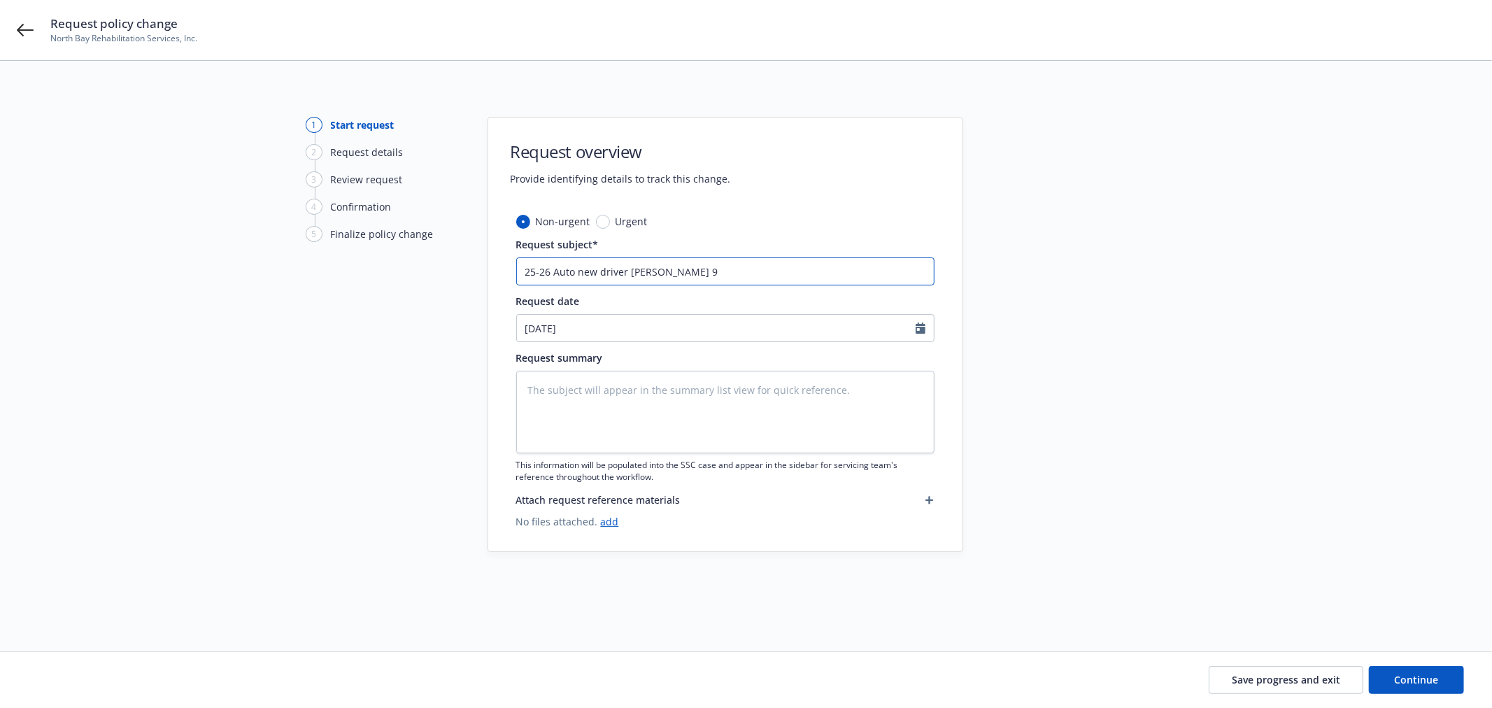
type textarea "x"
type input "25-26 Auto new driver [PERSON_NAME]"
click at [691, 430] on textarea at bounding box center [725, 412] width 418 height 83
paste textarea "From: [PERSON_NAME] <[EMAIL_ADDRESS][DOMAIN_NAME]> Sent: [DATE] 1:22 PM To: [PE…"
type textarea "x"
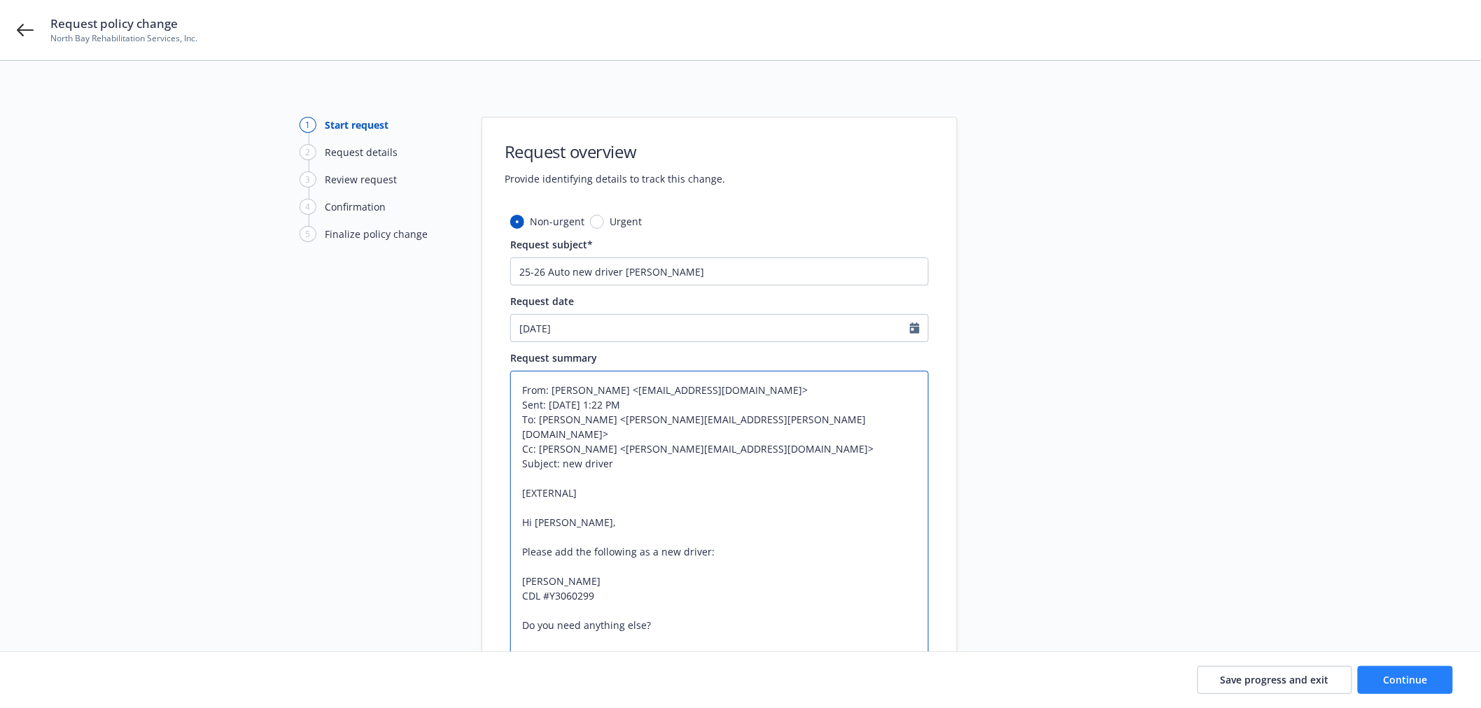
type textarea "From: [PERSON_NAME] <[EMAIL_ADDRESS][DOMAIN_NAME]> Sent: [DATE] 1:22 PM To: [PE…"
click at [1429, 677] on button "Continue" at bounding box center [1404, 680] width 95 height 28
type textarea "x"
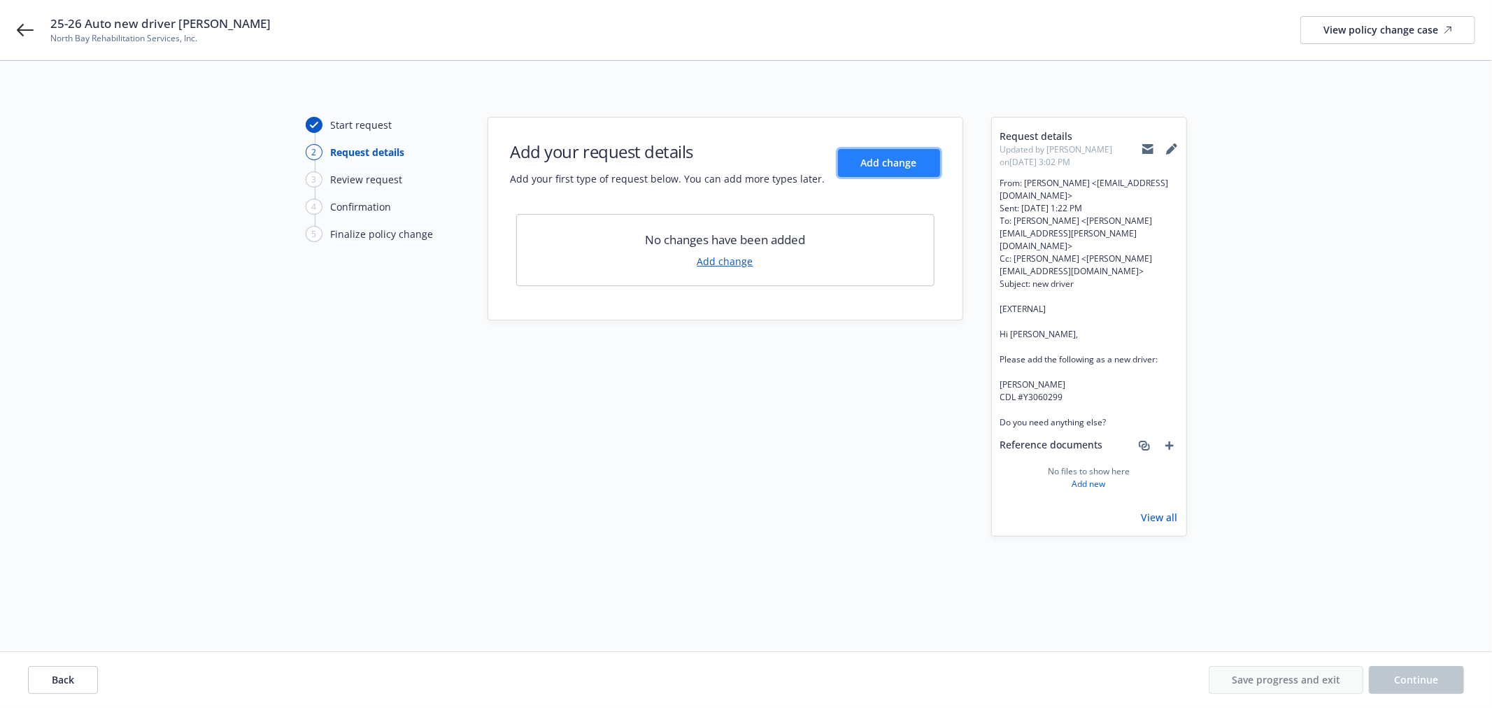
click at [908, 173] on button "Add change" at bounding box center [889, 163] width 102 height 28
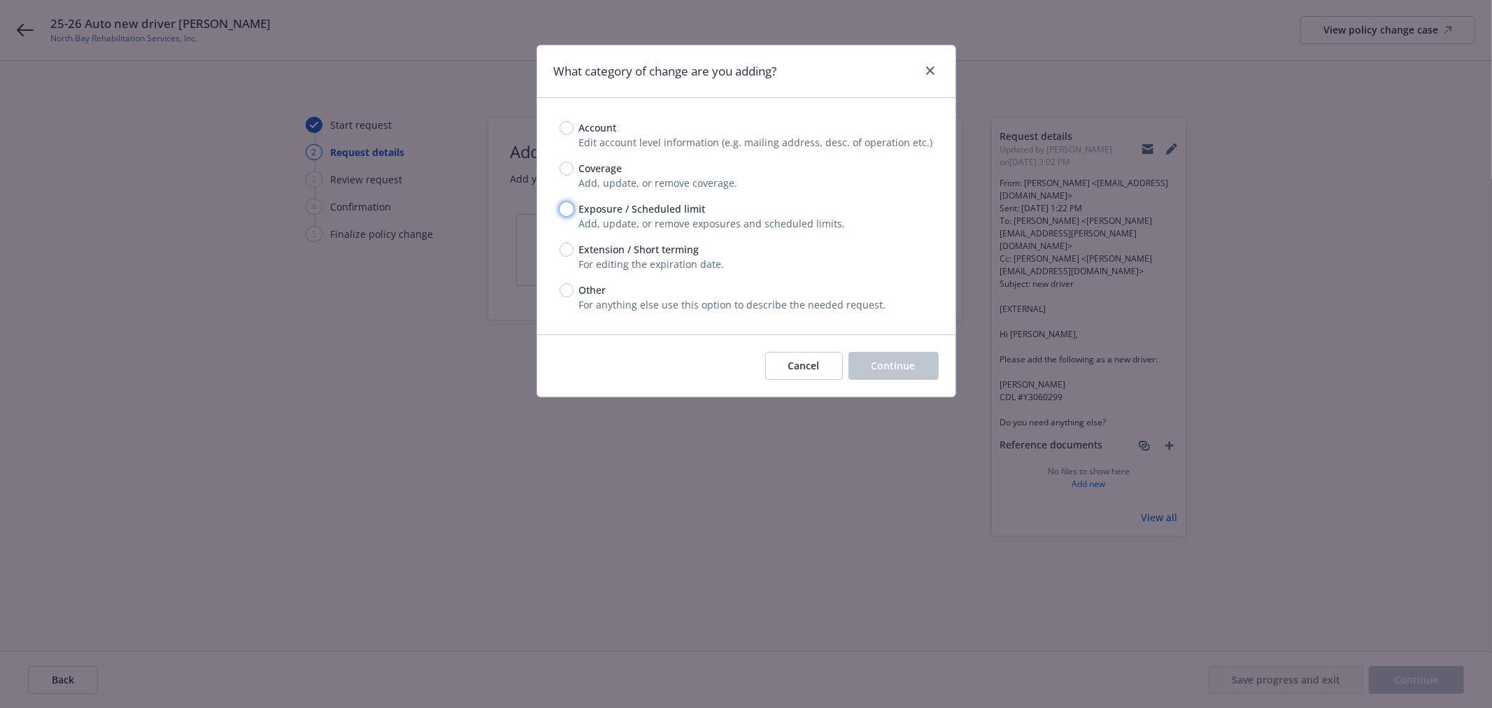
click at [572, 209] on input "Exposure / Scheduled limit" at bounding box center [567, 209] width 14 height 14
radio input "true"
click at [915, 355] on button "Continue" at bounding box center [894, 366] width 90 height 28
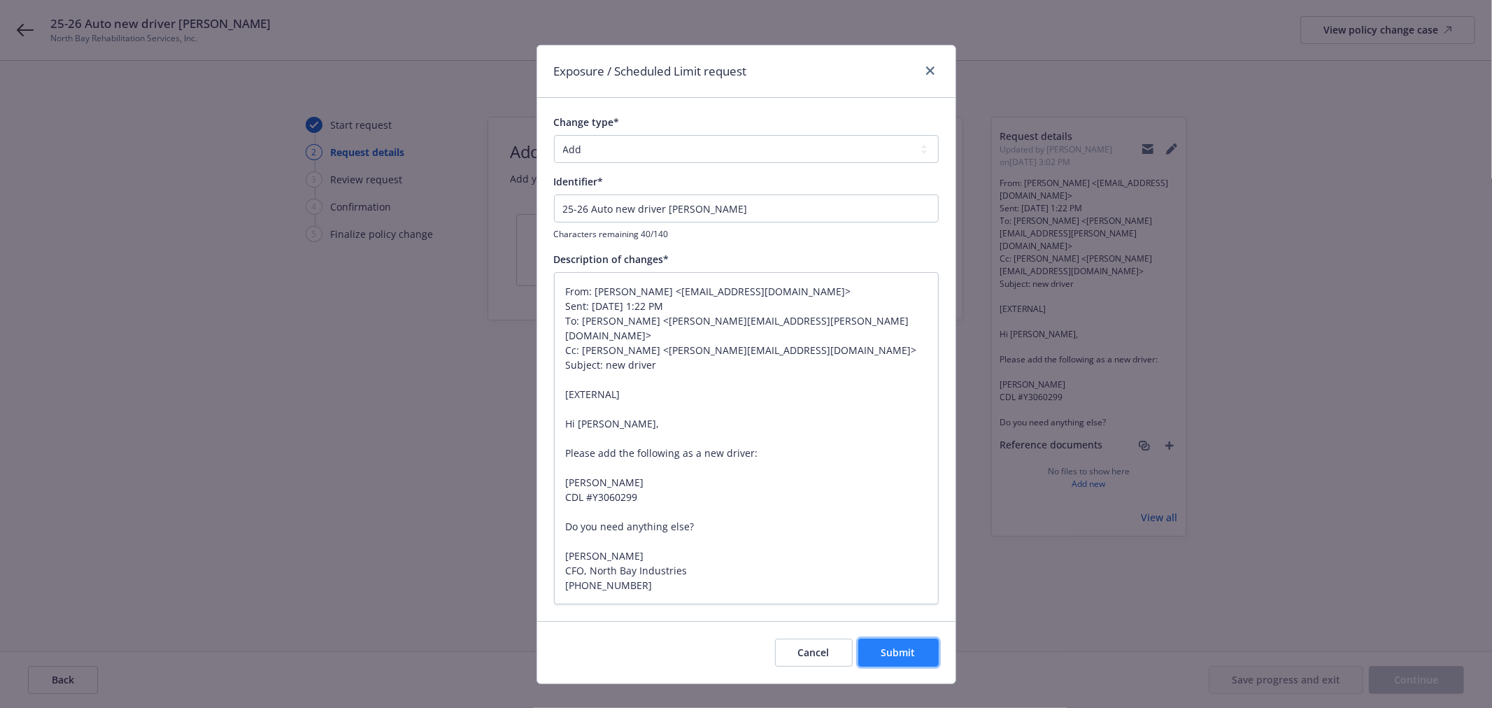
click at [893, 651] on span "Submit" at bounding box center [899, 652] width 34 height 13
type textarea "x"
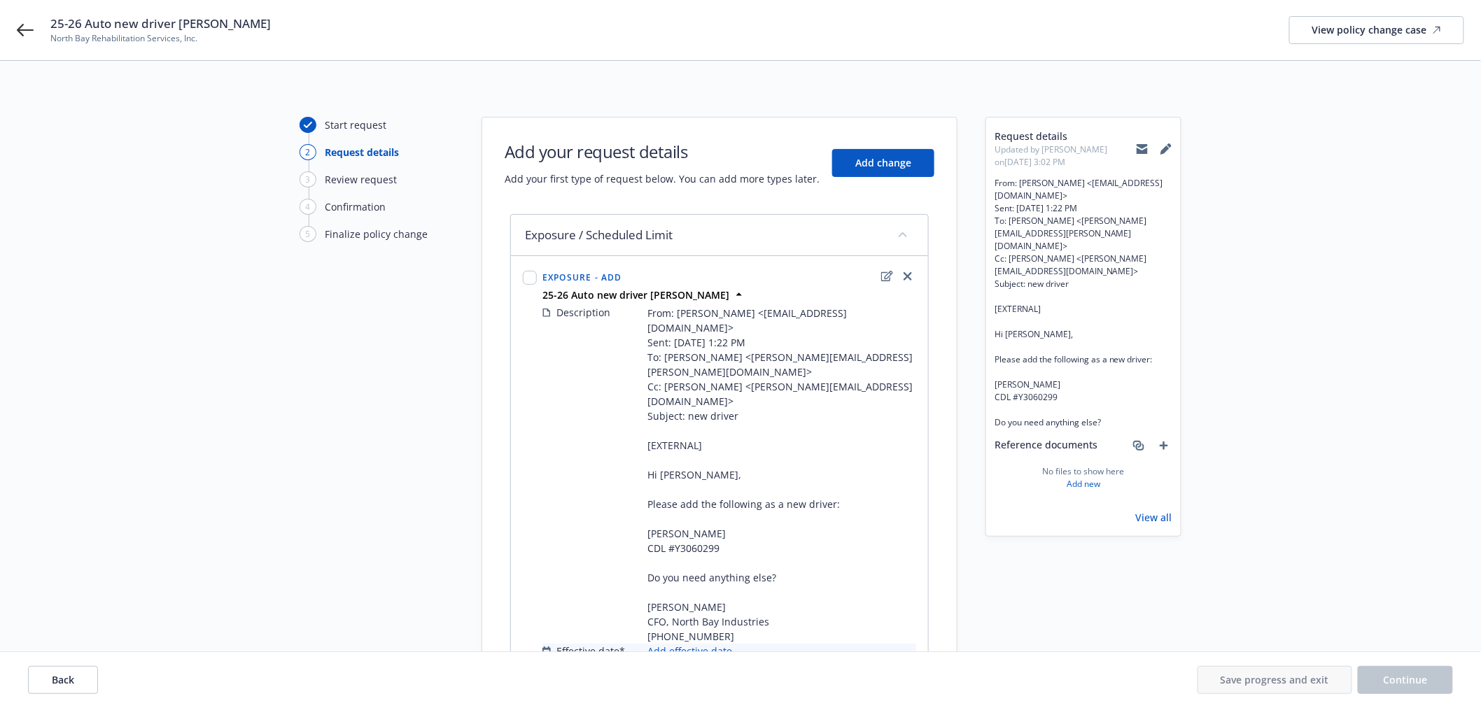
click at [679, 644] on link "Add effective date" at bounding box center [689, 651] width 85 height 15
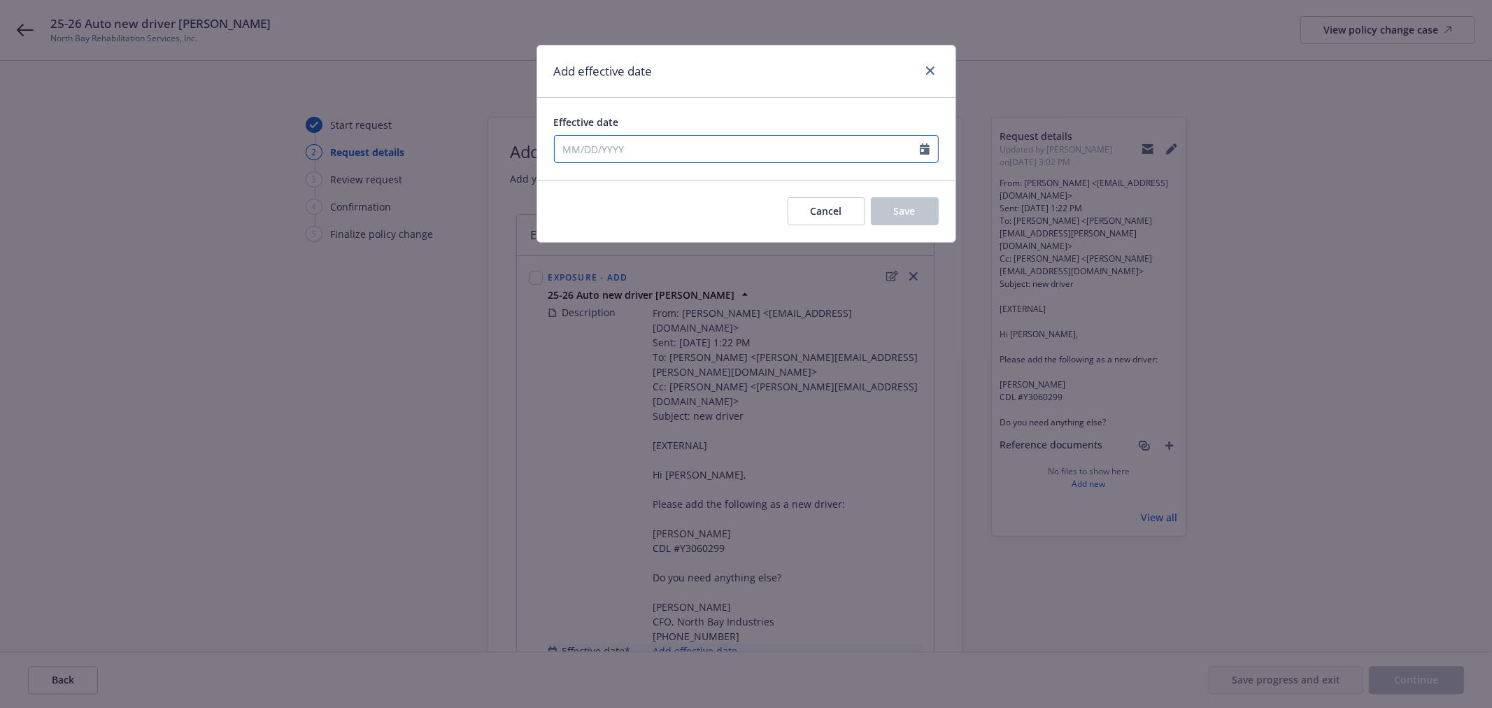
click at [674, 154] on input "Effective date" at bounding box center [737, 149] width 365 height 27
select select "8"
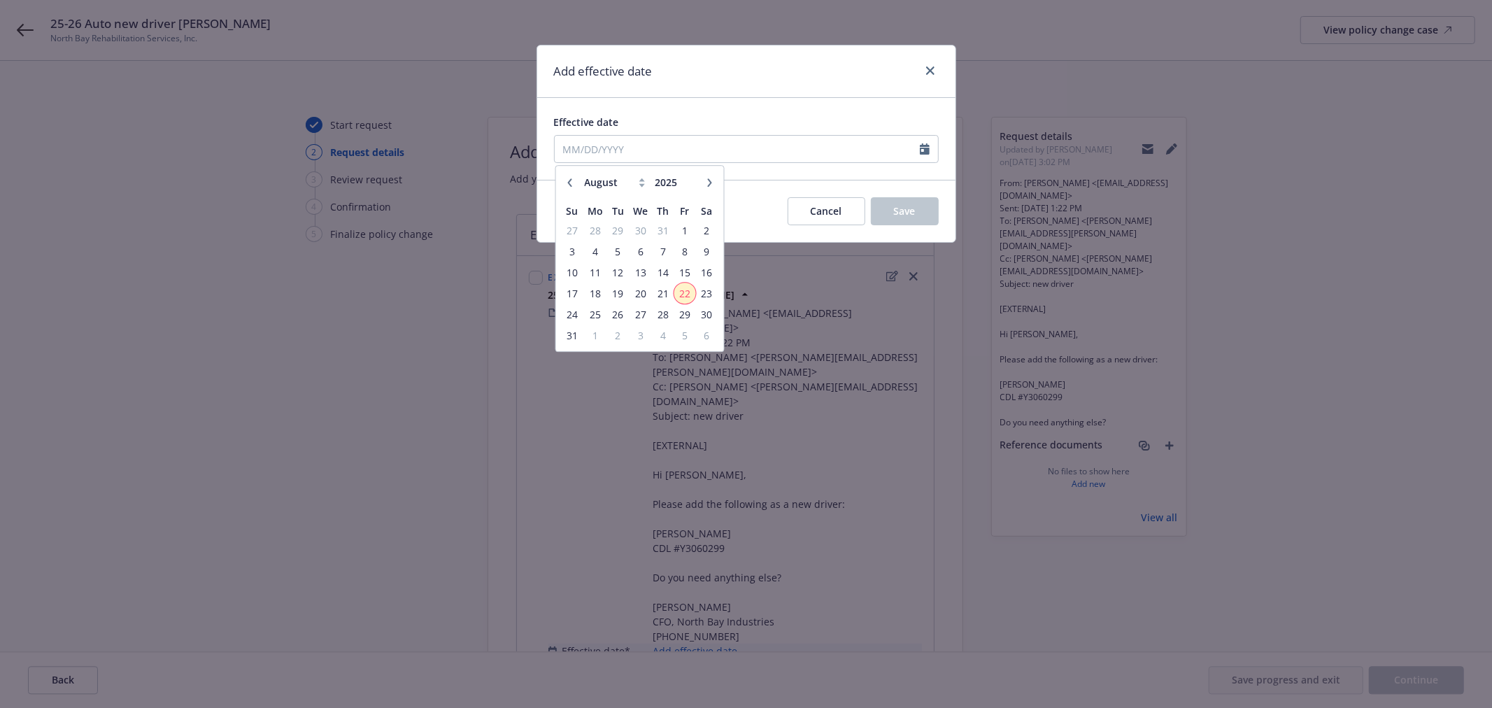
click at [688, 285] on span "22" at bounding box center [684, 293] width 19 height 17
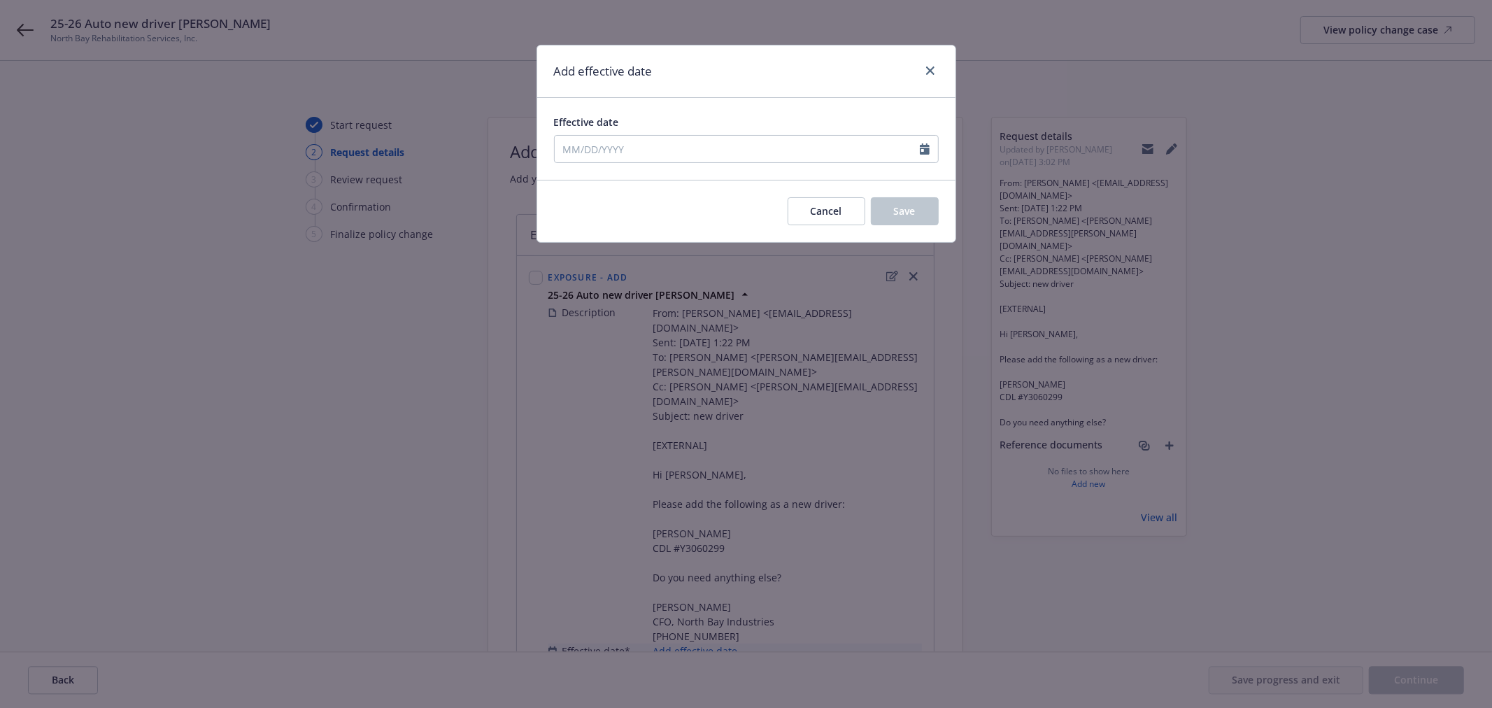
type input "[DATE]"
click at [904, 206] on span "Save" at bounding box center [905, 210] width 22 height 13
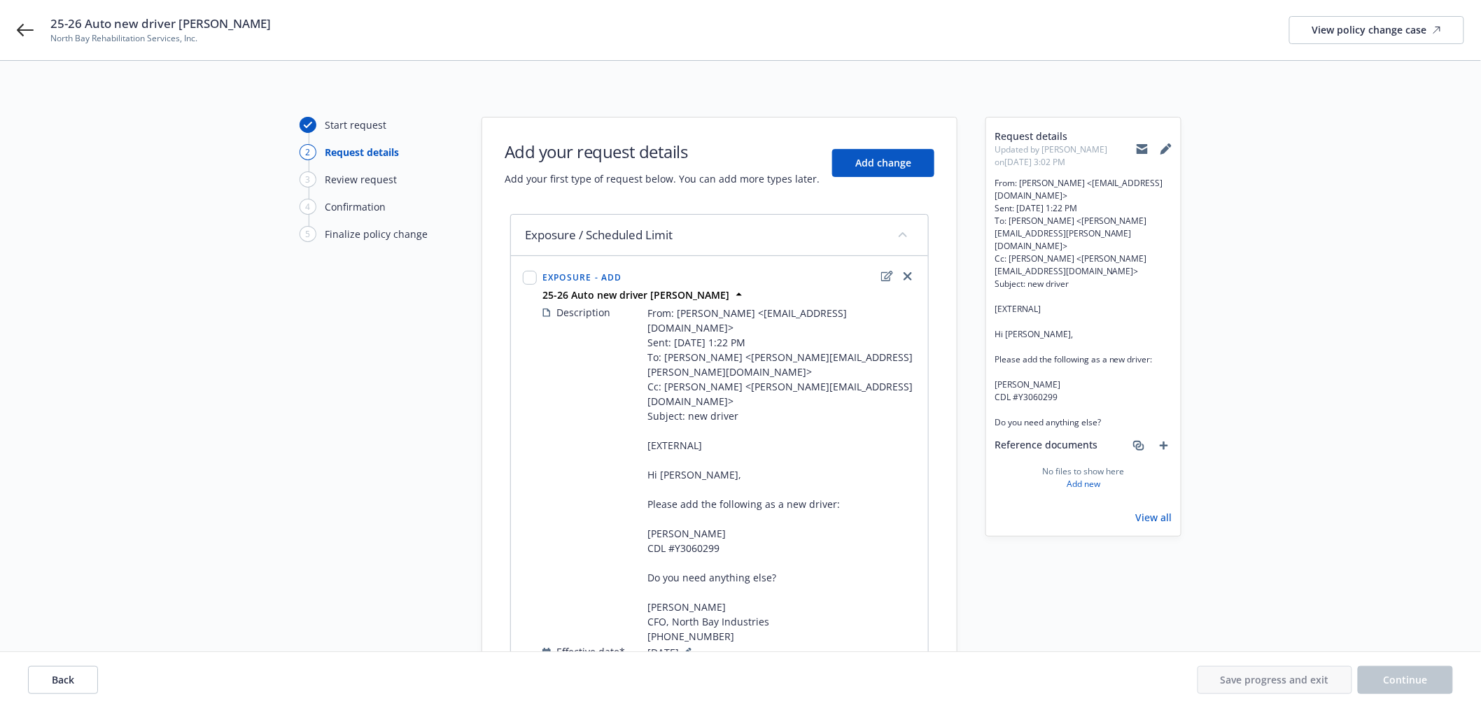
click at [675, 663] on link "Link policies" at bounding box center [675, 670] width 57 height 15
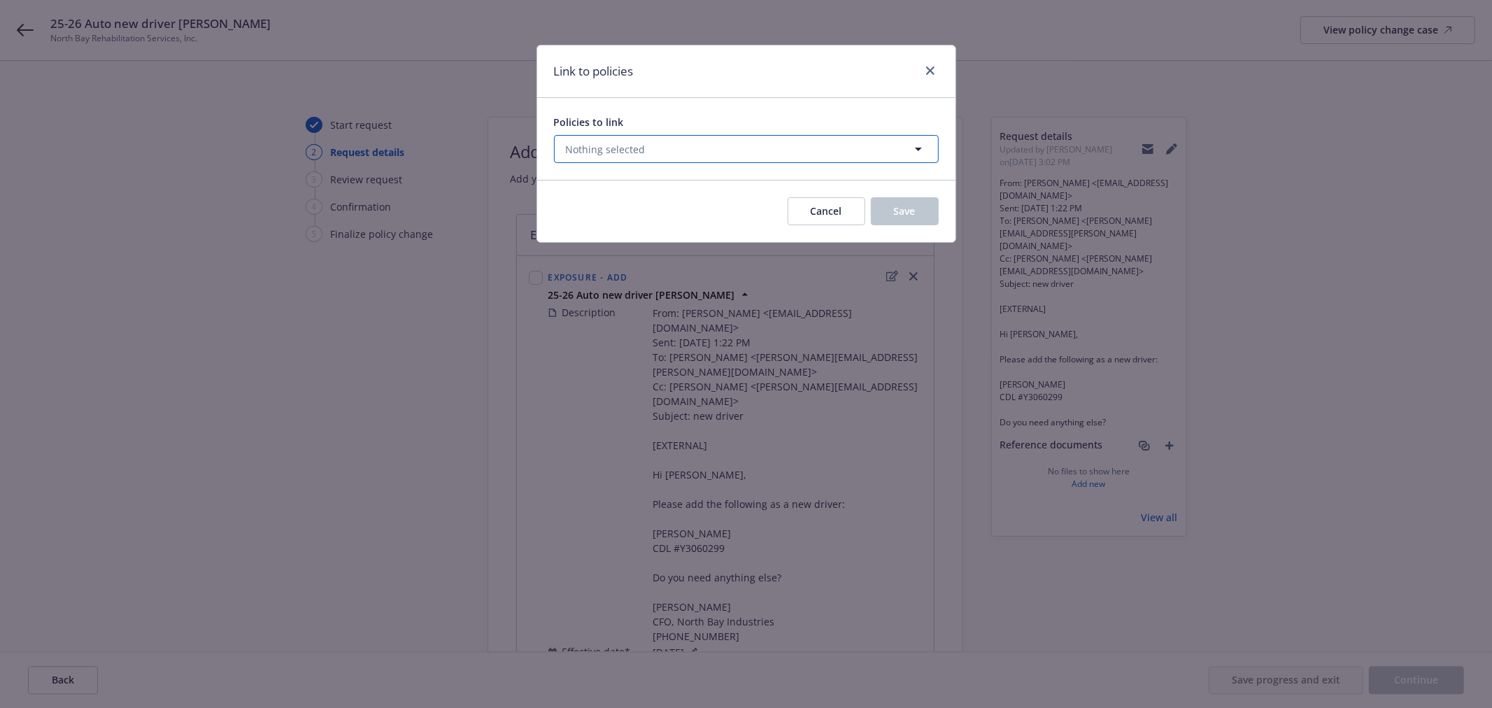
click at [665, 150] on button "Nothing selected" at bounding box center [746, 149] width 385 height 28
select select "ACTIVE"
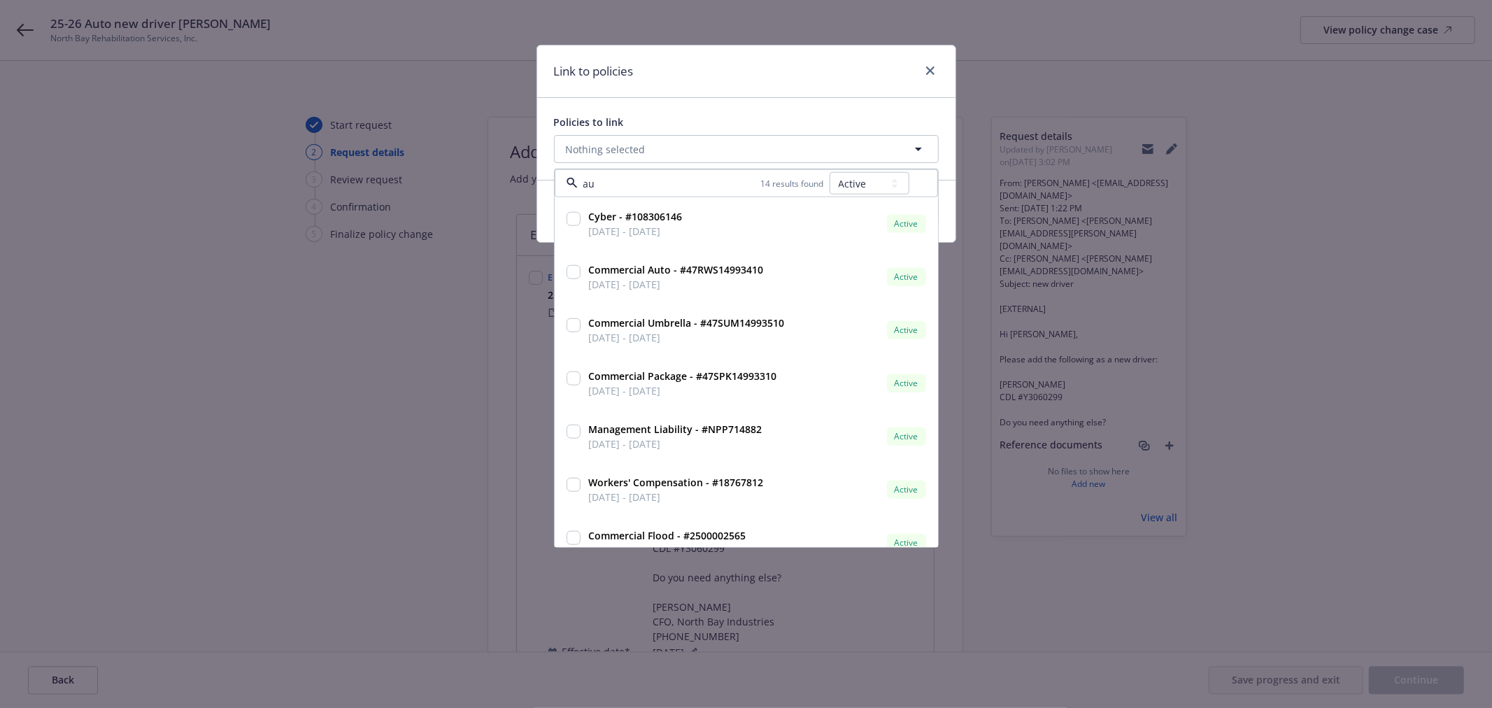
type input "a"
type input "auto"
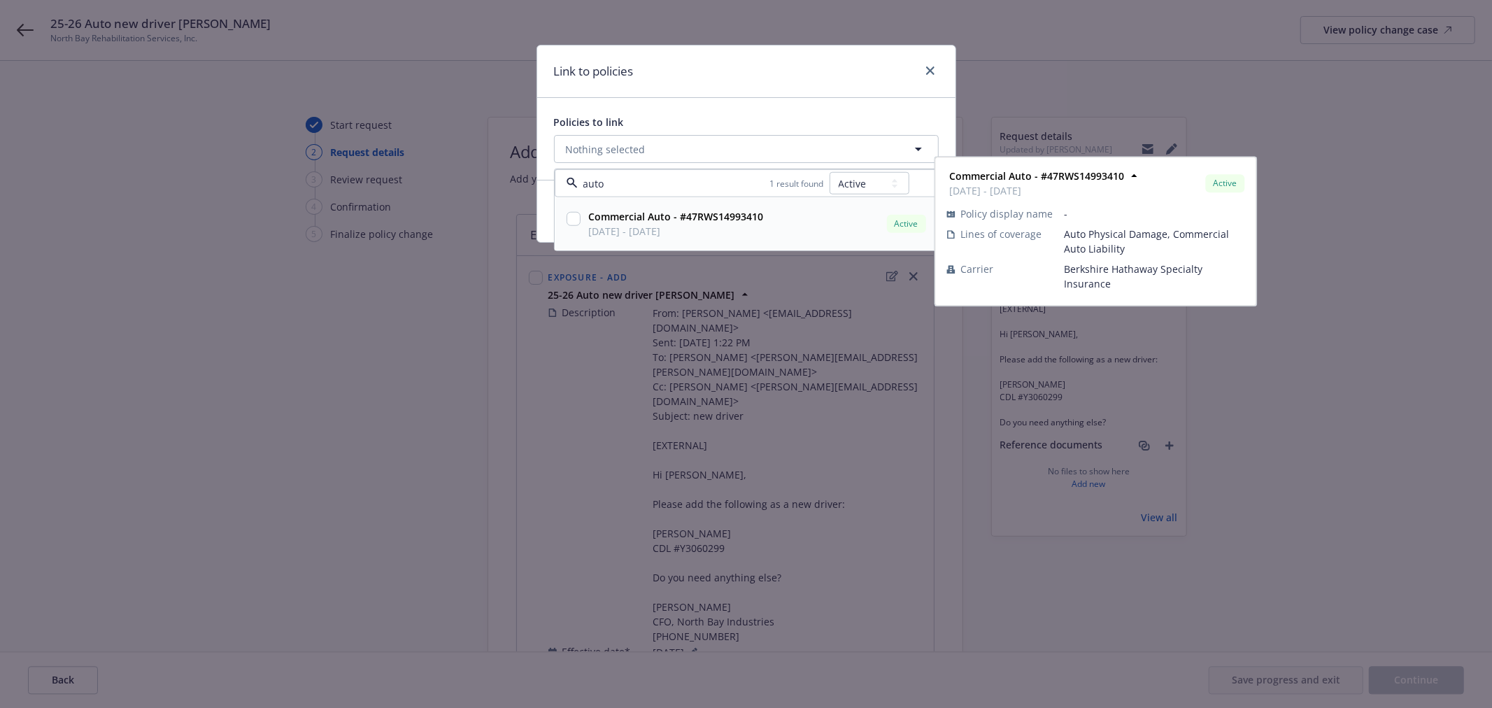
click at [569, 218] on input "checkbox" at bounding box center [574, 219] width 14 height 14
checkbox input "true"
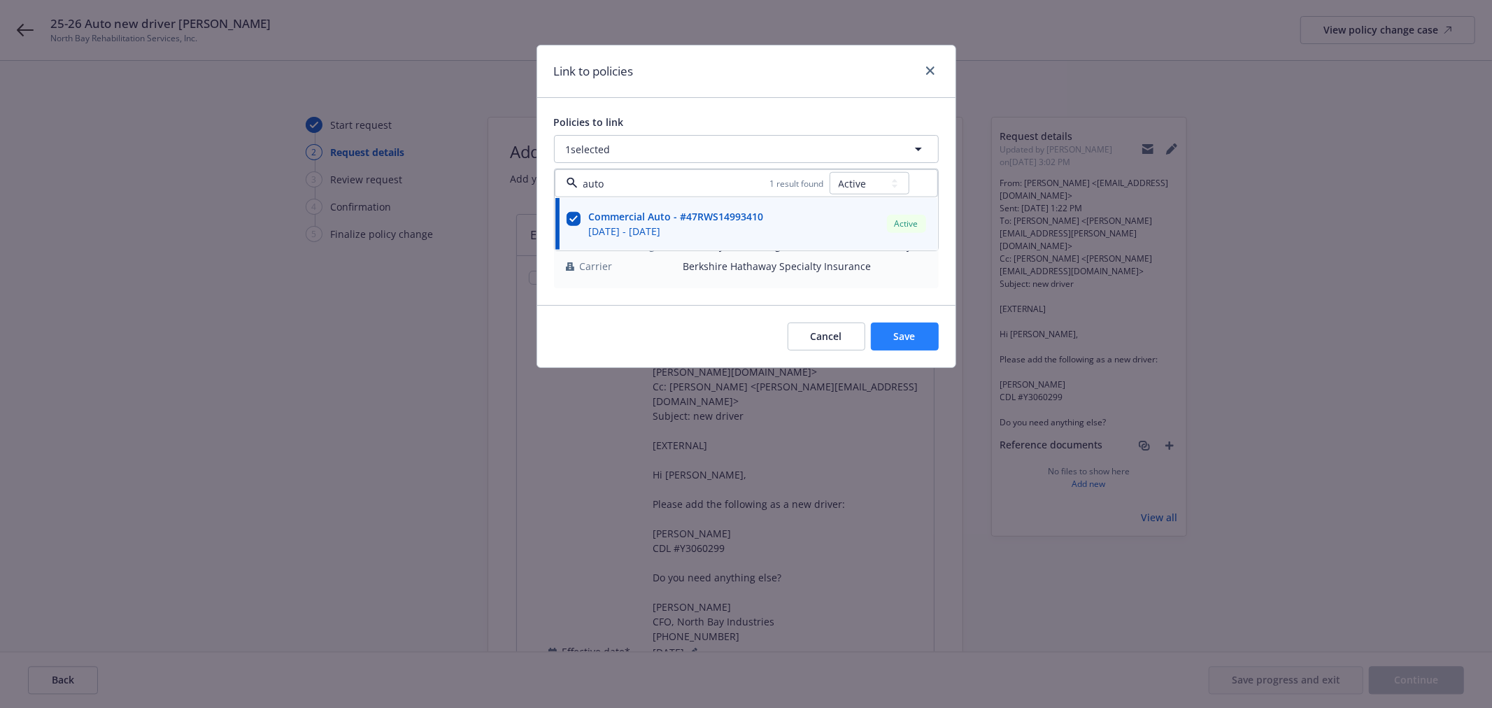
type input "auto"
click at [905, 343] on span "Save" at bounding box center [905, 336] width 22 height 13
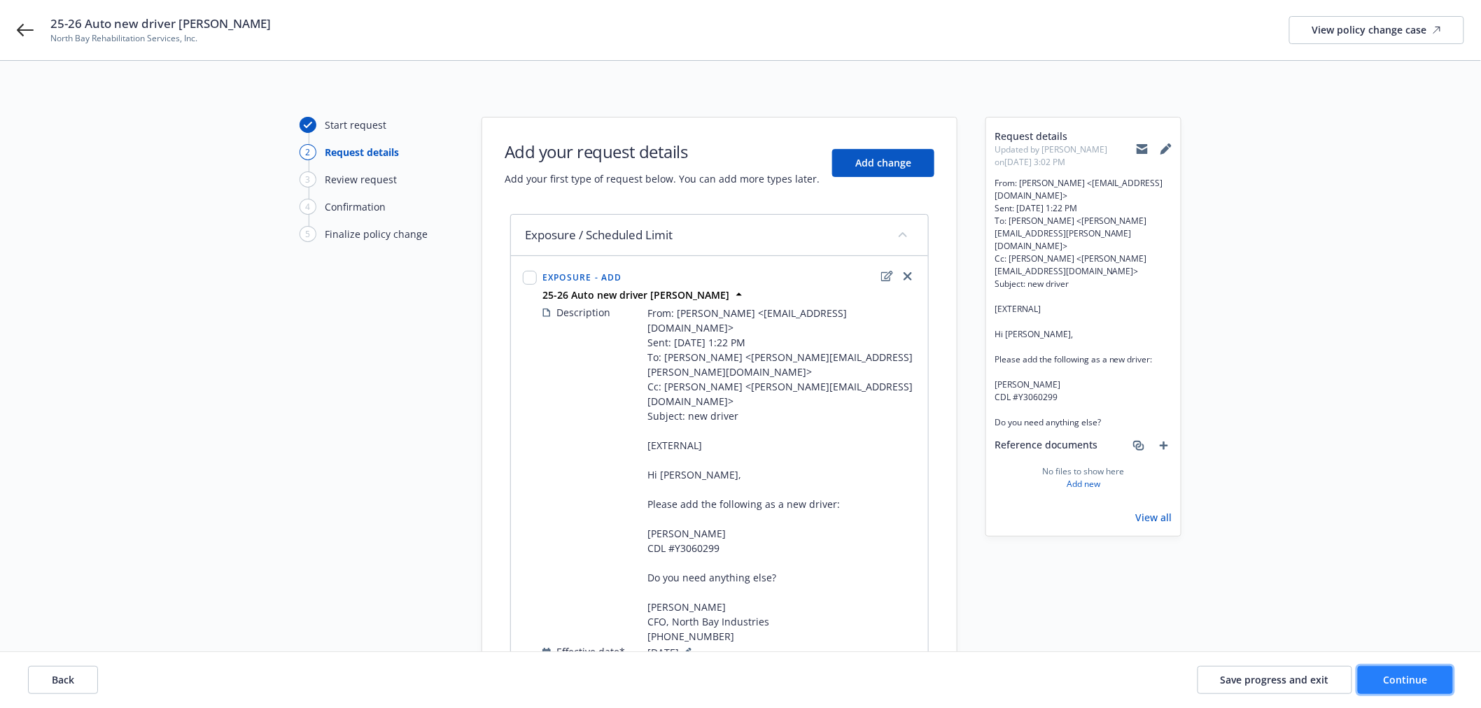
click at [1413, 667] on button "Continue" at bounding box center [1404, 680] width 95 height 28
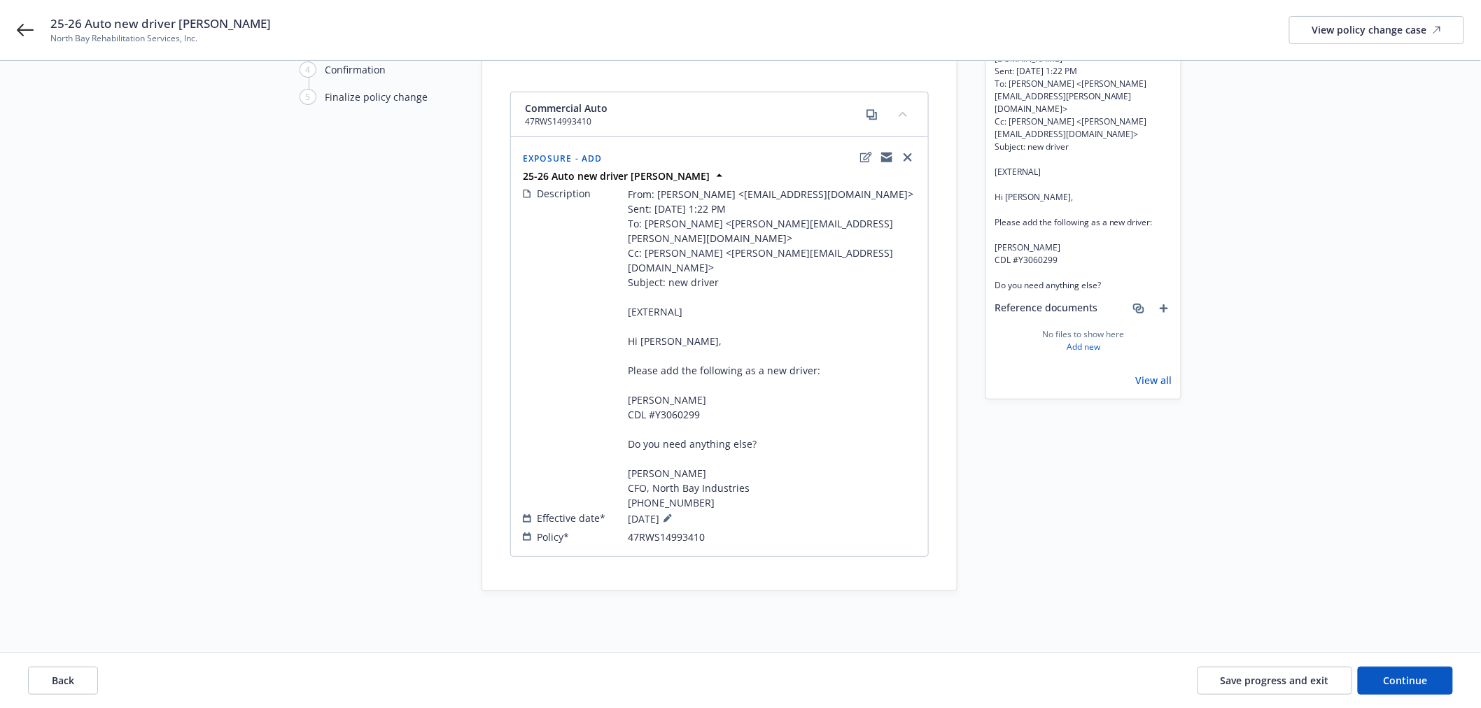
scroll to position [139, 0]
click at [1408, 674] on span "Continue" at bounding box center [1405, 679] width 44 height 13
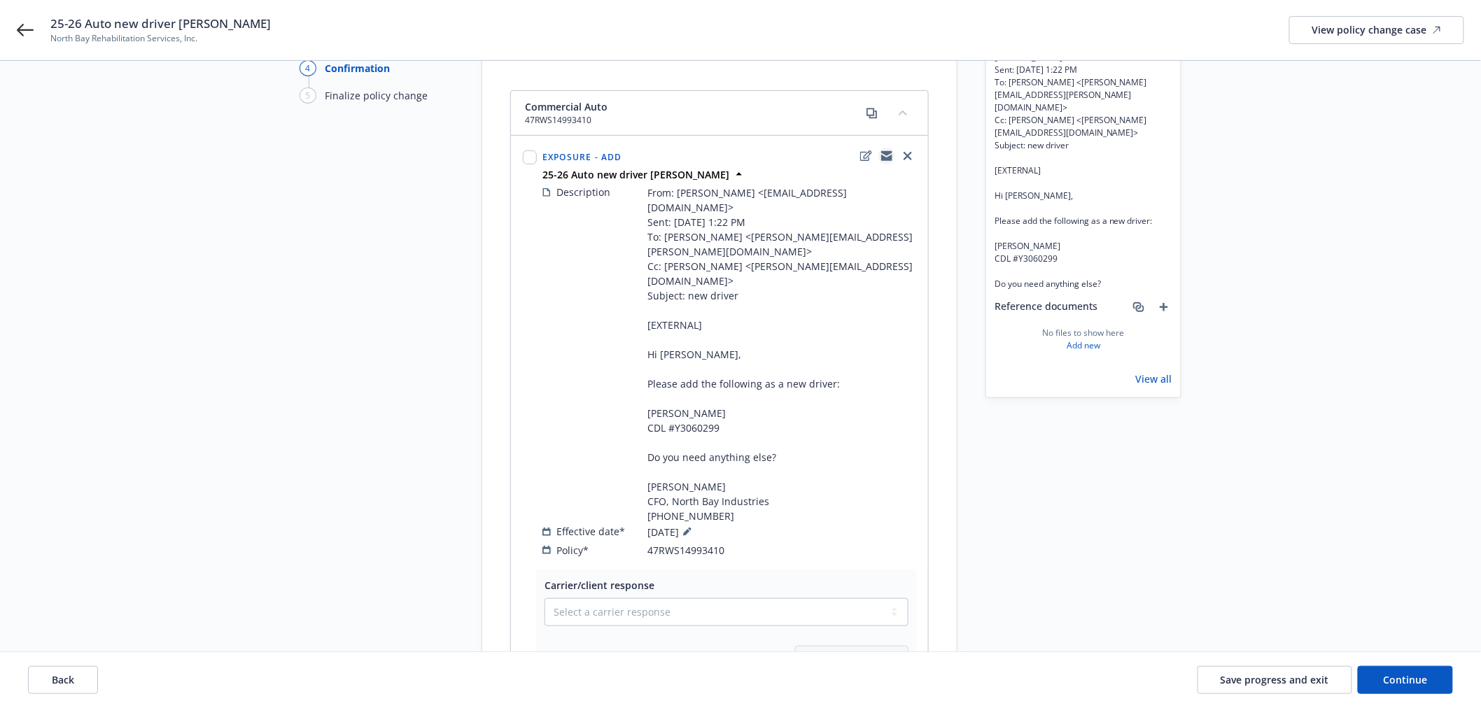
click at [884, 155] on icon "copyLogging" at bounding box center [886, 158] width 11 height 6
click at [1164, 309] on icon "add" at bounding box center [1163, 307] width 8 height 8
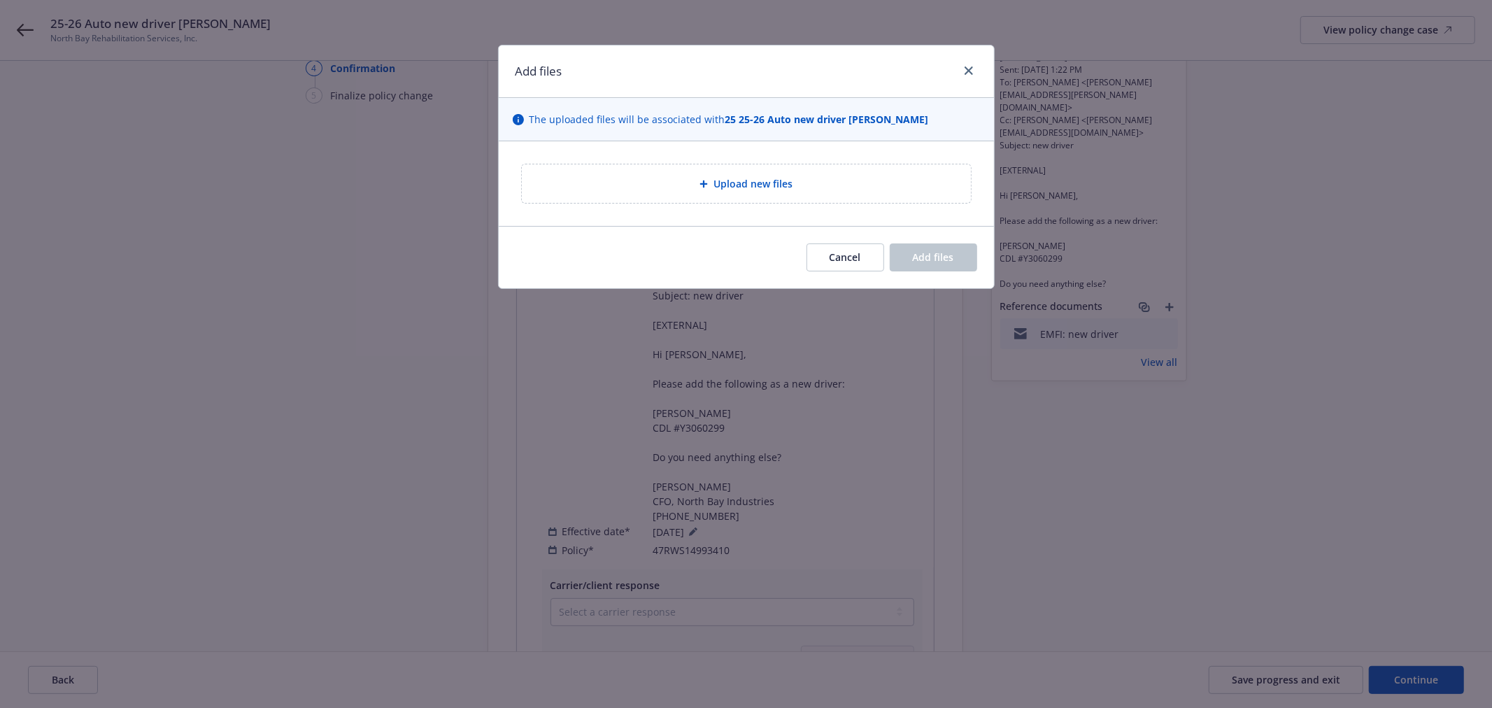
click at [744, 192] on div "Upload new files" at bounding box center [746, 183] width 449 height 38
type textarea "x"
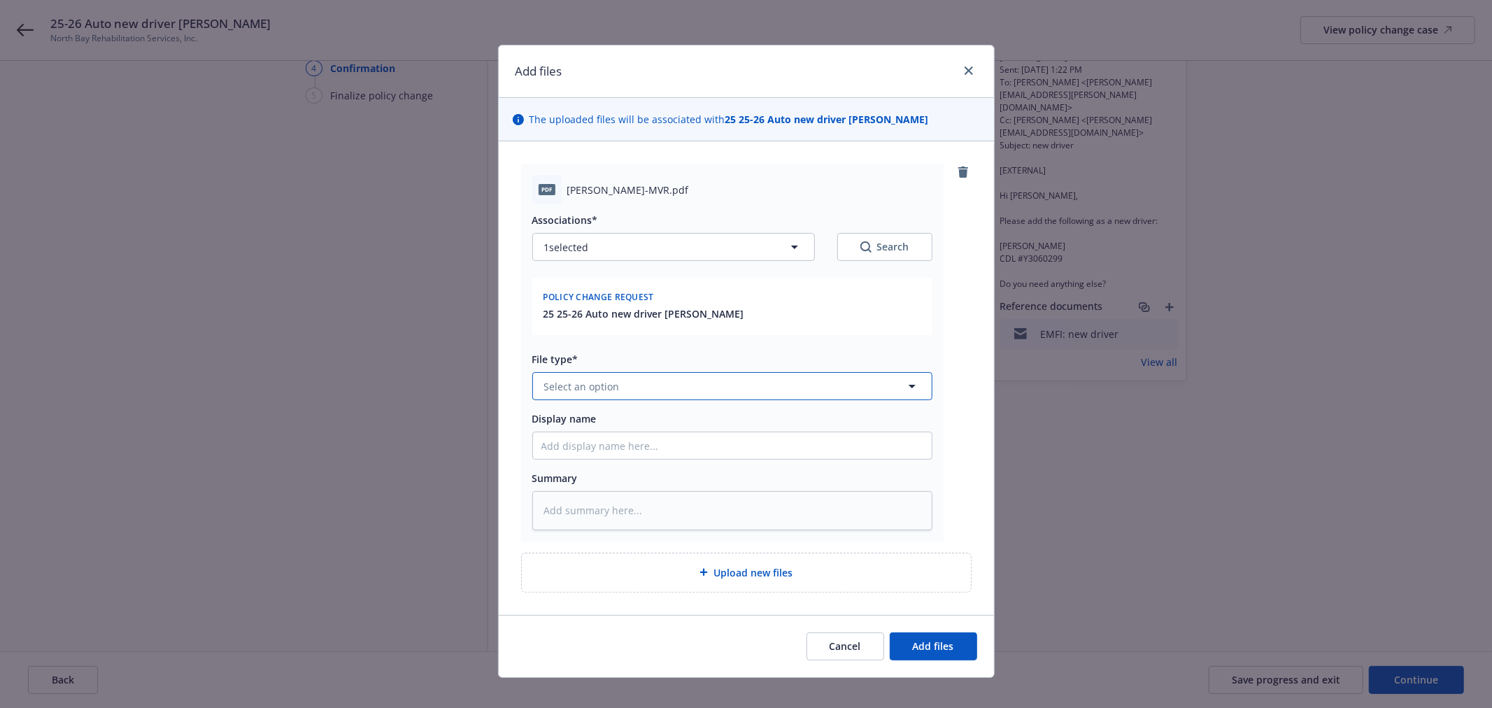
click at [595, 382] on span "Select an option" at bounding box center [582, 386] width 76 height 15
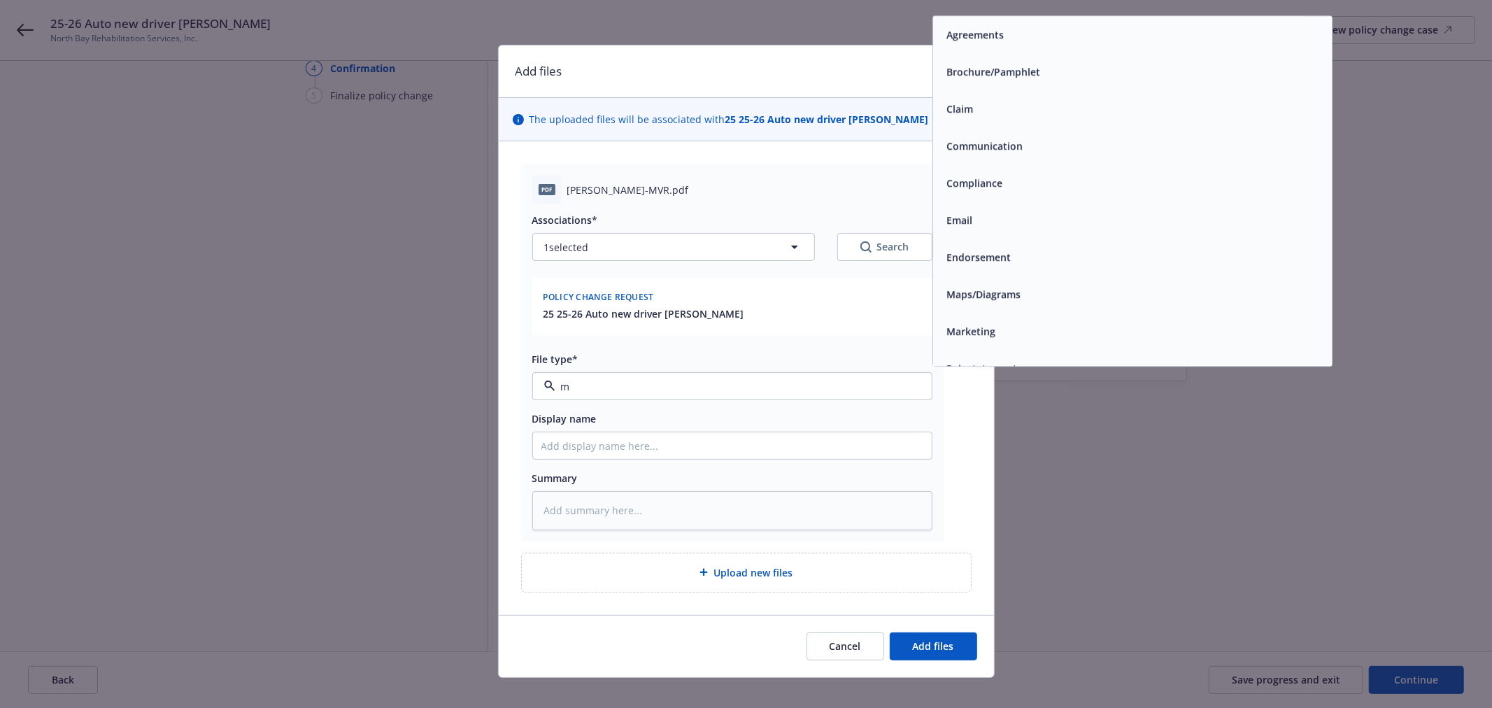
type input "mv"
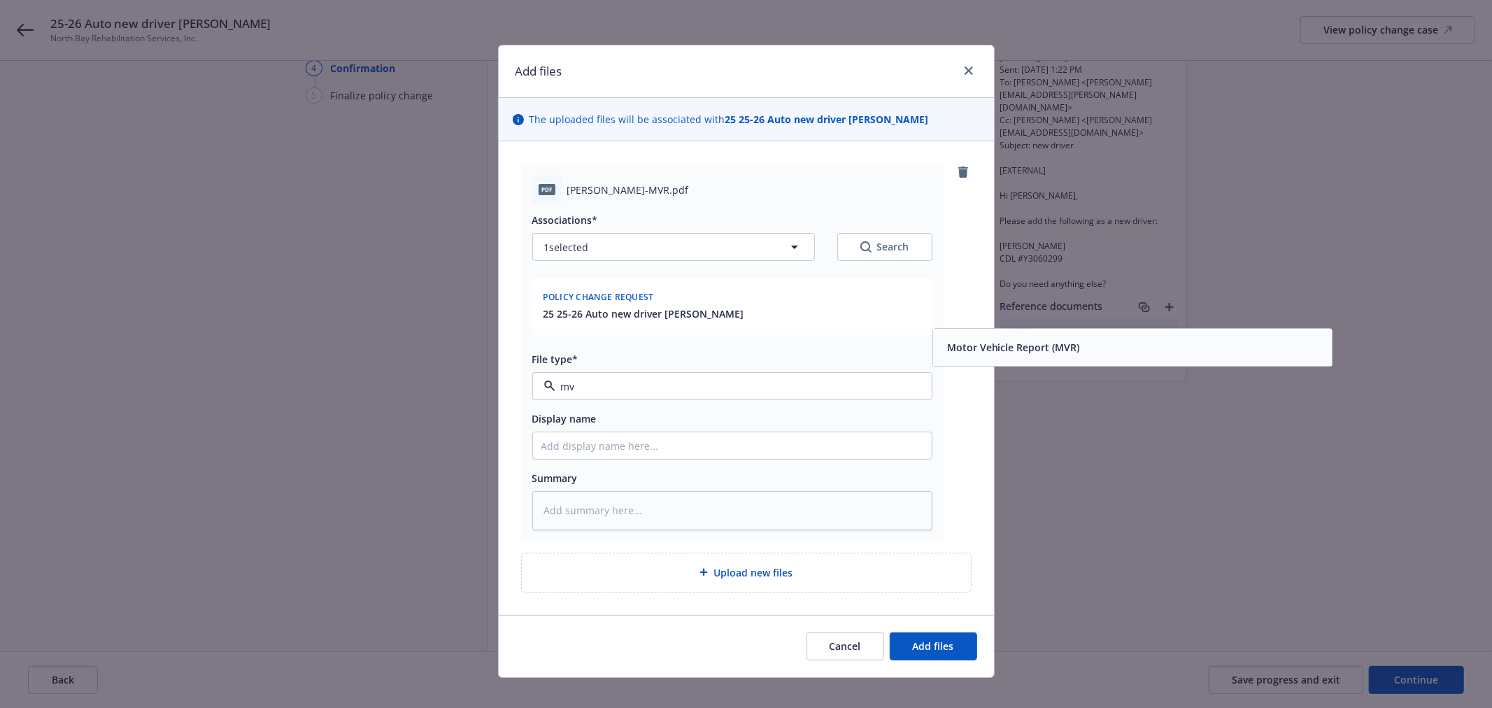
click at [1005, 345] on span "Motor Vehicle Report (MVR)" at bounding box center [1013, 348] width 133 height 15
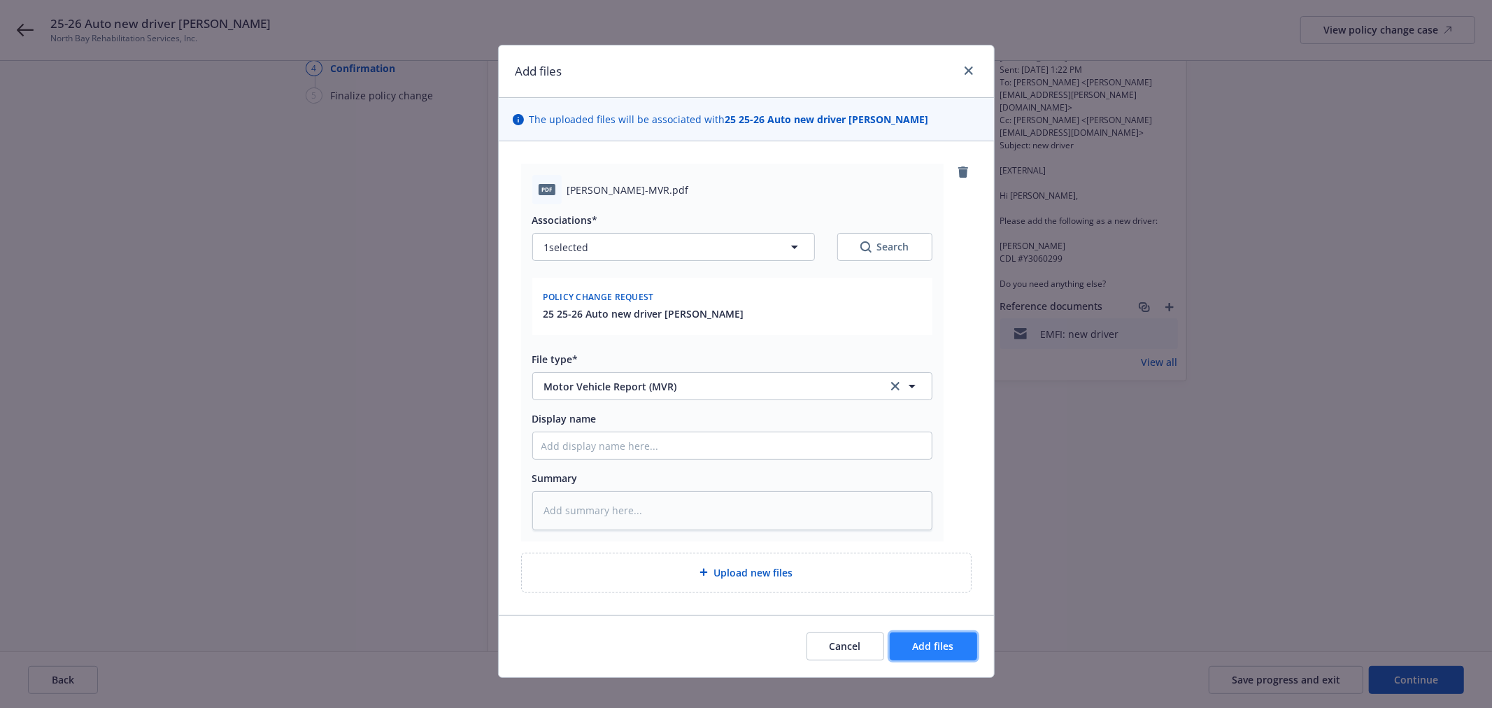
click at [948, 635] on button "Add files" at bounding box center [933, 647] width 87 height 28
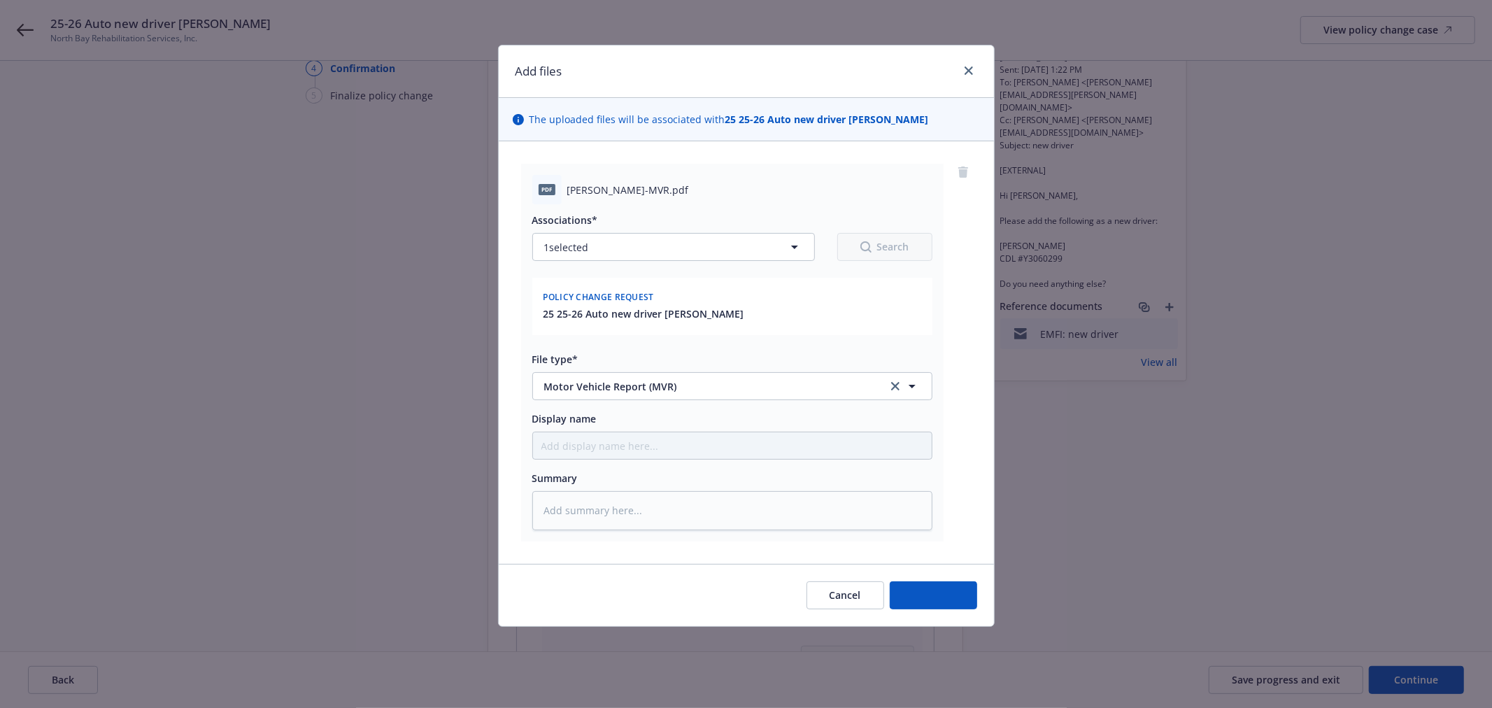
type textarea "x"
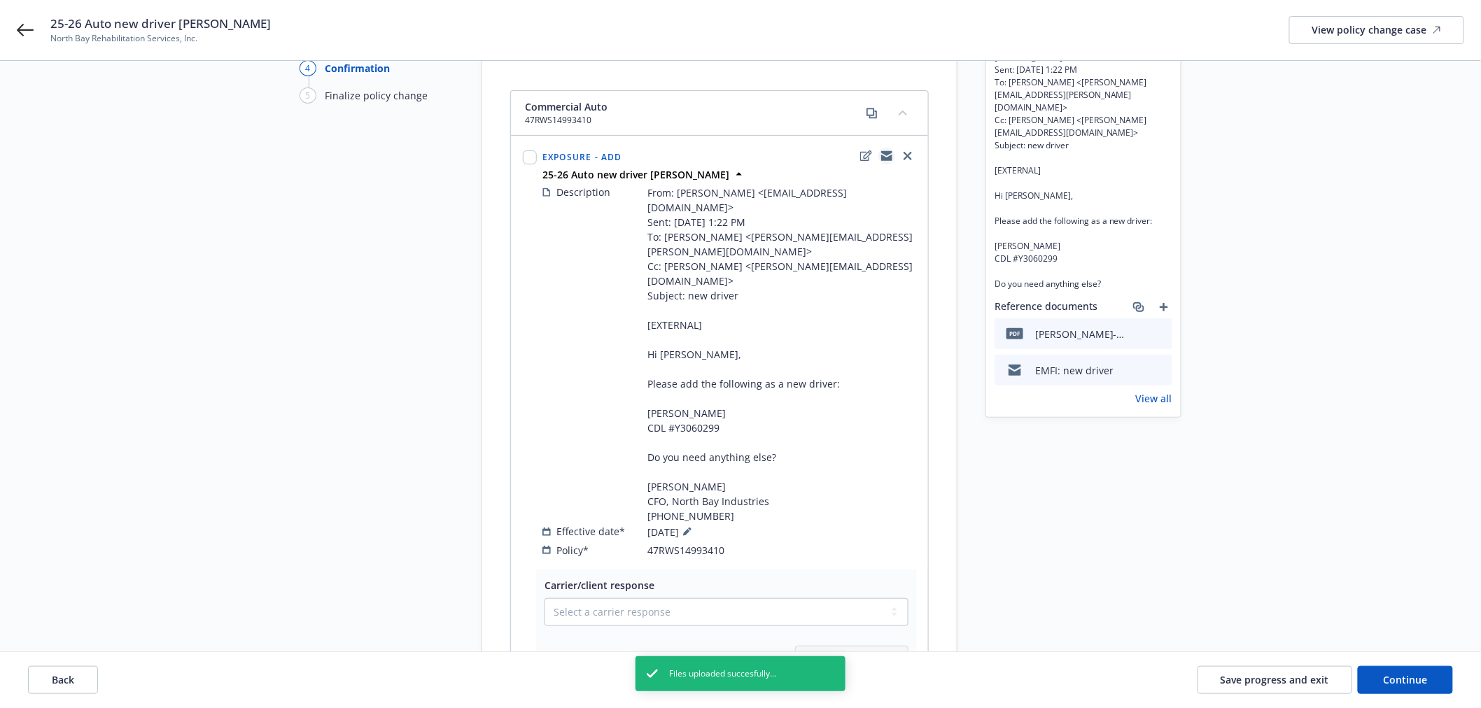
click at [889, 150] on icon "copyLogging" at bounding box center [886, 155] width 11 height 11
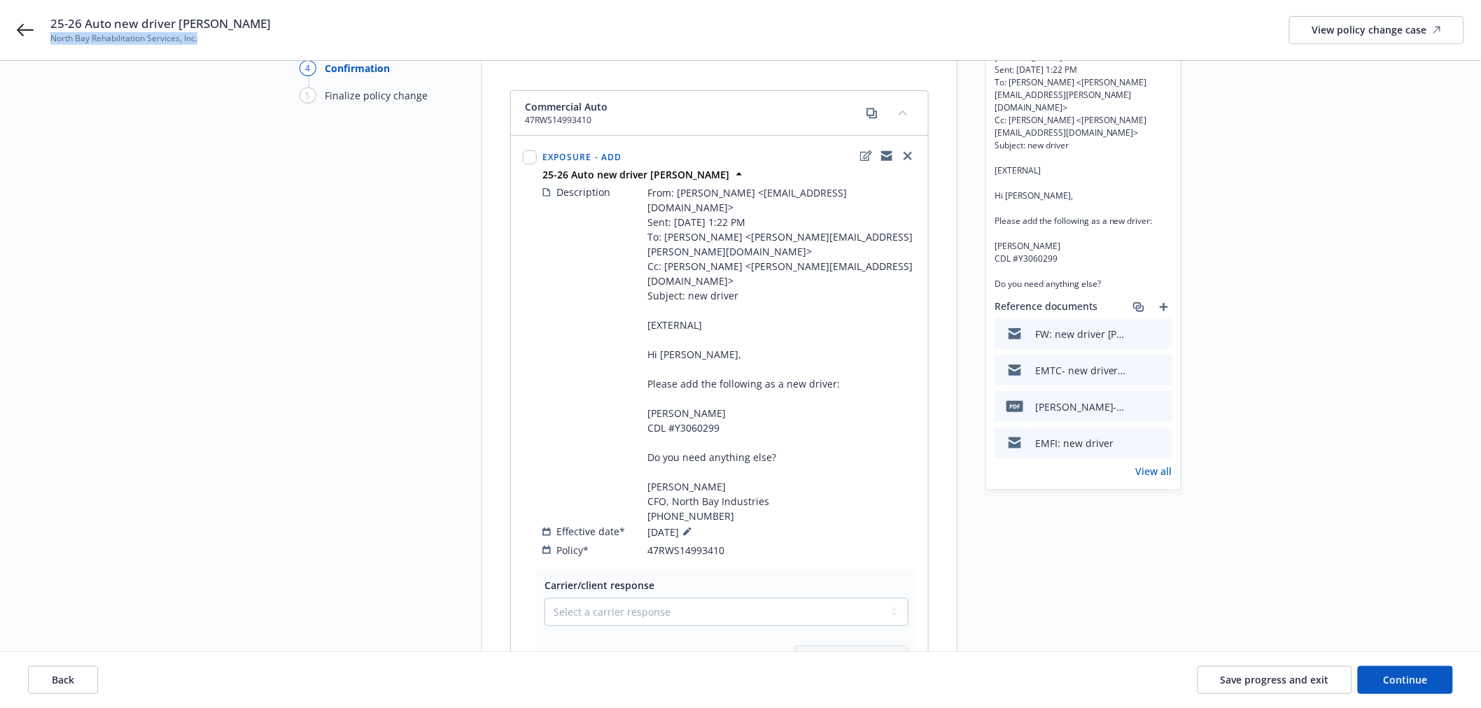
drag, startPoint x: 211, startPoint y: 43, endPoint x: 50, endPoint y: 44, distance: 160.9
click at [50, 44] on span "North Bay Rehabilitation Services, Inc." at bounding box center [160, 38] width 220 height 13
copy span "North Bay Rehabilitation Services, Inc."
click at [631, 598] on select "Select a carrier response Accepted Accepted with revision No endorsement needed…" at bounding box center [726, 612] width 364 height 28
select select "NO_ENDORSEMENT_NEEDED"
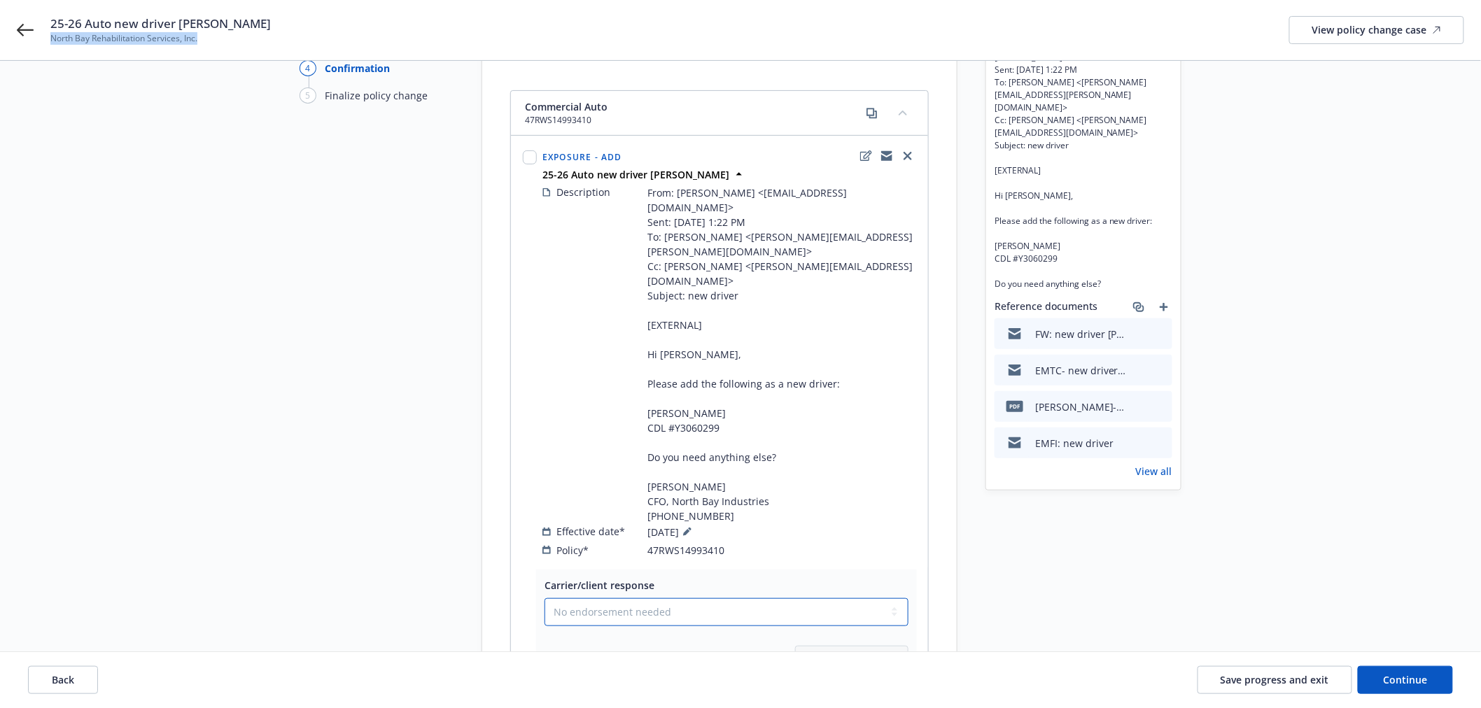
click at [544, 598] on select "Select a carrier response Accepted Accepted with revision No endorsement needed…" at bounding box center [726, 612] width 364 height 28
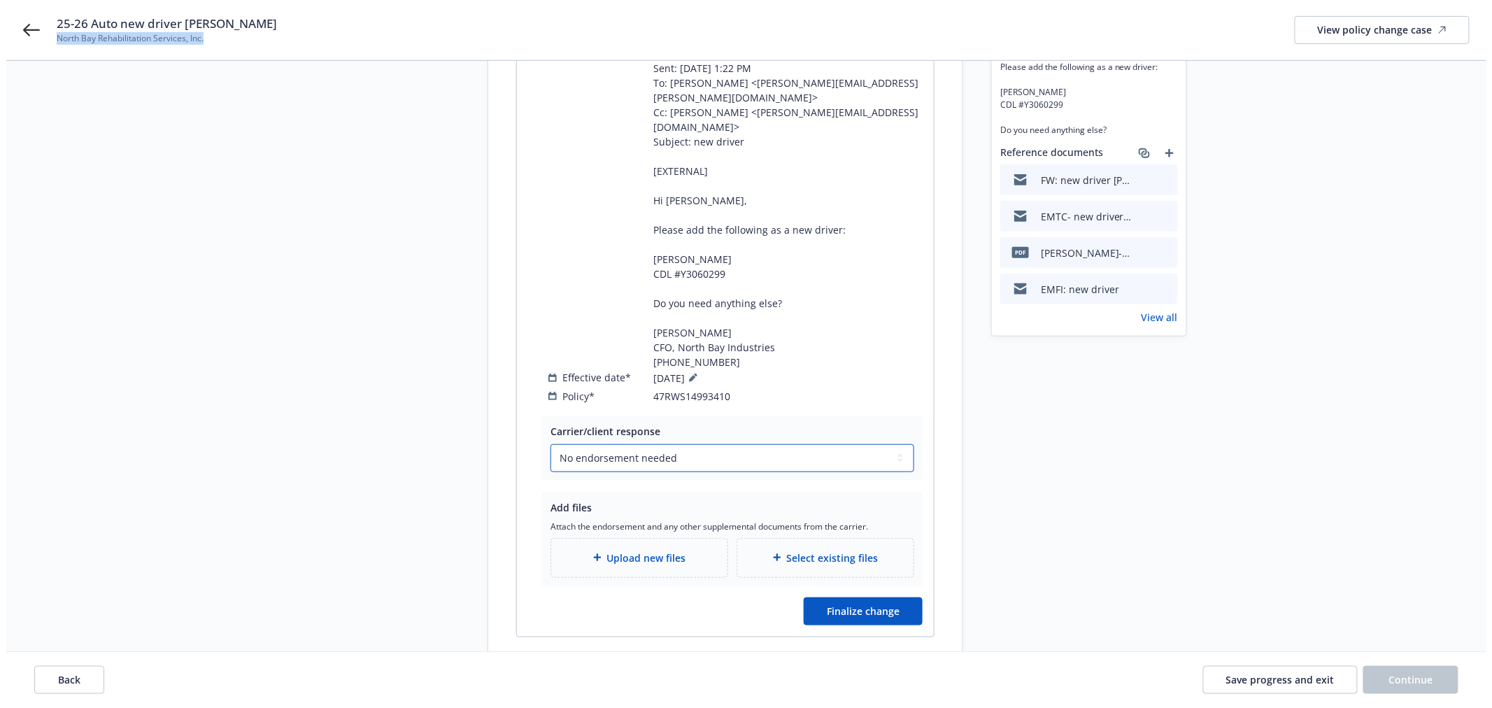
scroll to position [295, 0]
click at [891, 568] on div "Carrier/client response Select a carrier response Accepted Accepted with revisi…" at bounding box center [719, 524] width 417 height 221
click at [889, 595] on button "Finalize change" at bounding box center [857, 609] width 119 height 28
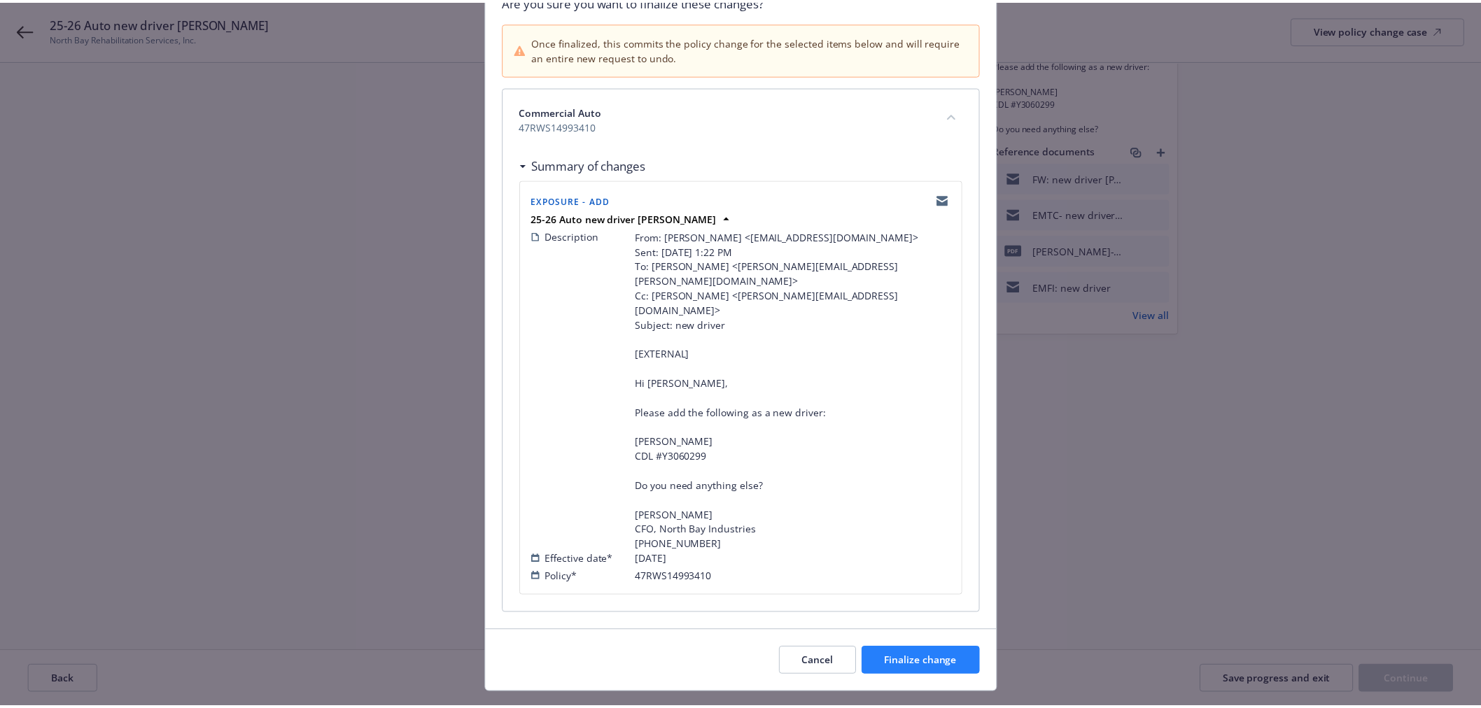
scroll to position [125, 0]
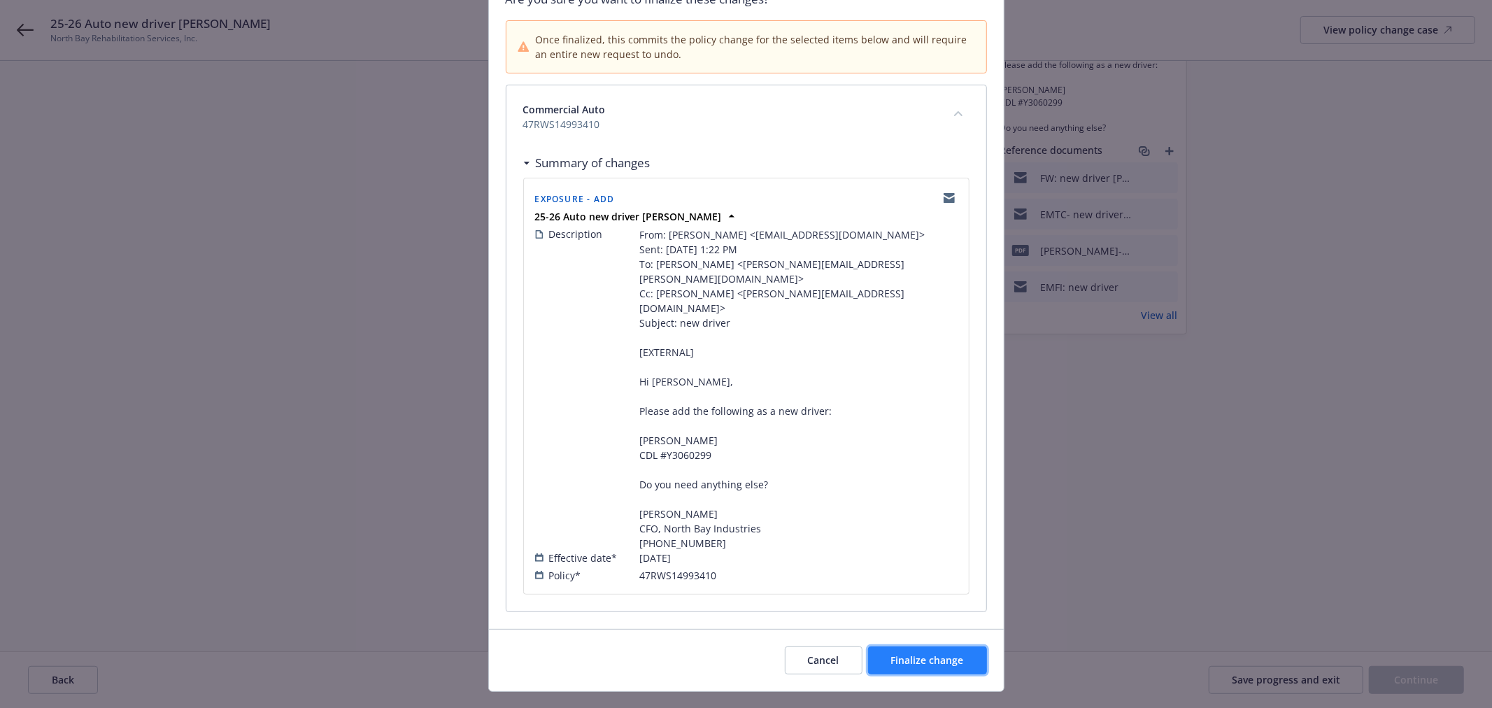
click at [943, 654] on span "Finalize change" at bounding box center [927, 660] width 73 height 13
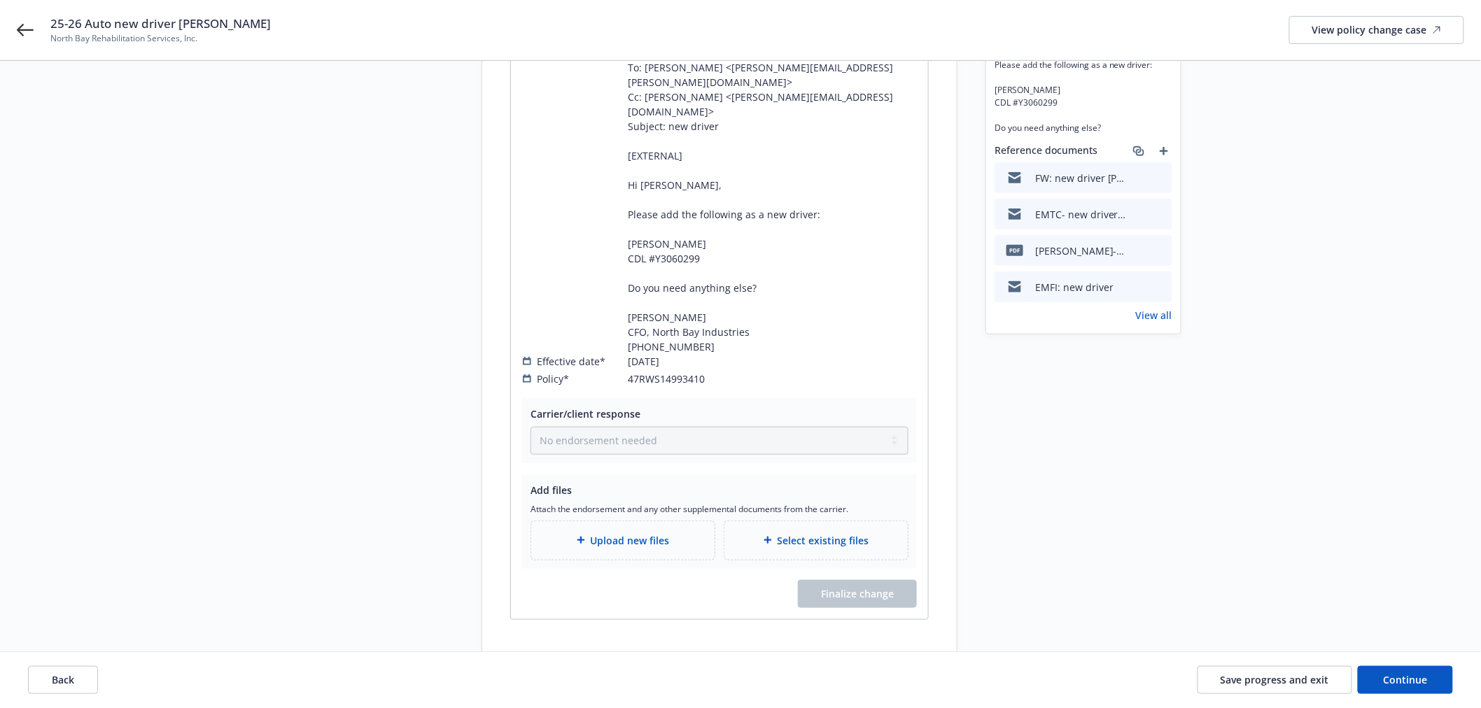
scroll to position [344, 0]
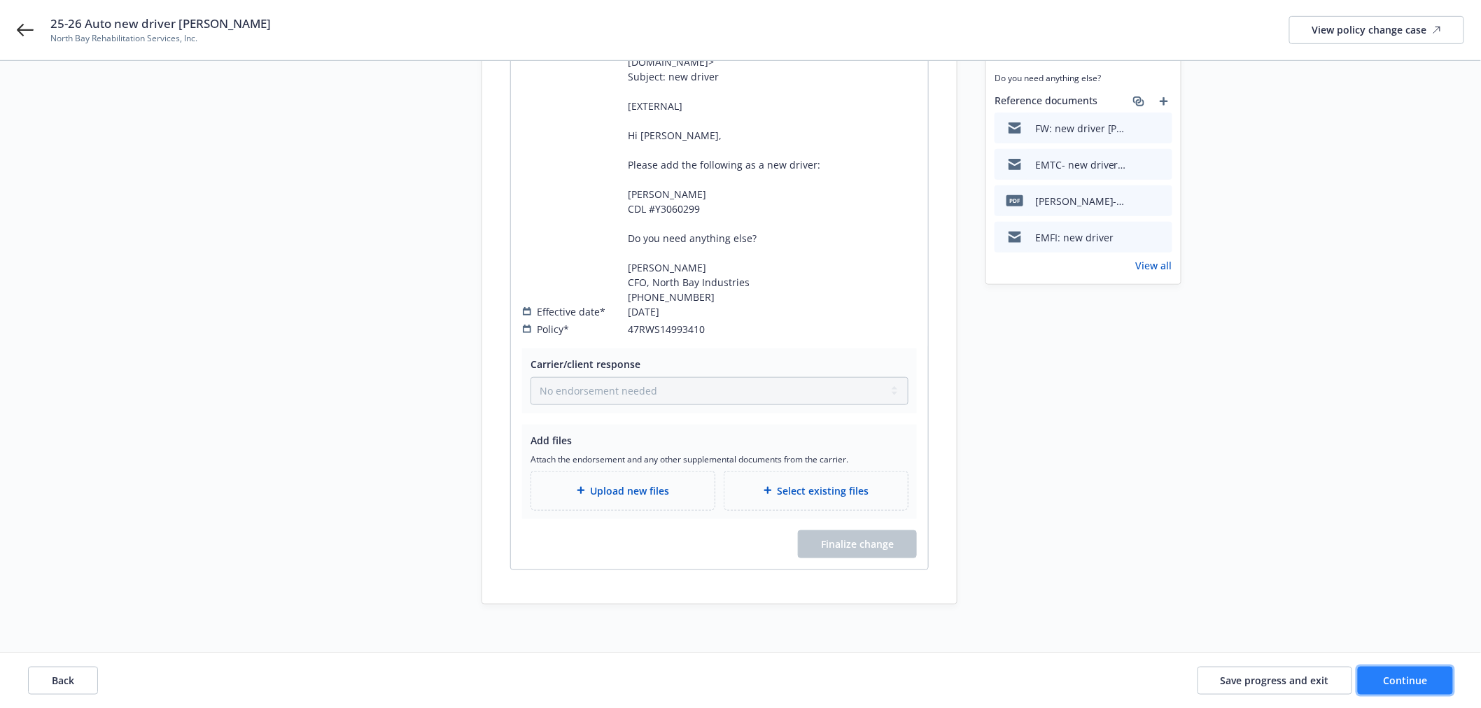
click at [1408, 681] on span "Continue" at bounding box center [1405, 679] width 44 height 13
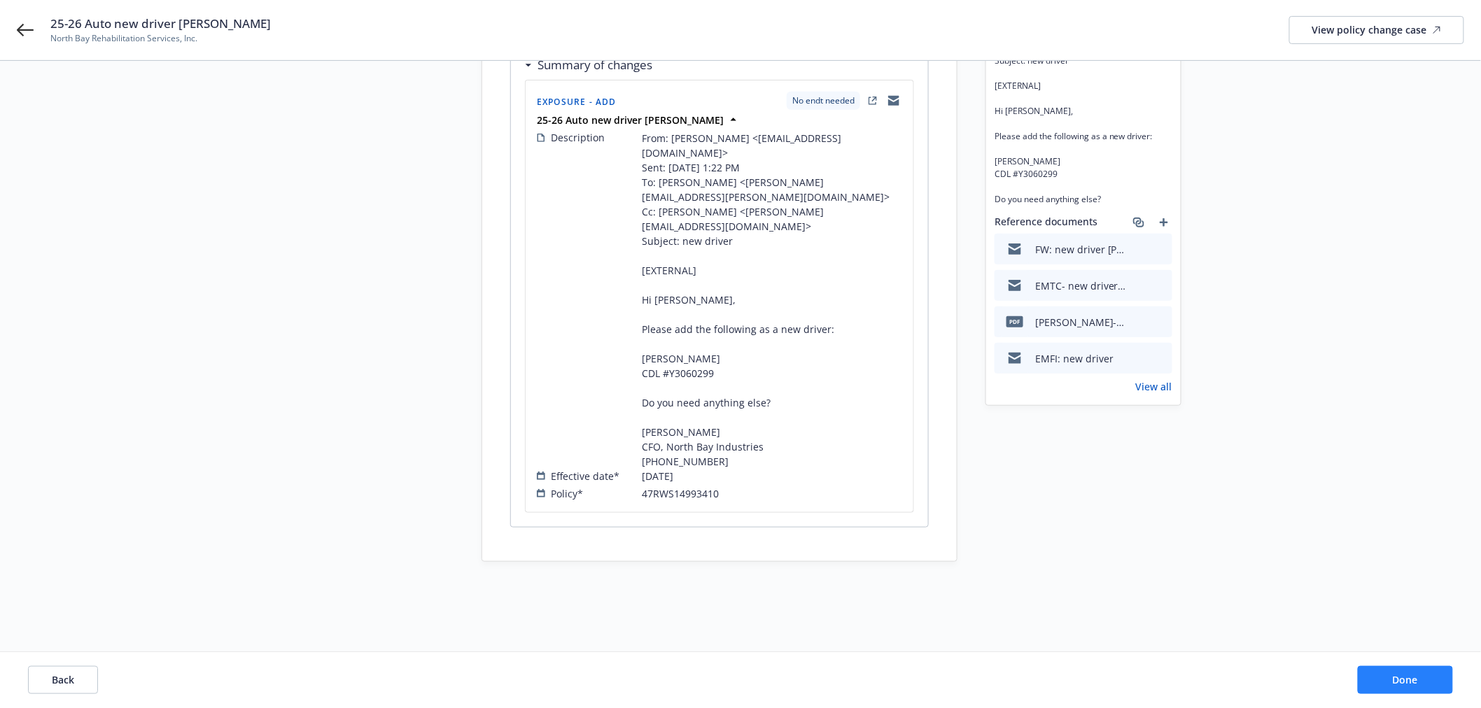
scroll to position [180, 0]
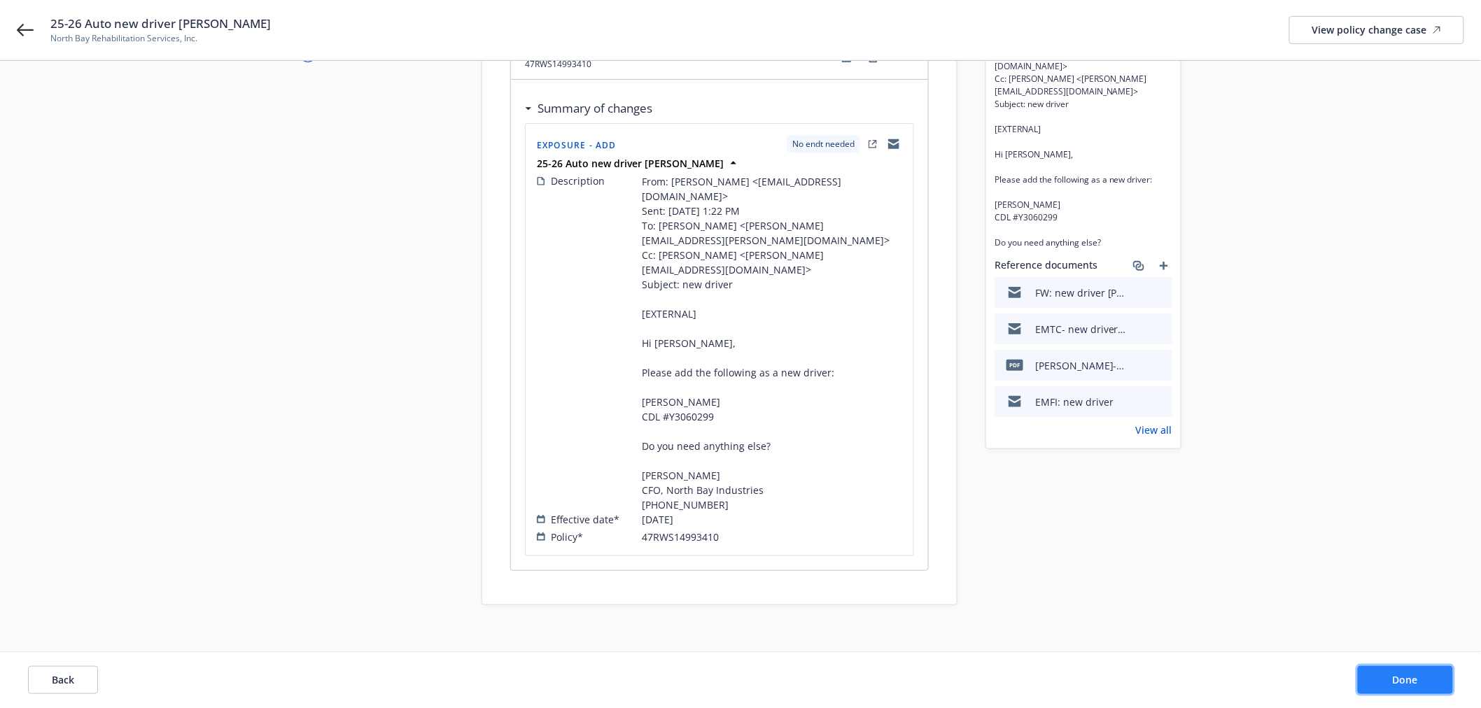
click at [1408, 681] on span "Done" at bounding box center [1404, 679] width 25 height 13
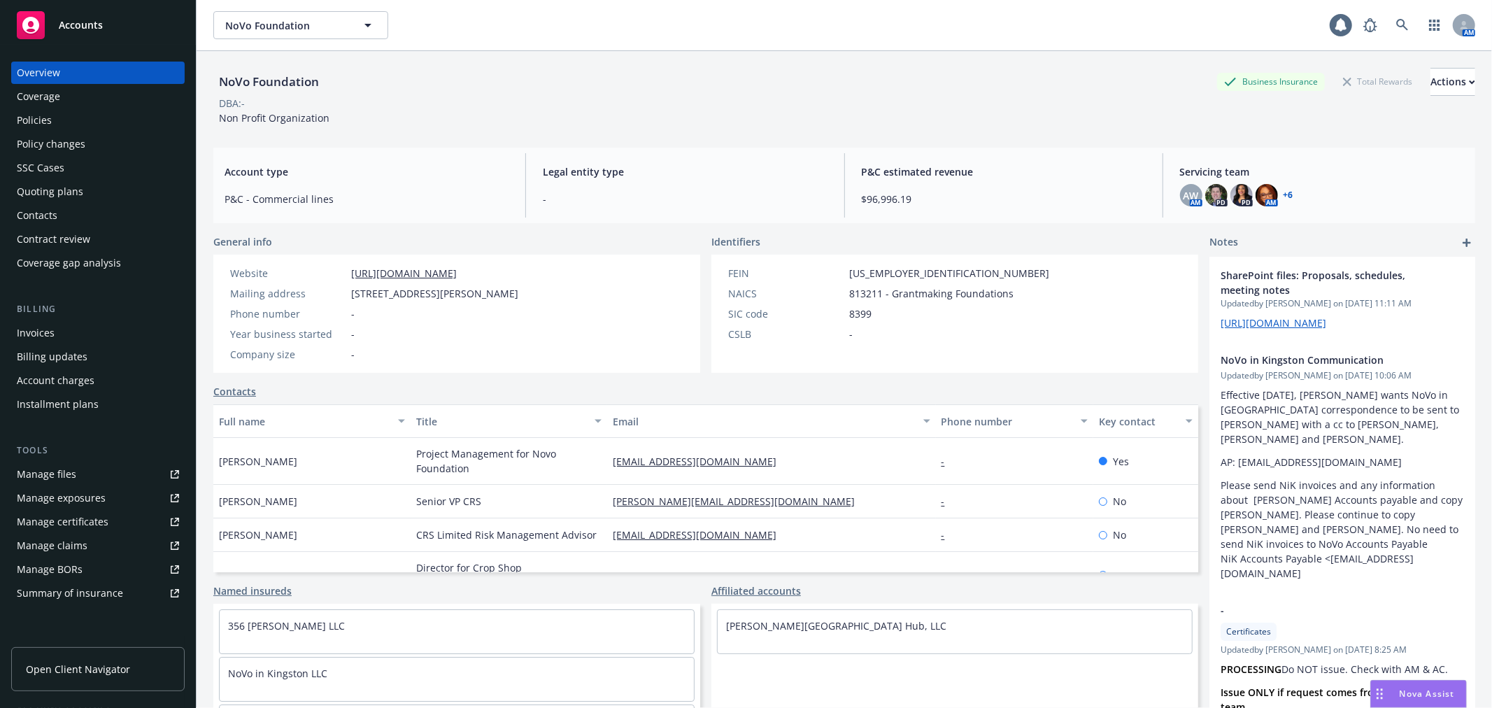
click at [91, 331] on div "Invoices" at bounding box center [98, 333] width 162 height 22
